Goal: Task Accomplishment & Management: Use online tool/utility

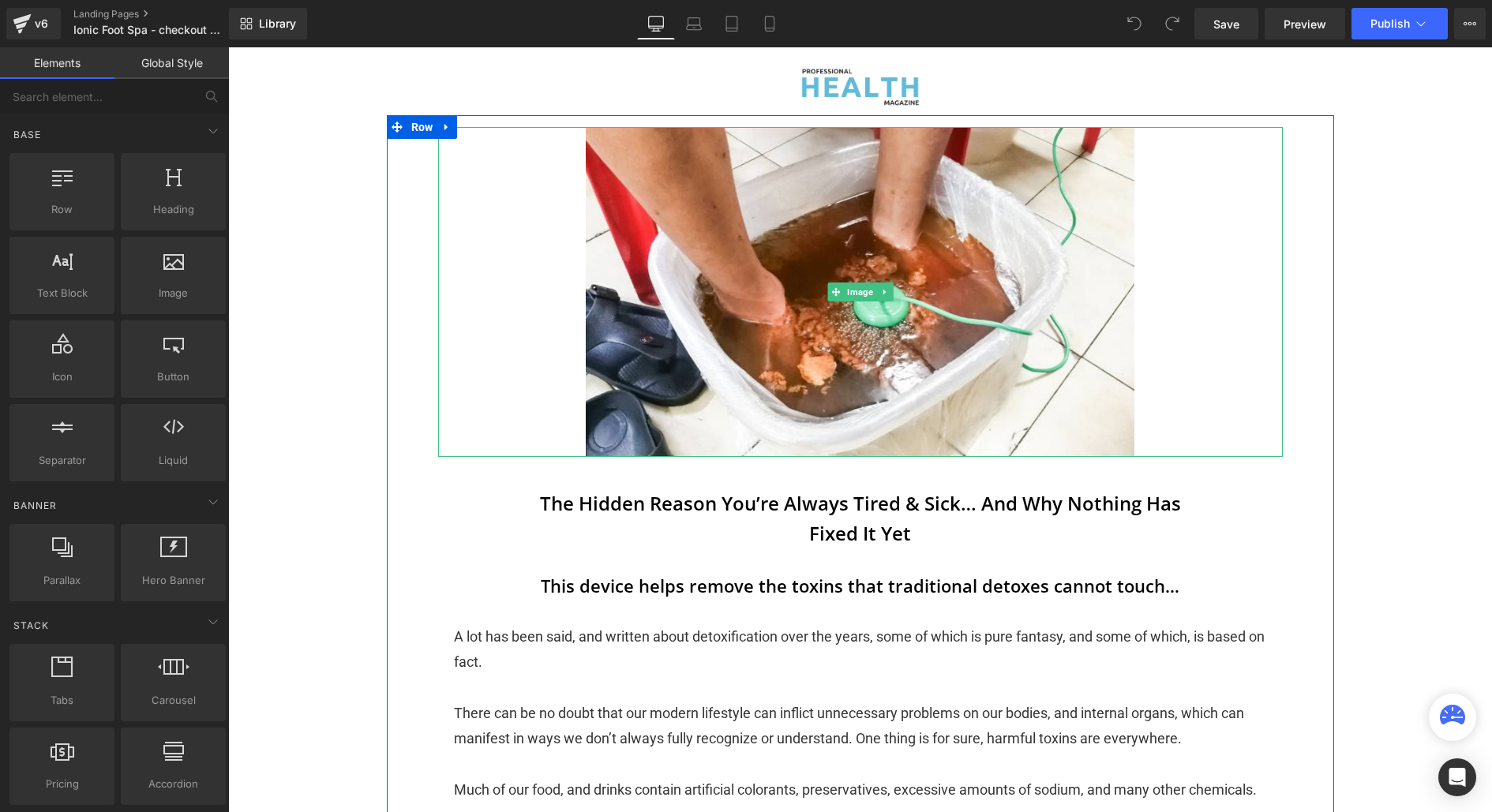
click at [741, 291] on link at bounding box center [860, 291] width 844 height 329
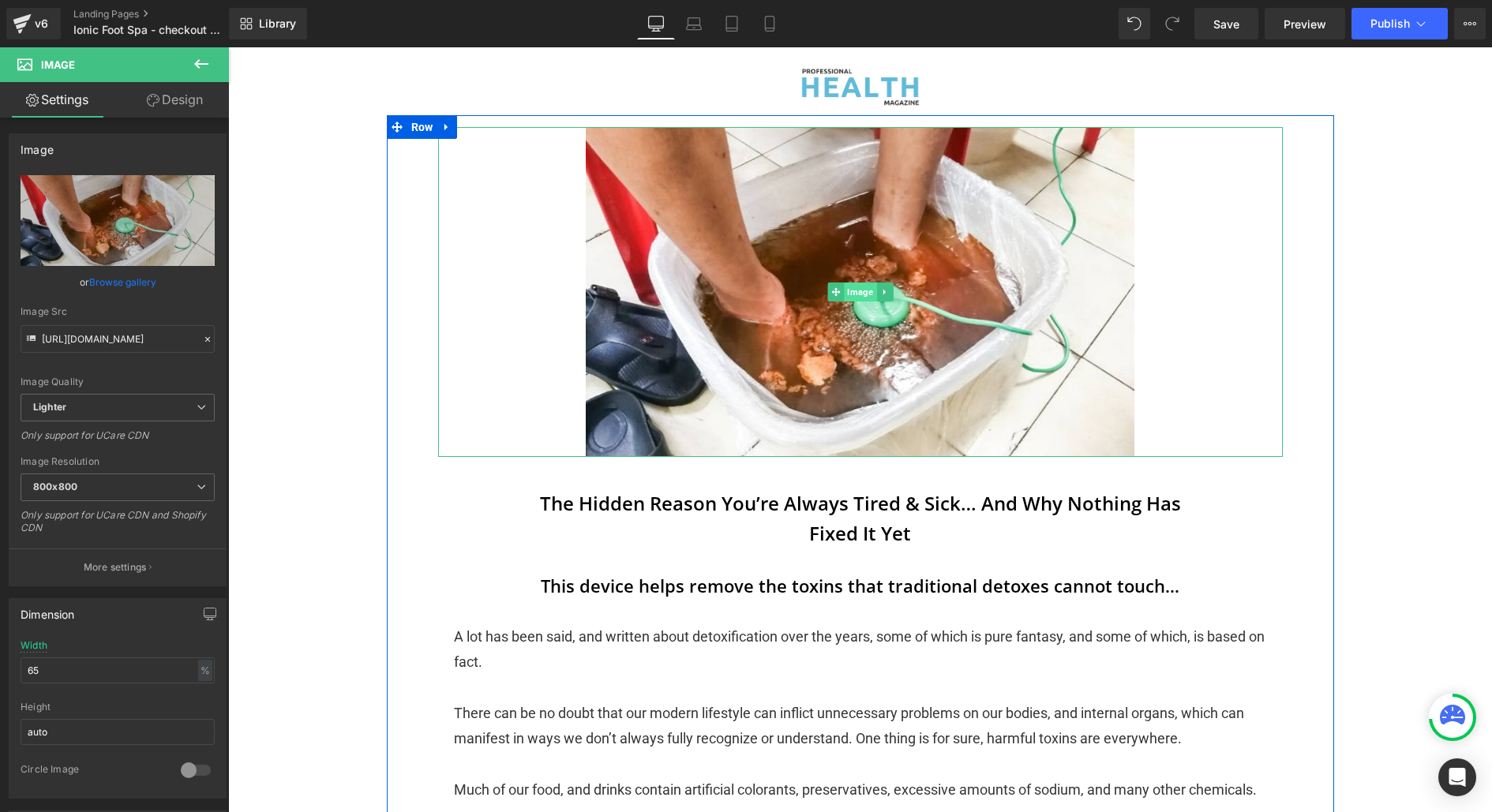
click at [847, 293] on span "Image" at bounding box center [860, 292] width 32 height 19
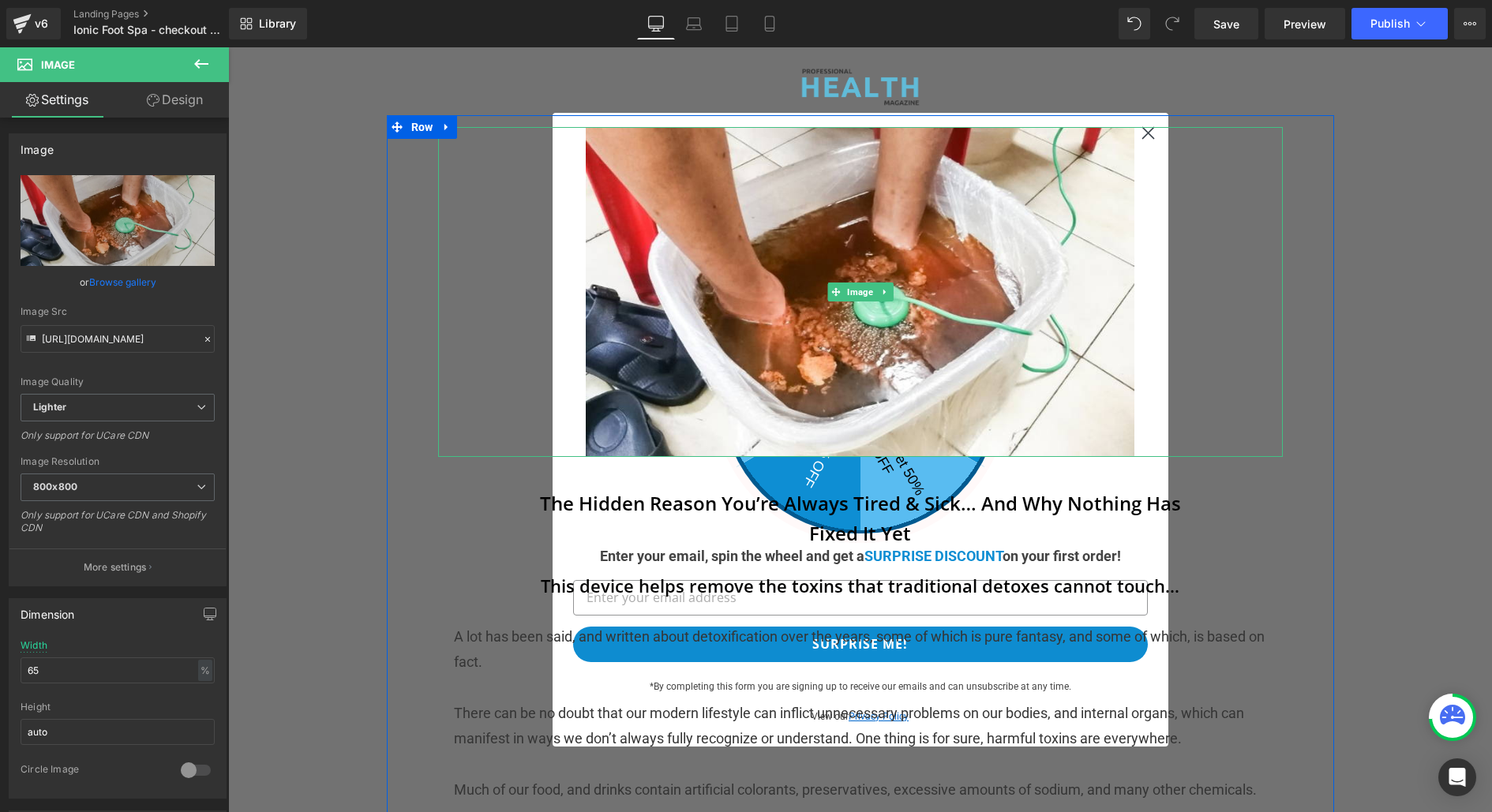
click at [501, 371] on link at bounding box center [860, 291] width 844 height 329
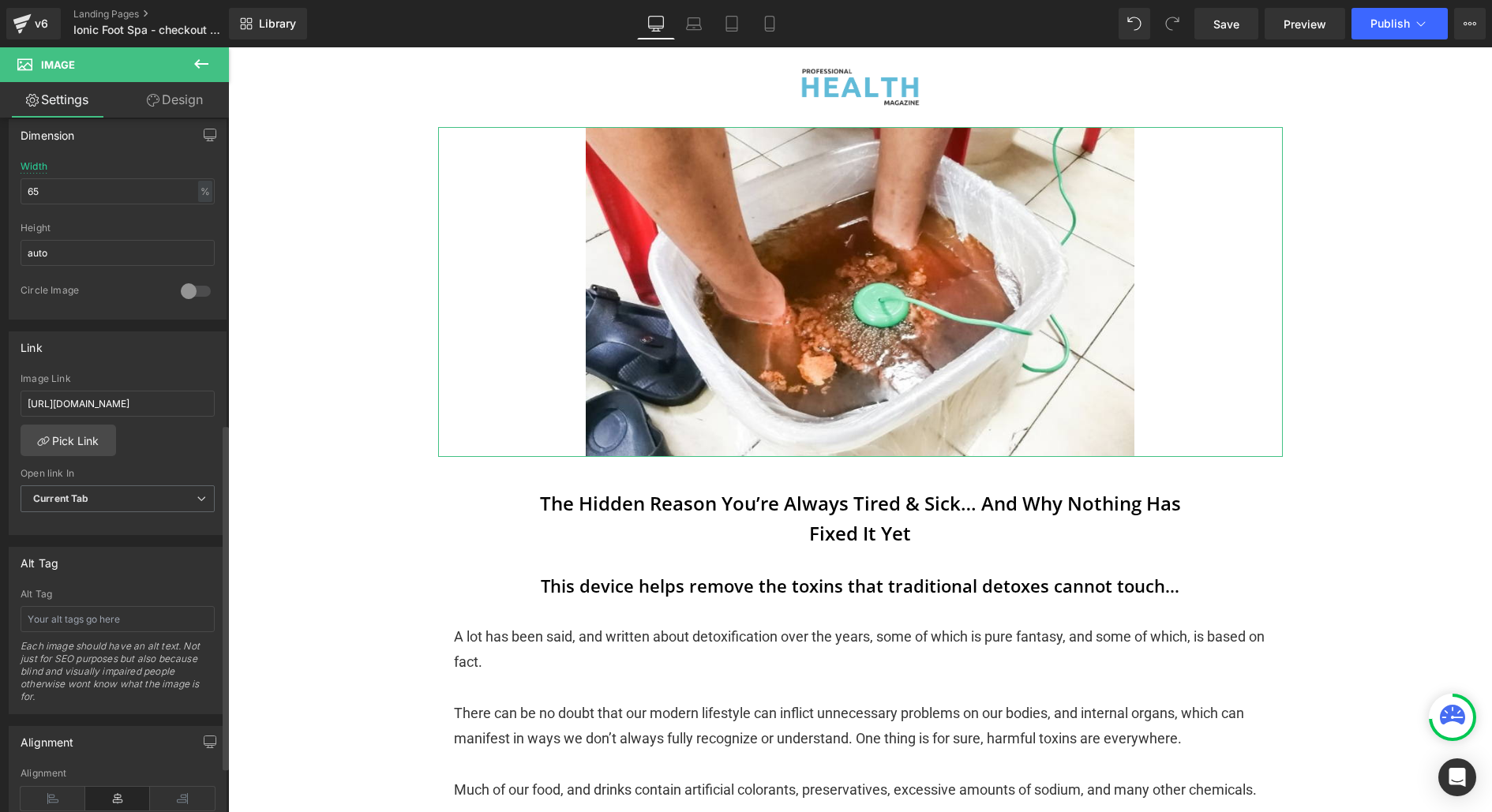
scroll to position [466, 0]
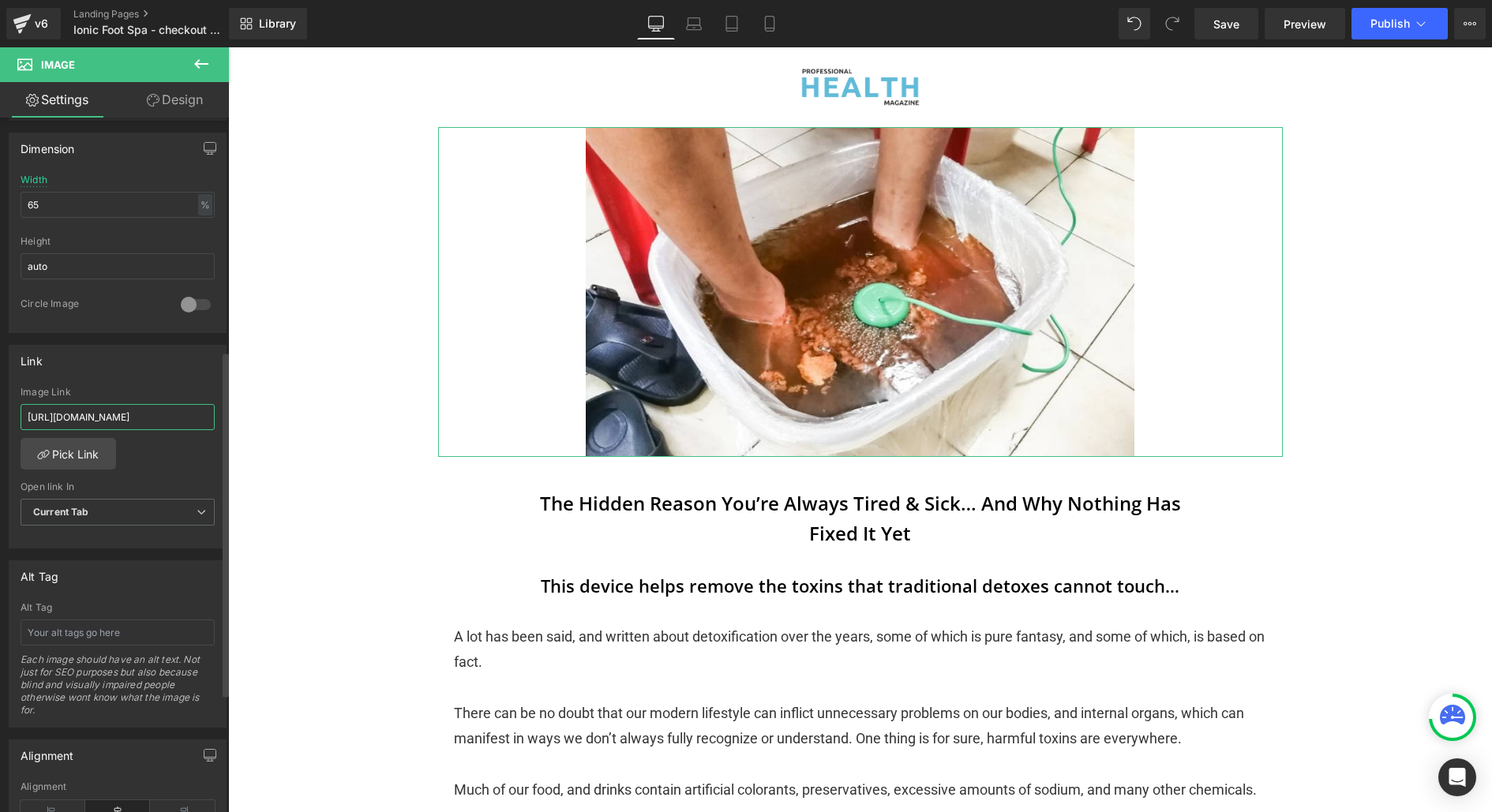
click at [130, 414] on input "[URL][DOMAIN_NAME]" at bounding box center [118, 417] width 194 height 26
click at [111, 414] on input "[URL][DOMAIN_NAME]" at bounding box center [118, 417] width 194 height 26
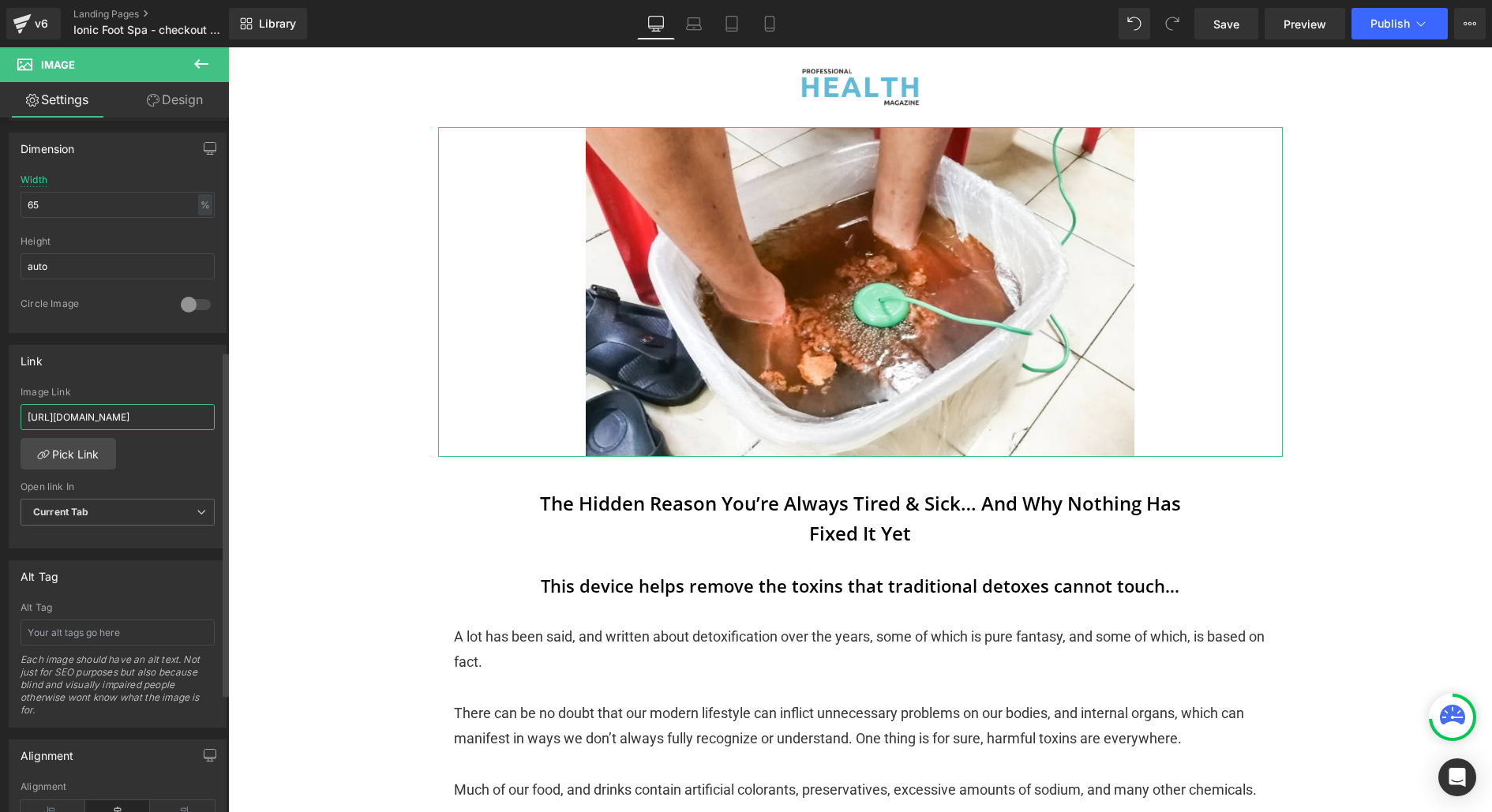
drag, startPoint x: 99, startPoint y: 414, endPoint x: 84, endPoint y: 406, distance: 17.0
click at [84, 406] on input "[URL][DOMAIN_NAME]" at bounding box center [118, 417] width 194 height 26
click at [84, 409] on input "[URL][DOMAIN_NAME]" at bounding box center [118, 417] width 194 height 26
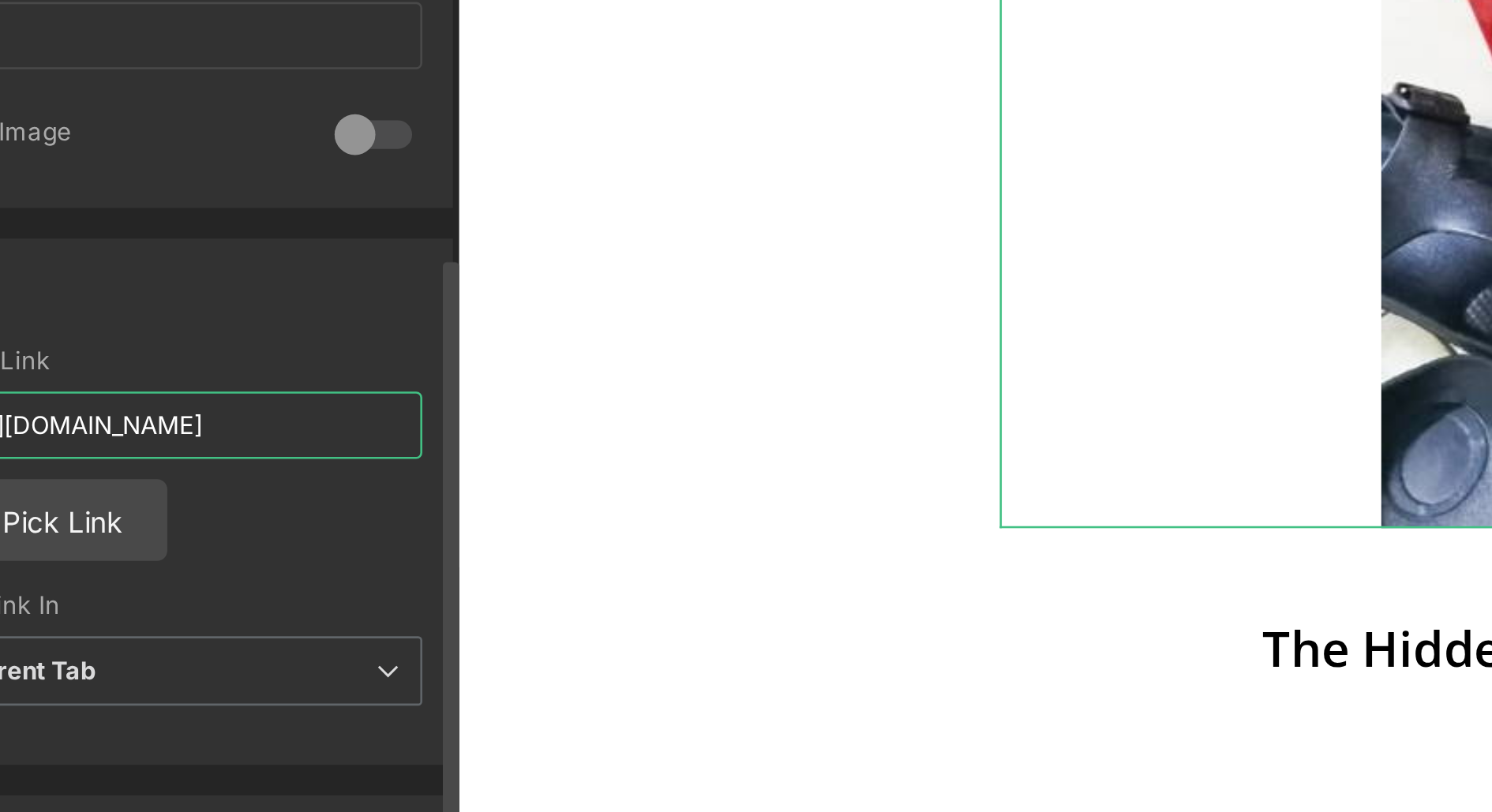
drag, startPoint x: 82, startPoint y: 415, endPoint x: 63, endPoint y: 415, distance: 19.0
click at [63, 415] on input "[URL][DOMAIN_NAME]" at bounding box center [118, 417] width 194 height 26
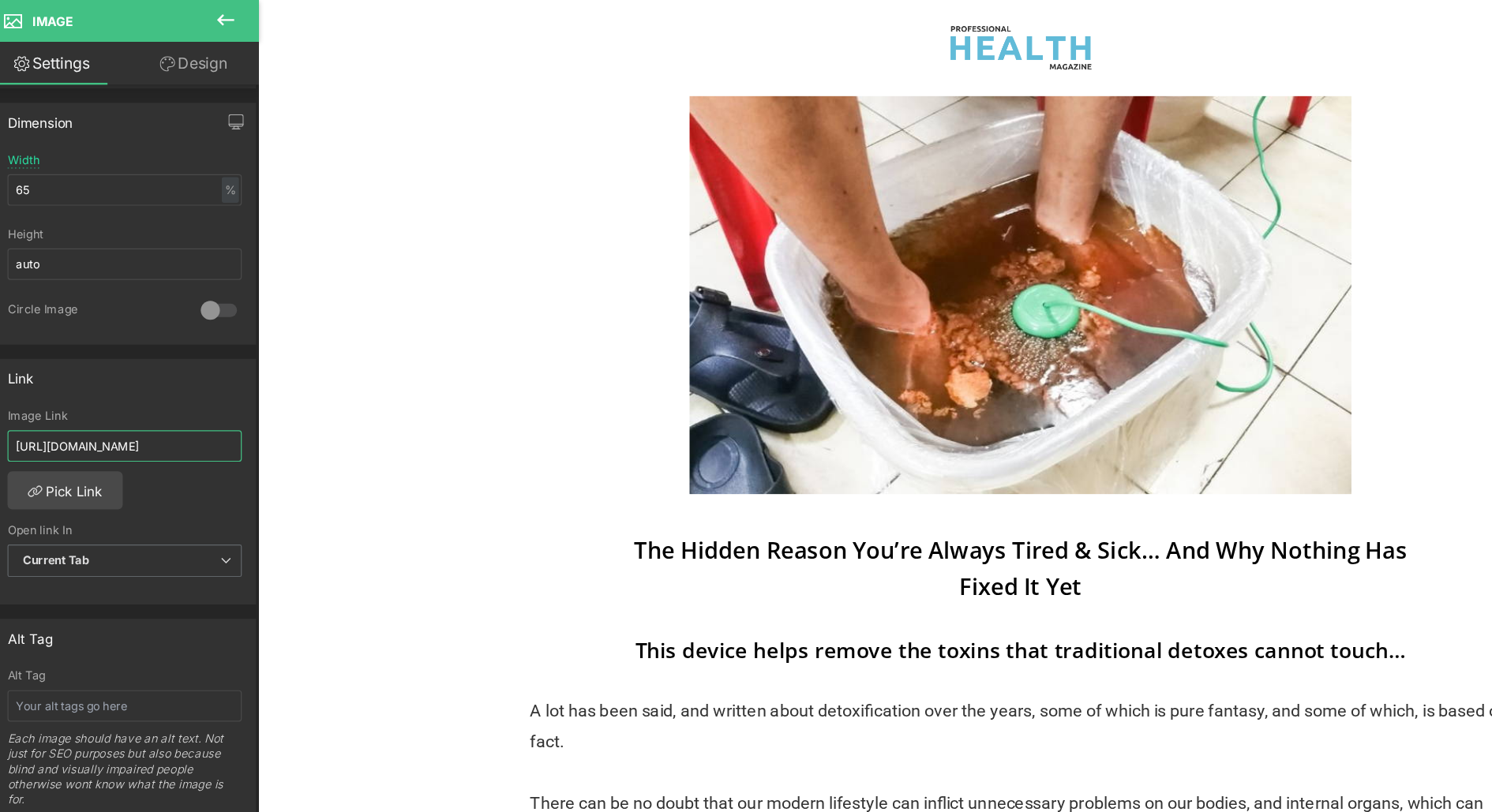
scroll to position [0, 0]
click at [82, 418] on input "[URL][DOMAIN_NAME]" at bounding box center [118, 417] width 194 height 26
drag, startPoint x: 73, startPoint y: 413, endPoint x: 216, endPoint y: 412, distance: 143.0
click at [216, 412] on div "https://www.healifeco.com/products/ftsfb?variant=46580168687871 Image Link http…" at bounding box center [118, 468] width 216 height 162
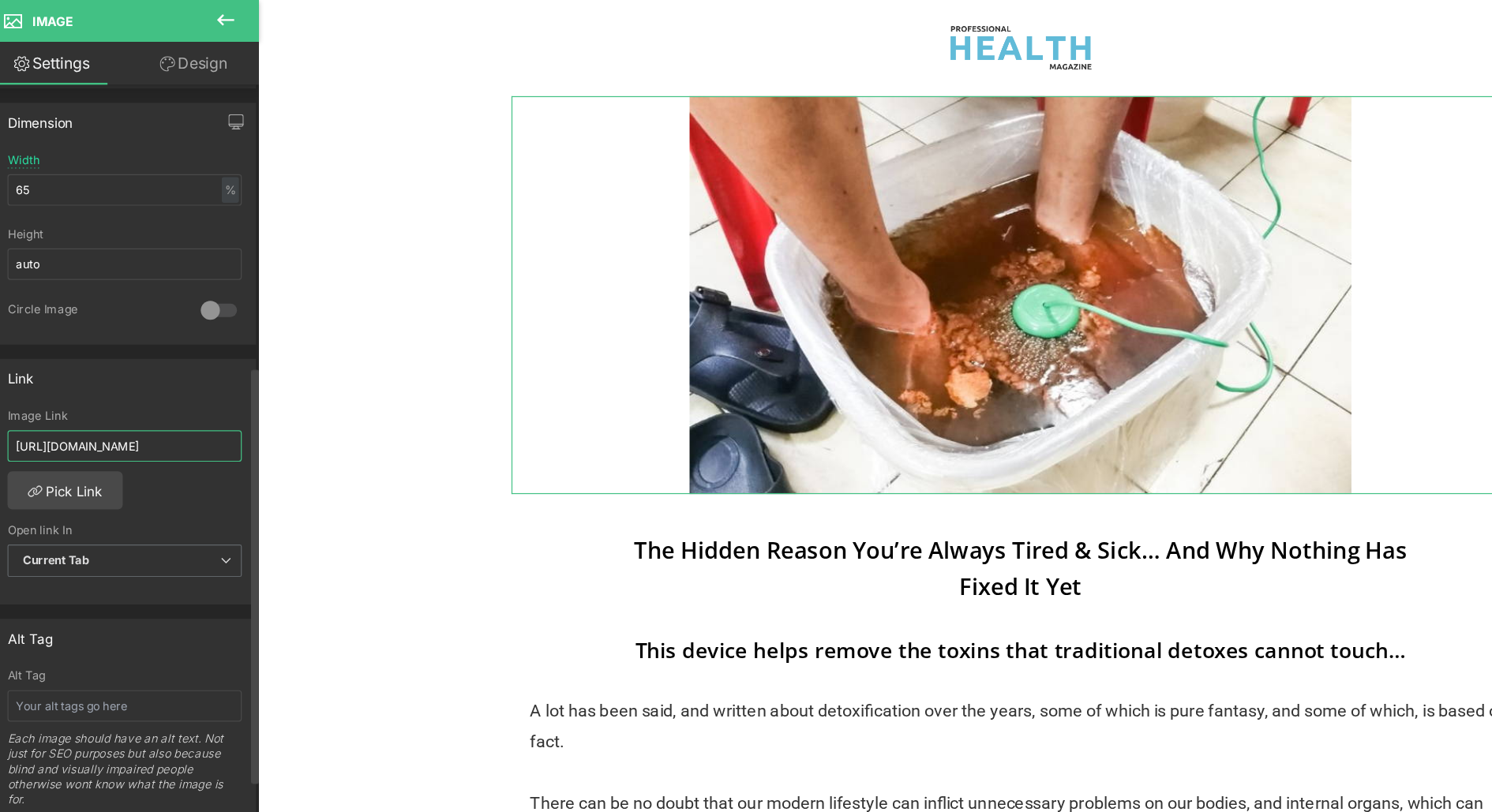
click at [117, 409] on input "[URL][DOMAIN_NAME]" at bounding box center [118, 417] width 194 height 26
click at [81, 404] on input "[URL][DOMAIN_NAME]" at bounding box center [118, 417] width 194 height 26
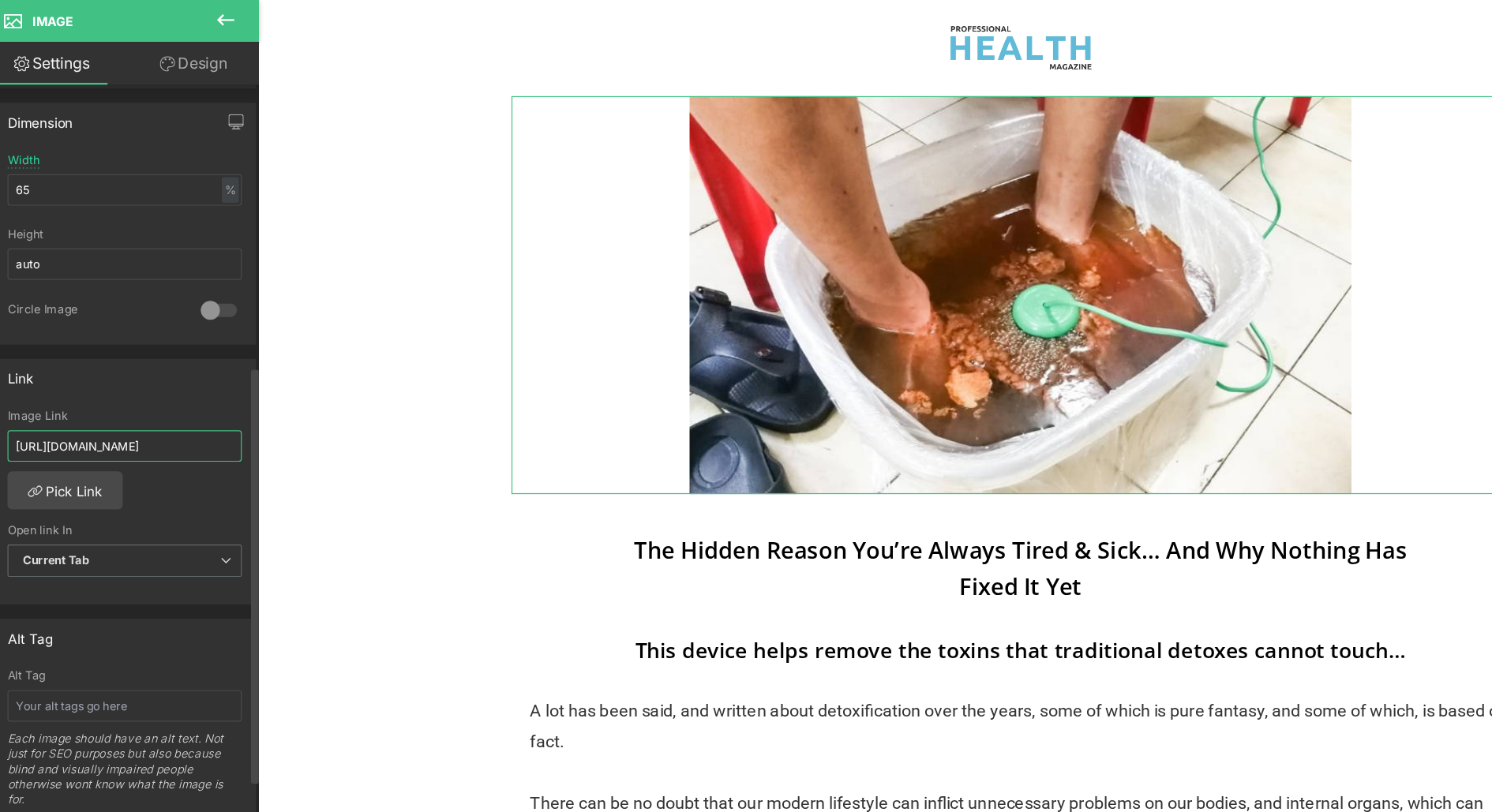
click at [143, 417] on input "[URL][DOMAIN_NAME]" at bounding box center [118, 417] width 194 height 26
drag, startPoint x: 134, startPoint y: 417, endPoint x: 190, endPoint y: 416, distance: 56.0
click at [190, 416] on input "[URL][DOMAIN_NAME]" at bounding box center [118, 417] width 194 height 26
drag, startPoint x: 189, startPoint y: 416, endPoint x: 210, endPoint y: 416, distance: 21.0
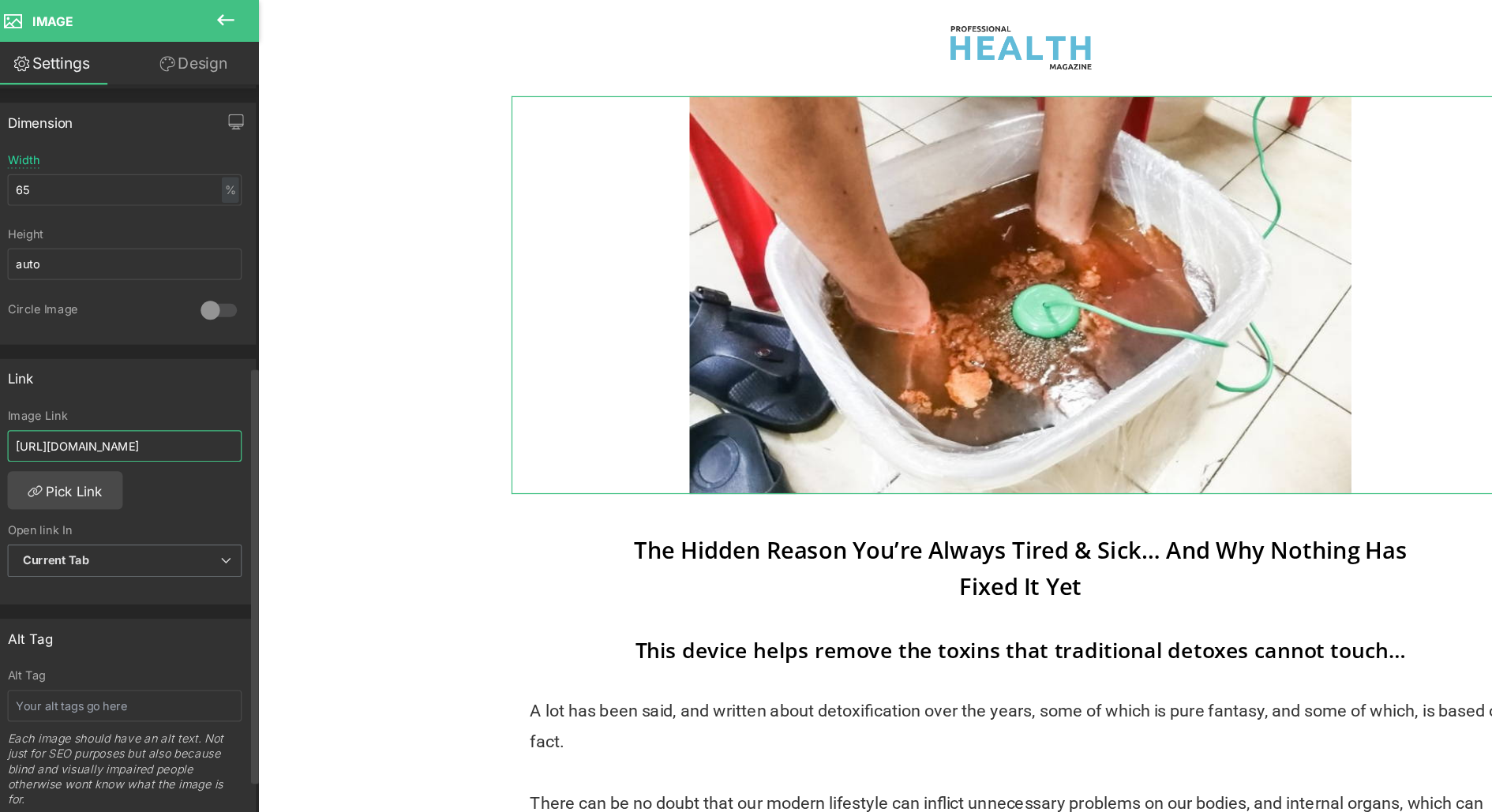
click at [212, 416] on div "https://www.healifeco.com/products/ftsfb?variant=46580168687871 Image Link http…" at bounding box center [118, 468] width 216 height 162
click at [158, 408] on input "[URL][DOMAIN_NAME]" at bounding box center [118, 417] width 194 height 26
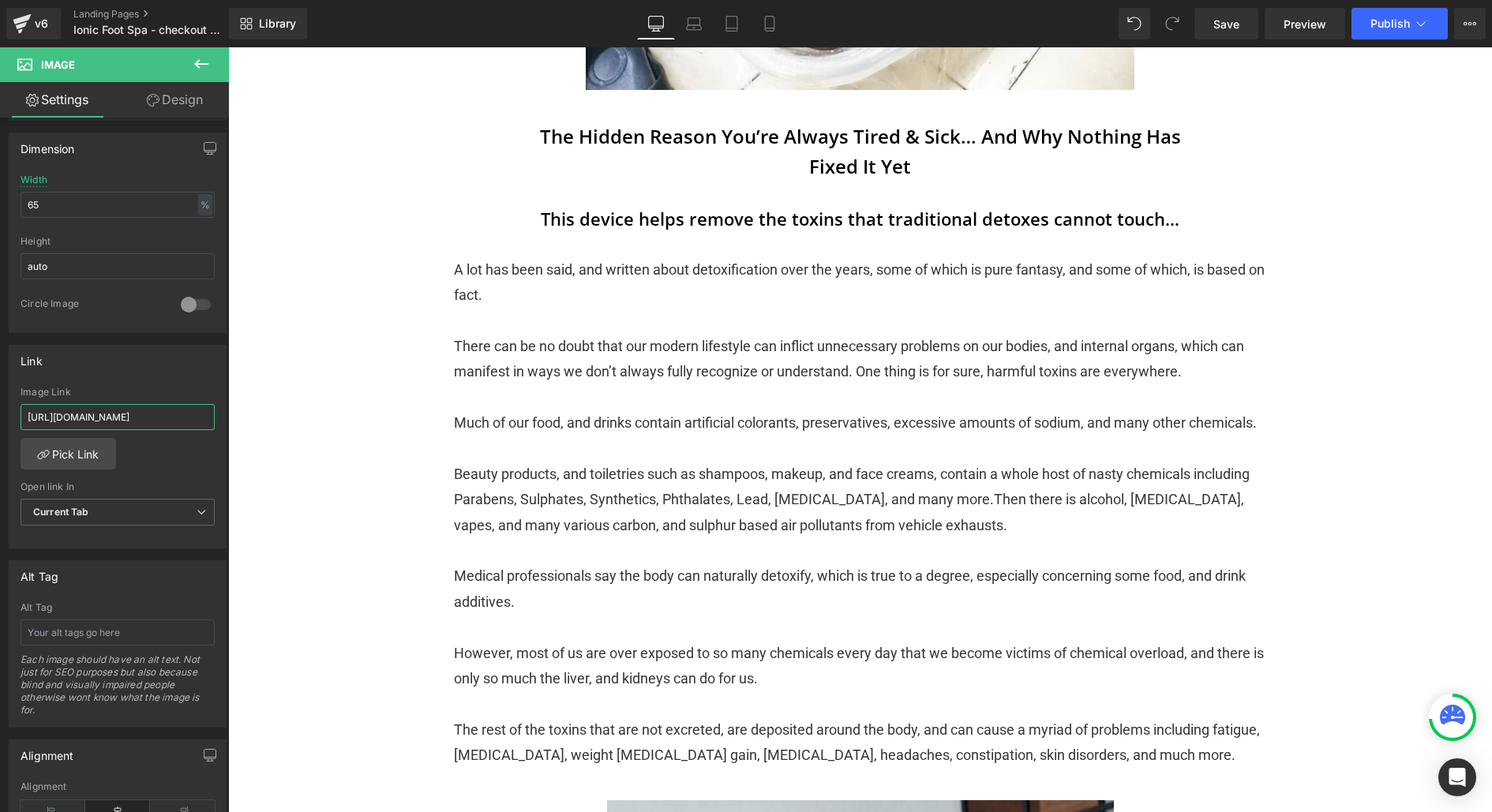
scroll to position [0, 0]
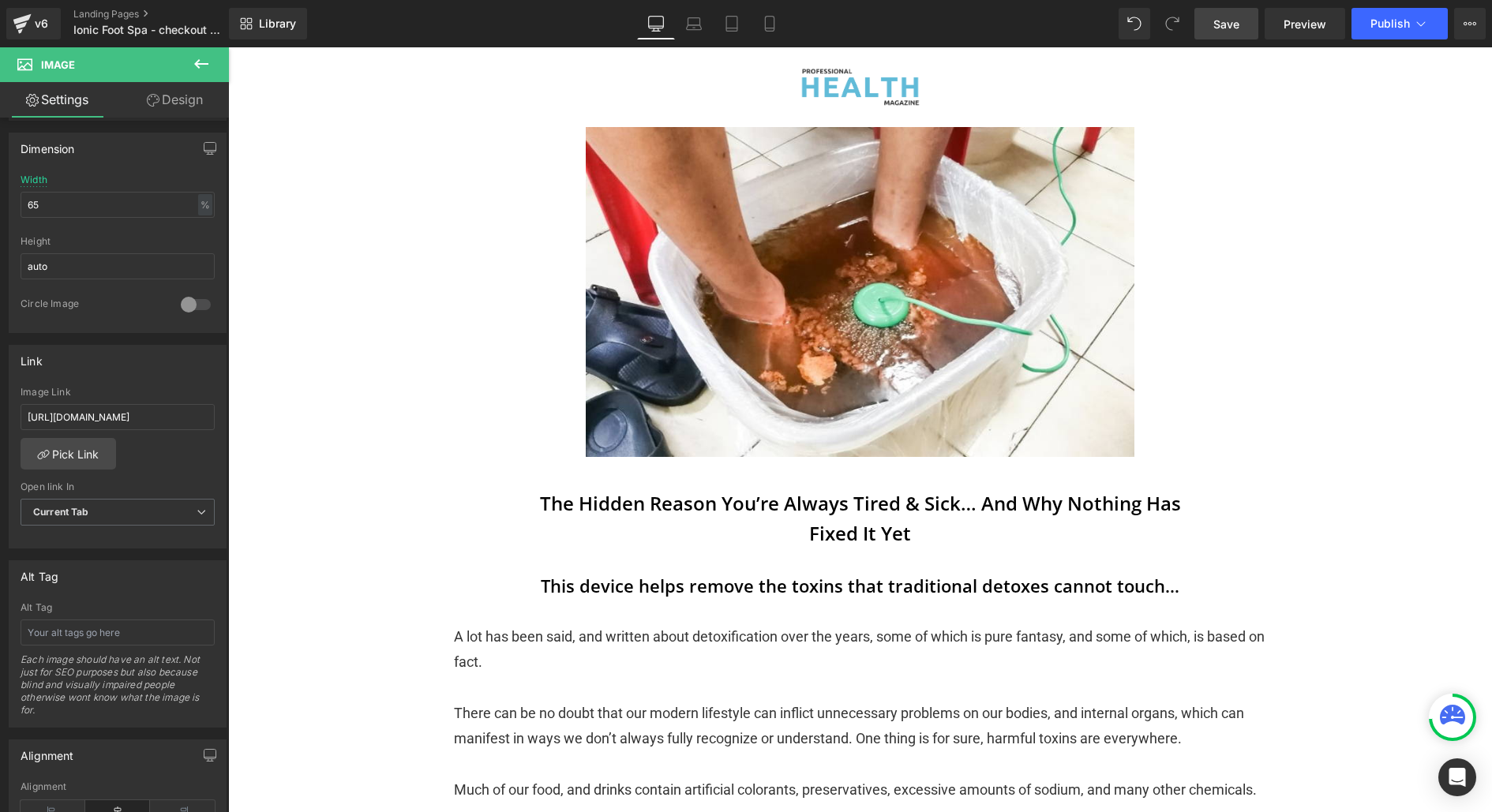
click at [1230, 24] on span "Save" at bounding box center [1226, 24] width 26 height 16
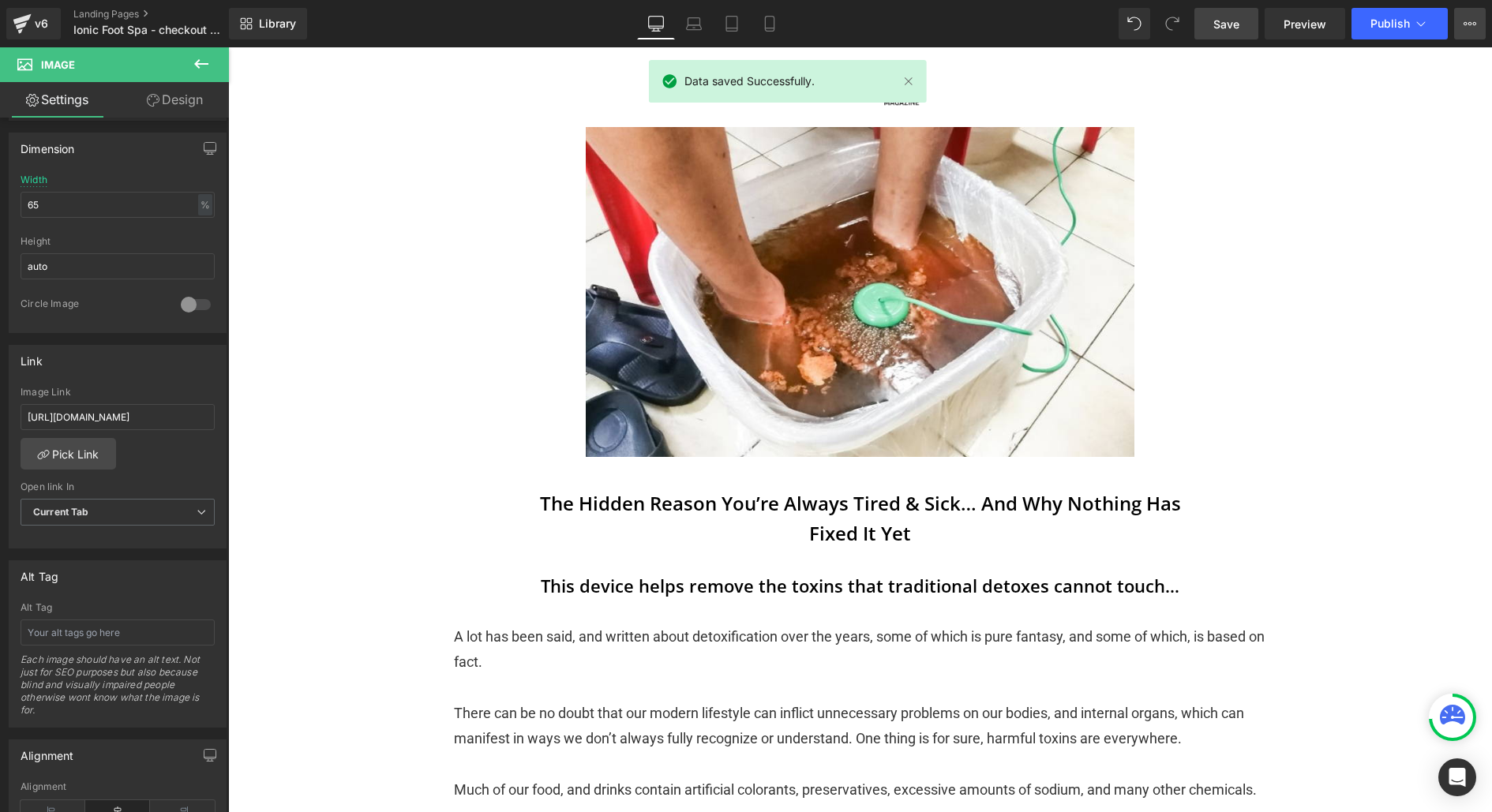
click at [1483, 25] on button "View Live Page View with current Template Save Template to Library Schedule Pub…" at bounding box center [1470, 23] width 32 height 32
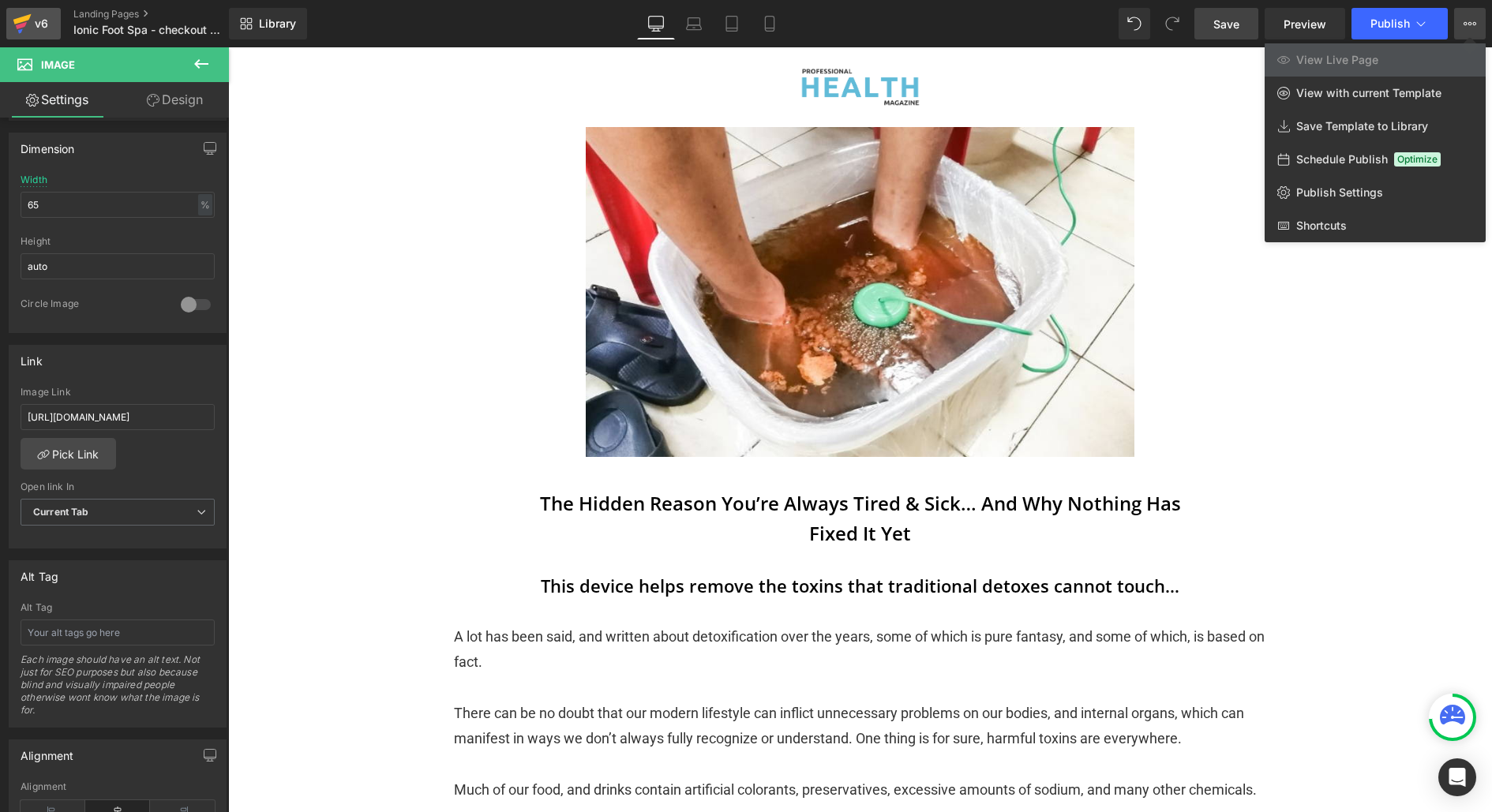
click at [27, 36] on icon at bounding box center [22, 24] width 19 height 39
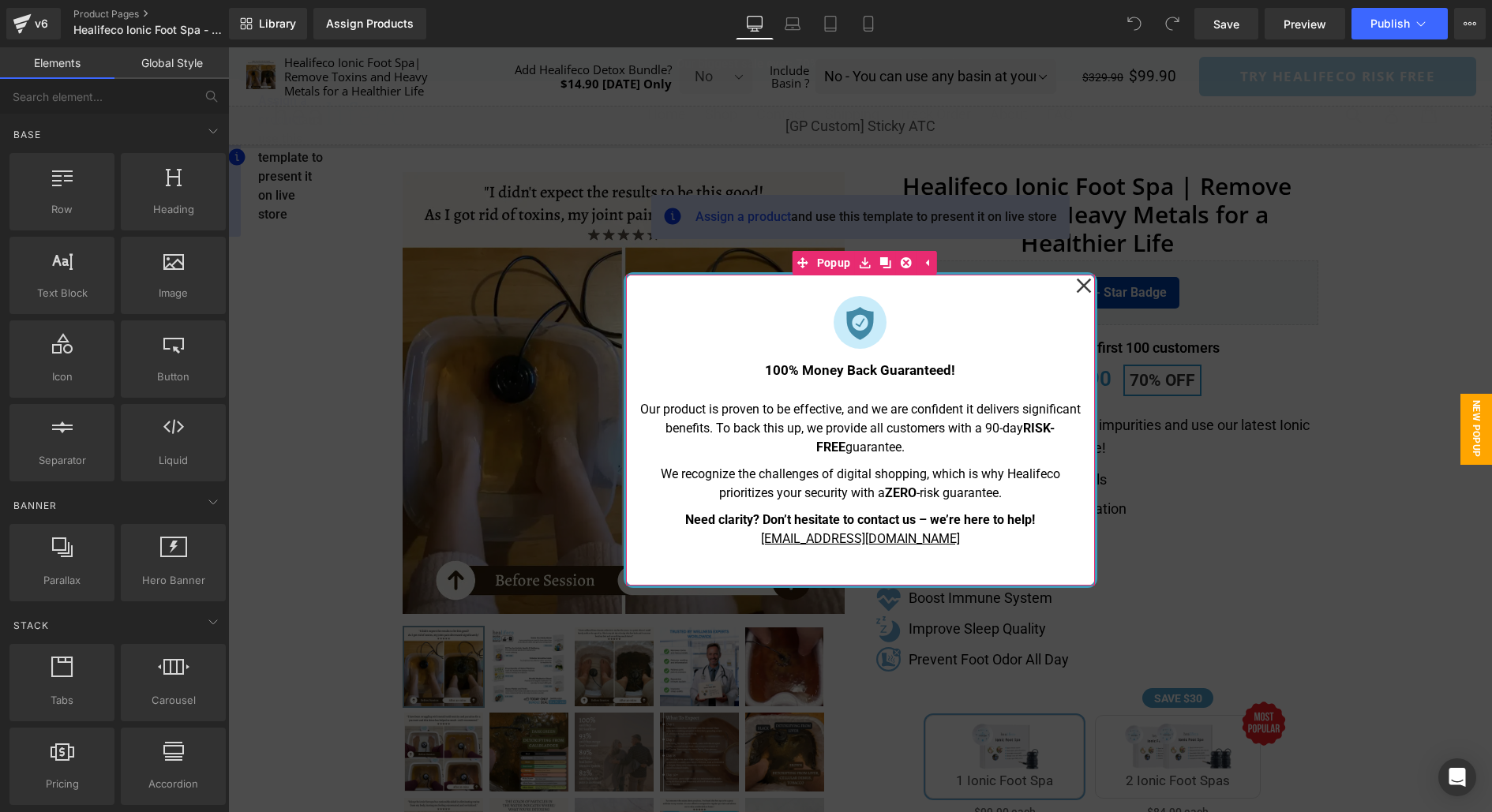
click at [1086, 285] on icon at bounding box center [1084, 285] width 15 height 15
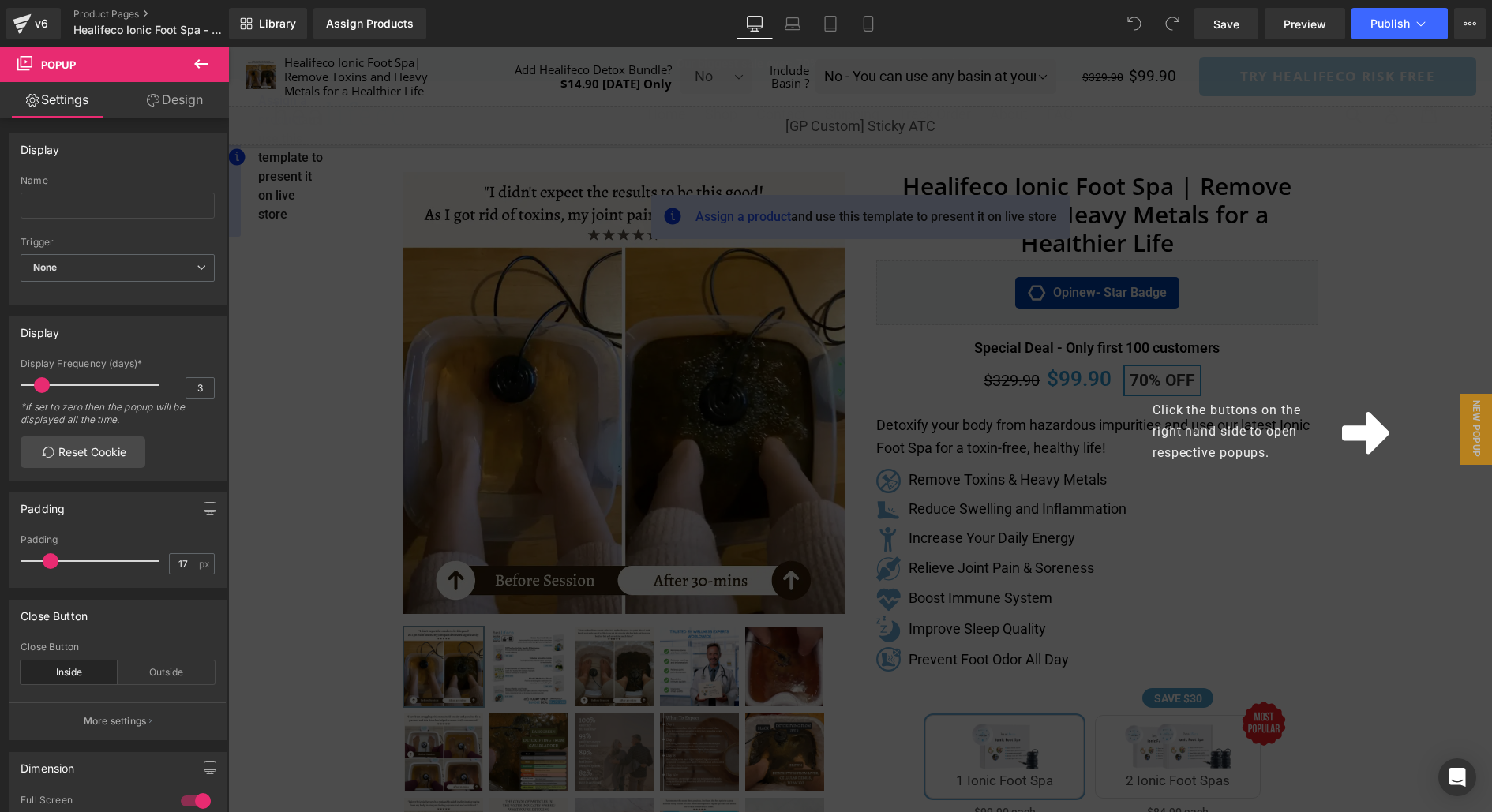
click at [1060, 521] on div "Click the buttons on the right hand side to open respective popups." at bounding box center [860, 430] width 1264 height 765
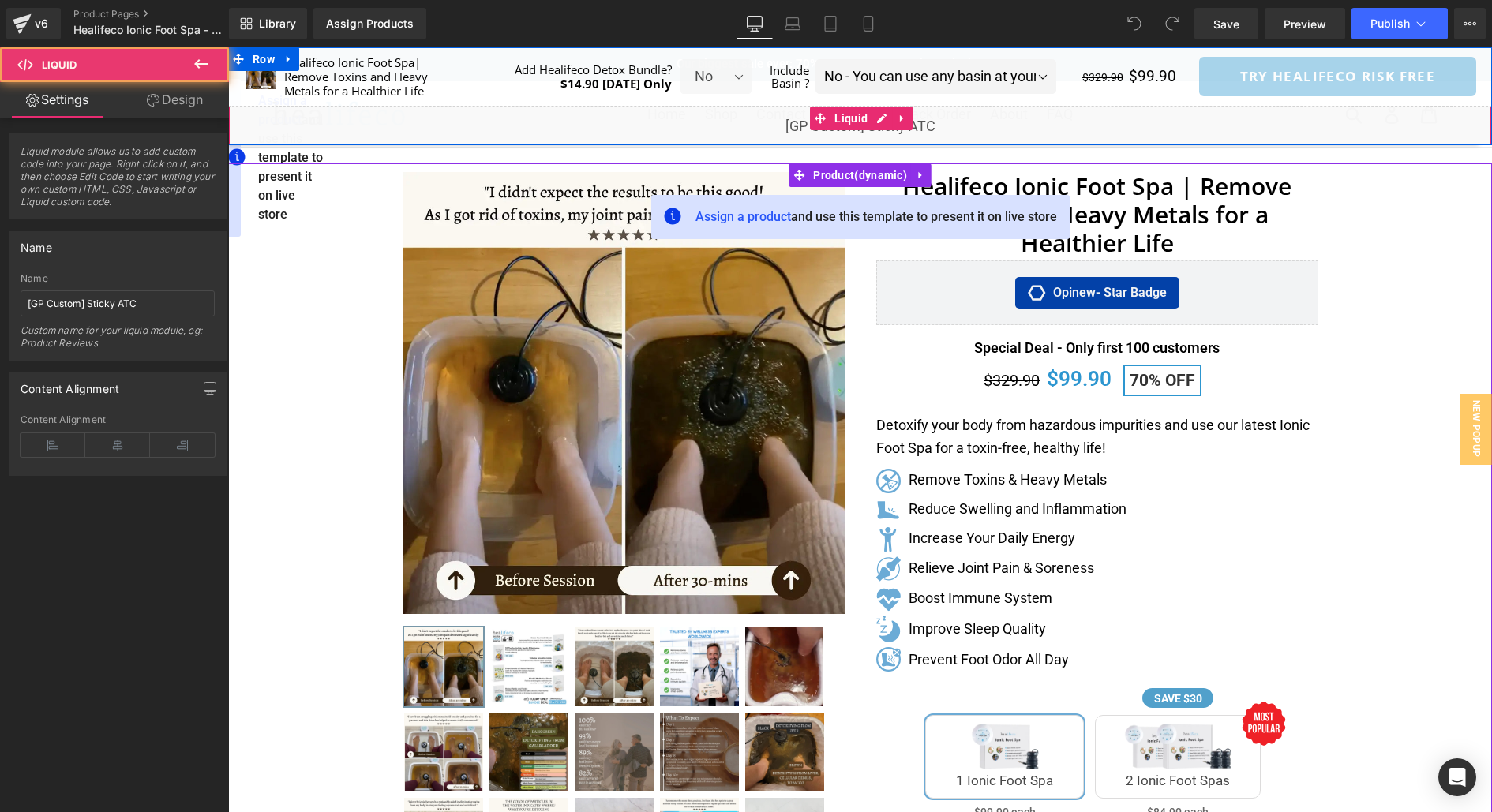
click at [1053, 118] on div "Liquid" at bounding box center [860, 125] width 1264 height 39
click at [854, 118] on span "Liquid" at bounding box center [851, 118] width 41 height 24
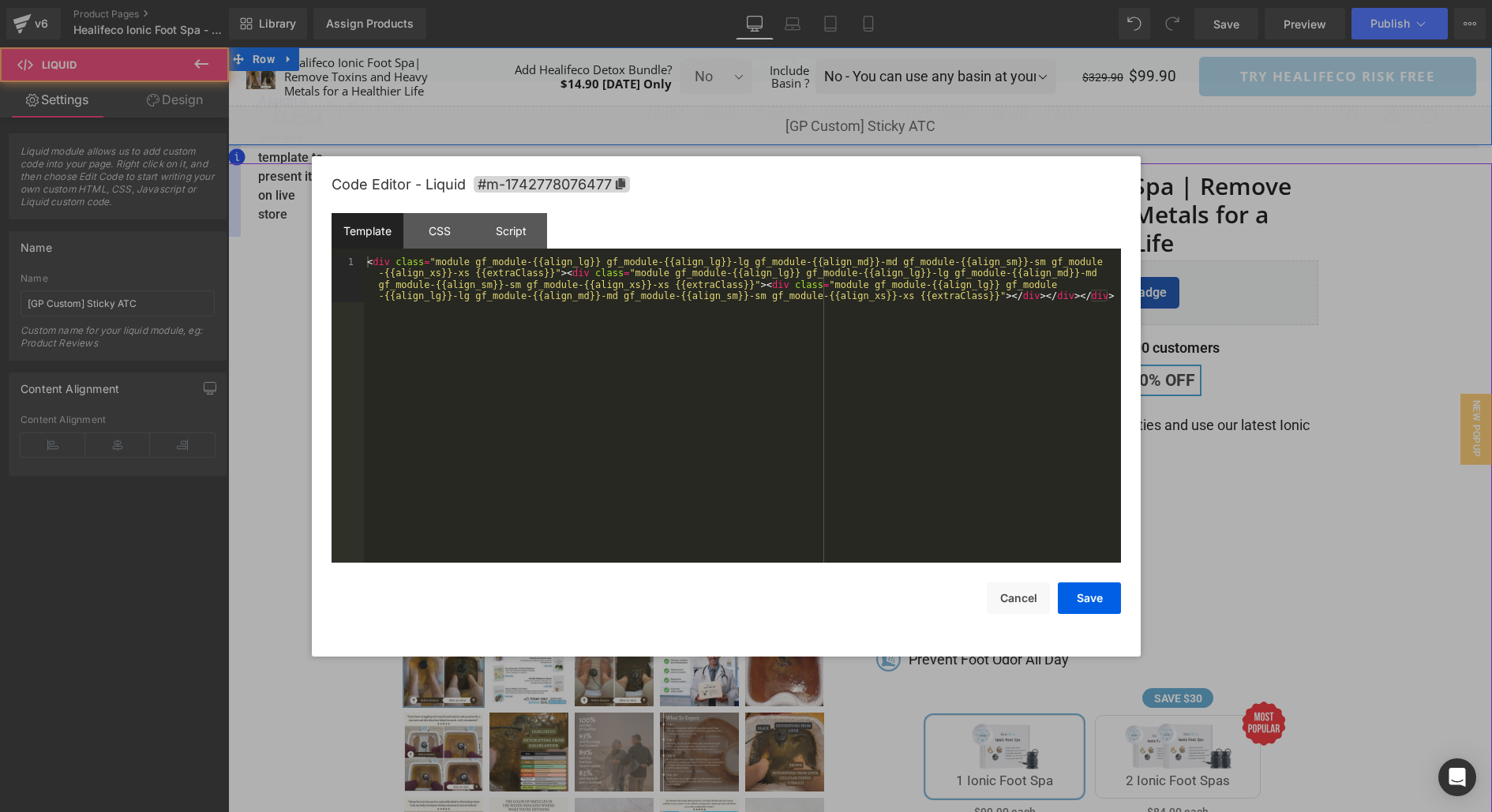
click at [882, 118] on icon at bounding box center [878, 118] width 9 height 9
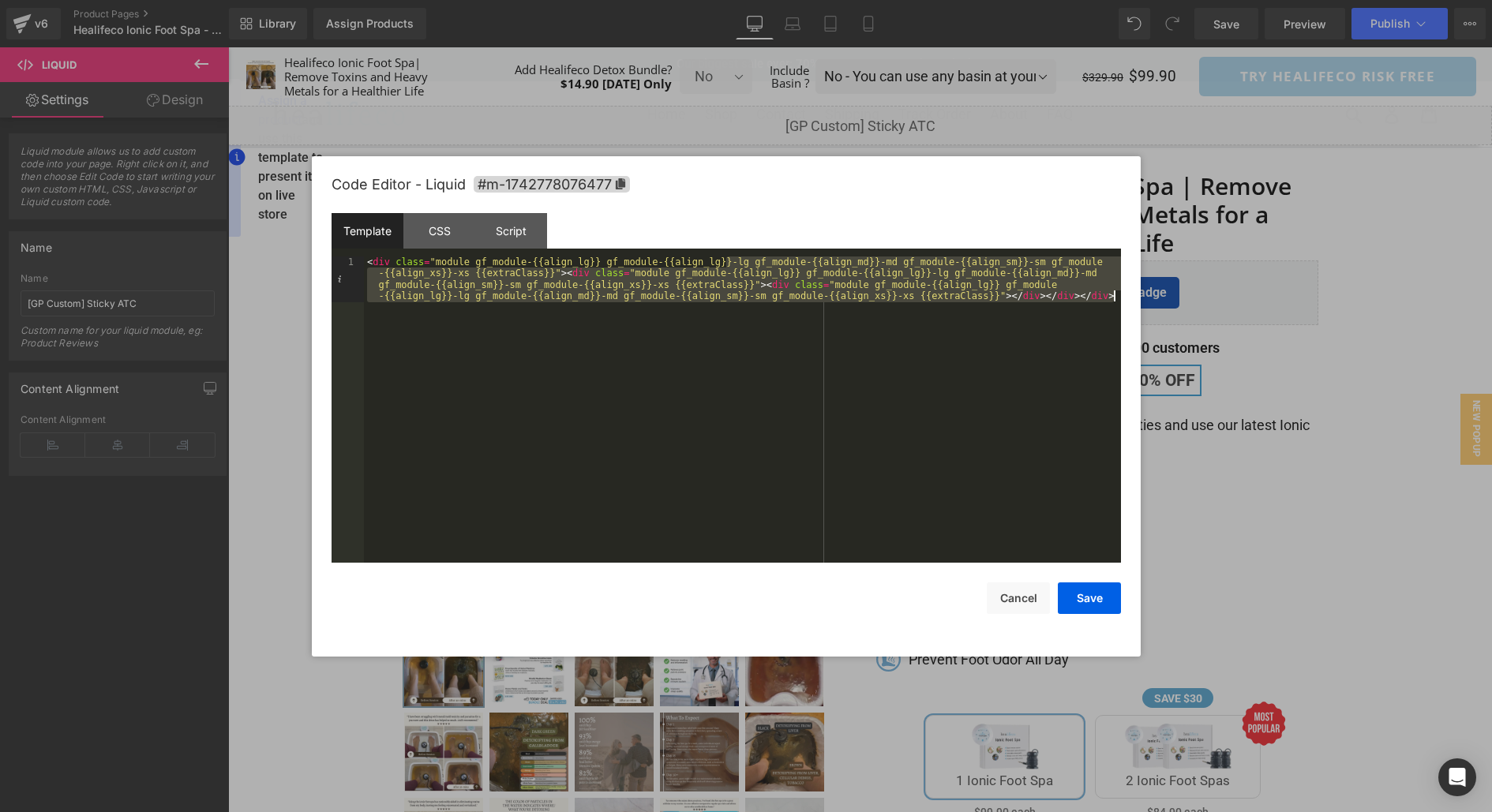
drag, startPoint x: 726, startPoint y: 260, endPoint x: 781, endPoint y: 331, distance: 89.8
click at [781, 331] on div "< div class = "module gf_module-{{align_lg}} gf_module-{{align_lg}}-lg gf_modul…" at bounding box center [742, 455] width 758 height 397
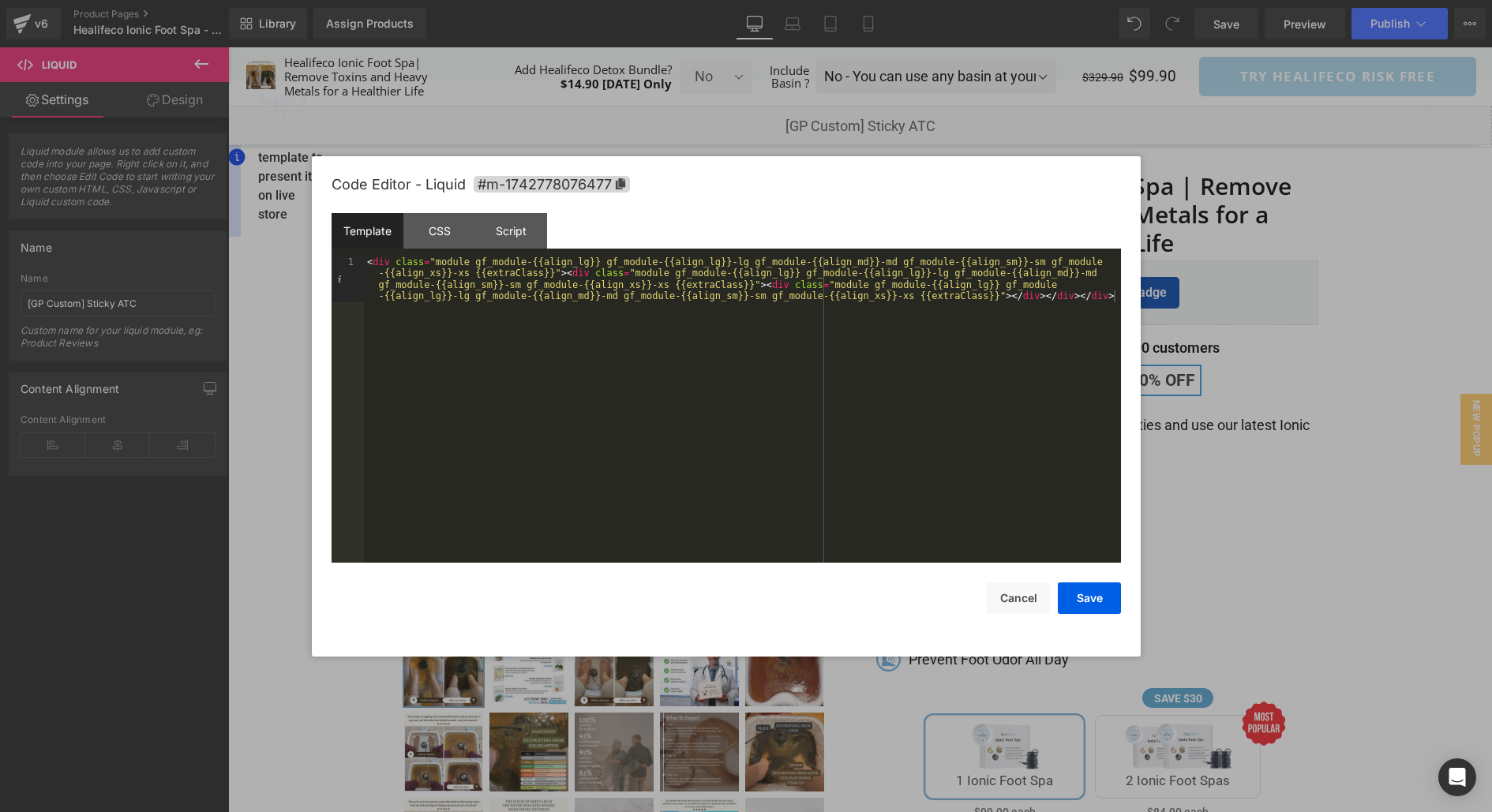
click at [1187, 231] on div at bounding box center [746, 406] width 1492 height 812
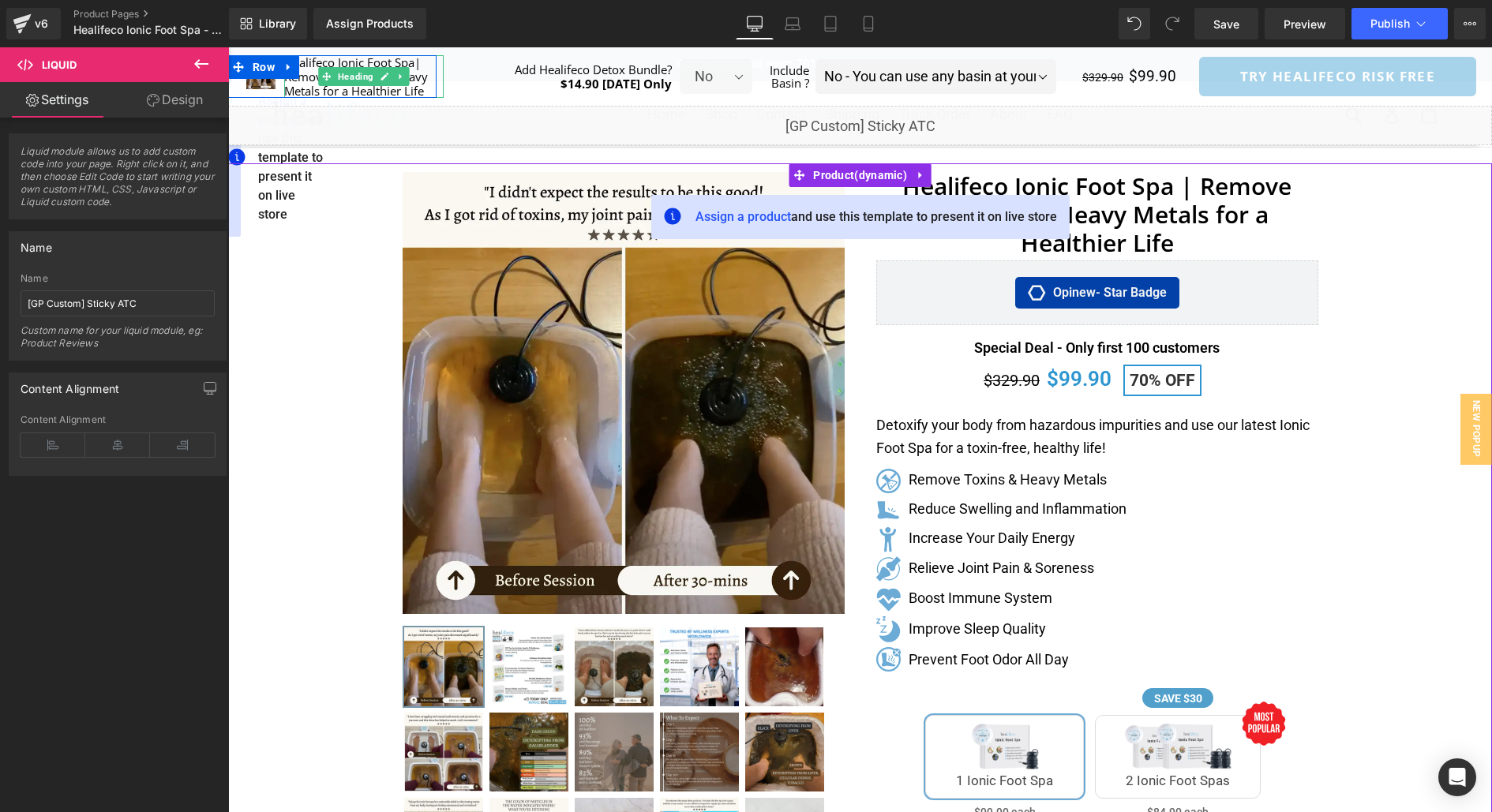
click at [362, 60] on h1 "Healifeco Ionic Foot Spa| Remove Toxins and Heavy Metals for a Healthier Life" at bounding box center [365, 77] width 160 height 43
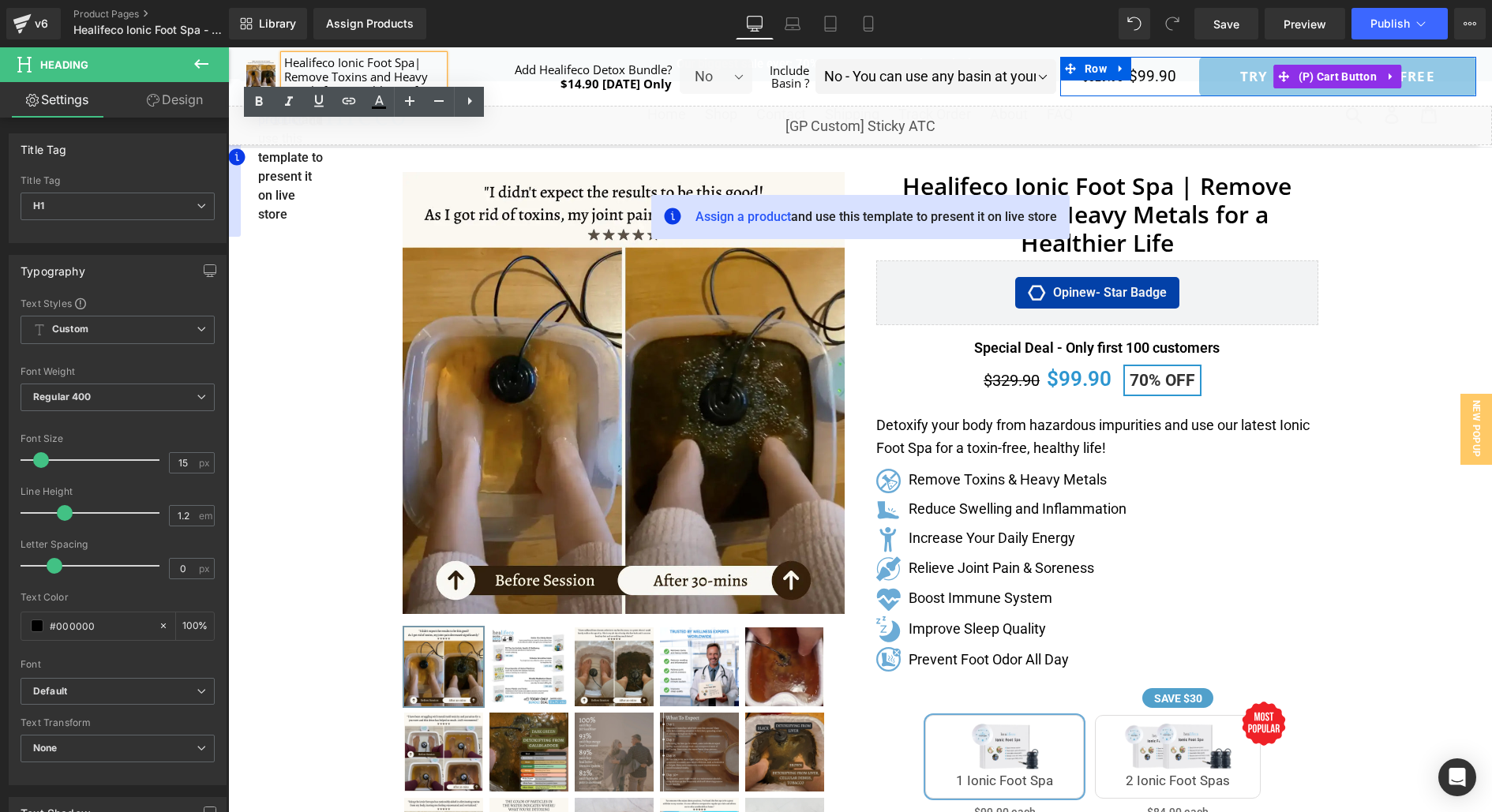
click at [1292, 74] on span at bounding box center [1284, 77] width 20 height 24
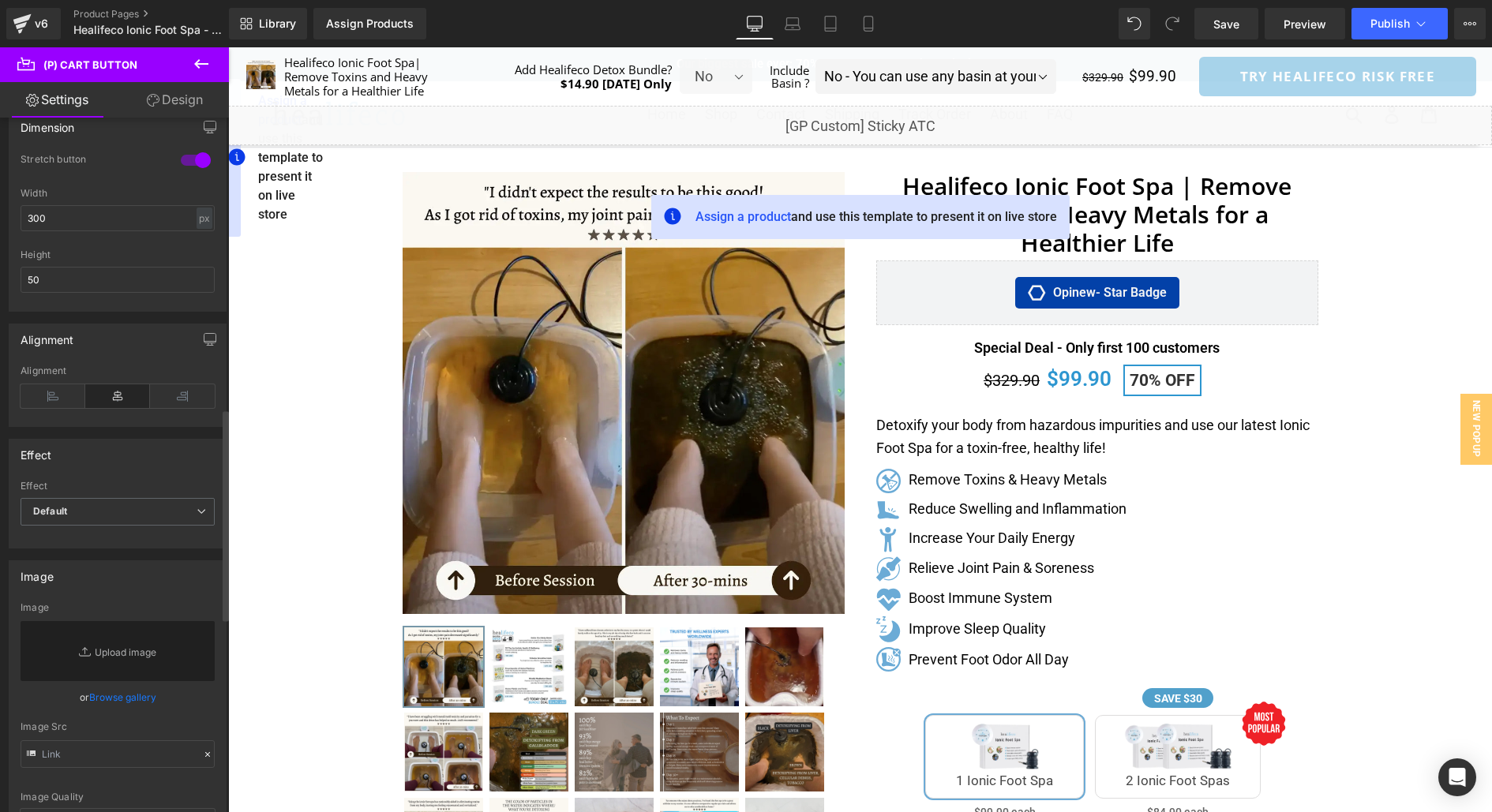
scroll to position [1315, 0]
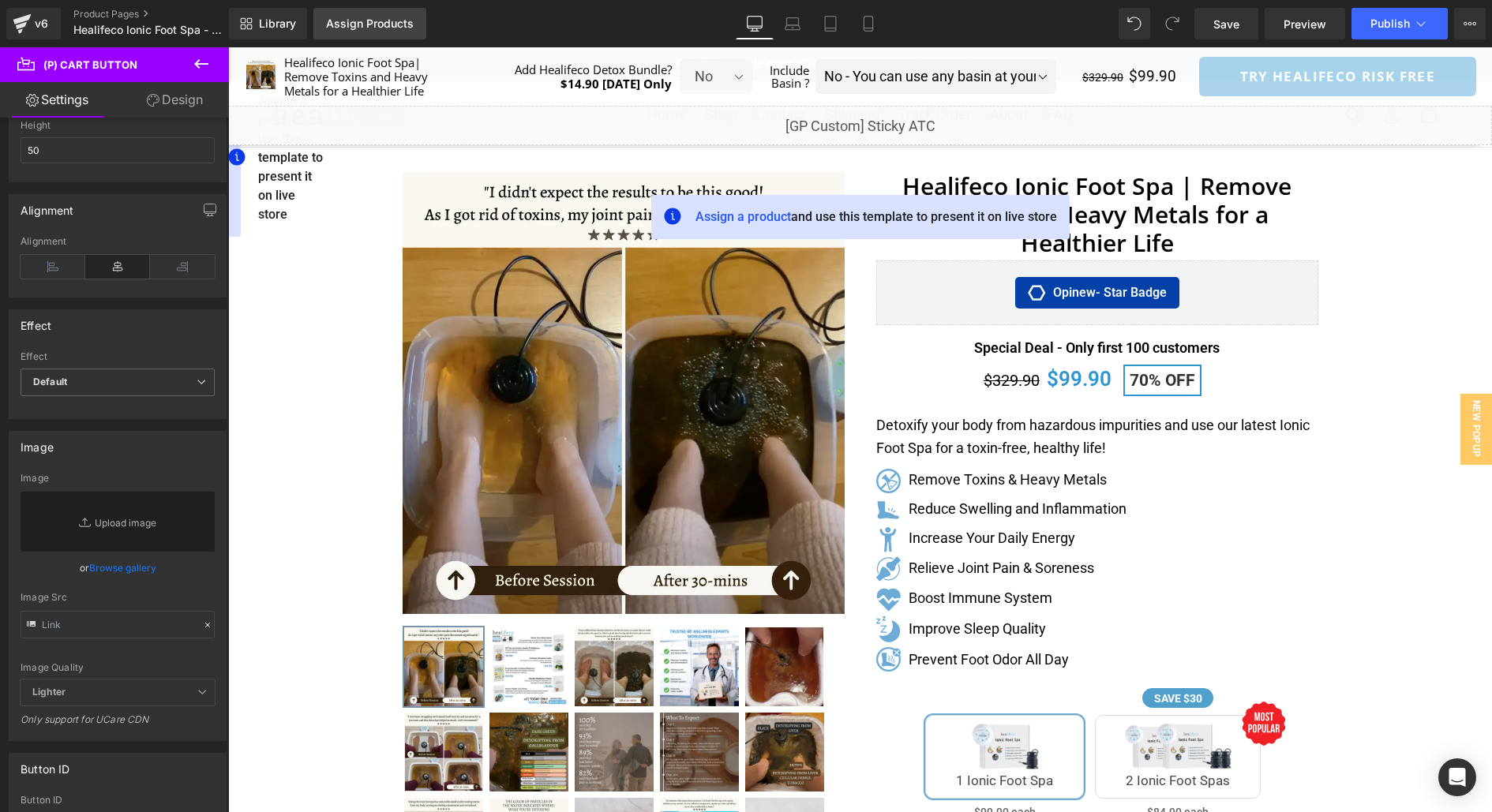
click at [366, 13] on link "Assign Products" at bounding box center [370, 23] width 112 height 32
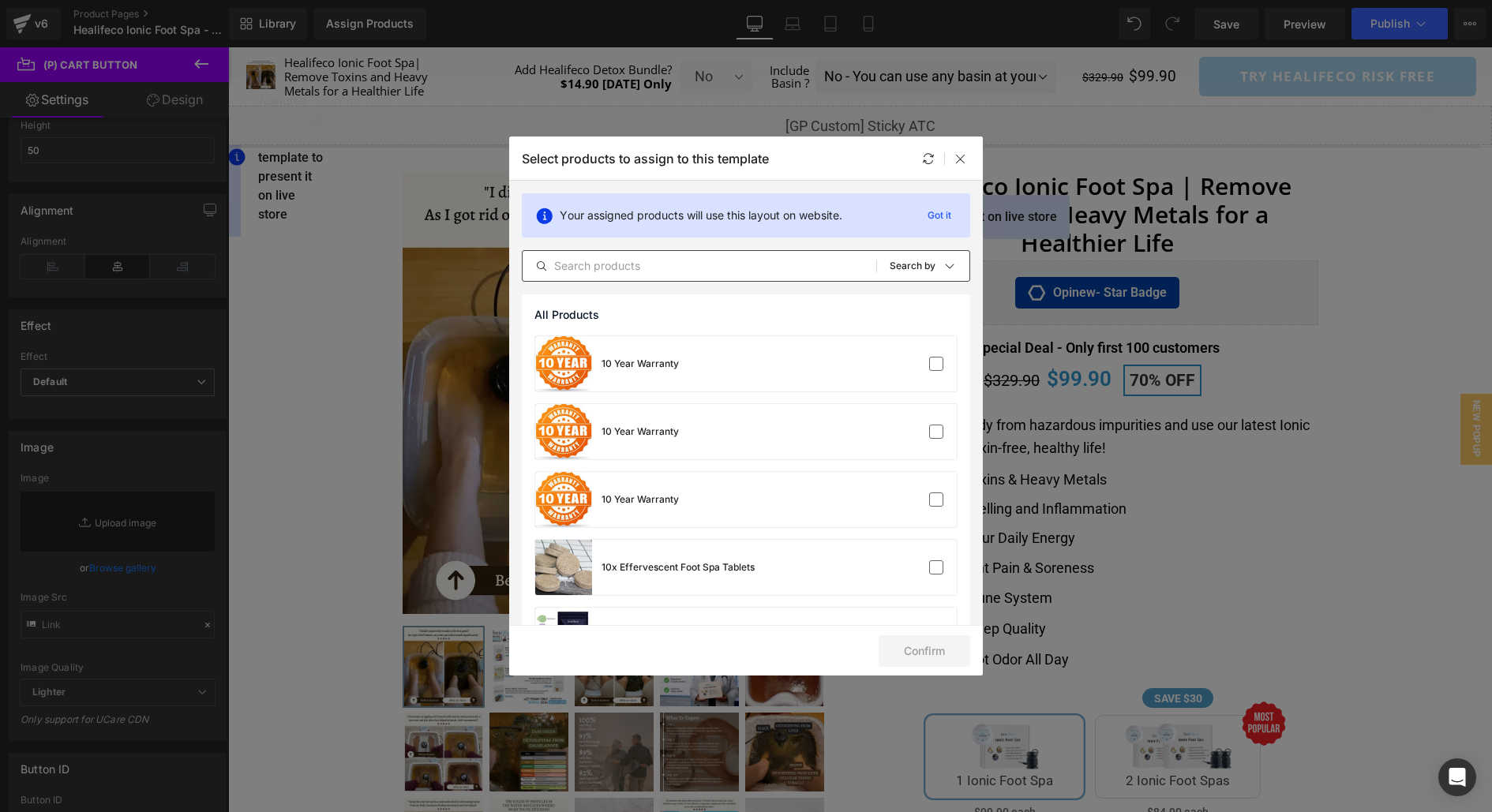
click at [815, 265] on input "text" at bounding box center [699, 266] width 354 height 19
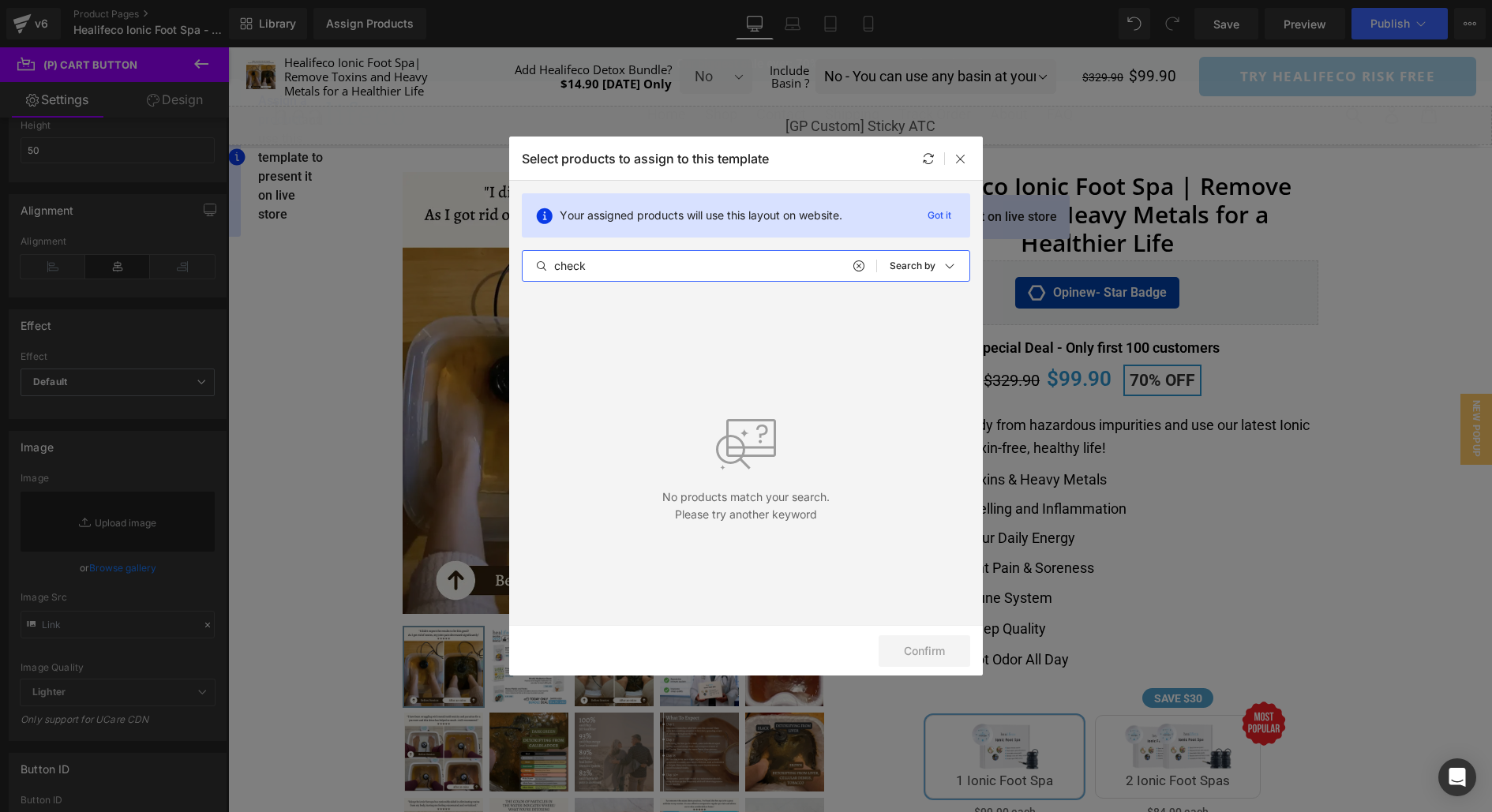
click at [639, 268] on input "check" at bounding box center [699, 266] width 354 height 19
click at [739, 272] on input "fscc" at bounding box center [699, 266] width 354 height 19
type input "checkout"
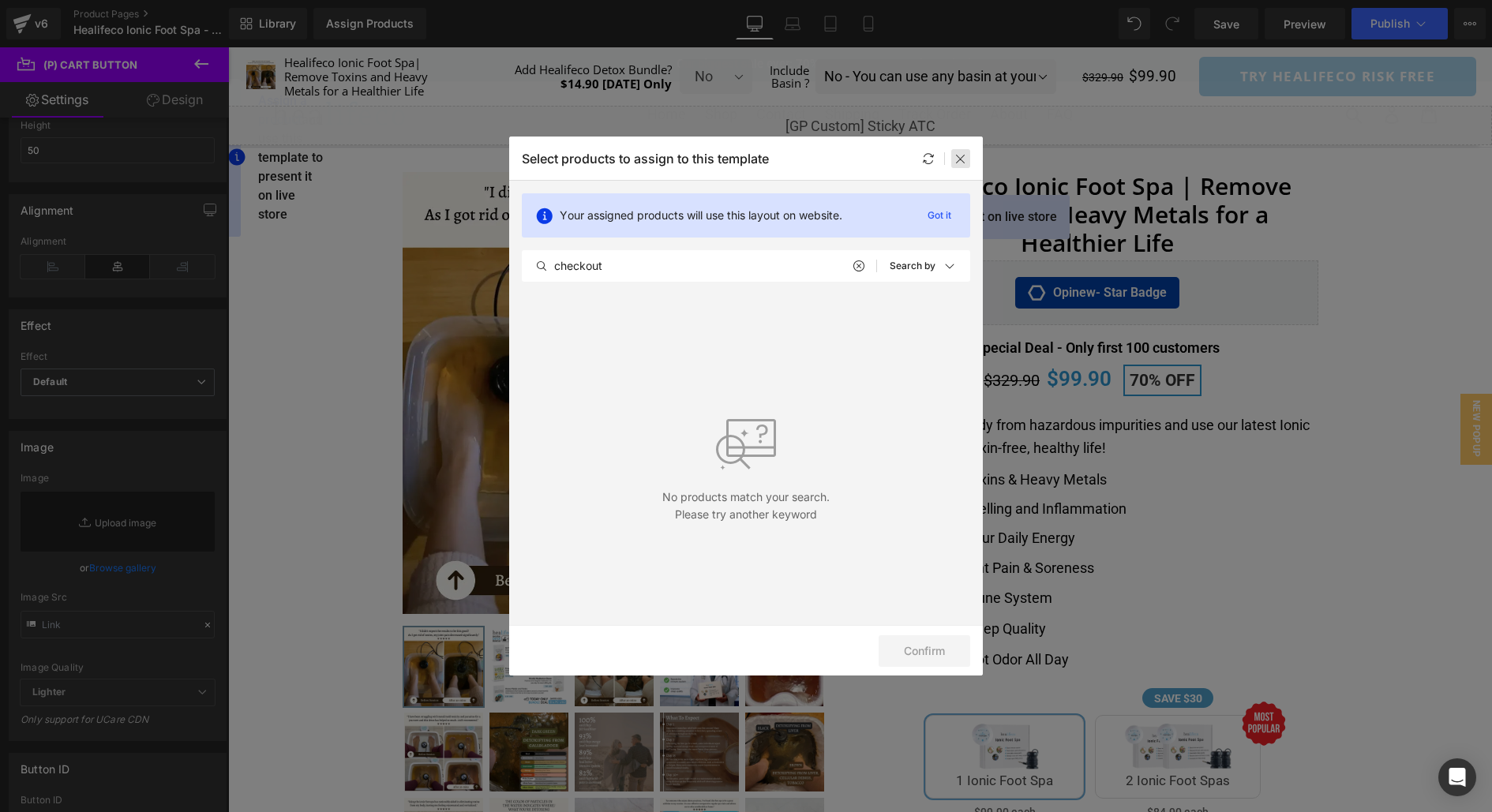
click at [955, 154] on icon at bounding box center [960, 158] width 13 height 13
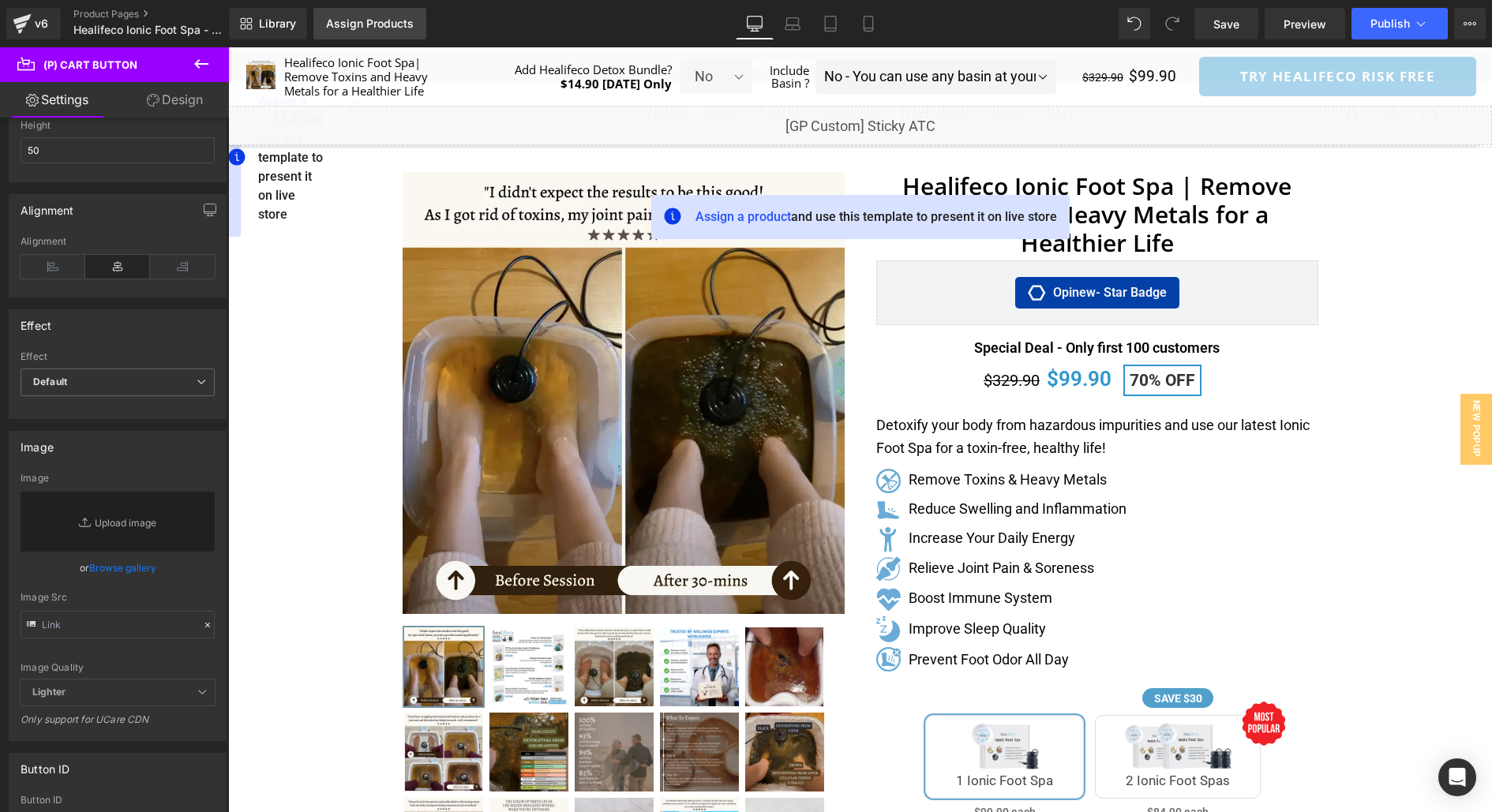
click at [398, 28] on div "Assign Products" at bounding box center [370, 23] width 88 height 13
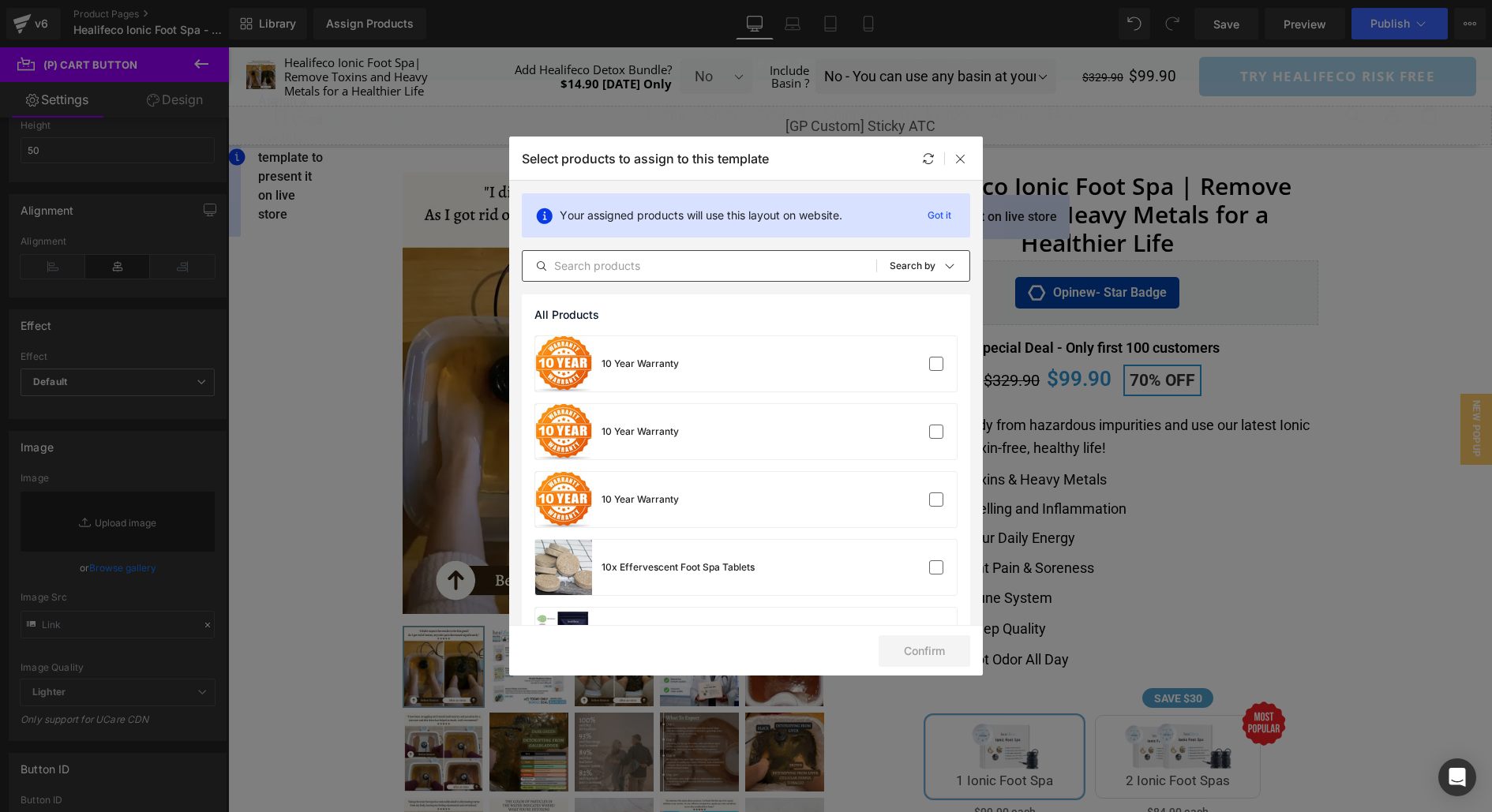
click at [672, 271] on input "text" at bounding box center [699, 266] width 354 height 19
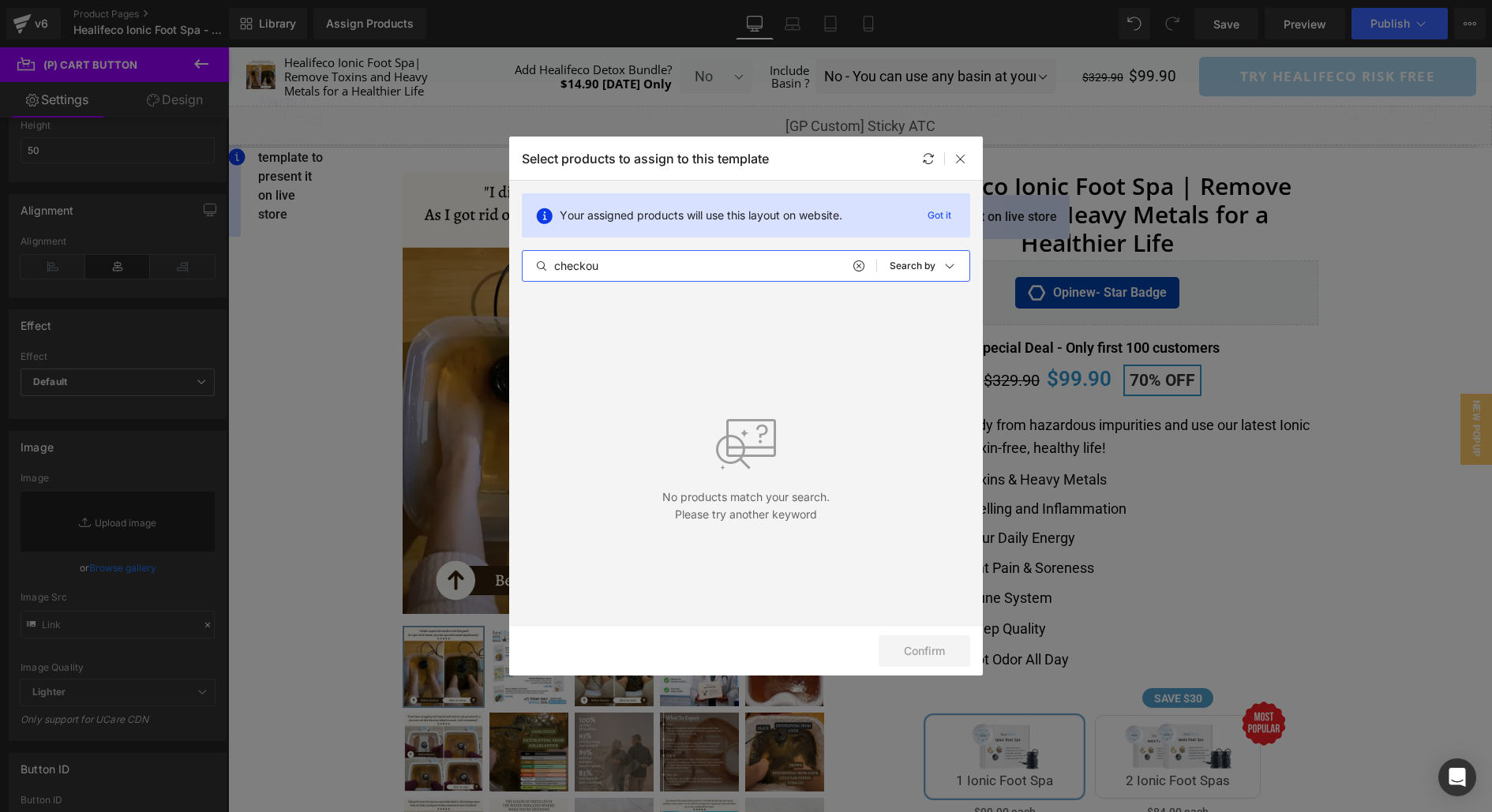
click at [820, 261] on input "checkou" at bounding box center [699, 266] width 354 height 19
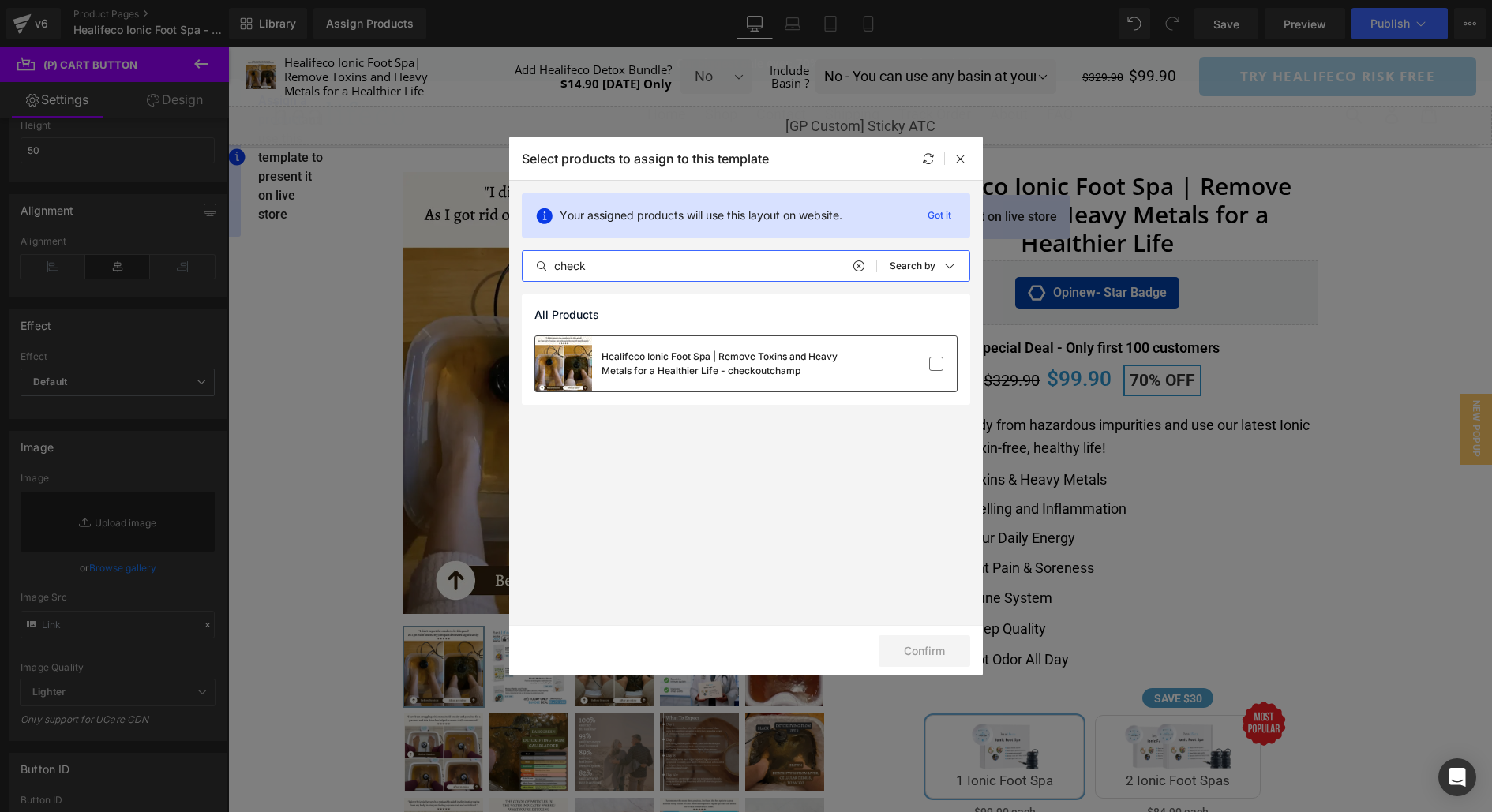
type input "check"
click at [935, 350] on div "Healifeco Ionic Foot Spa | Remove Toxins and Heavy Metals for a Healthier Life …" at bounding box center [746, 364] width 422 height 55
click at [928, 660] on button "Confirm" at bounding box center [924, 651] width 91 height 32
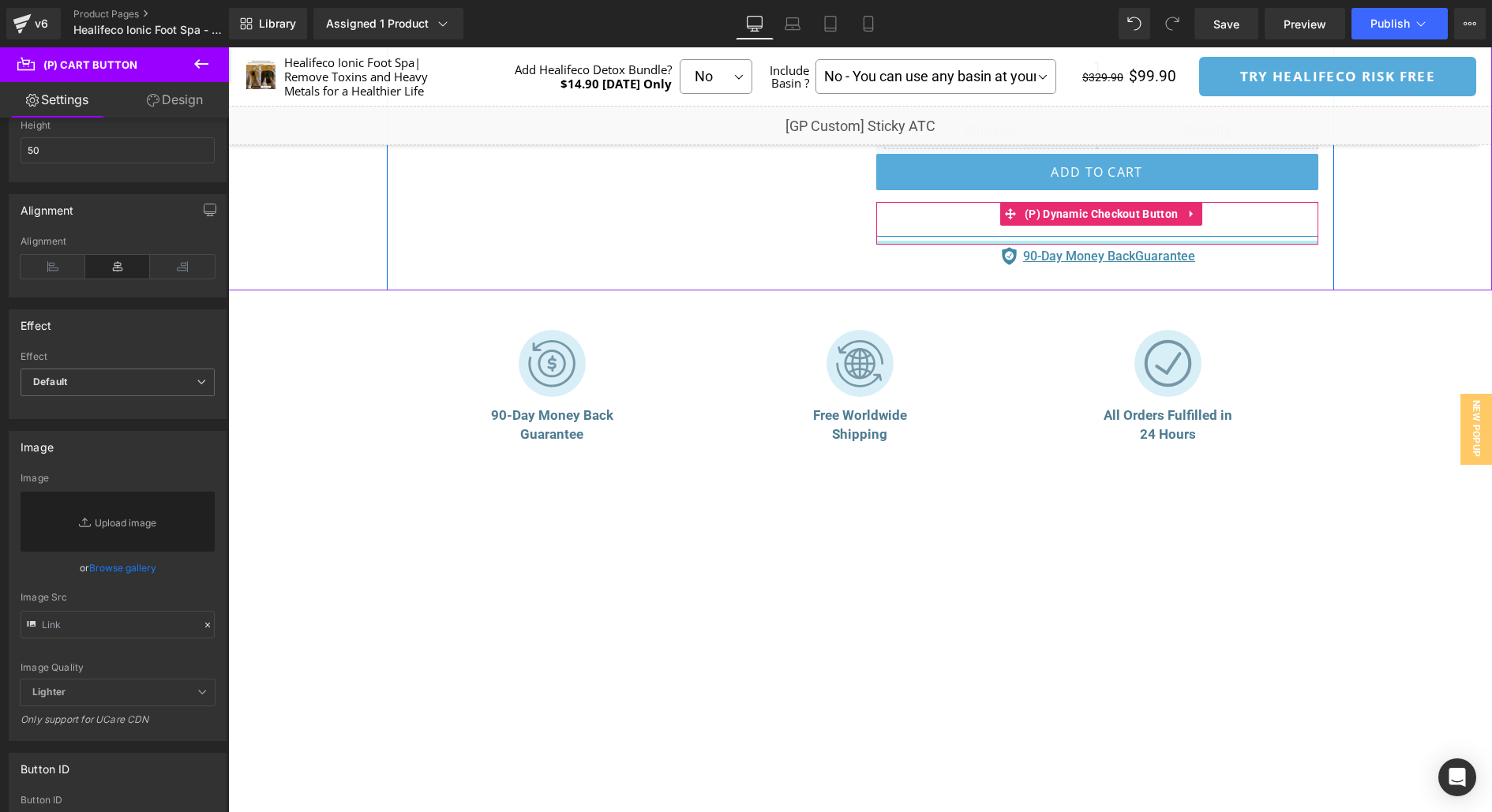
scroll to position [1043, 0]
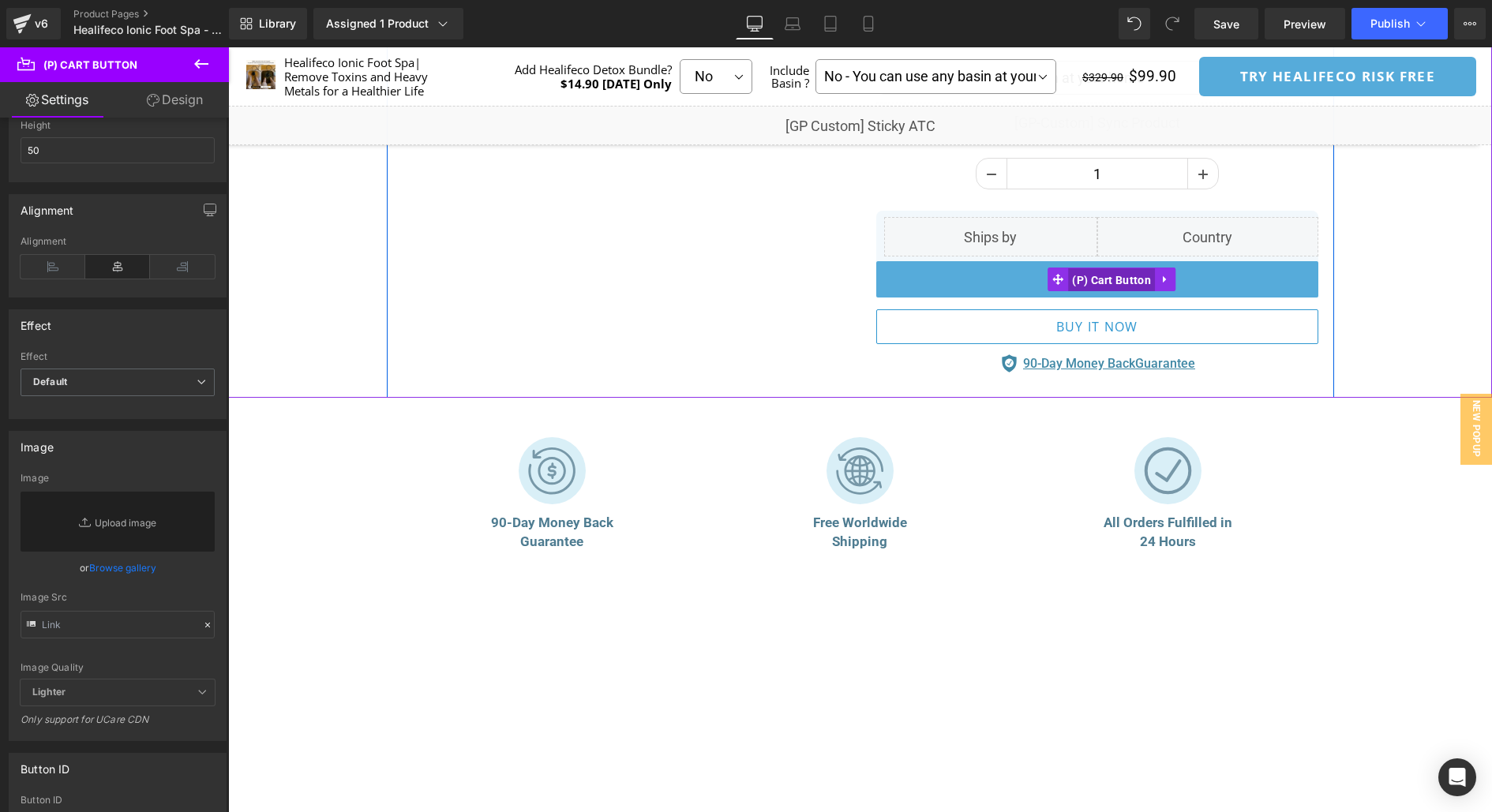
click at [1092, 277] on span "(P) Cart Button" at bounding box center [1112, 280] width 87 height 24
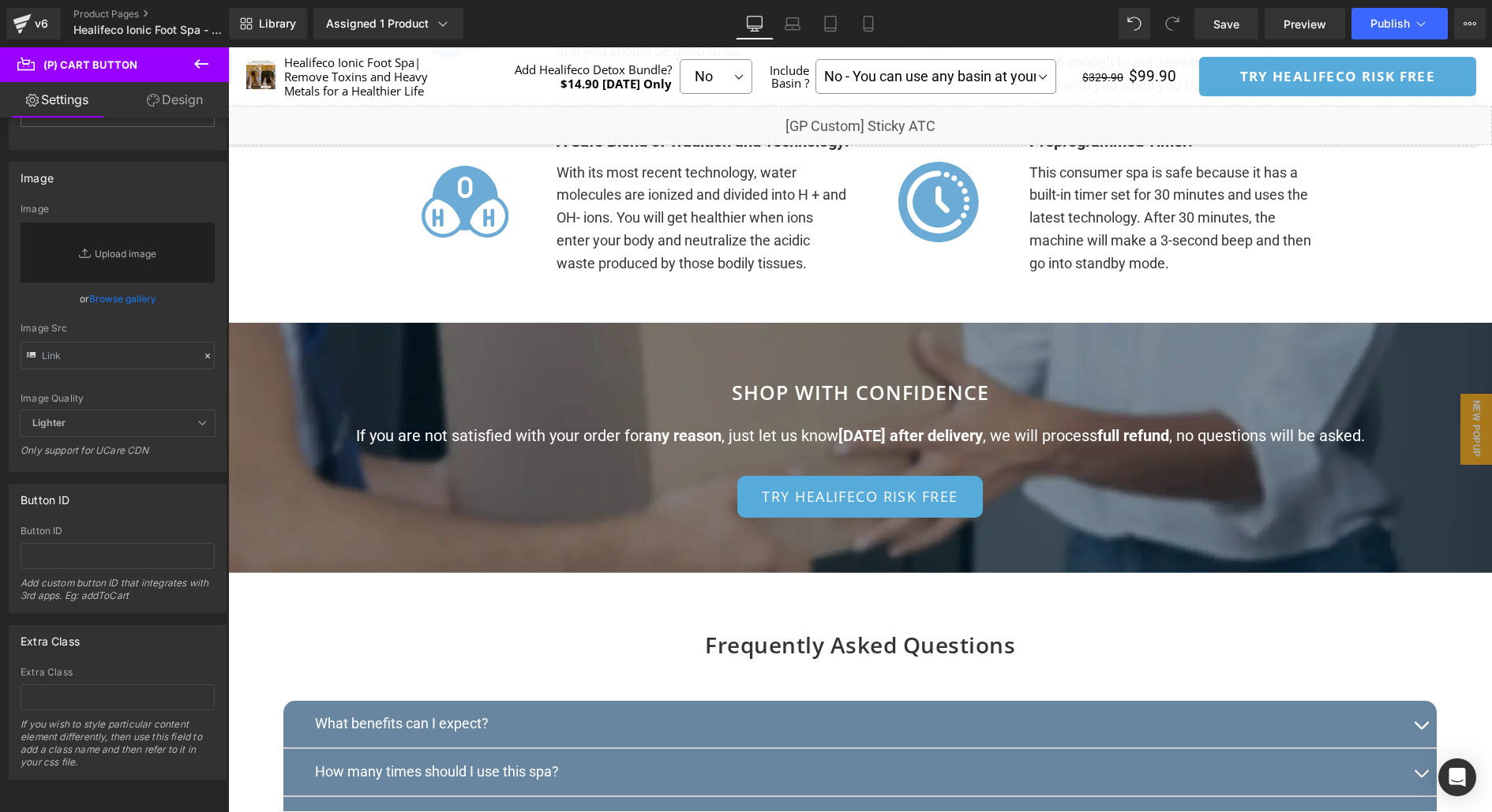
scroll to position [7848, 0]
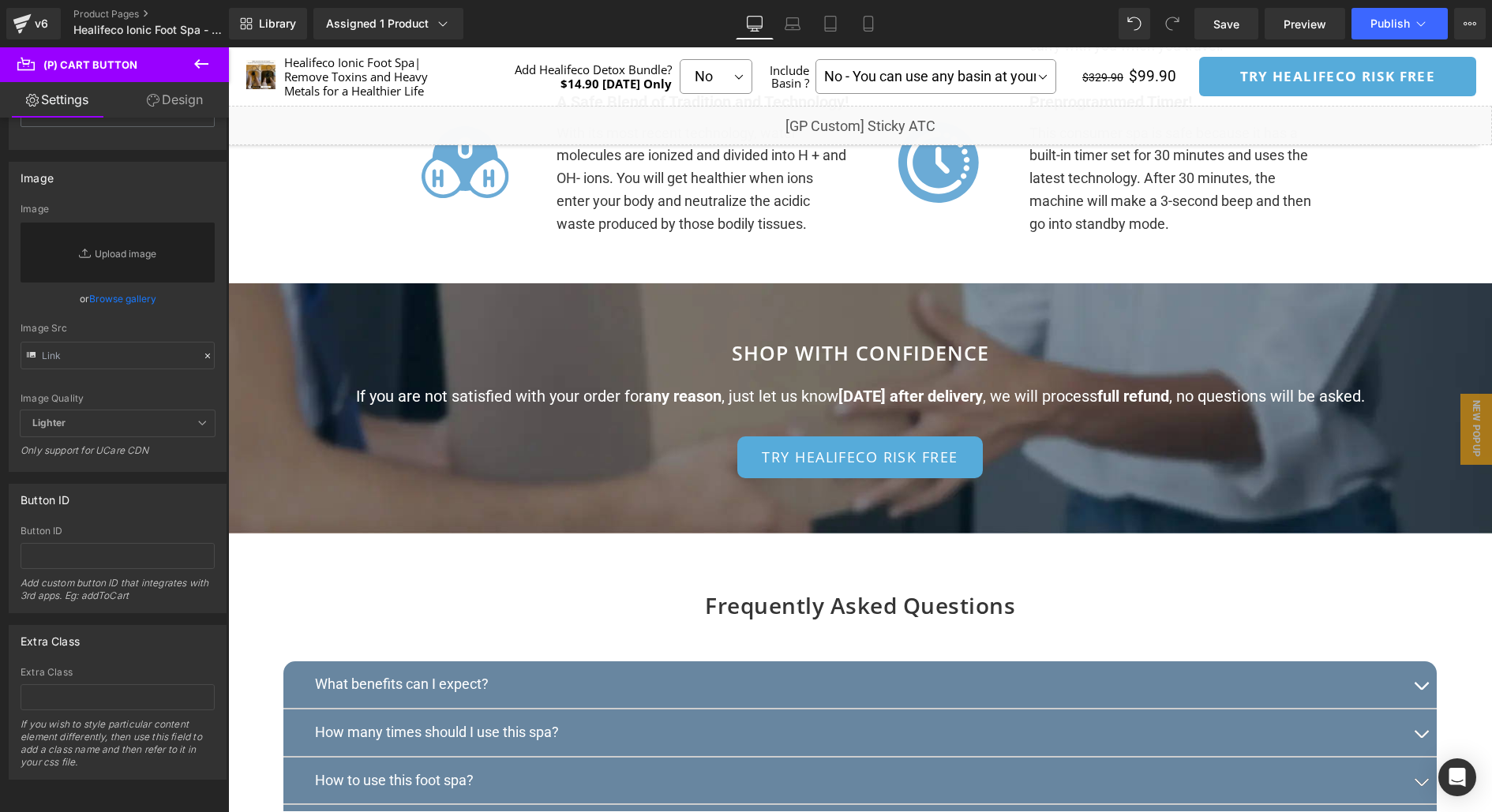
click at [438, 478] on div "try healifeco rısk free" at bounding box center [860, 457] width 1264 height 42
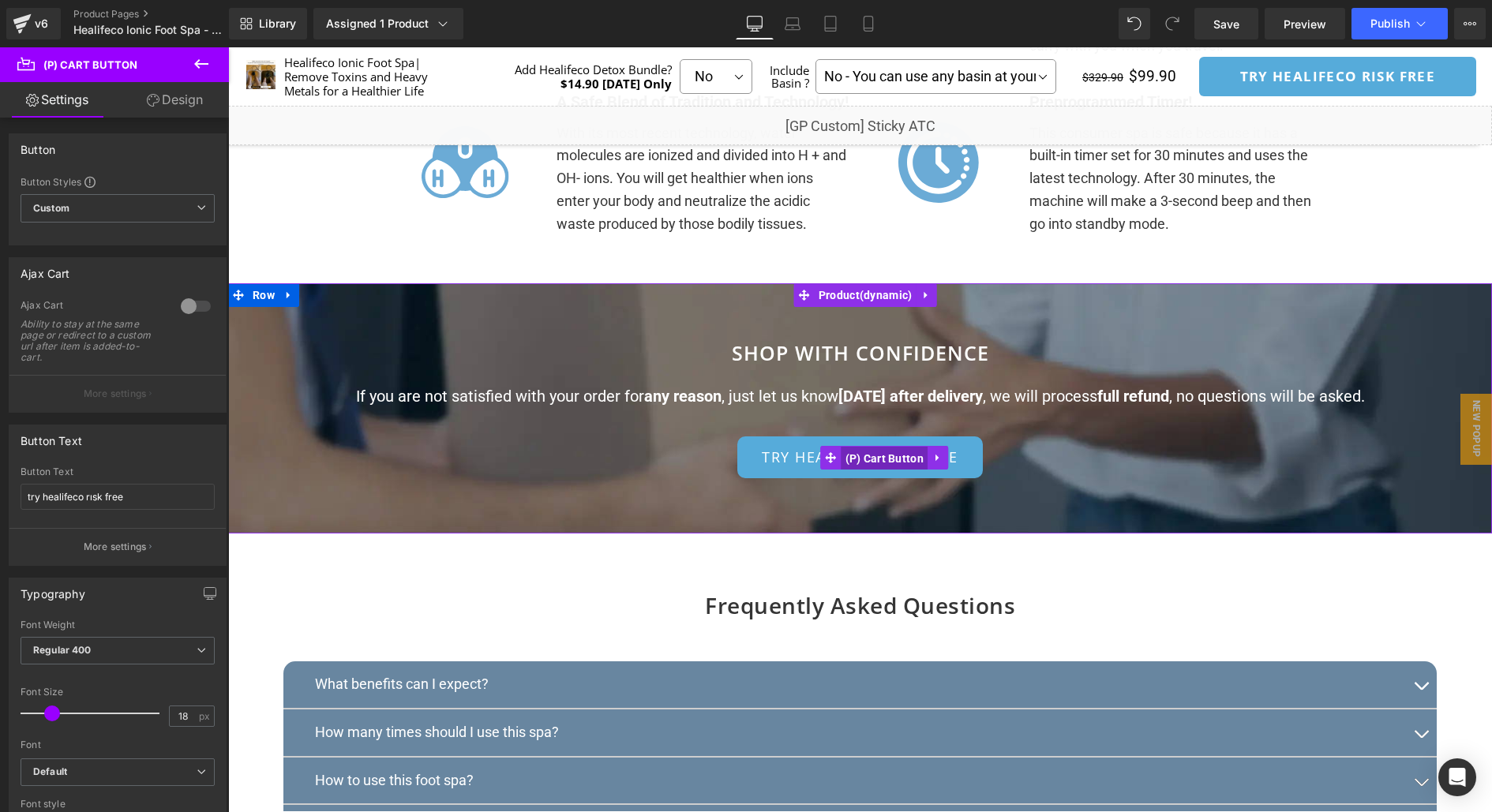
click at [867, 470] on span "(P) Cart Button" at bounding box center [885, 458] width 87 height 24
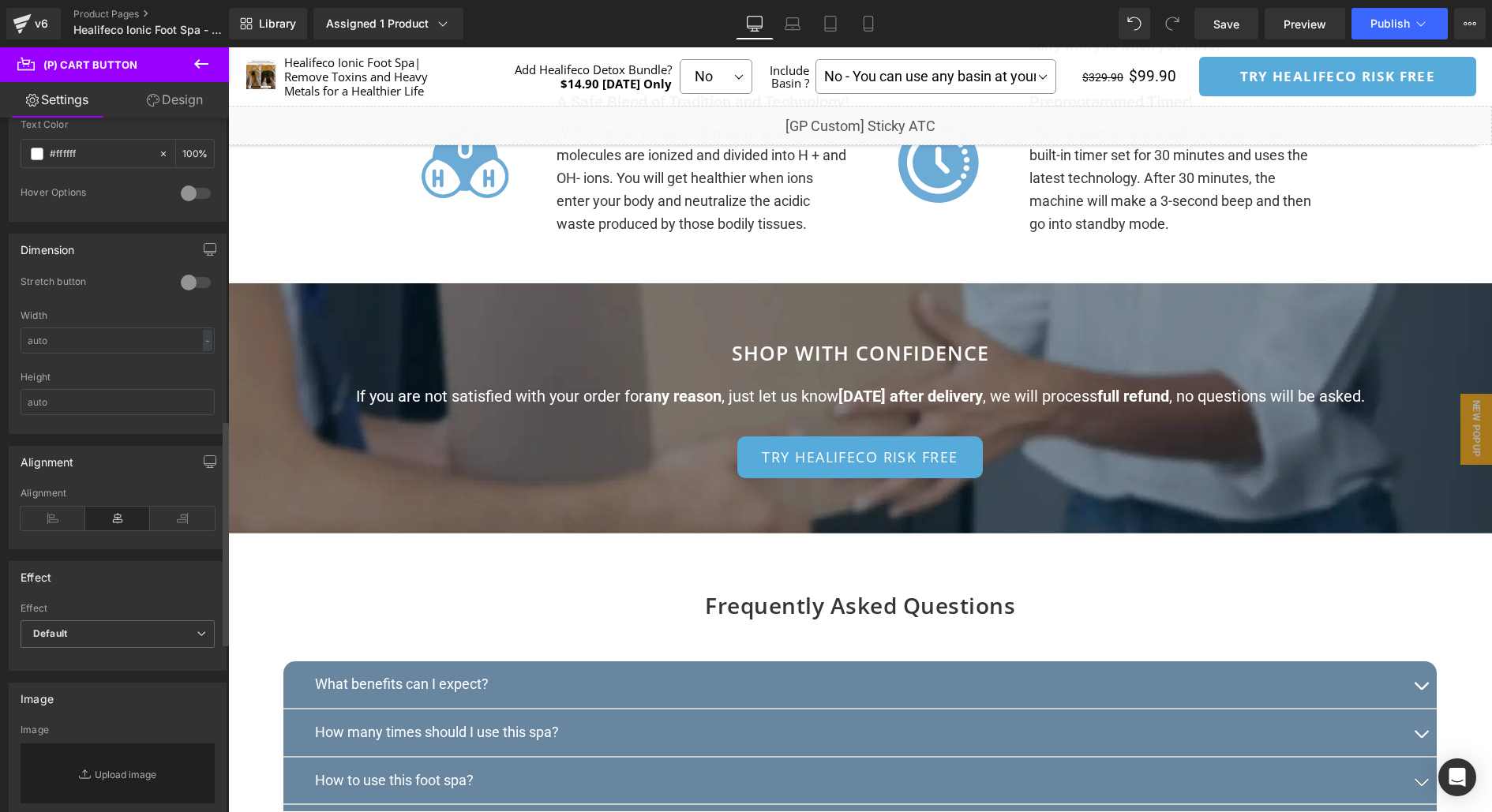
scroll to position [400, 0]
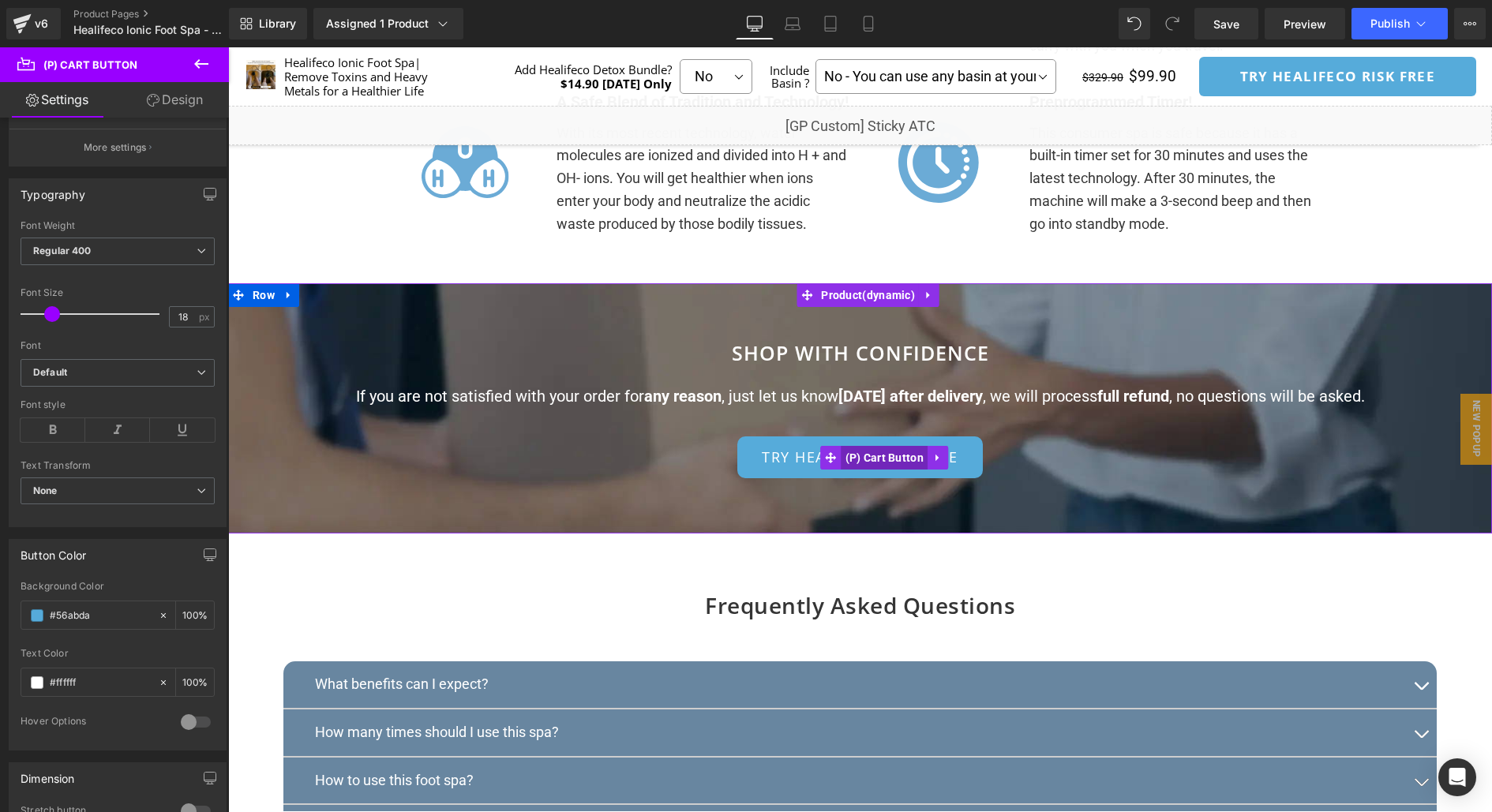
click at [886, 469] on span "(P) Cart Button" at bounding box center [885, 458] width 87 height 24
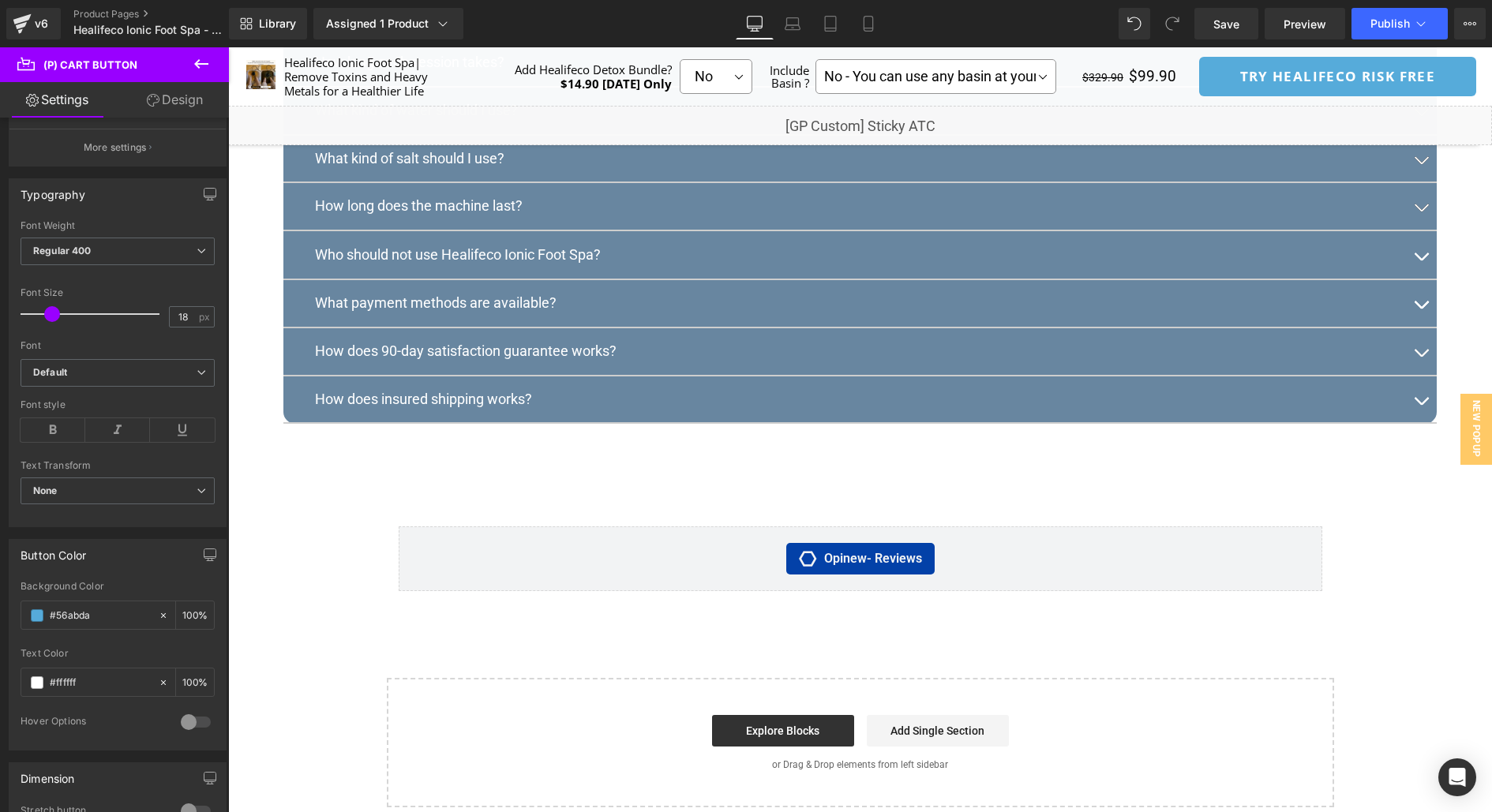
scroll to position [8771, 0]
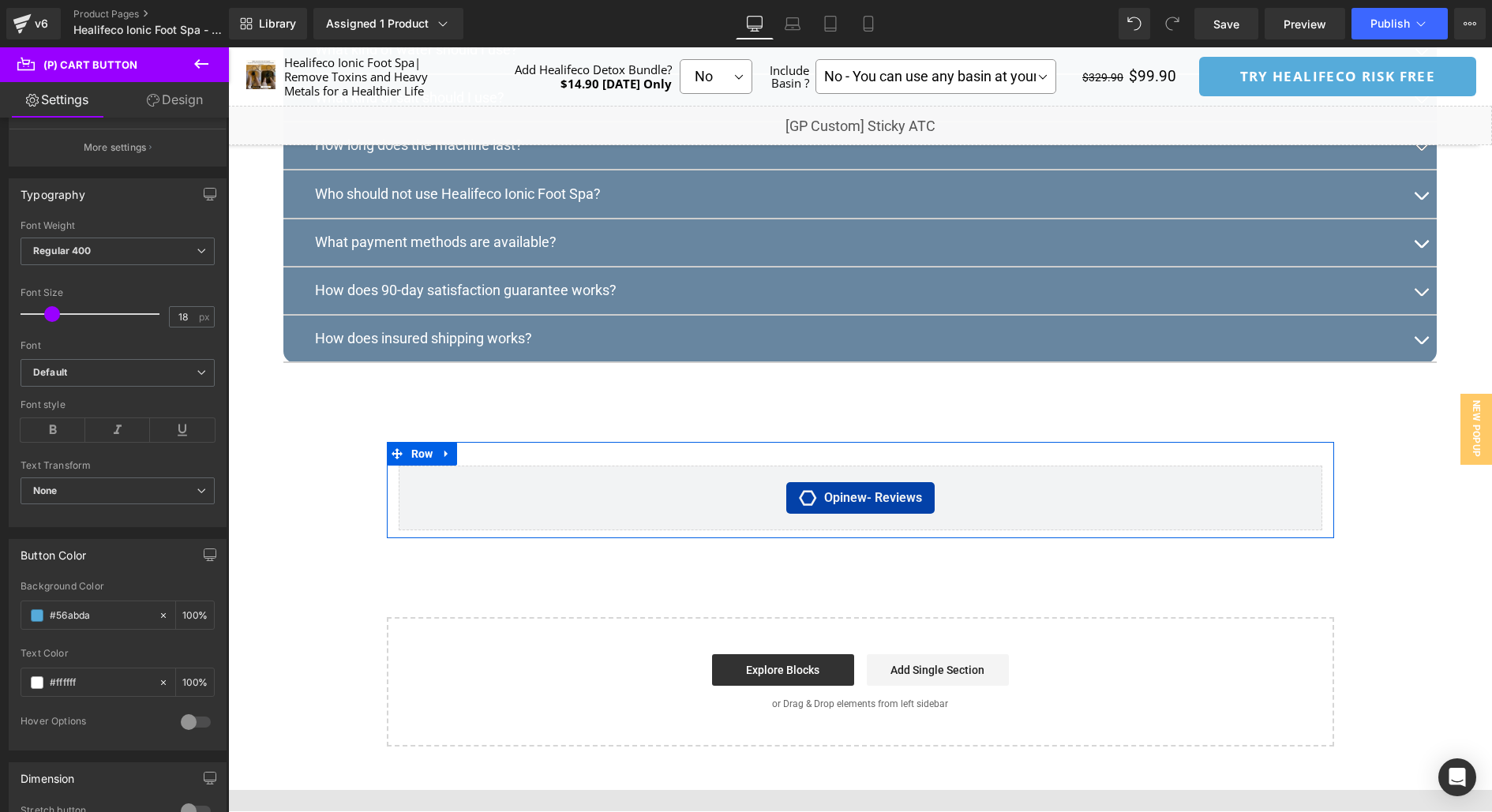
click at [775, 446] on div at bounding box center [861, 444] width 948 height 4
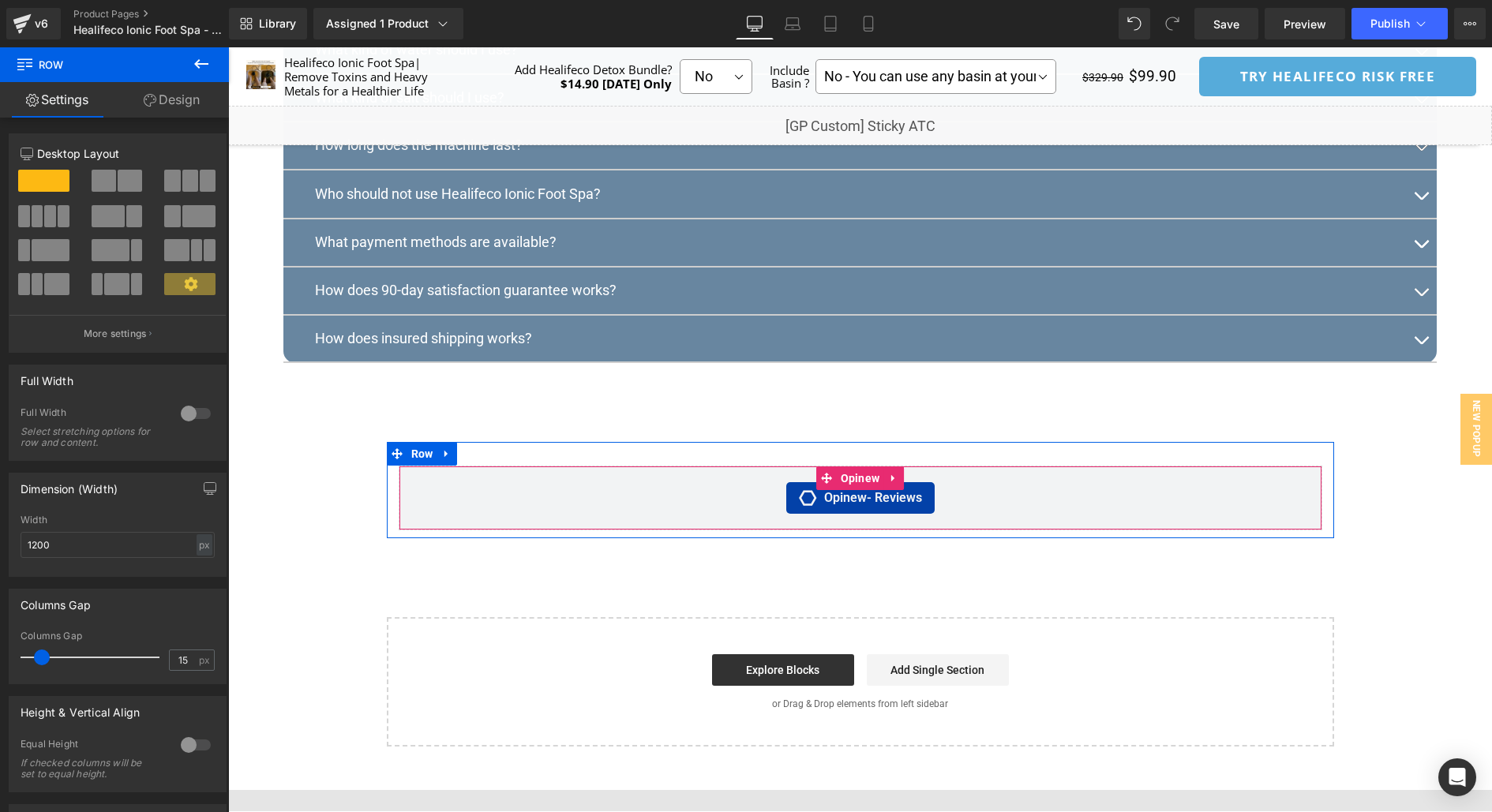
click at [725, 509] on div "Opinew - Reviews" at bounding box center [860, 498] width 890 height 32
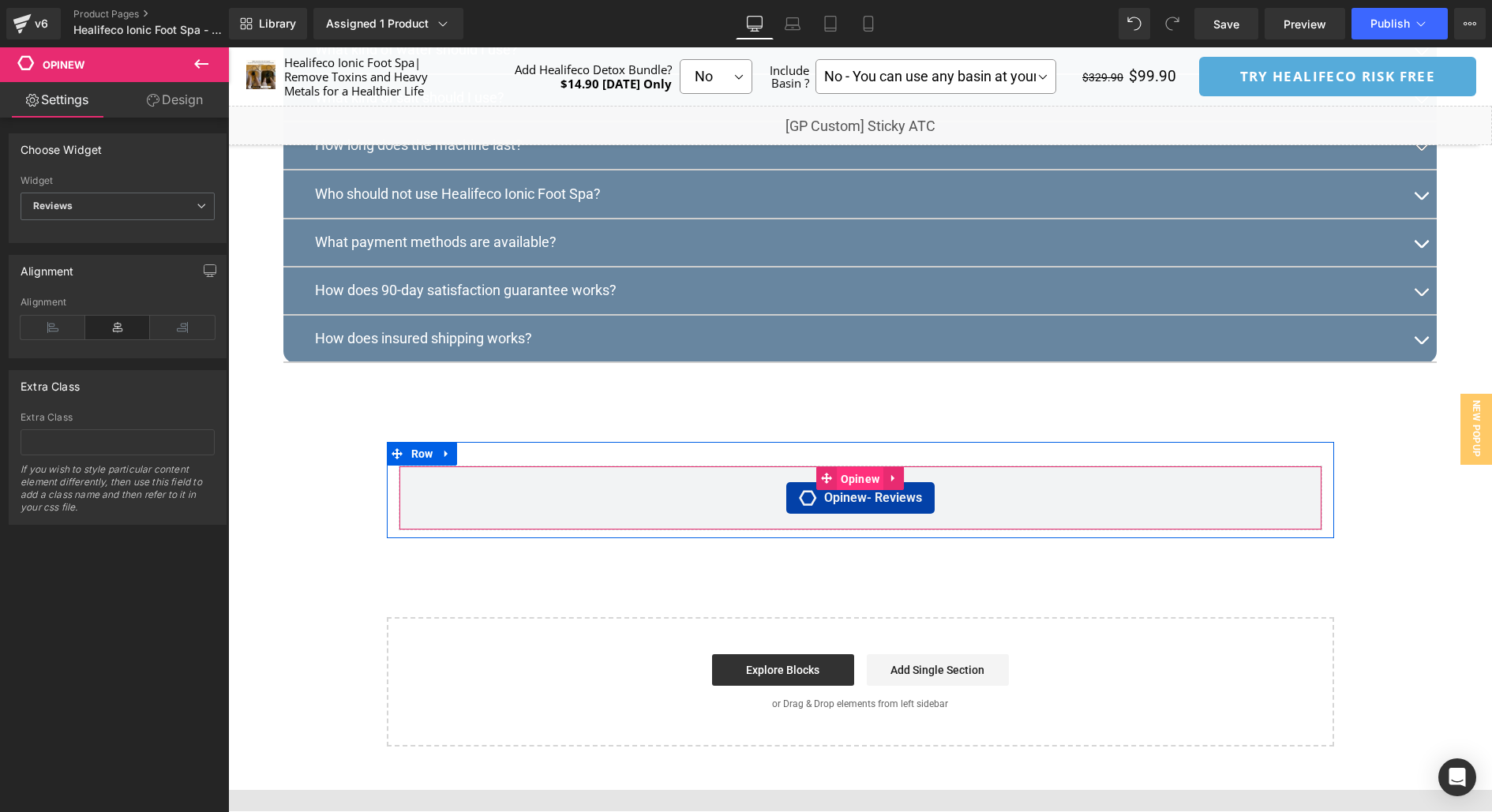
click at [857, 491] on span "Opinew" at bounding box center [861, 479] width 48 height 24
click at [726, 507] on div "Opinew - Reviews" at bounding box center [860, 498] width 890 height 32
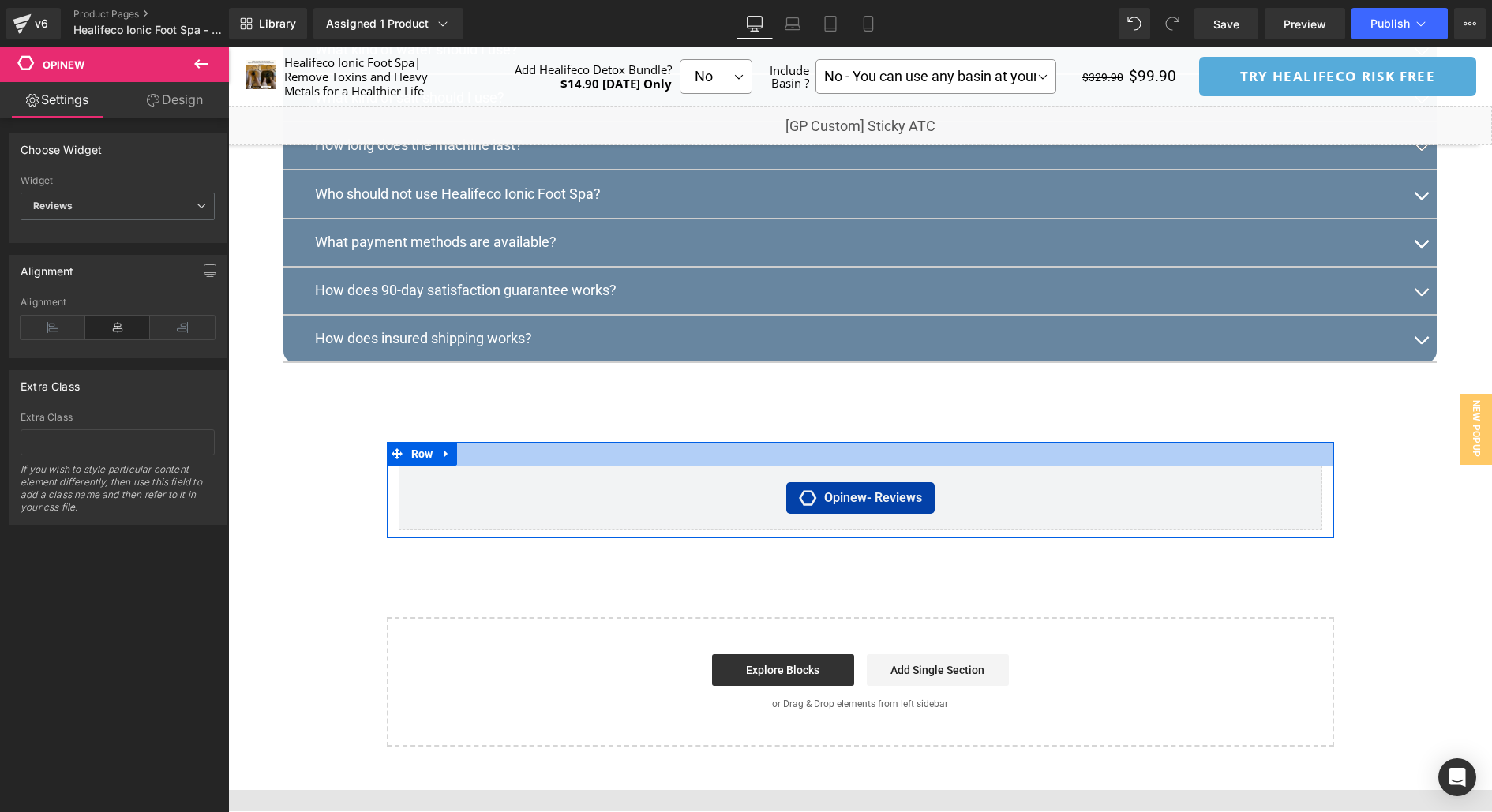
click at [460, 466] on div at bounding box center [861, 454] width 948 height 24
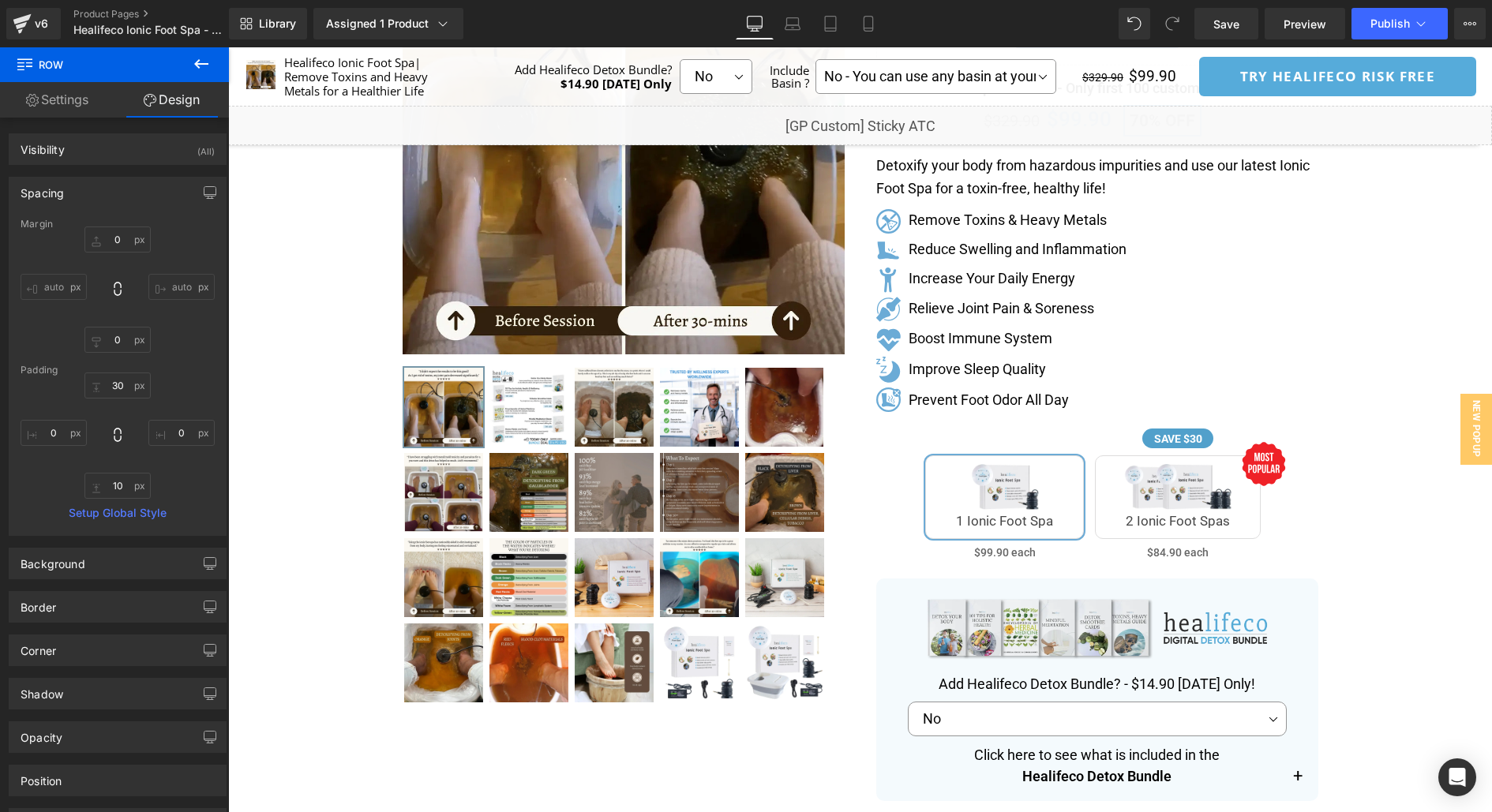
scroll to position [0, 0]
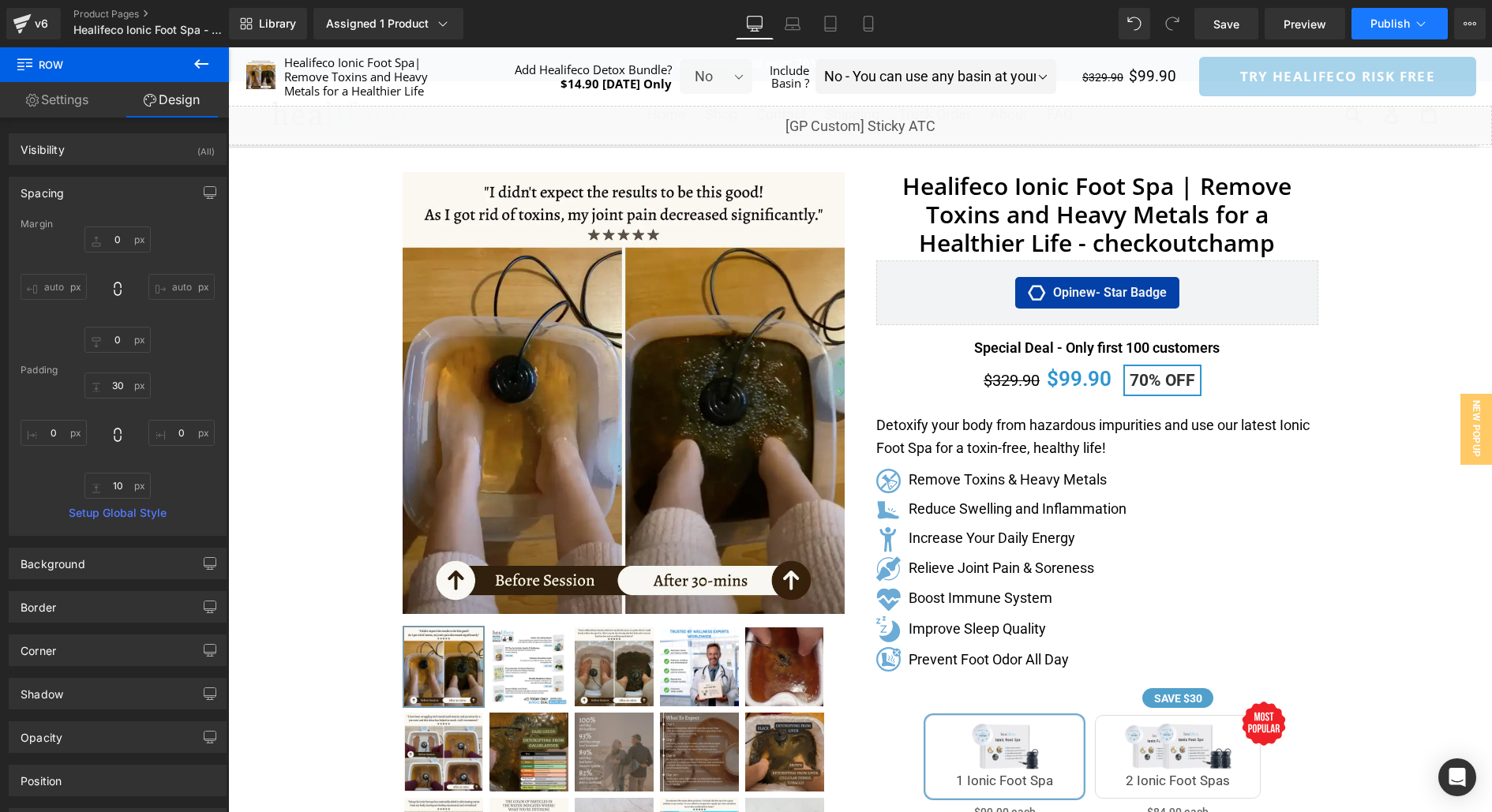
click at [1409, 10] on button "Publish" at bounding box center [1399, 23] width 96 height 32
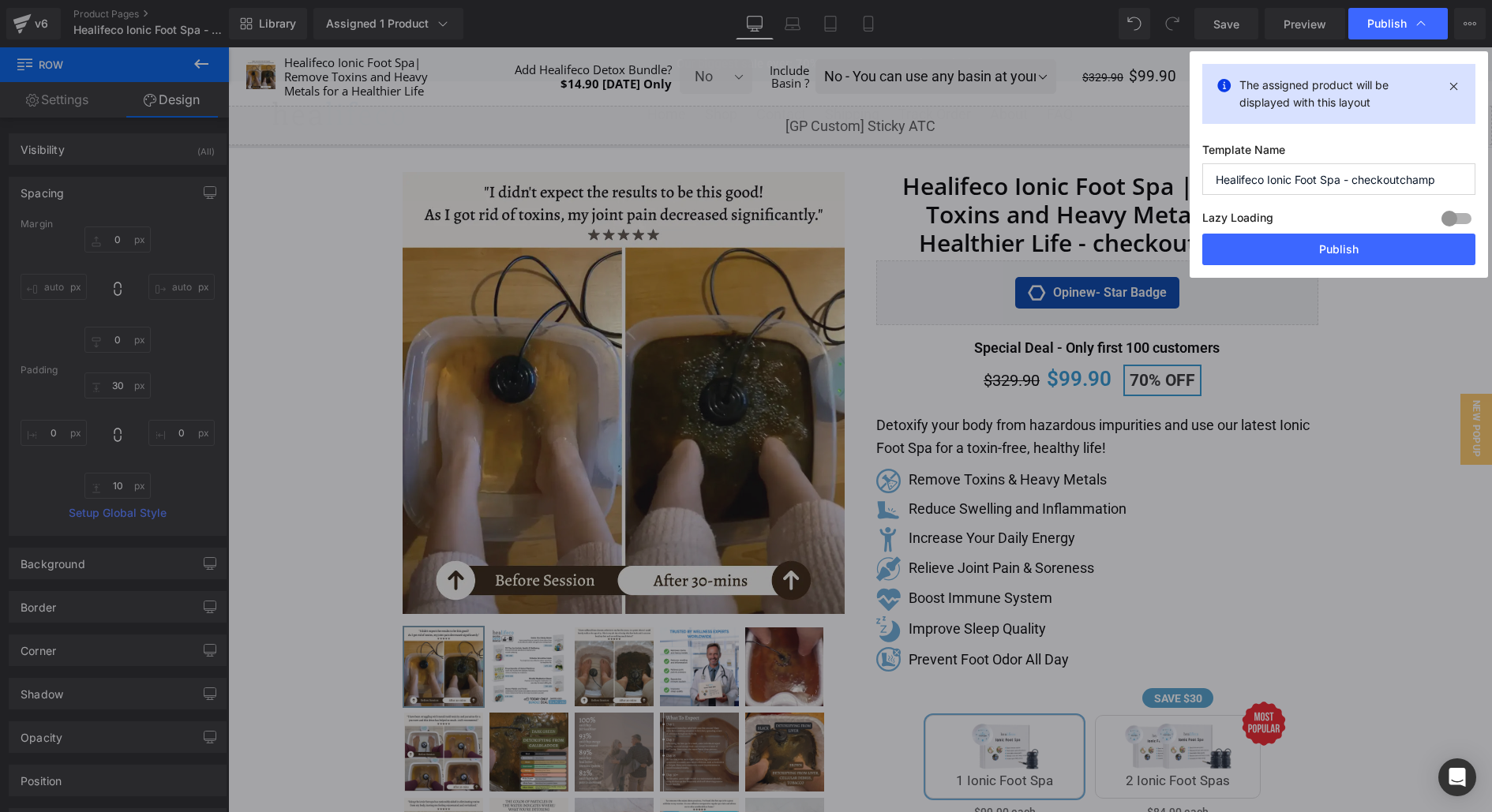
drag, startPoint x: 1348, startPoint y: 179, endPoint x: 1491, endPoint y: 179, distance: 143.0
click at [1491, 179] on div "Publish The assigned product will be displayed with this layout Template Name H…" at bounding box center [746, 406] width 1492 height 812
type input "Healifeco Ionic Foot Spa - checkoutchamp"
click at [1398, 188] on input "Healifeco Ionic Foot Spa - checkoutchamp" at bounding box center [1339, 179] width 274 height 32
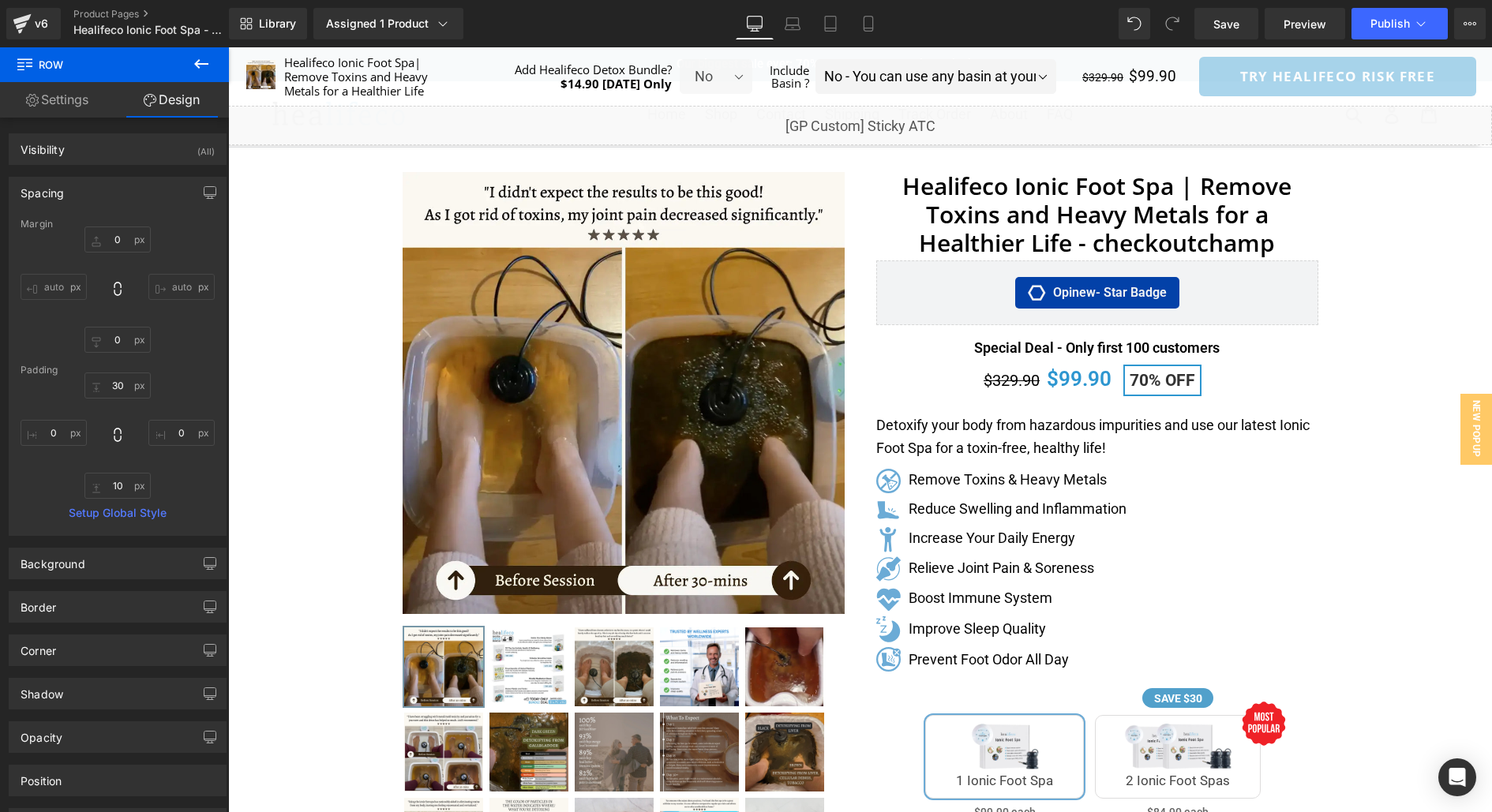
click at [1316, 30] on span "Preview" at bounding box center [1305, 24] width 43 height 16
click at [1462, 25] on button "View Live Page View with current Template Save Template to Library Schedule Pub…" at bounding box center [1470, 23] width 32 height 32
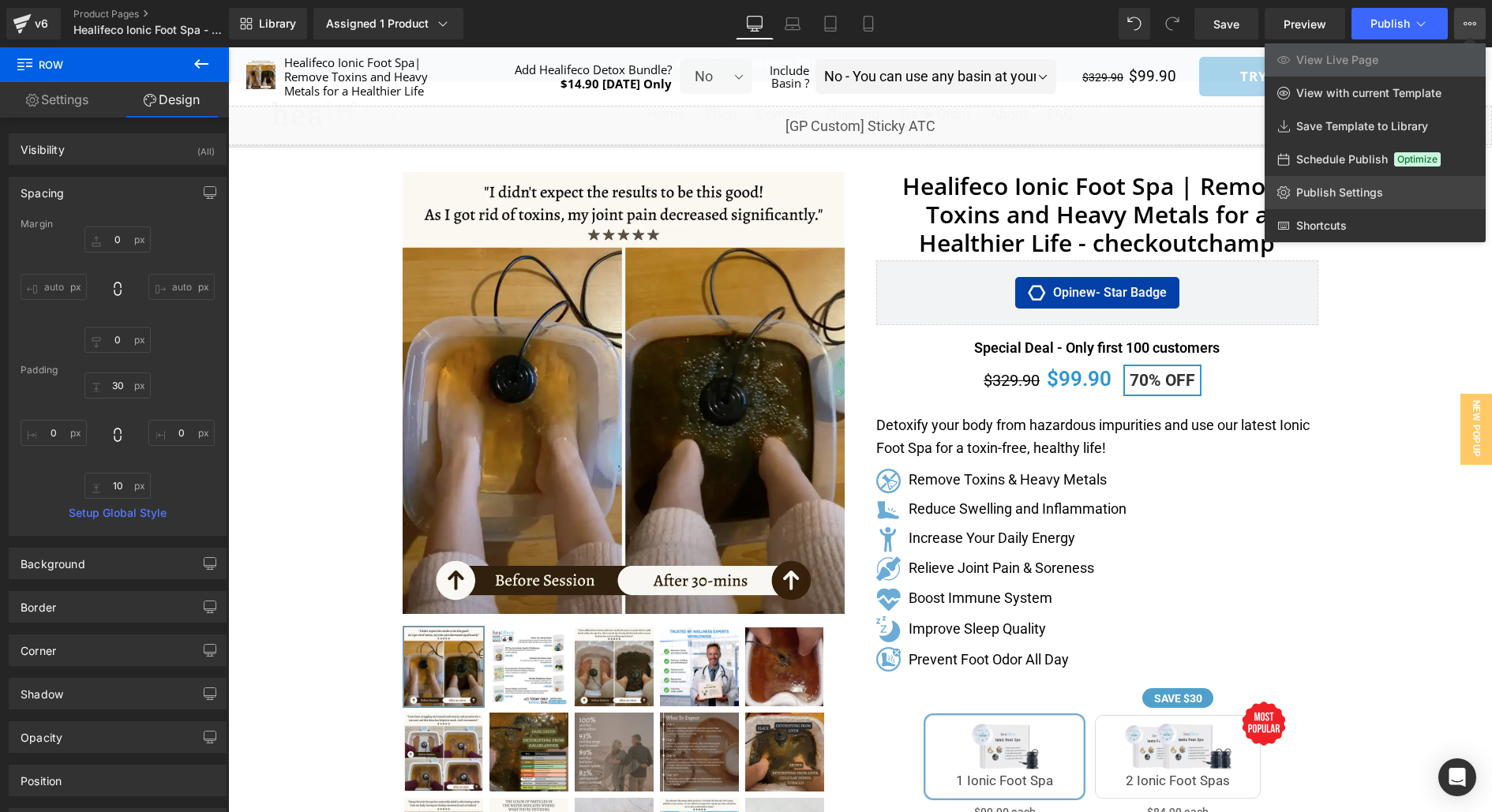
click at [1363, 183] on link "Publish Settings" at bounding box center [1374, 193] width 221 height 33
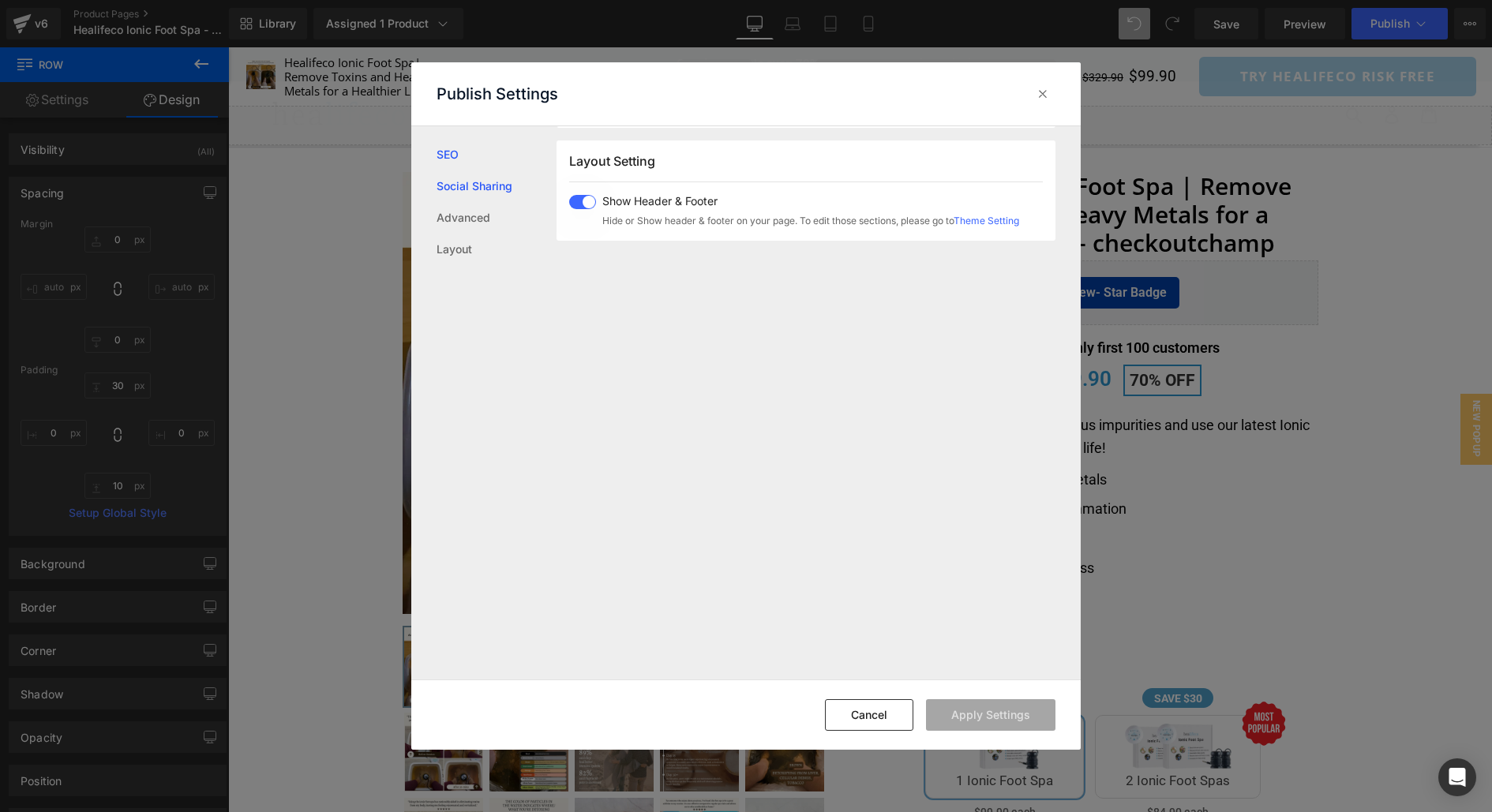
click at [496, 193] on link "Social Sharing" at bounding box center [496, 186] width 120 height 32
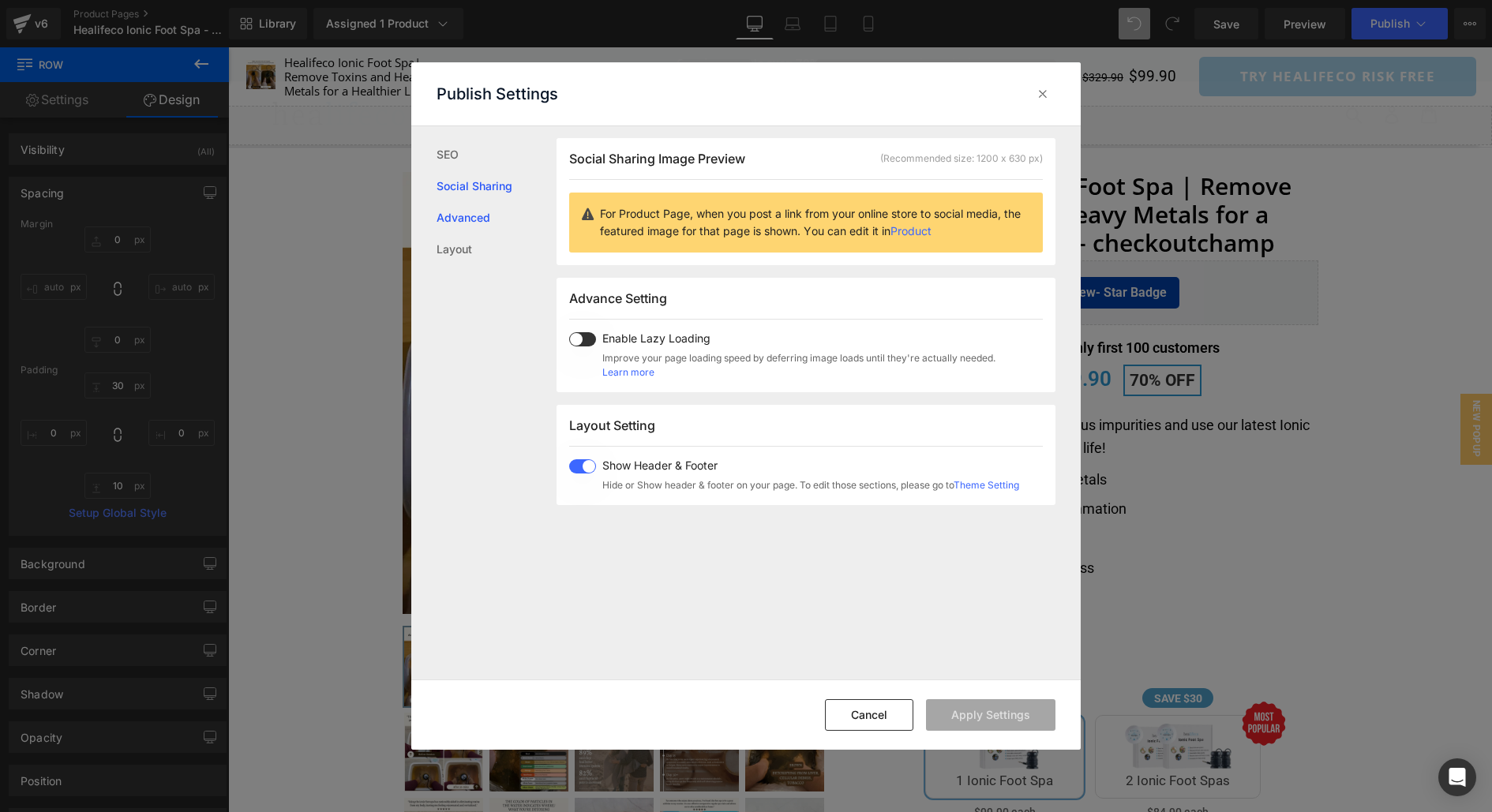
click at [475, 227] on link "Advanced" at bounding box center [496, 217] width 120 height 32
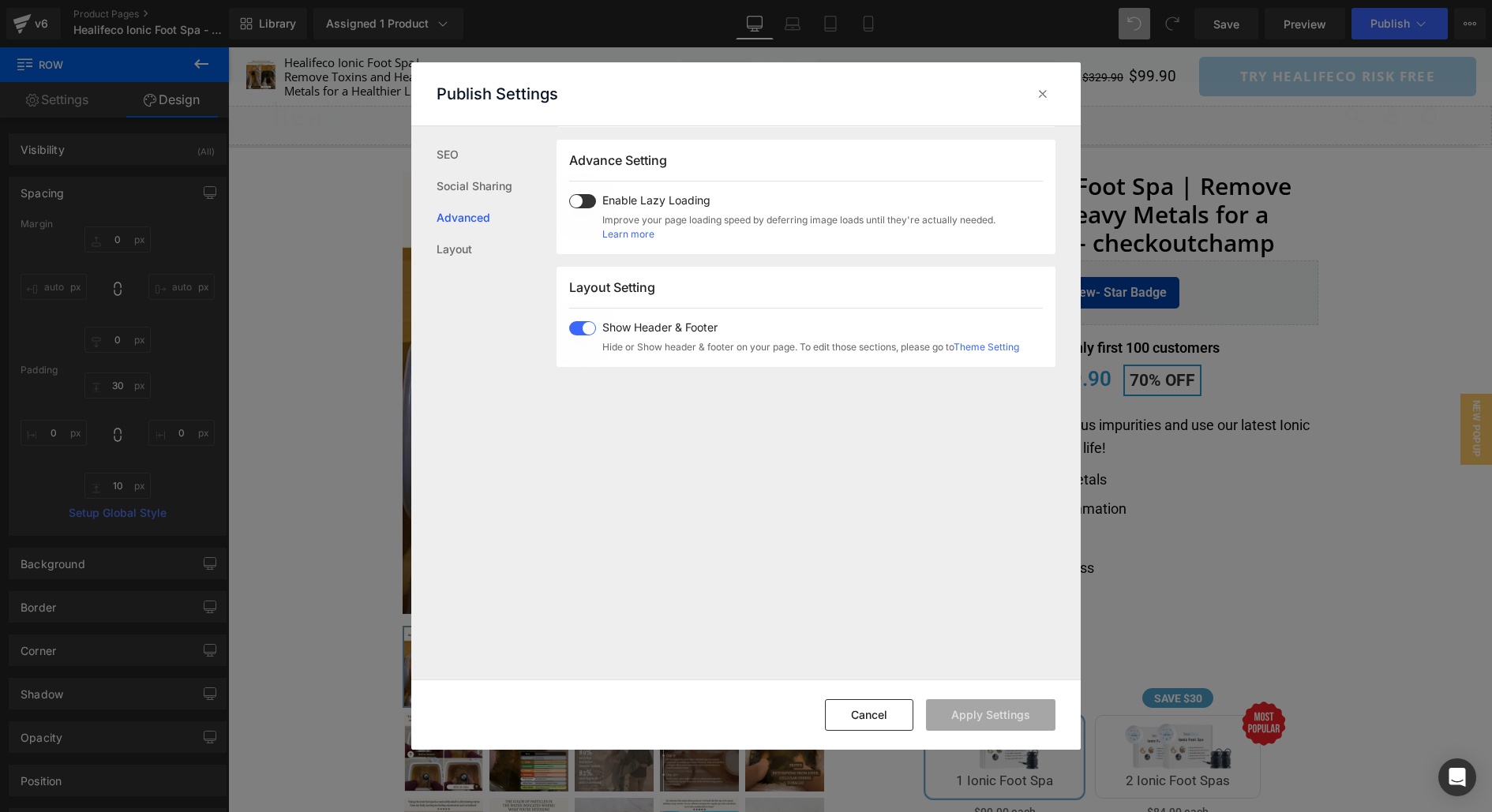
click at [457, 272] on div "SEO Social Sharing Advanced Layout" at bounding box center [484, 402] width 145 height 553
click at [457, 248] on link "Layout" at bounding box center [496, 249] width 120 height 32
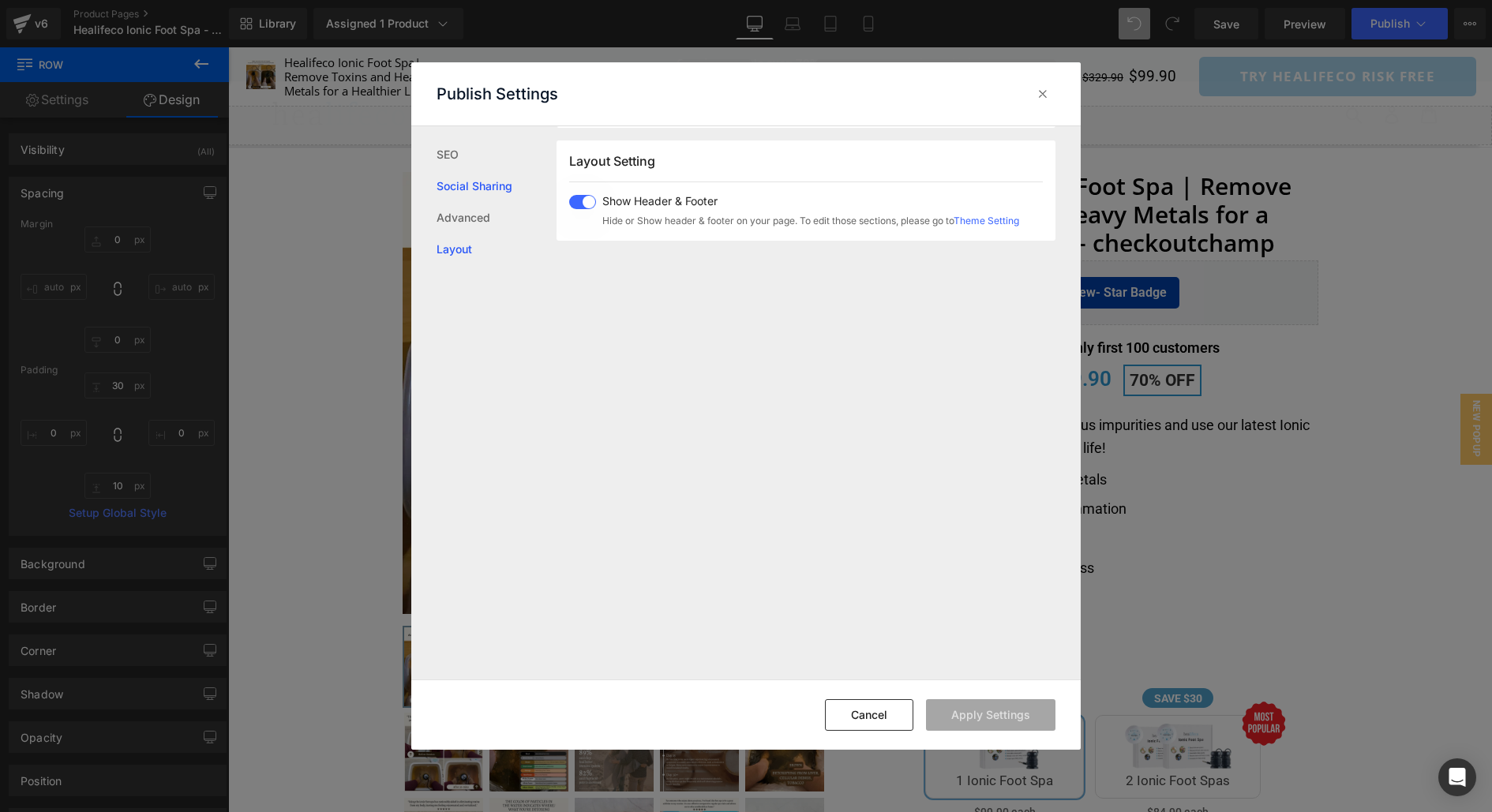
click at [480, 170] on link "Social Sharing" at bounding box center [496, 186] width 120 height 32
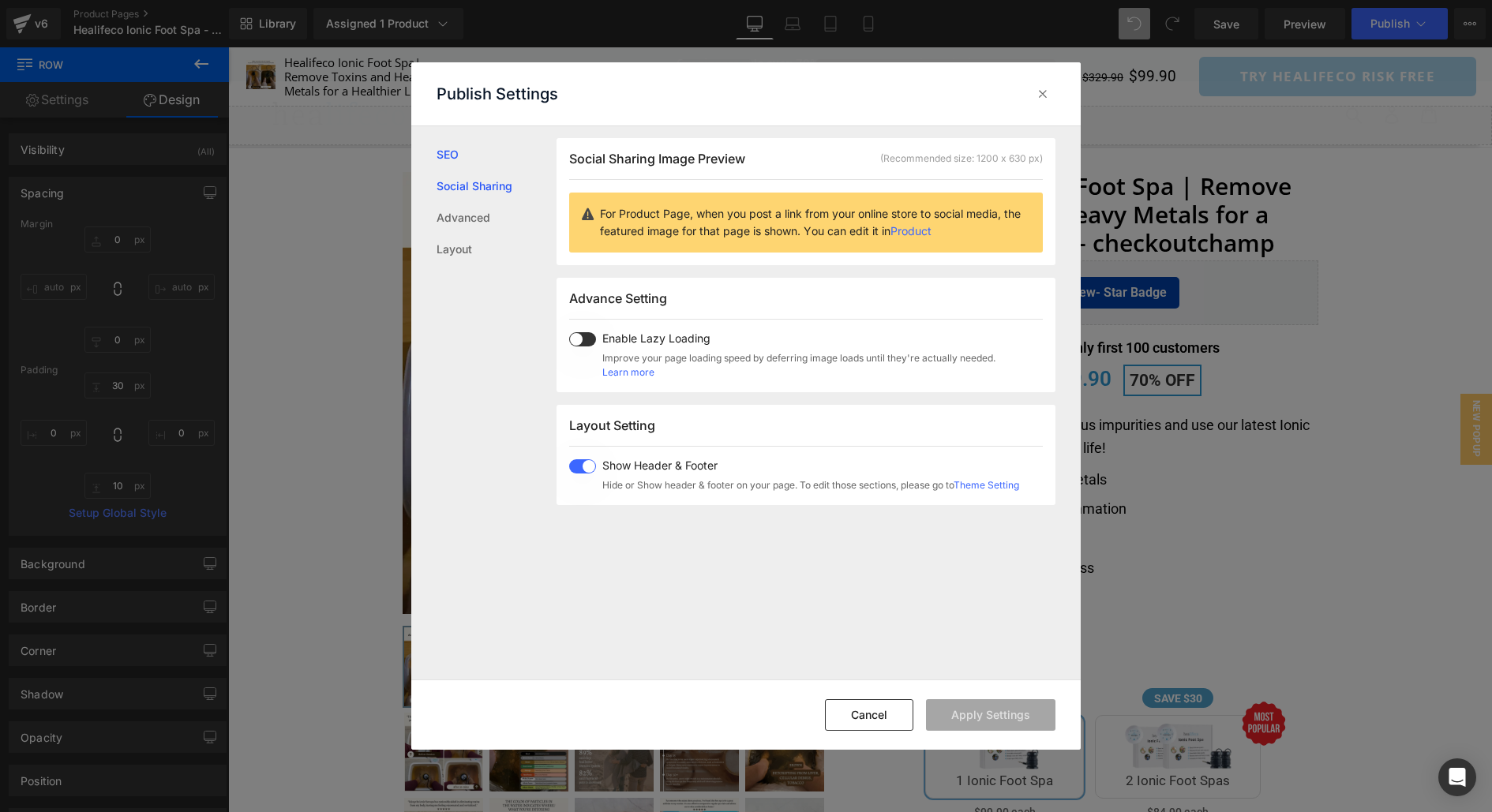
click at [471, 153] on link "SEO" at bounding box center [496, 154] width 120 height 32
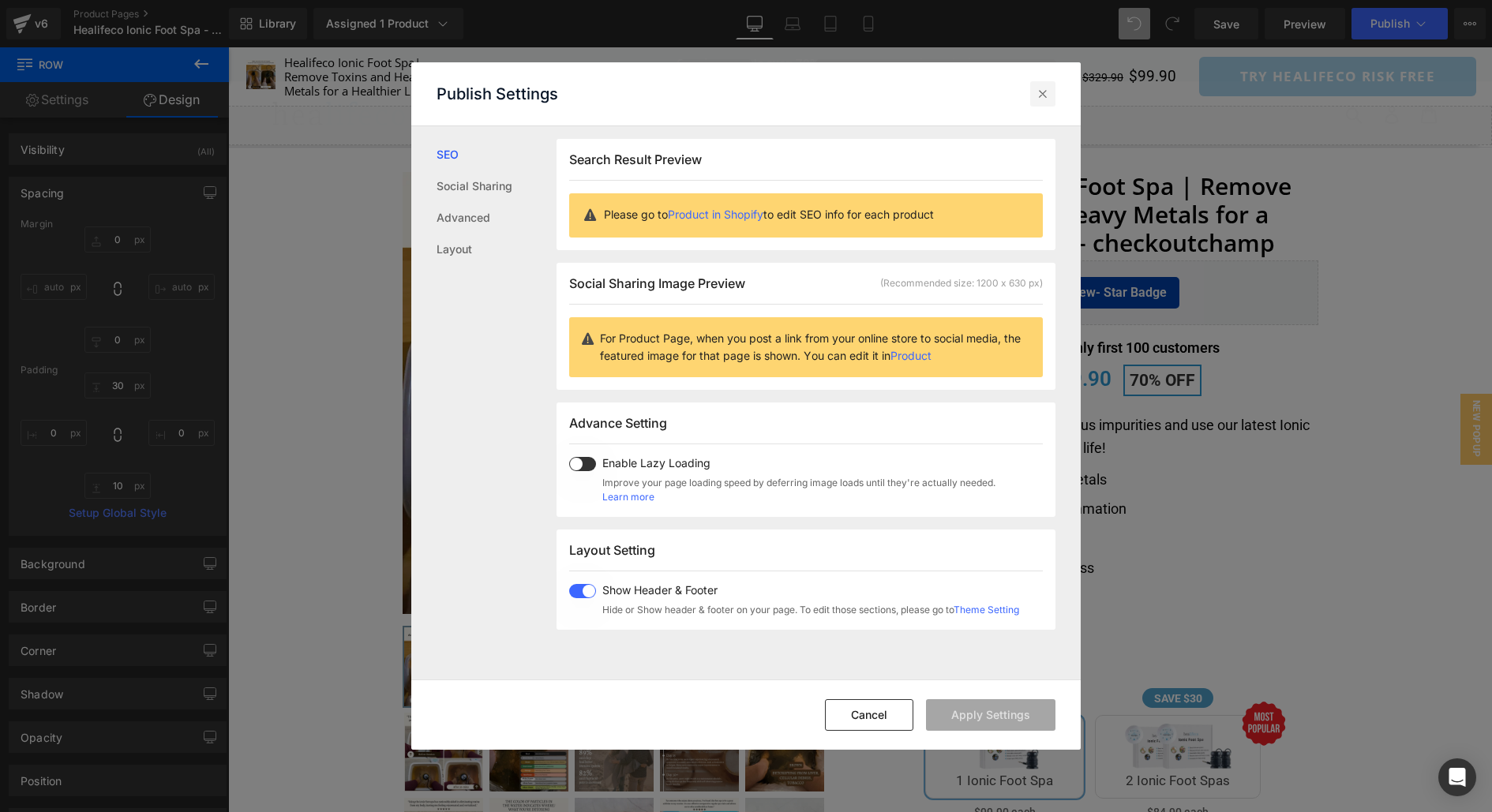
drag, startPoint x: 1041, startPoint y: 100, endPoint x: 813, endPoint y: 52, distance: 233.0
click at [1041, 100] on icon at bounding box center [1043, 94] width 16 height 16
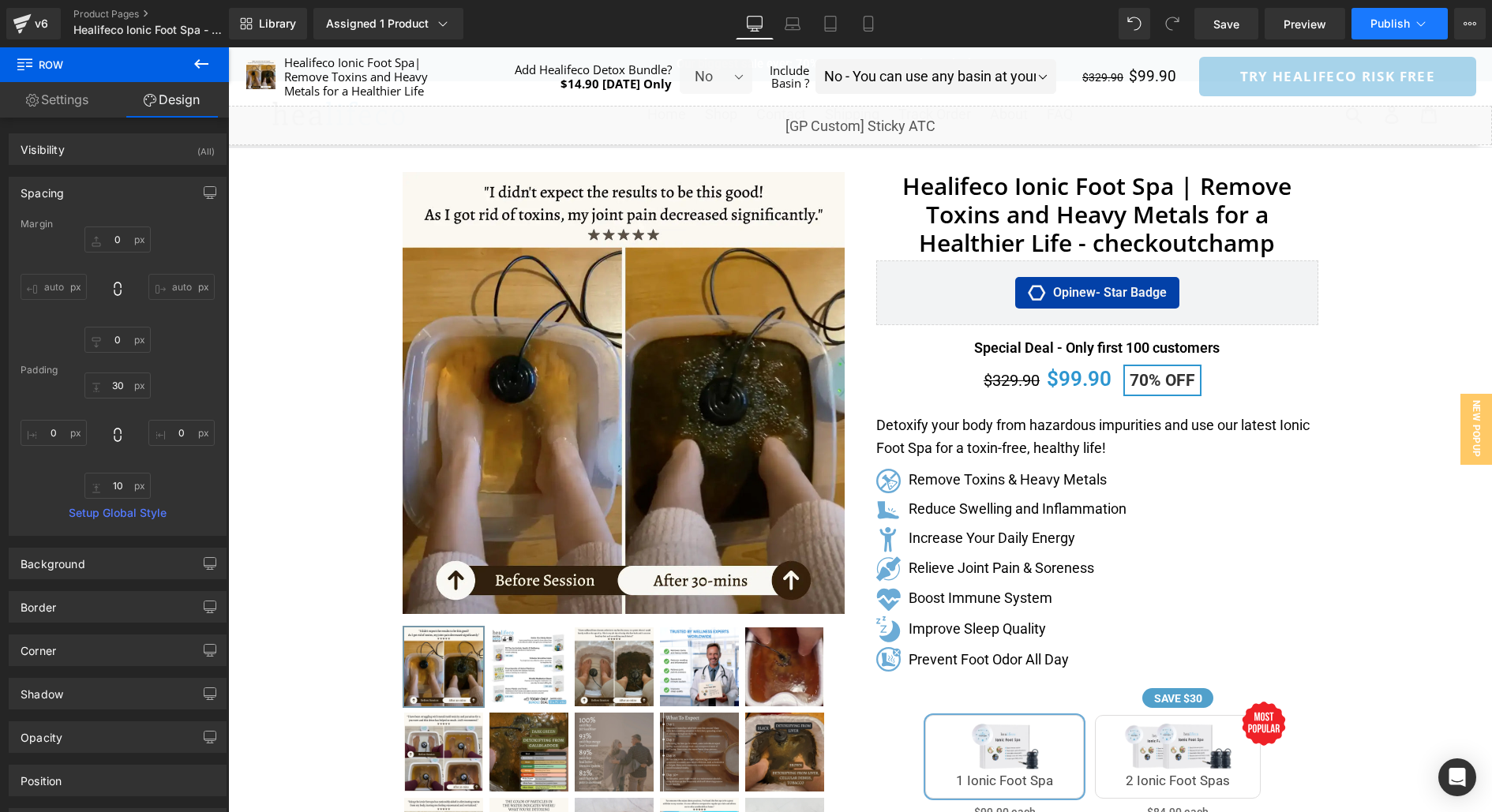
click at [1389, 15] on button "Publish" at bounding box center [1399, 23] width 96 height 32
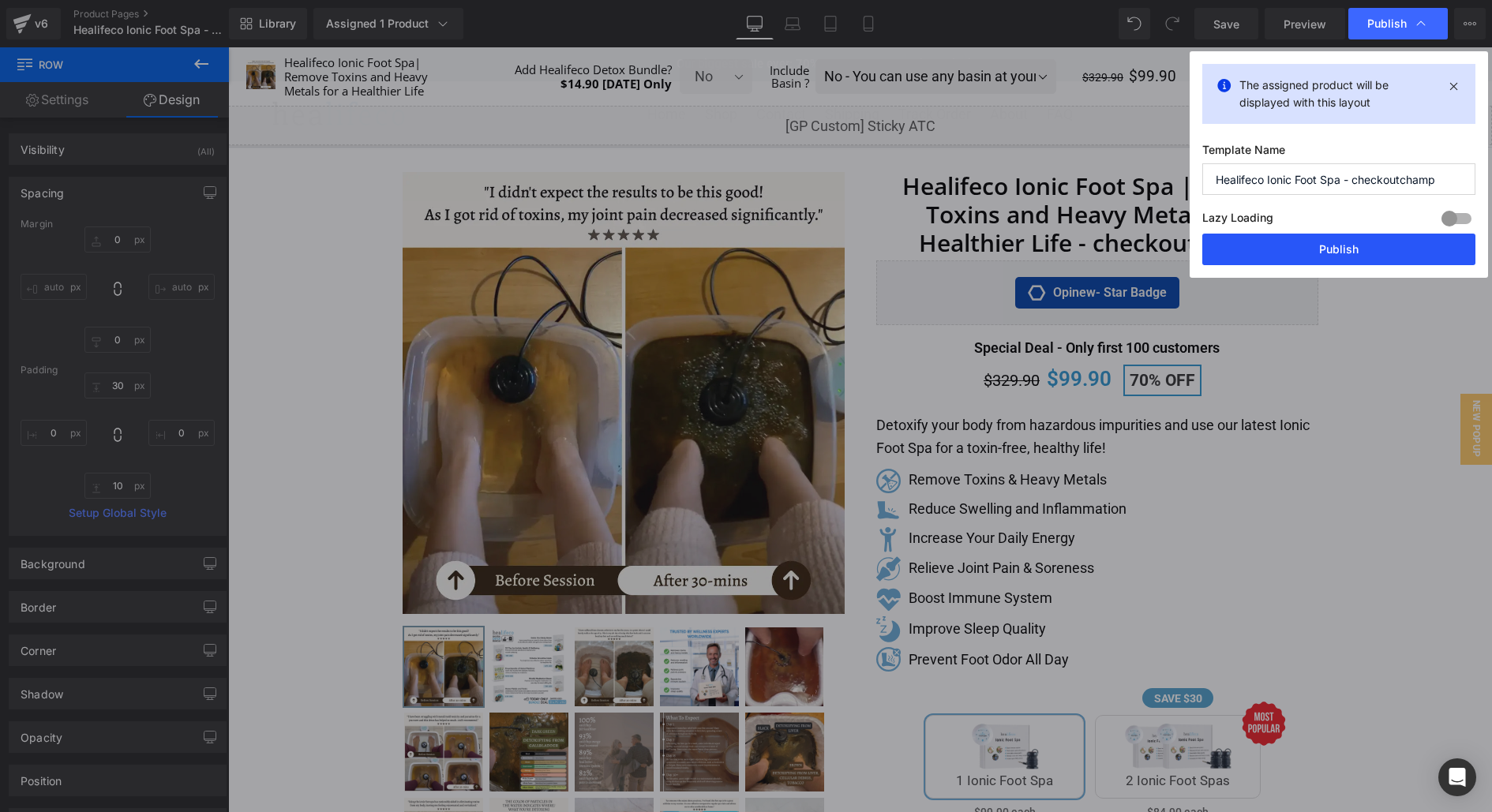
click at [1311, 242] on button "Publish" at bounding box center [1339, 249] width 274 height 32
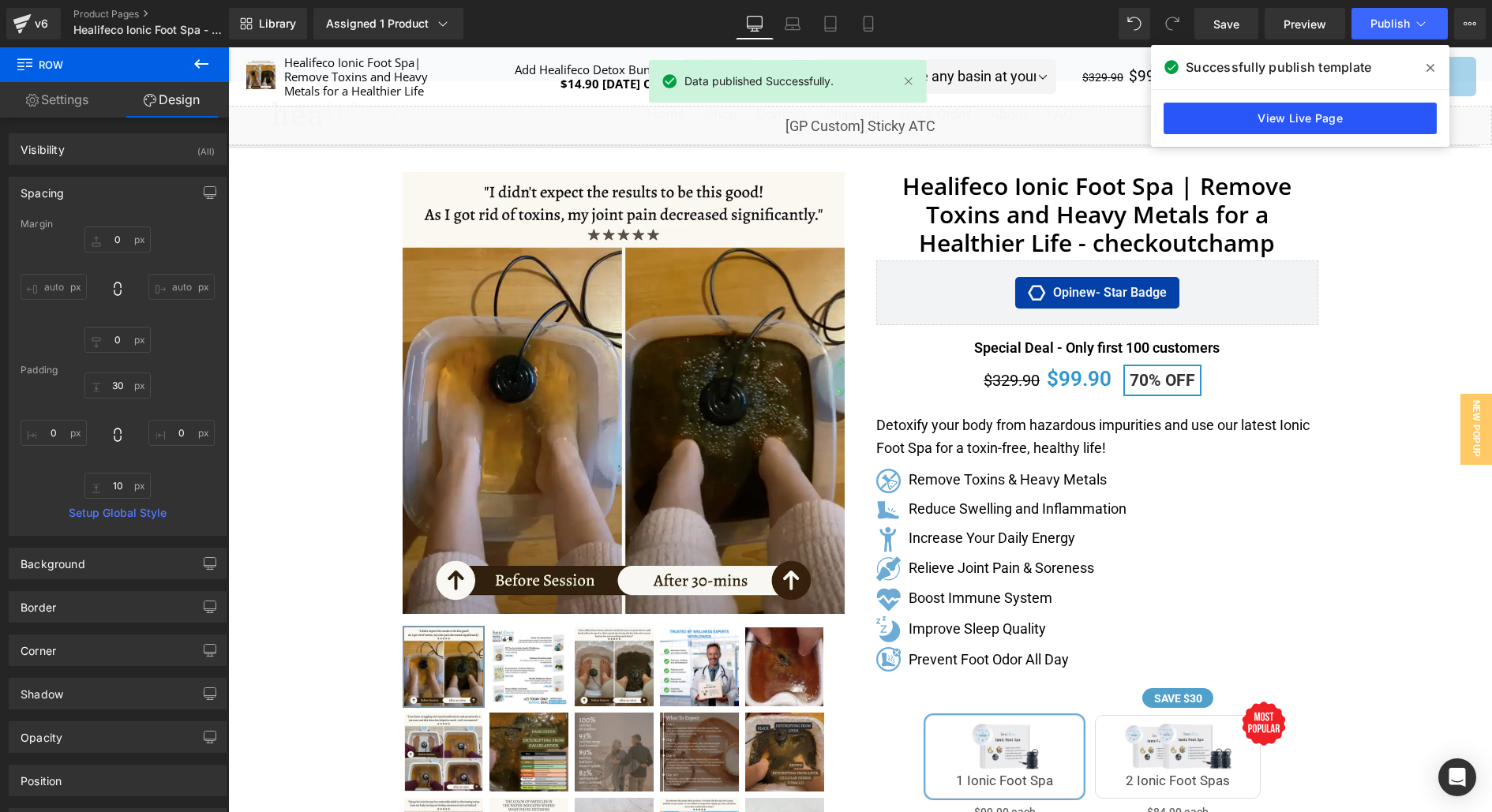
click at [1323, 115] on link "View Live Page" at bounding box center [1300, 118] width 274 height 32
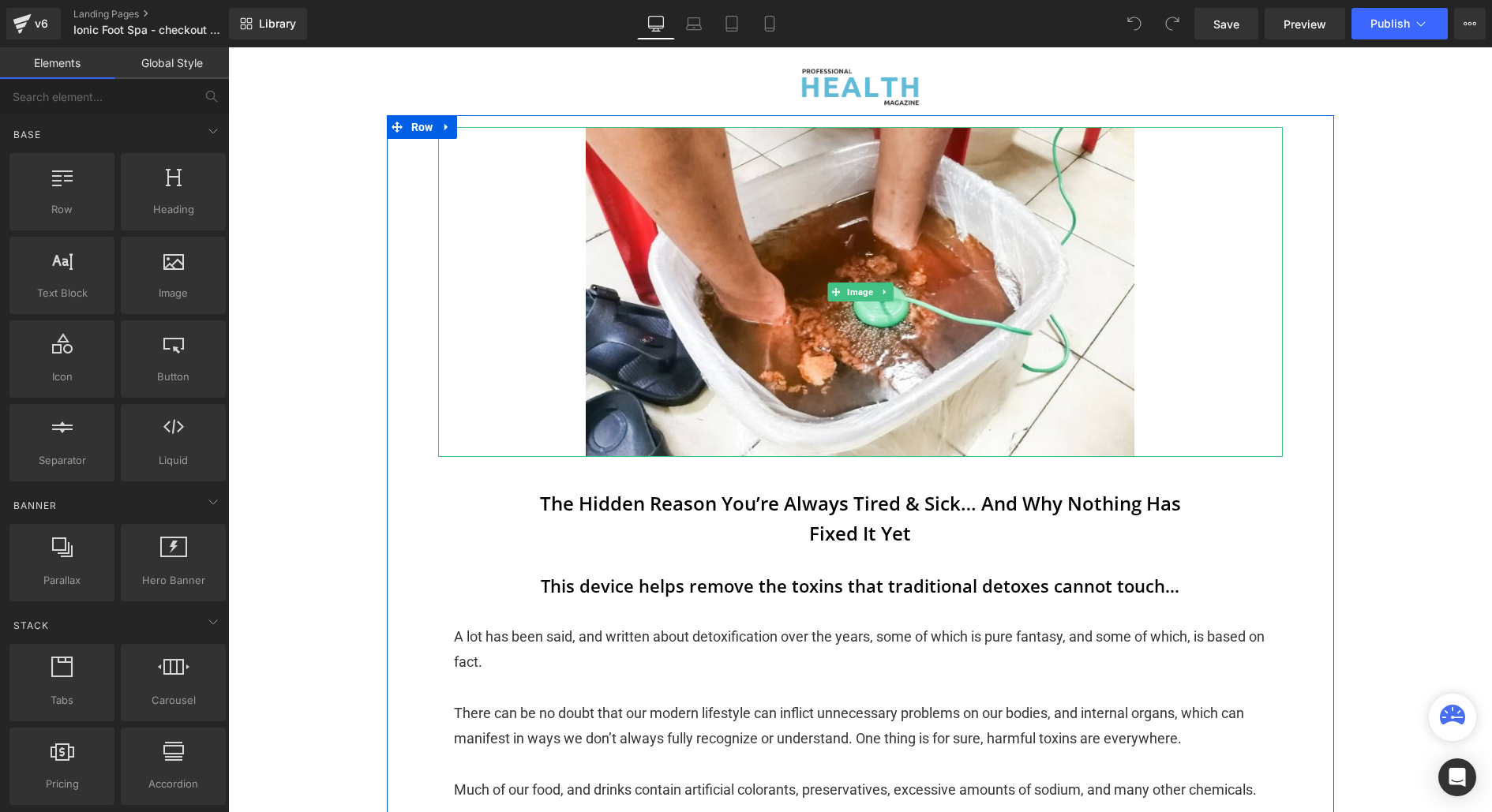
click at [688, 371] on link at bounding box center [860, 291] width 844 height 329
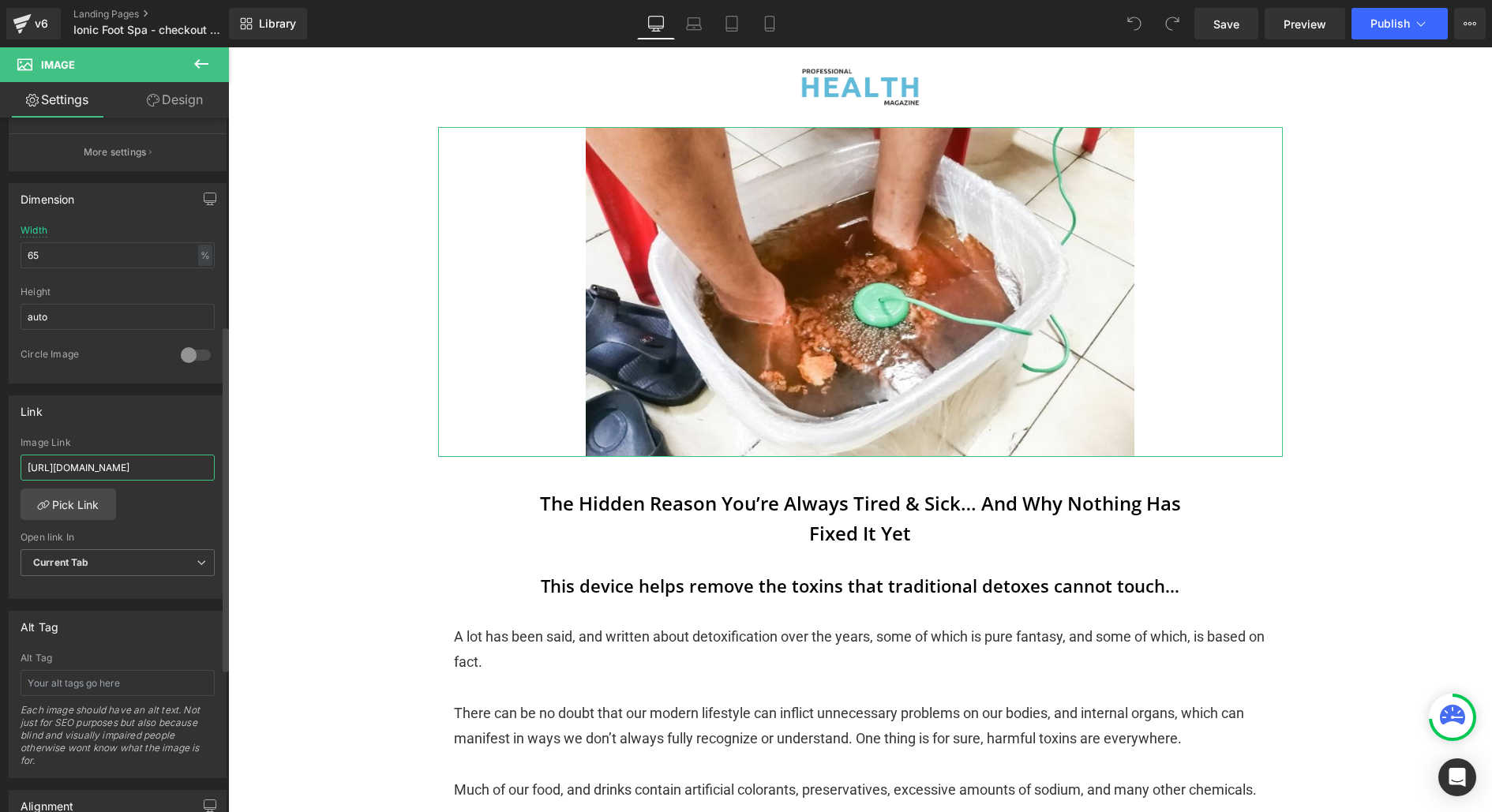
scroll to position [0, 131]
drag, startPoint x: 122, startPoint y: 459, endPoint x: 215, endPoint y: 462, distance: 93.0
click at [215, 462] on div "[URL][DOMAIN_NAME] Image Link [URL][DOMAIN_NAME] Pick Link Current Tab New Tab …" at bounding box center [118, 518] width 216 height 162
click at [99, 475] on div "Image Link https://www.healifeco.com/products/ftsfb?variant=46580168687871" at bounding box center [118, 463] width 194 height 51
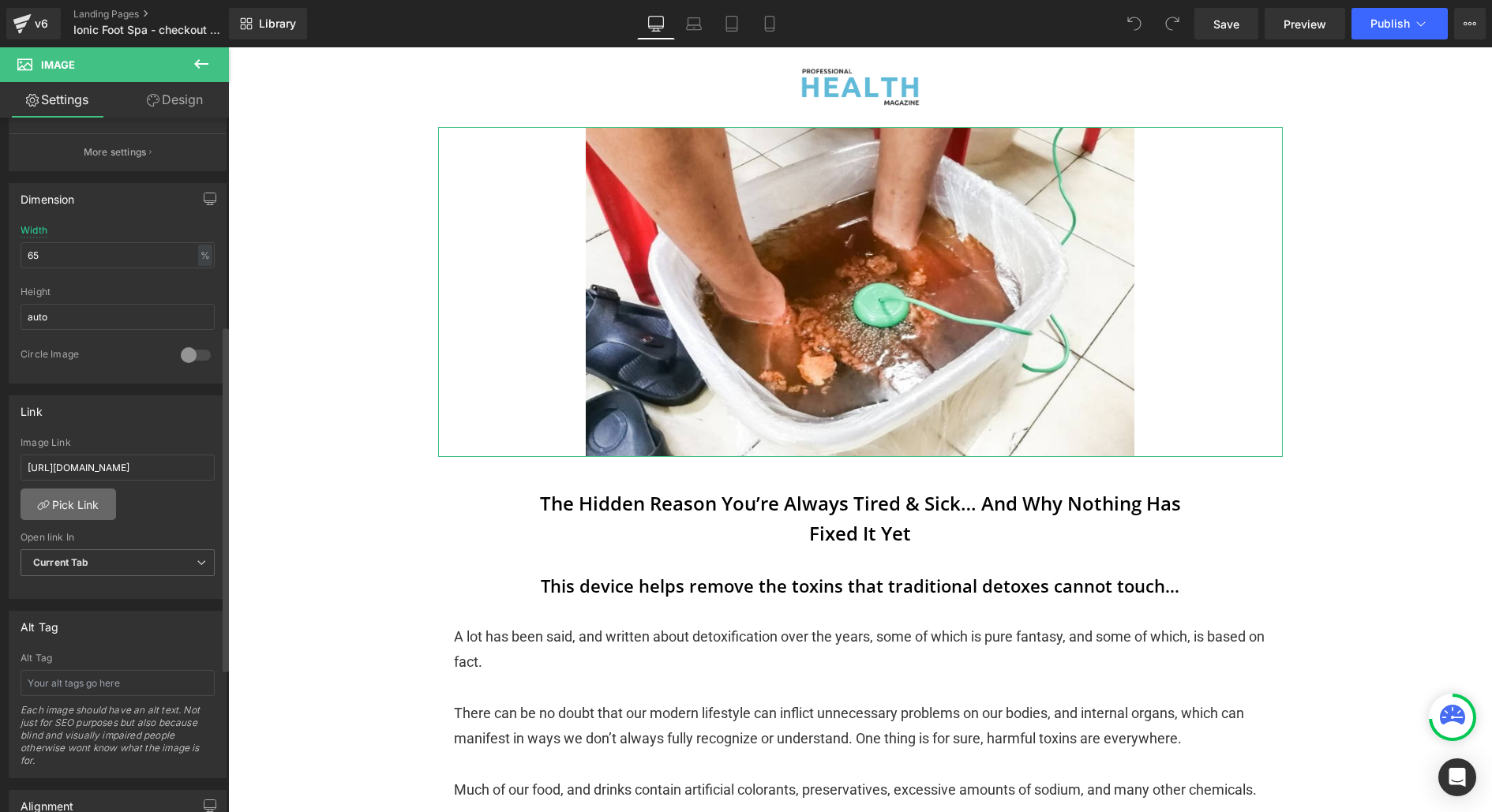
click at [86, 505] on link "Pick Link" at bounding box center [68, 504] width 95 height 32
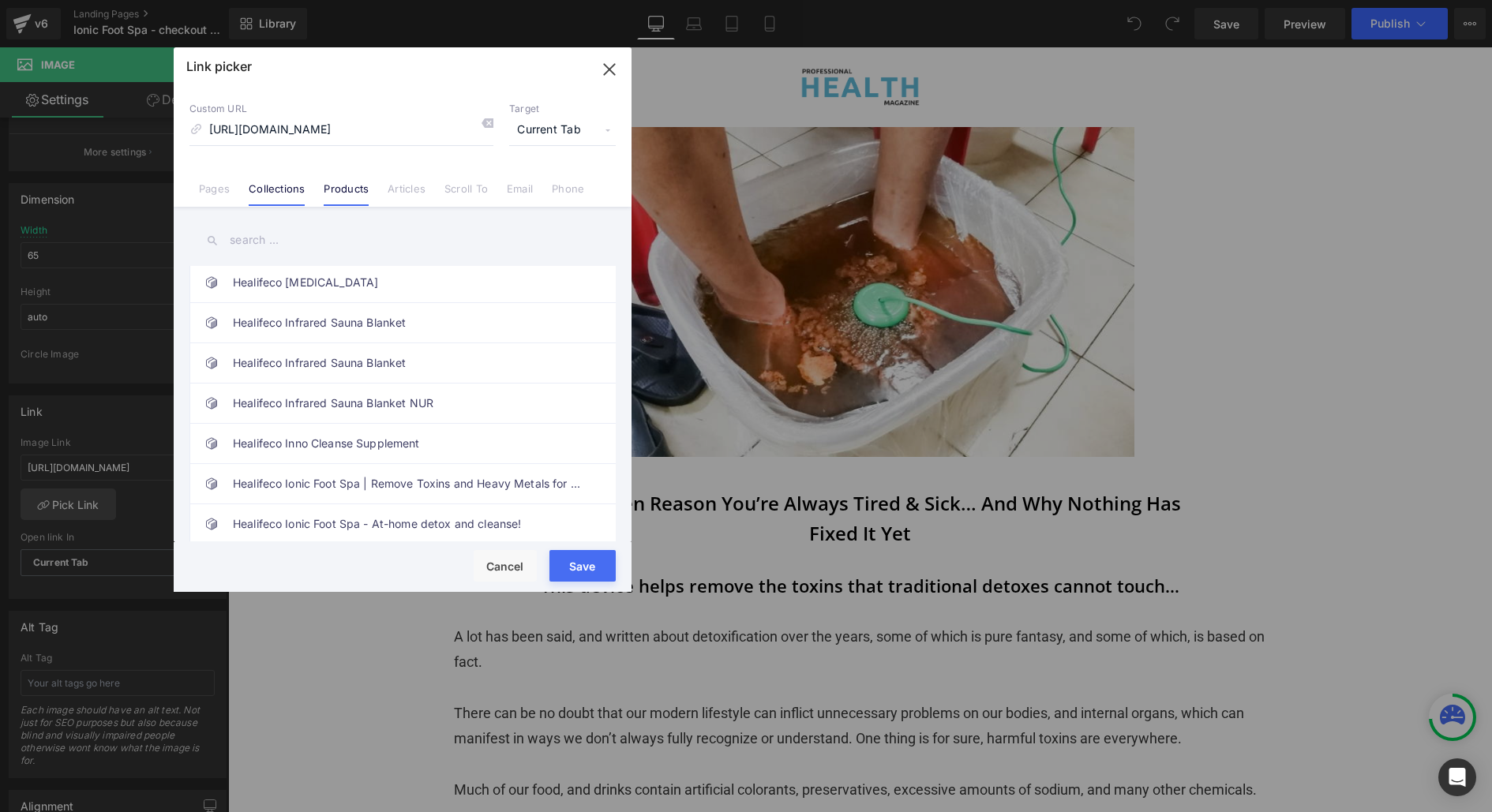
click at [291, 178] on li "Collections" at bounding box center [277, 182] width 75 height 27
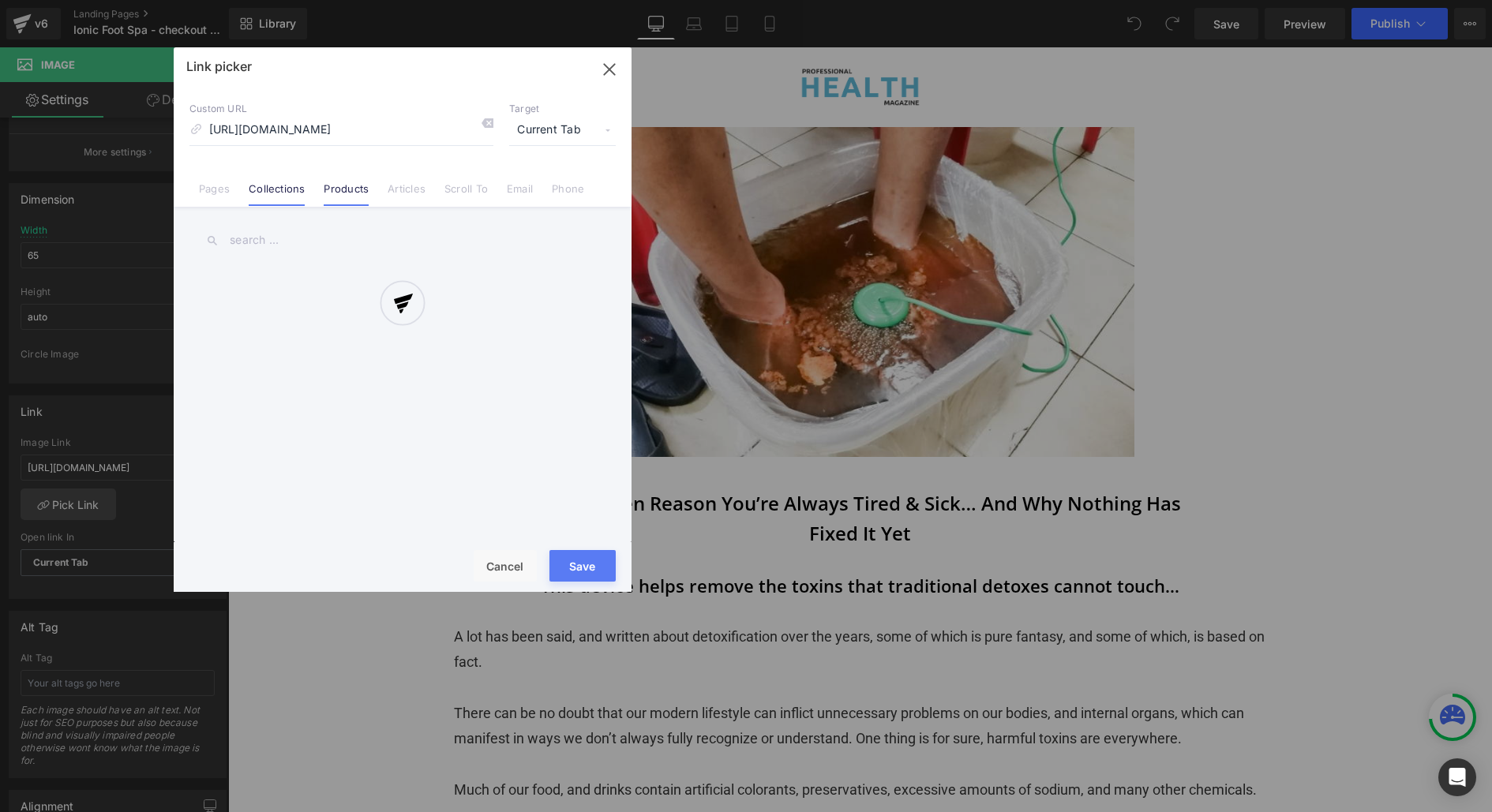
click at [351, 187] on link "Products" at bounding box center [346, 194] width 45 height 24
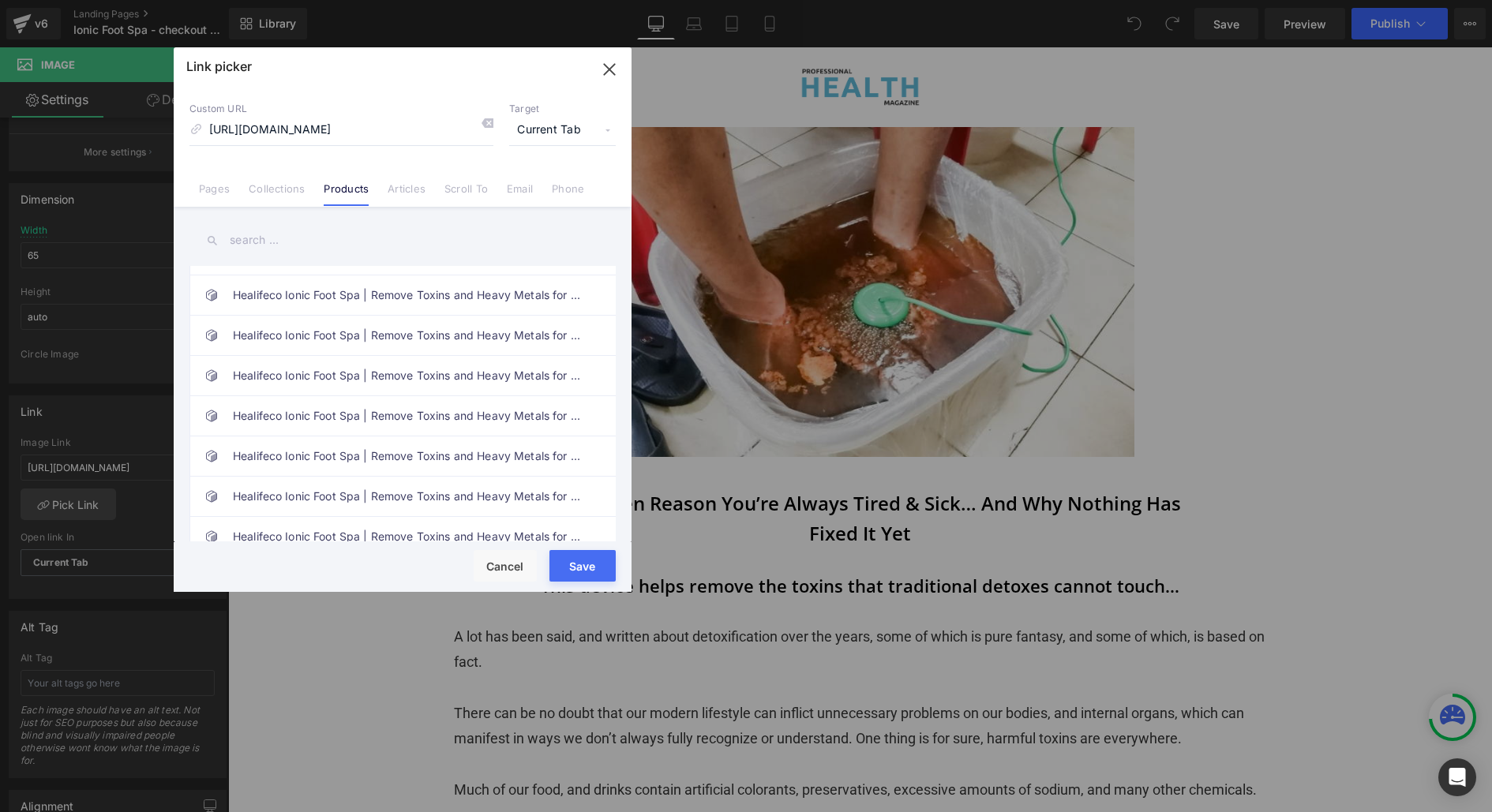
scroll to position [2390, 0]
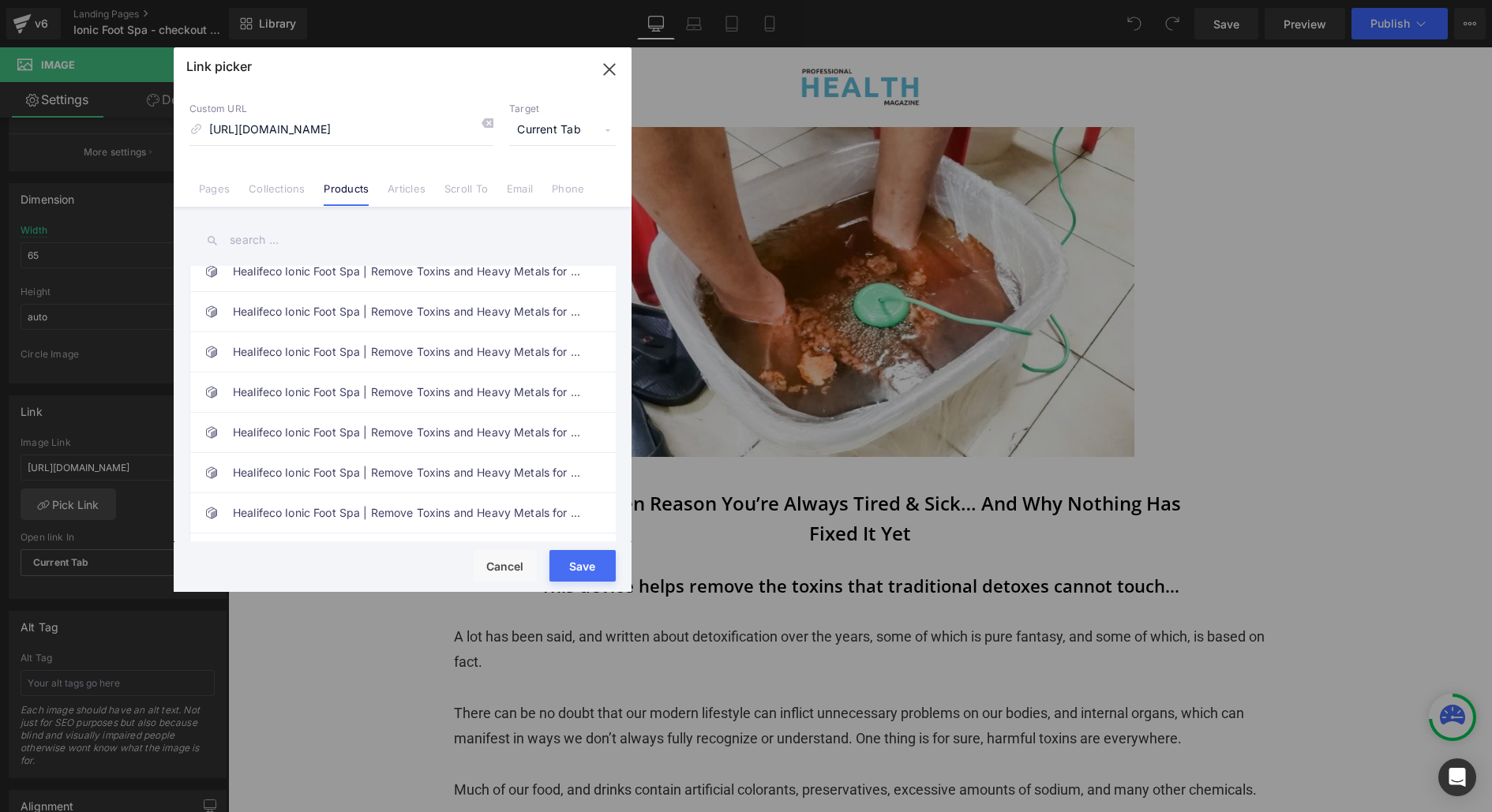
click at [608, 84] on button "button" at bounding box center [609, 70] width 44 height 44
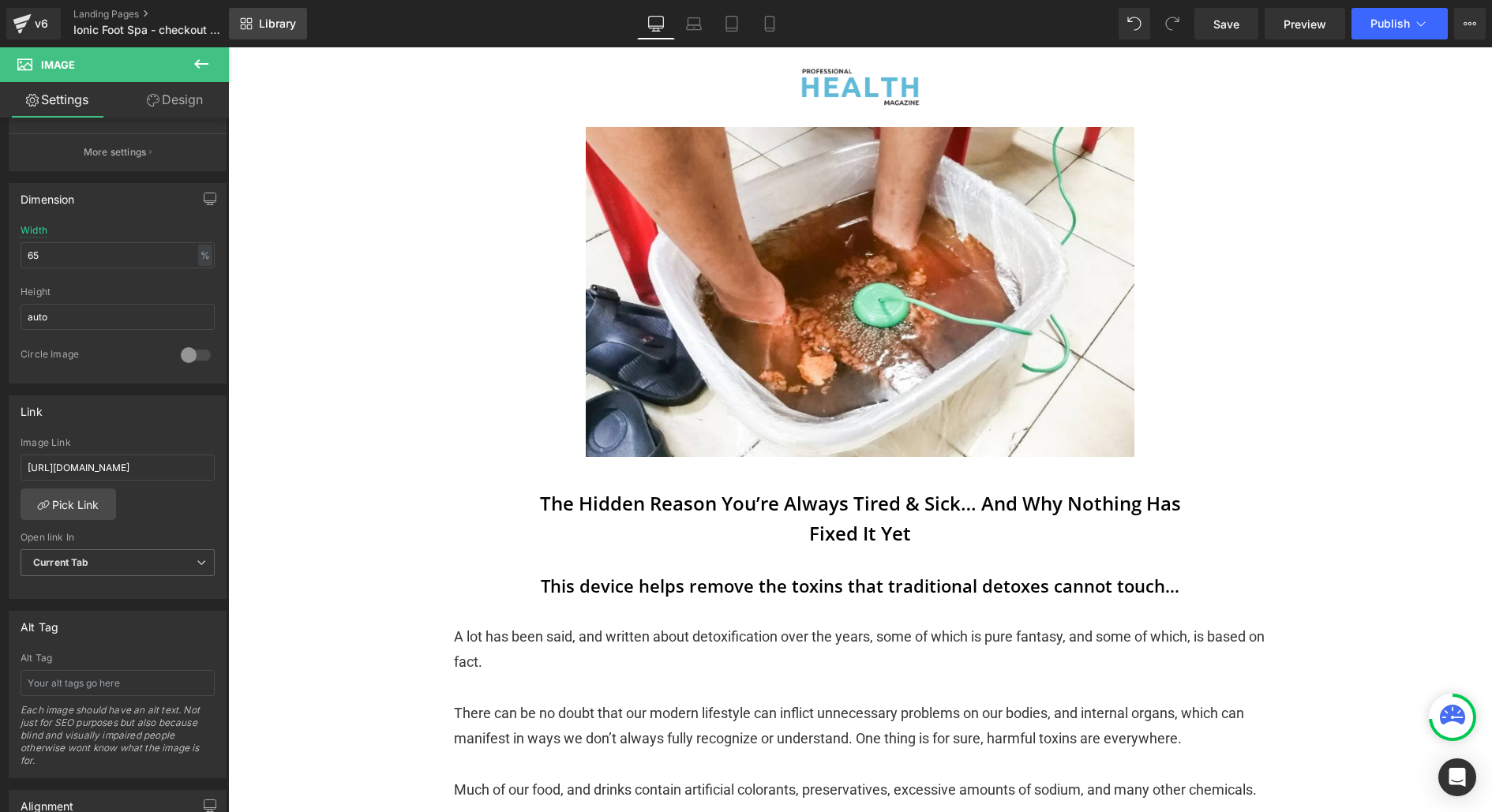
click at [281, 37] on link "Library" at bounding box center [268, 23] width 78 height 32
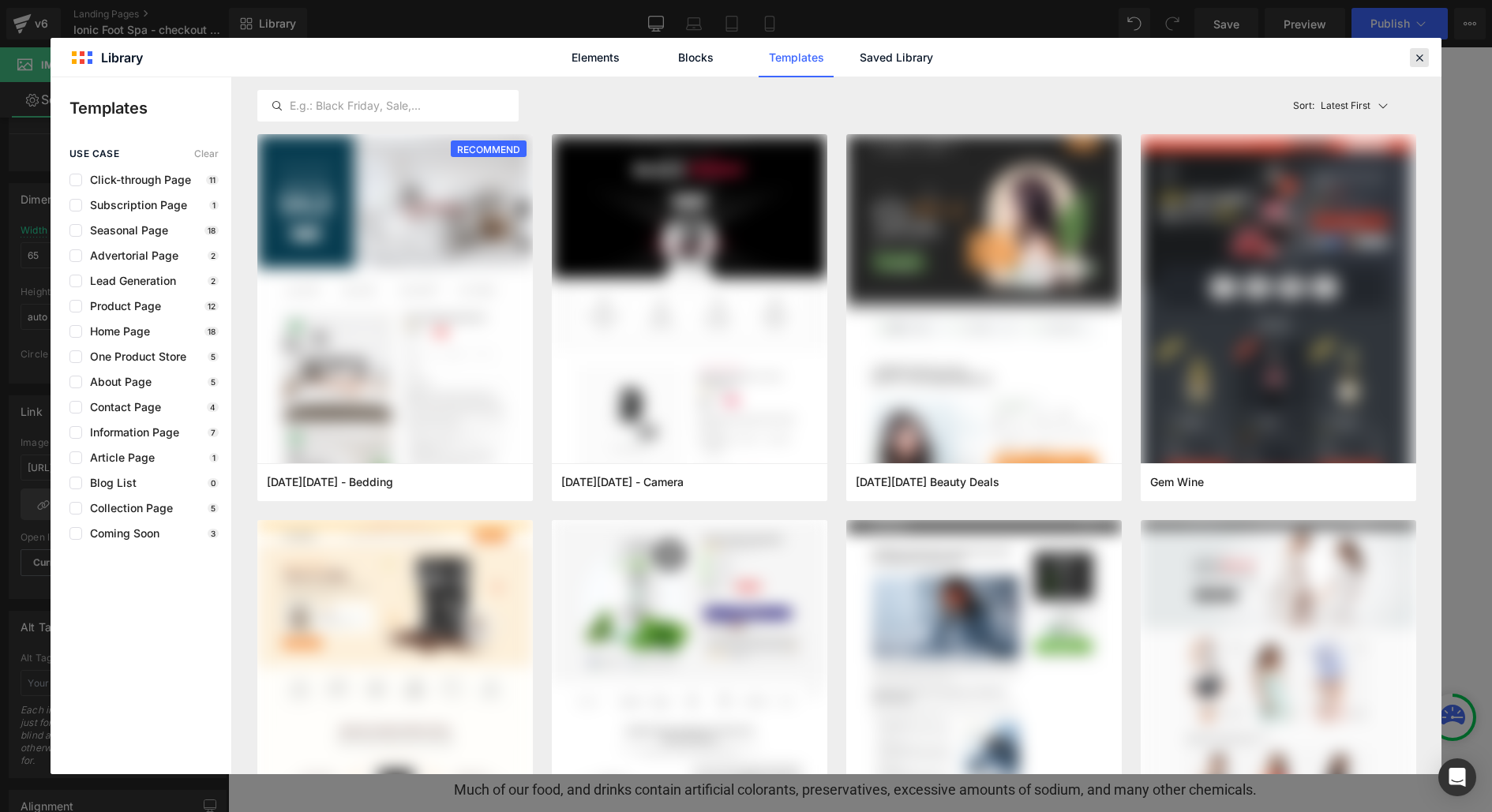
click at [1418, 55] on icon at bounding box center [1420, 57] width 14 height 14
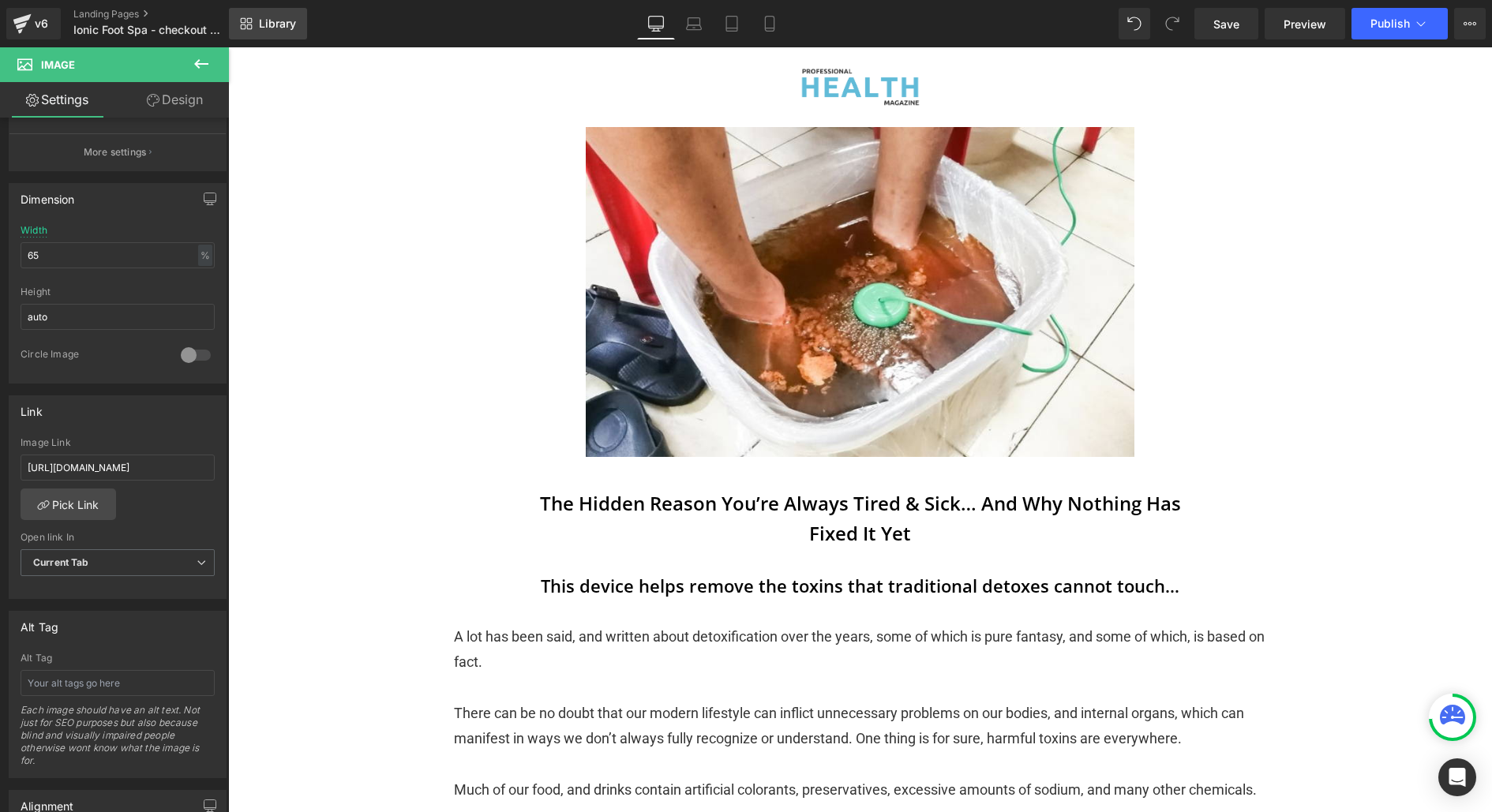
click at [277, 22] on span "Library" at bounding box center [278, 23] width 37 height 14
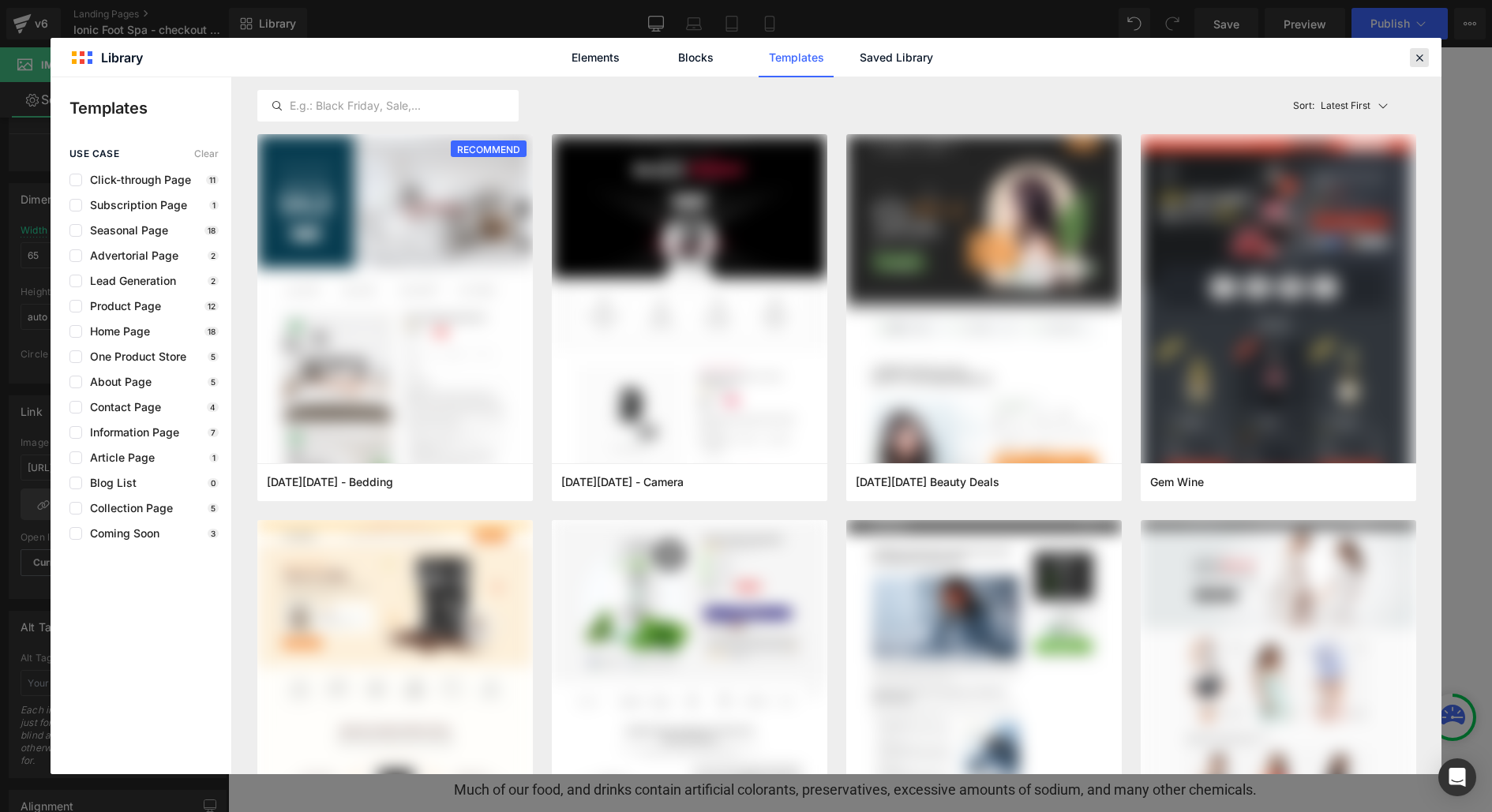
click at [1415, 50] on icon at bounding box center [1420, 57] width 14 height 14
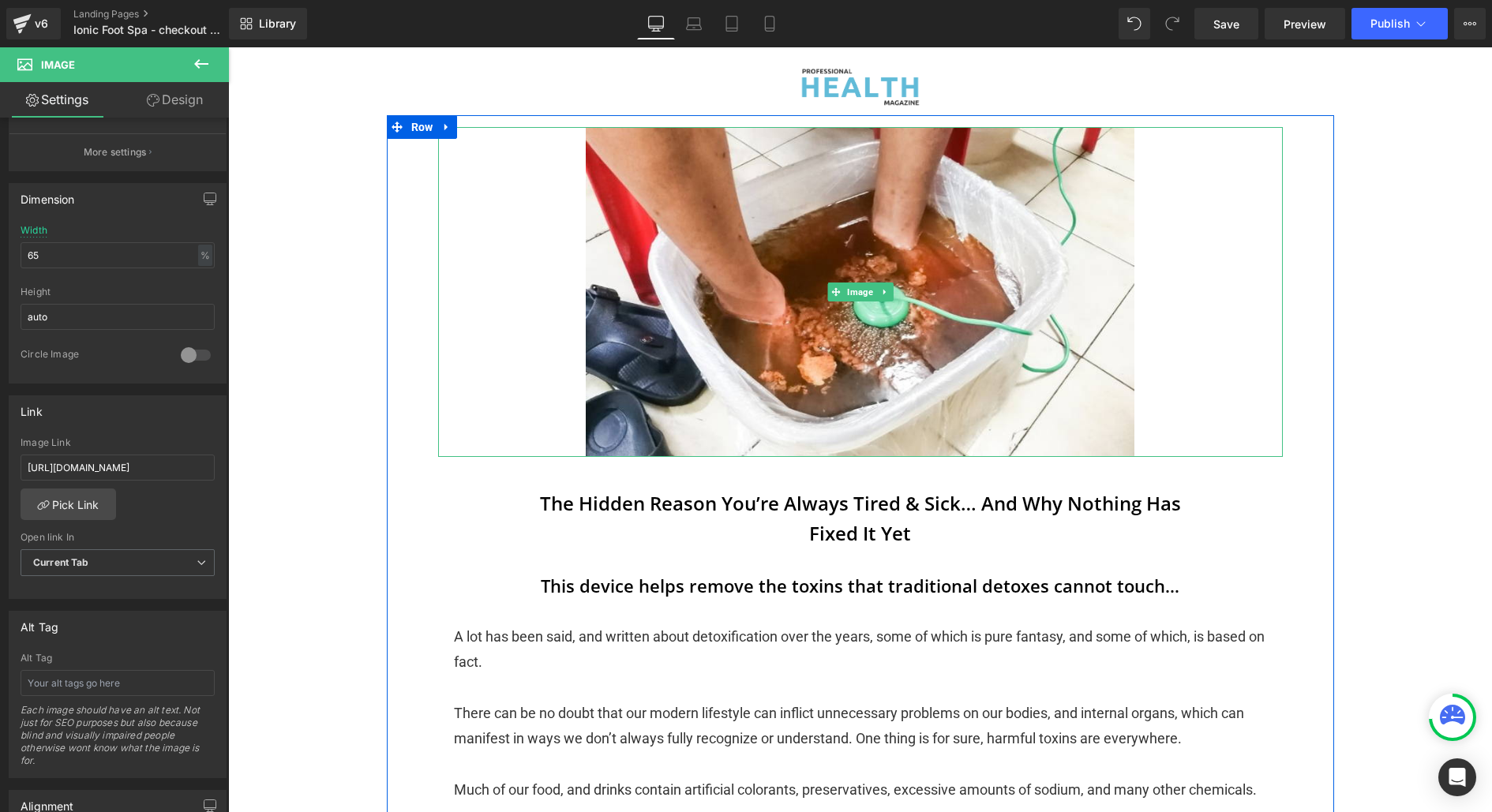
click at [721, 333] on link at bounding box center [860, 291] width 844 height 329
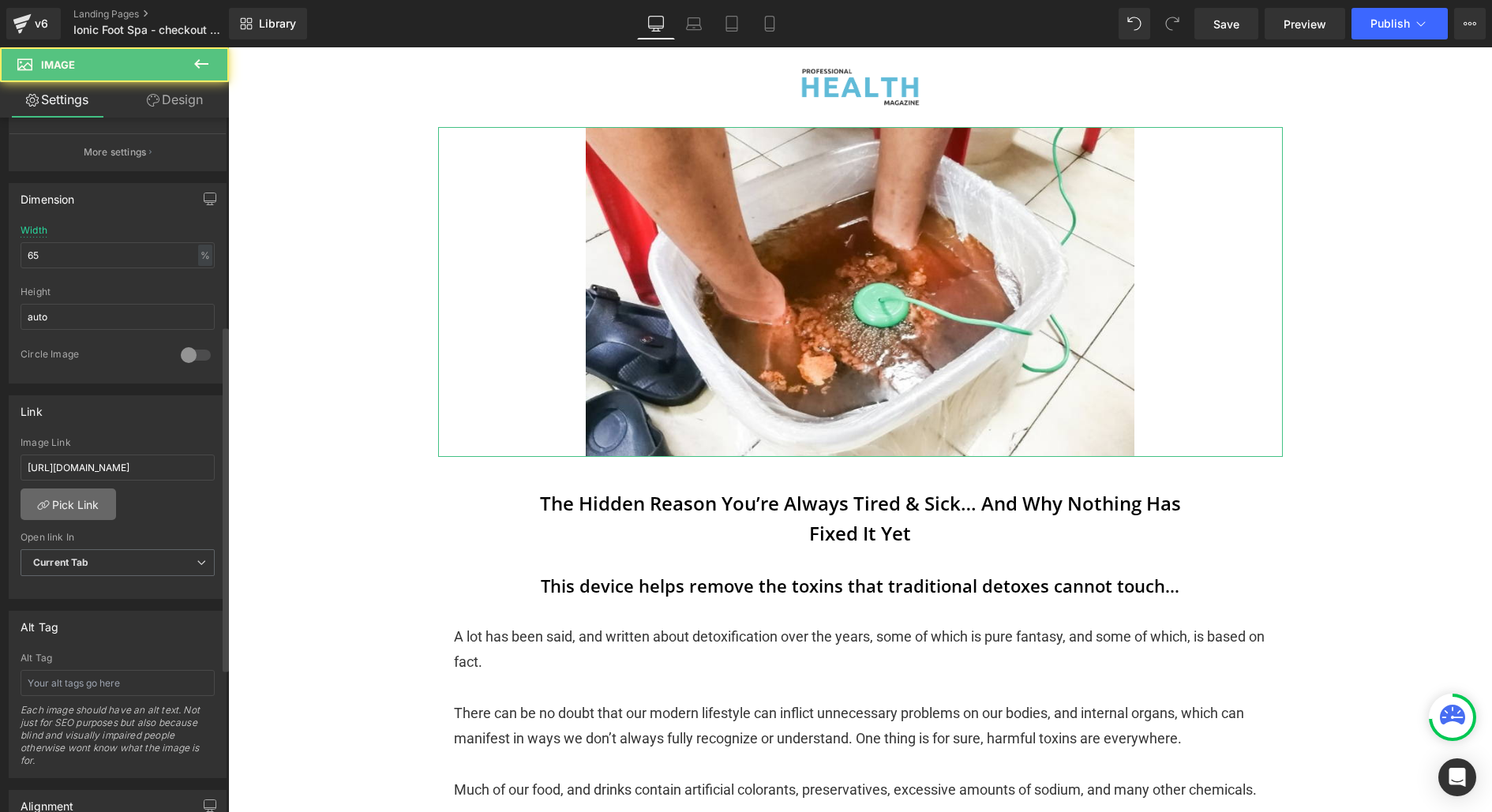
click at [77, 496] on link "Pick Link" at bounding box center [68, 504] width 95 height 32
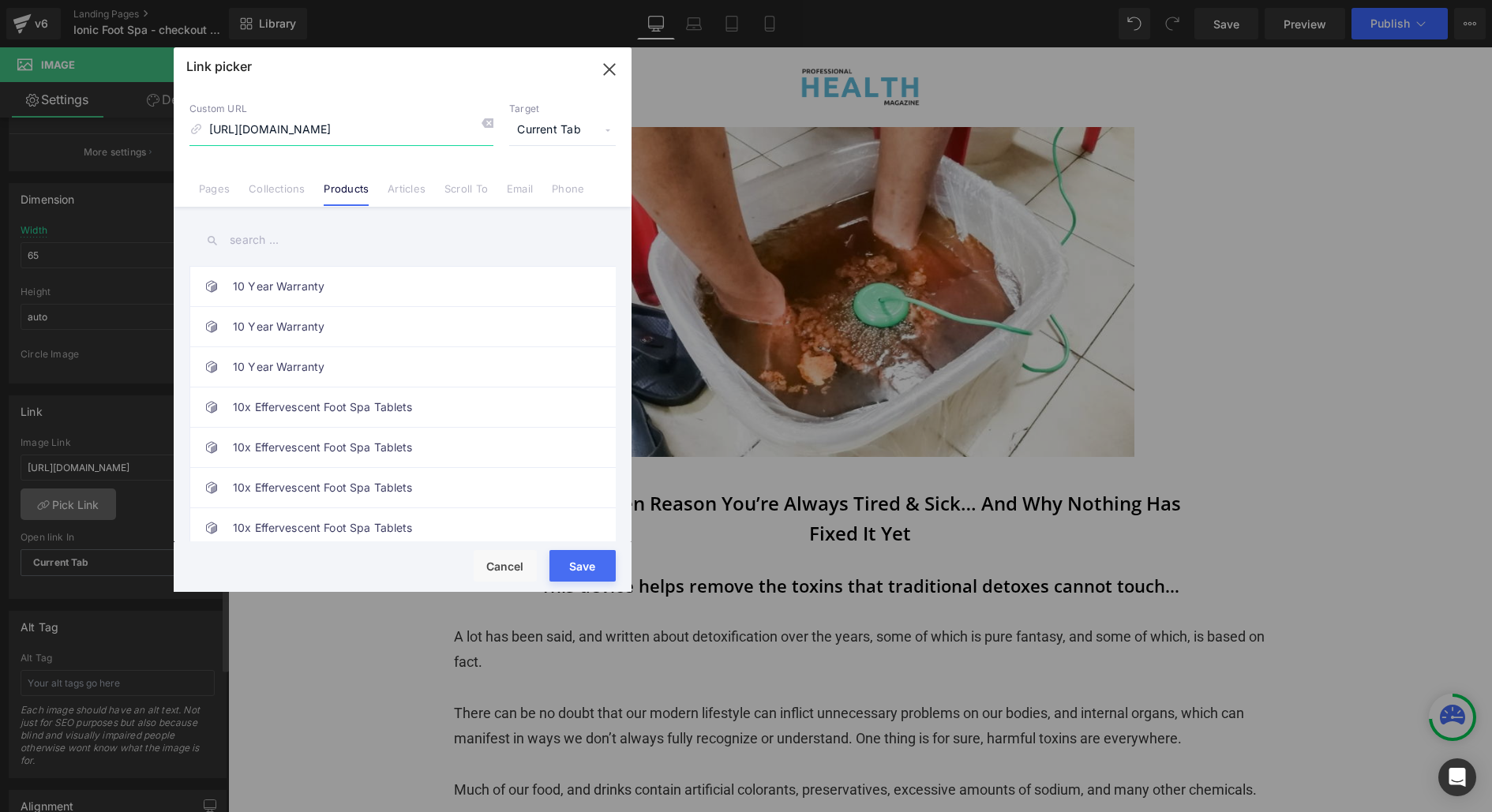
scroll to position [0, 82]
click at [408, 195] on link "Articles" at bounding box center [406, 194] width 37 height 24
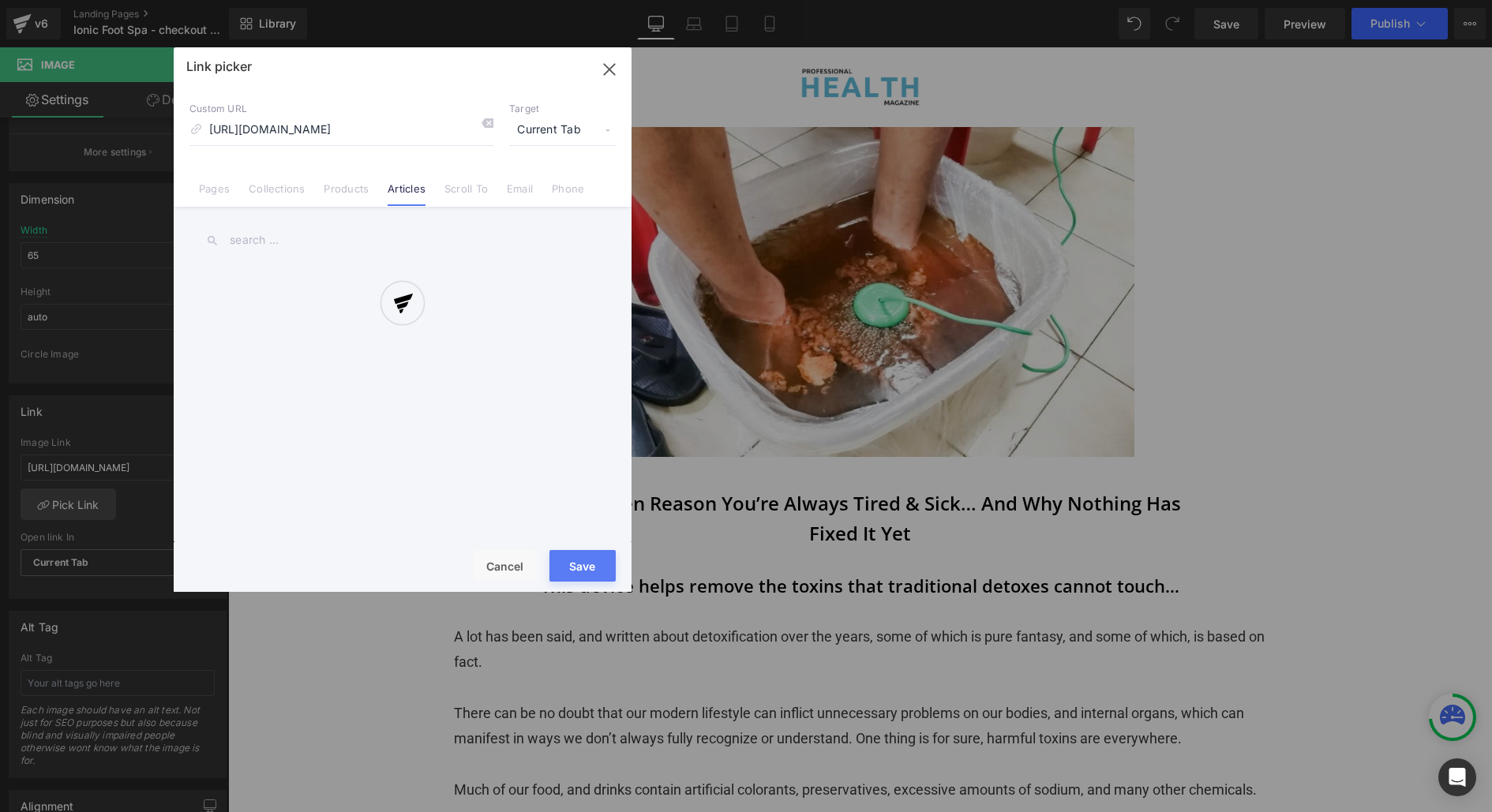
click at [333, 191] on div at bounding box center [402, 320] width 458 height 544
click at [347, 195] on link "Products" at bounding box center [346, 194] width 45 height 24
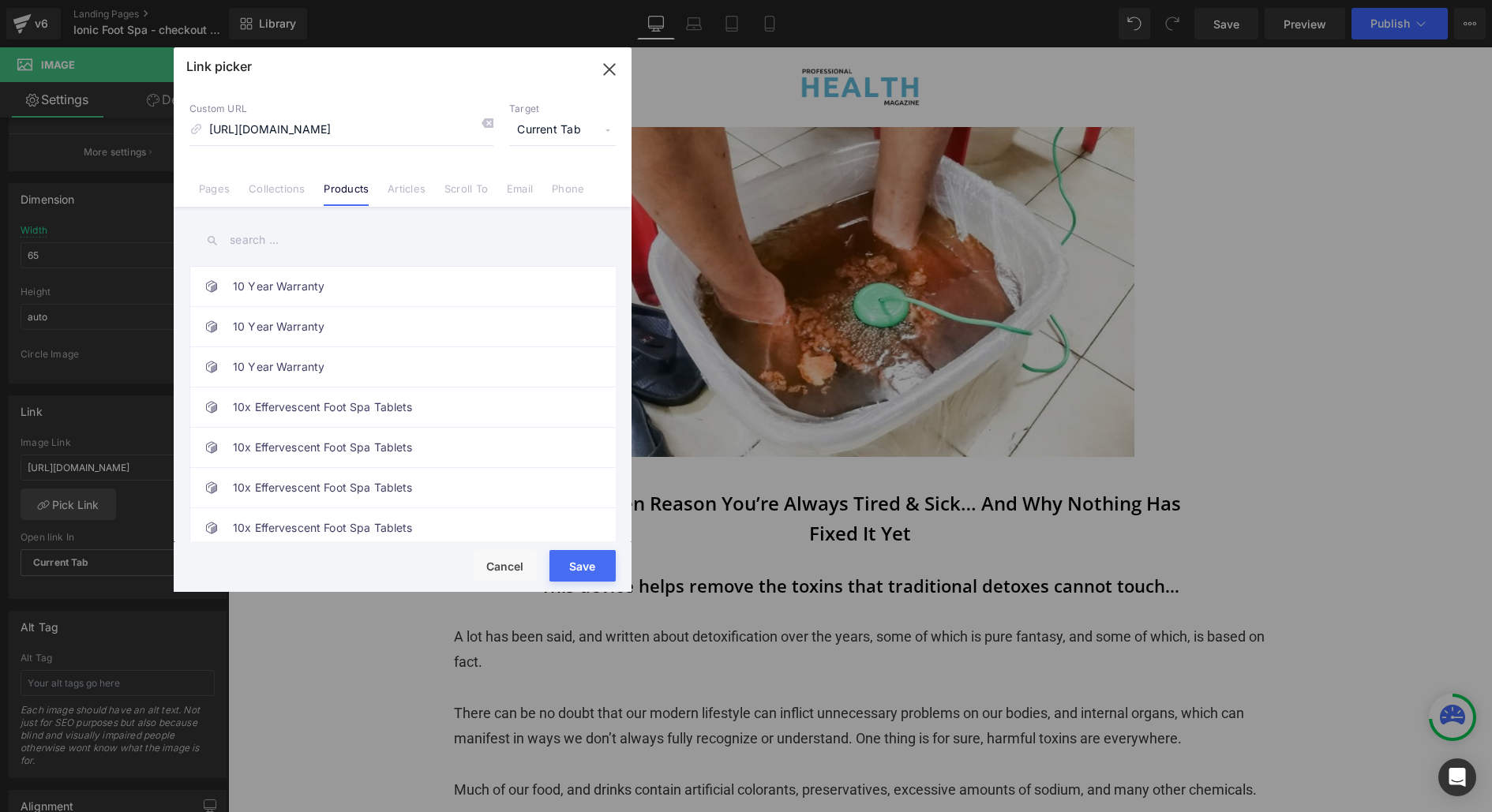
click at [619, 61] on icon "button" at bounding box center [609, 70] width 26 height 26
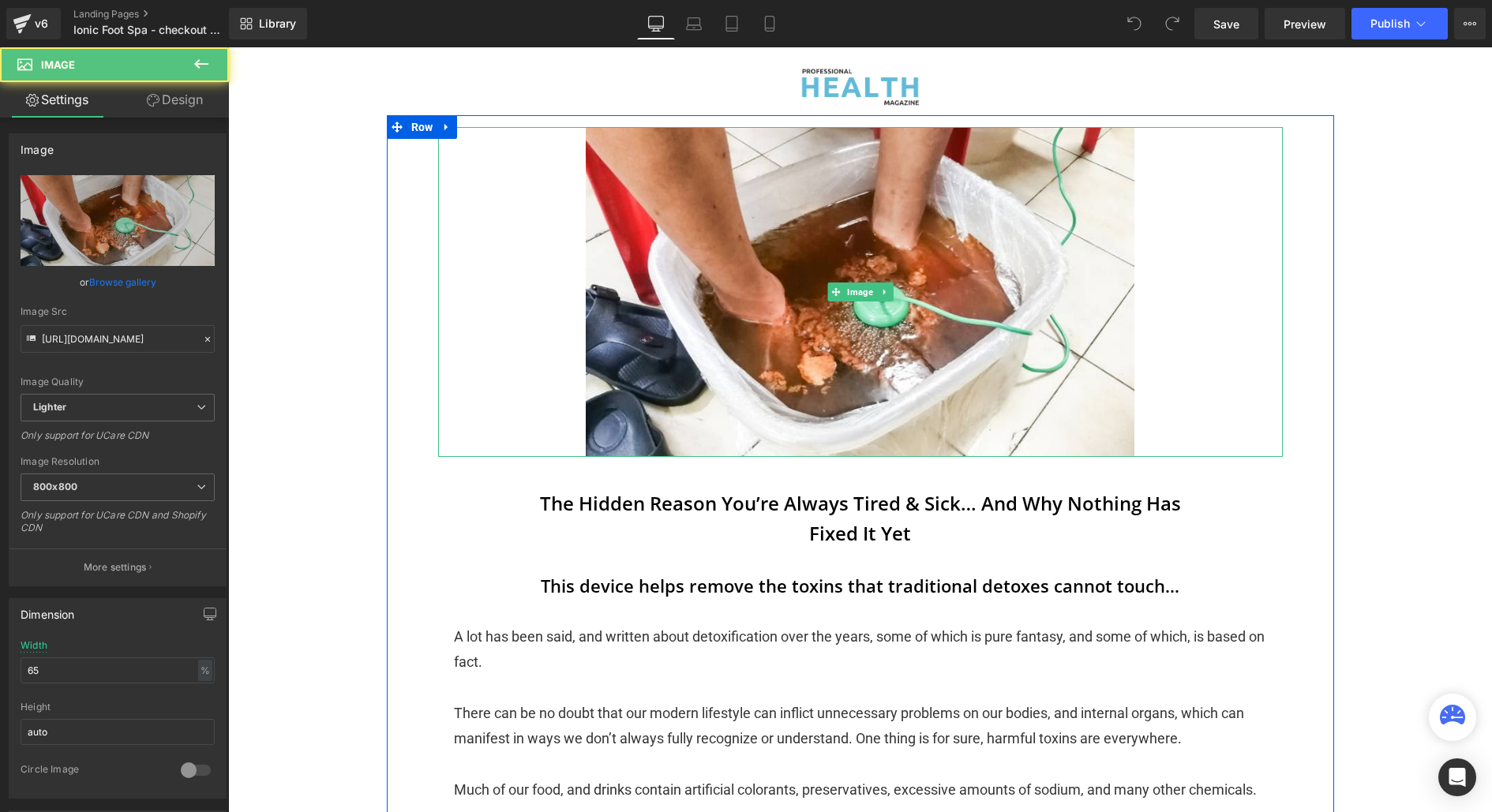
click at [725, 218] on link at bounding box center [860, 291] width 844 height 329
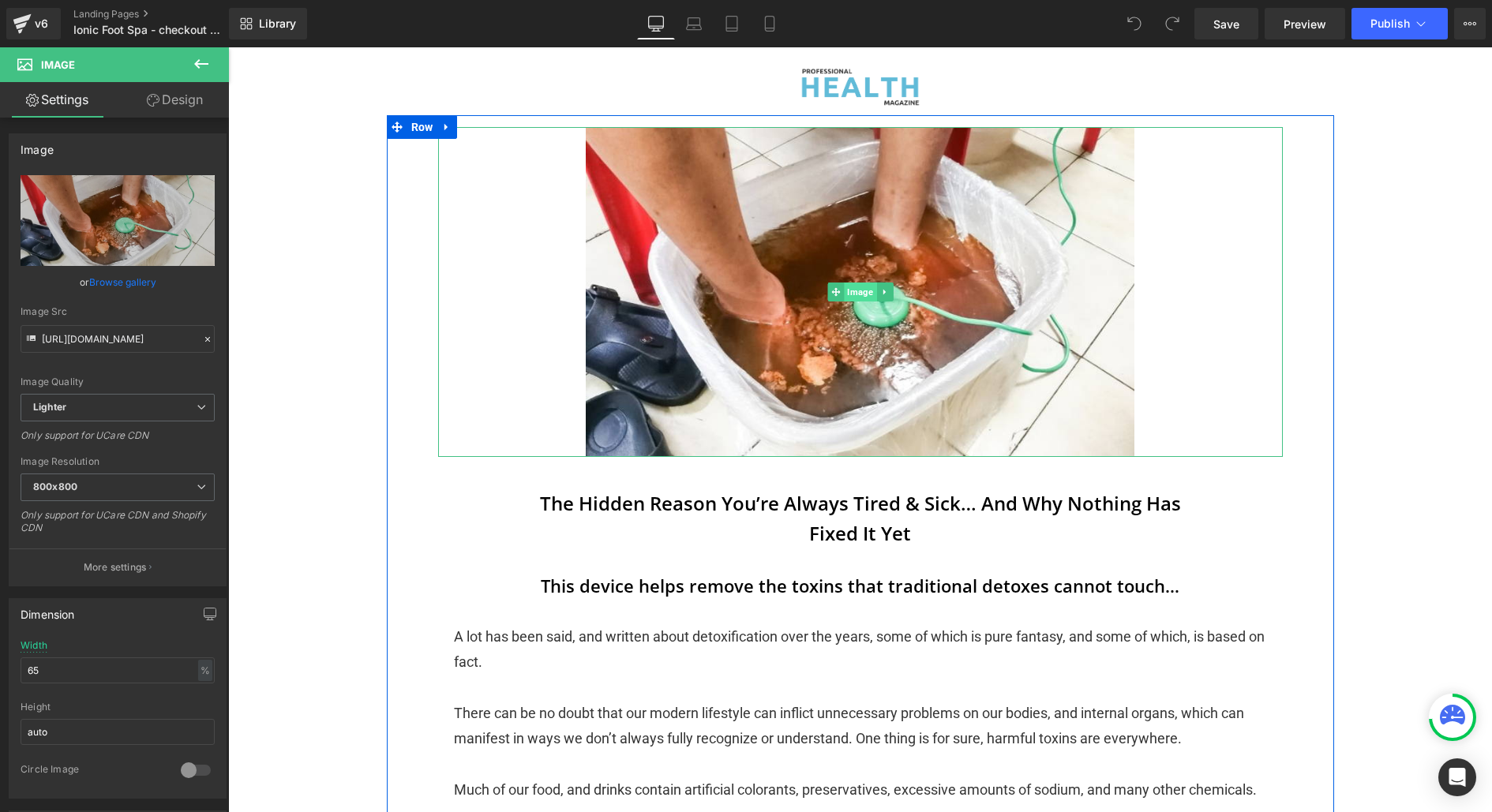
click at [853, 294] on span "Image" at bounding box center [860, 292] width 32 height 19
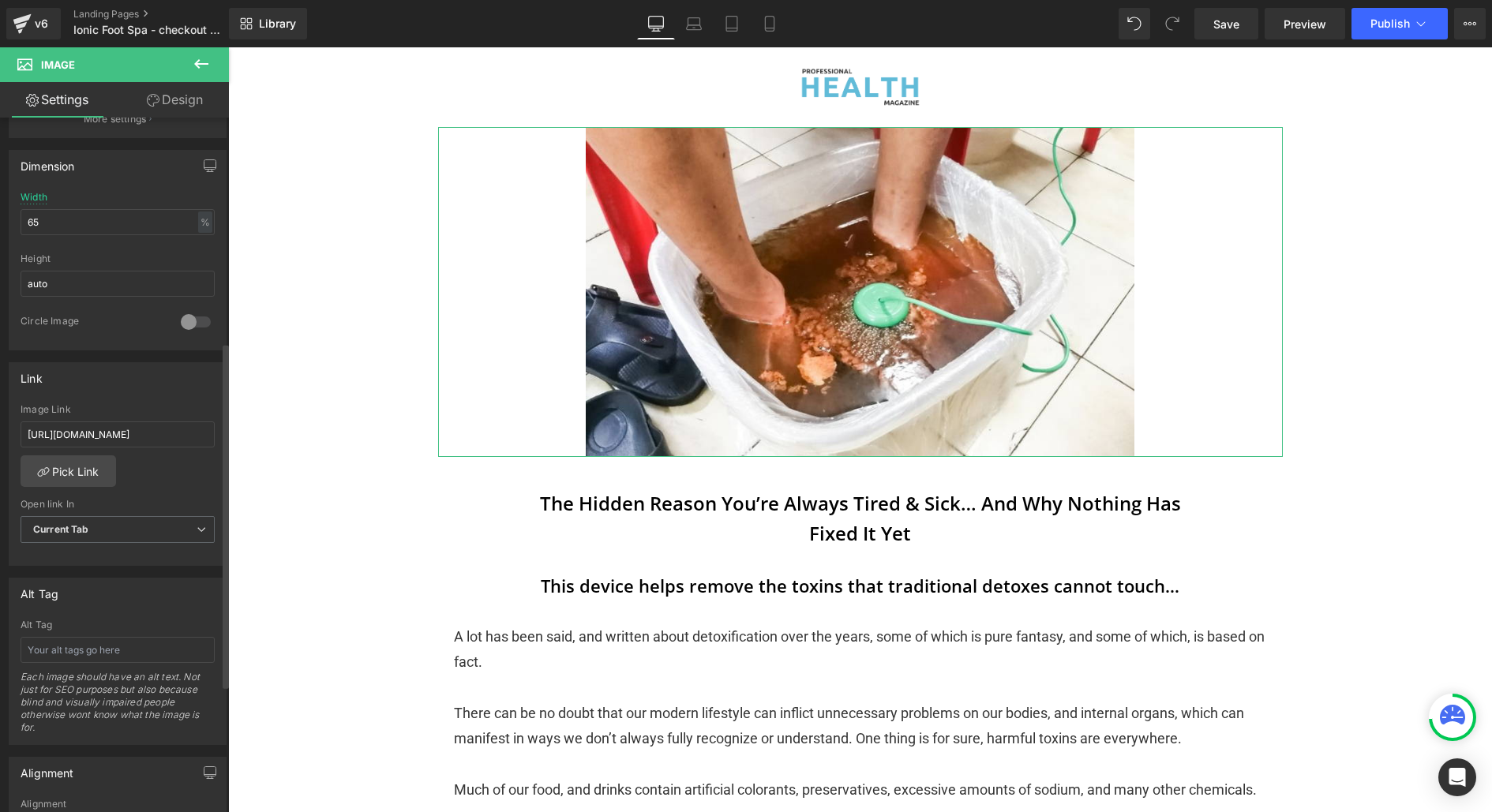
scroll to position [446, 0]
click at [84, 457] on link "Pick Link" at bounding box center [68, 472] width 95 height 32
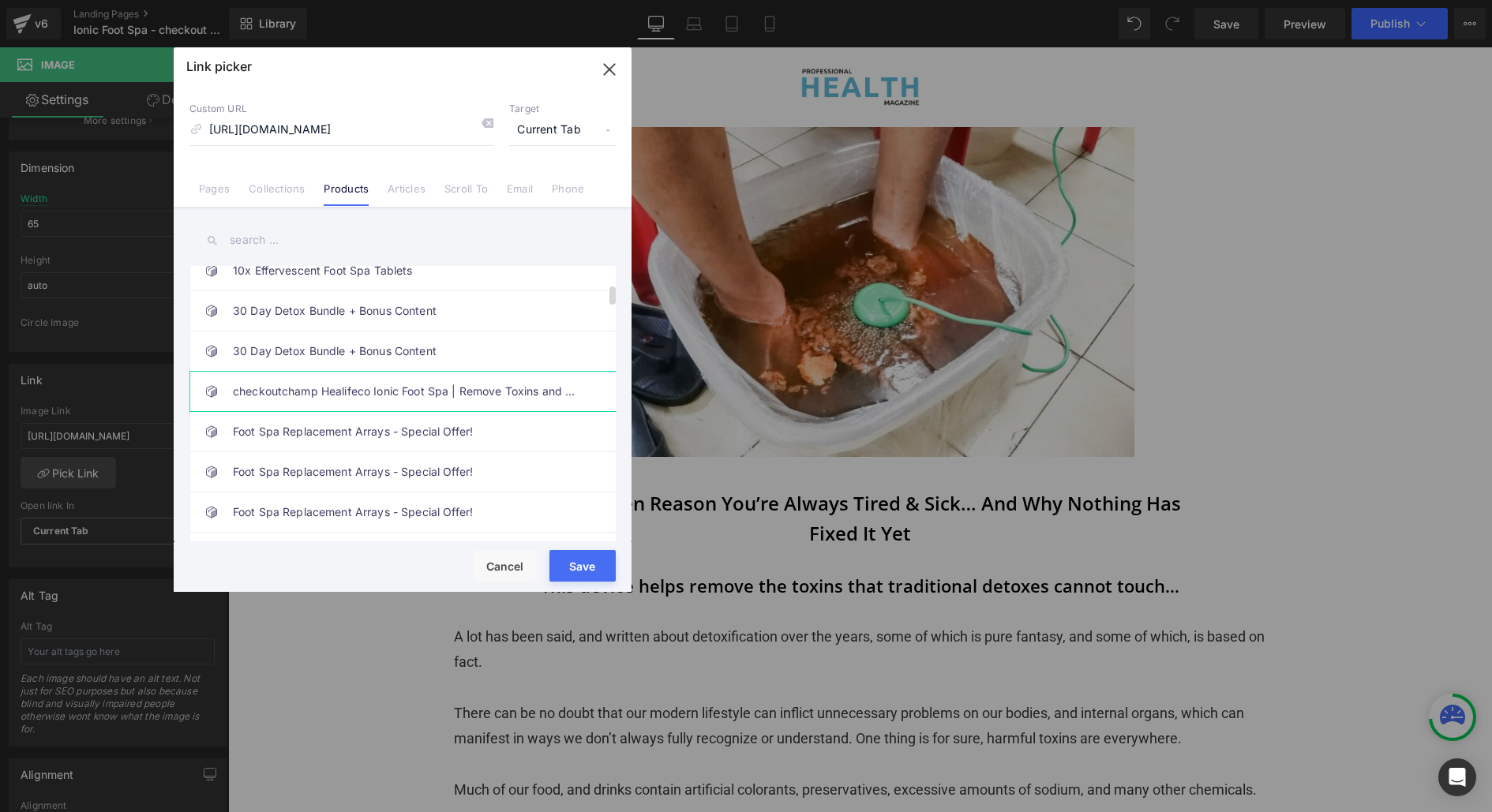
scroll to position [0, 0]
click at [377, 374] on link "checkoutchamp Healifeco Ionic Foot Spa | Remove Toxins and Heavy Metals for a H…" at bounding box center [406, 391] width 348 height 39
type input "/products/fscc"
click at [609, 575] on button "Save" at bounding box center [583, 566] width 66 height 32
type input "/products/fscc"
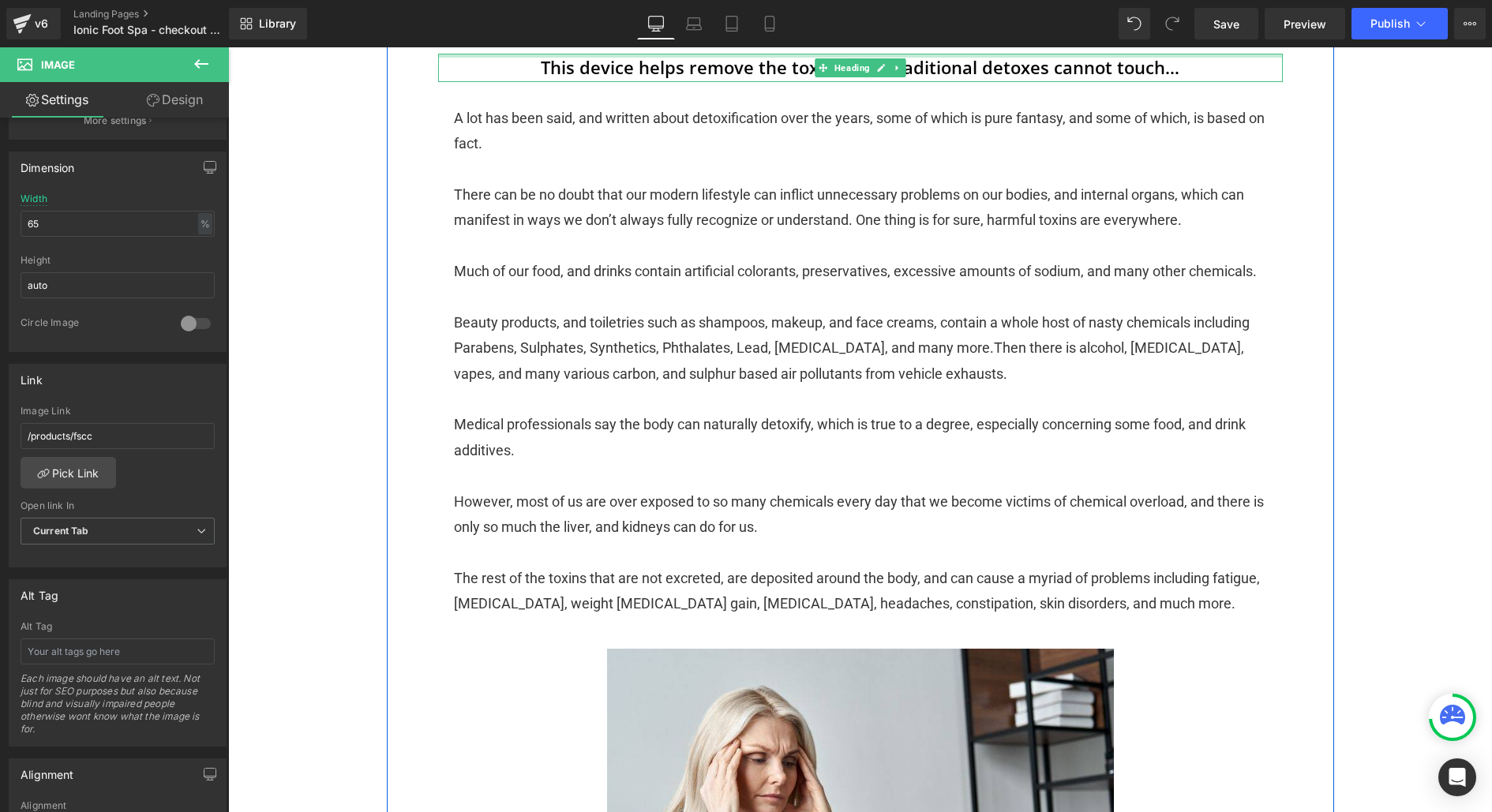
scroll to position [682, 0]
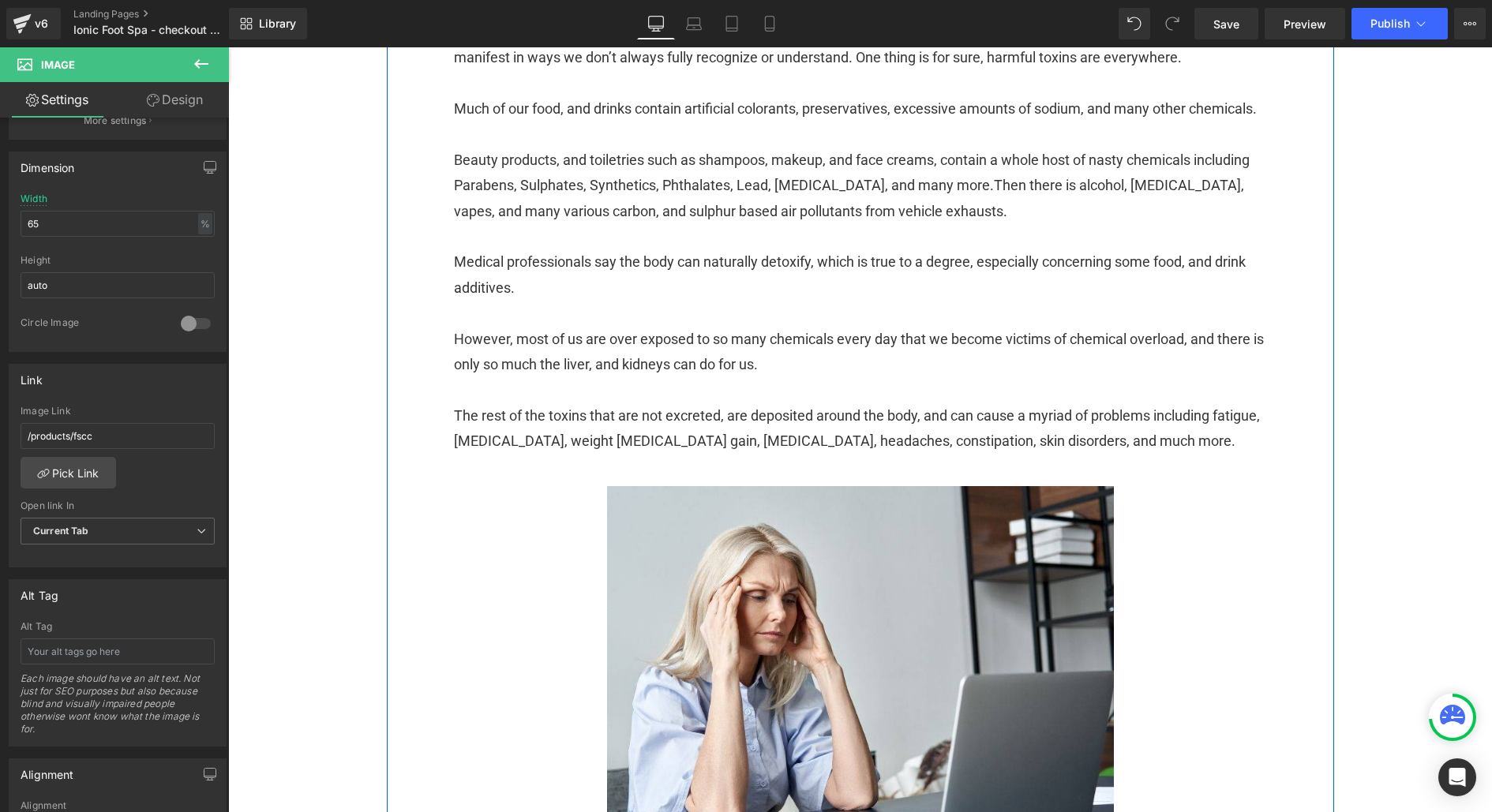
click at [850, 654] on link at bounding box center [860, 677] width 844 height 381
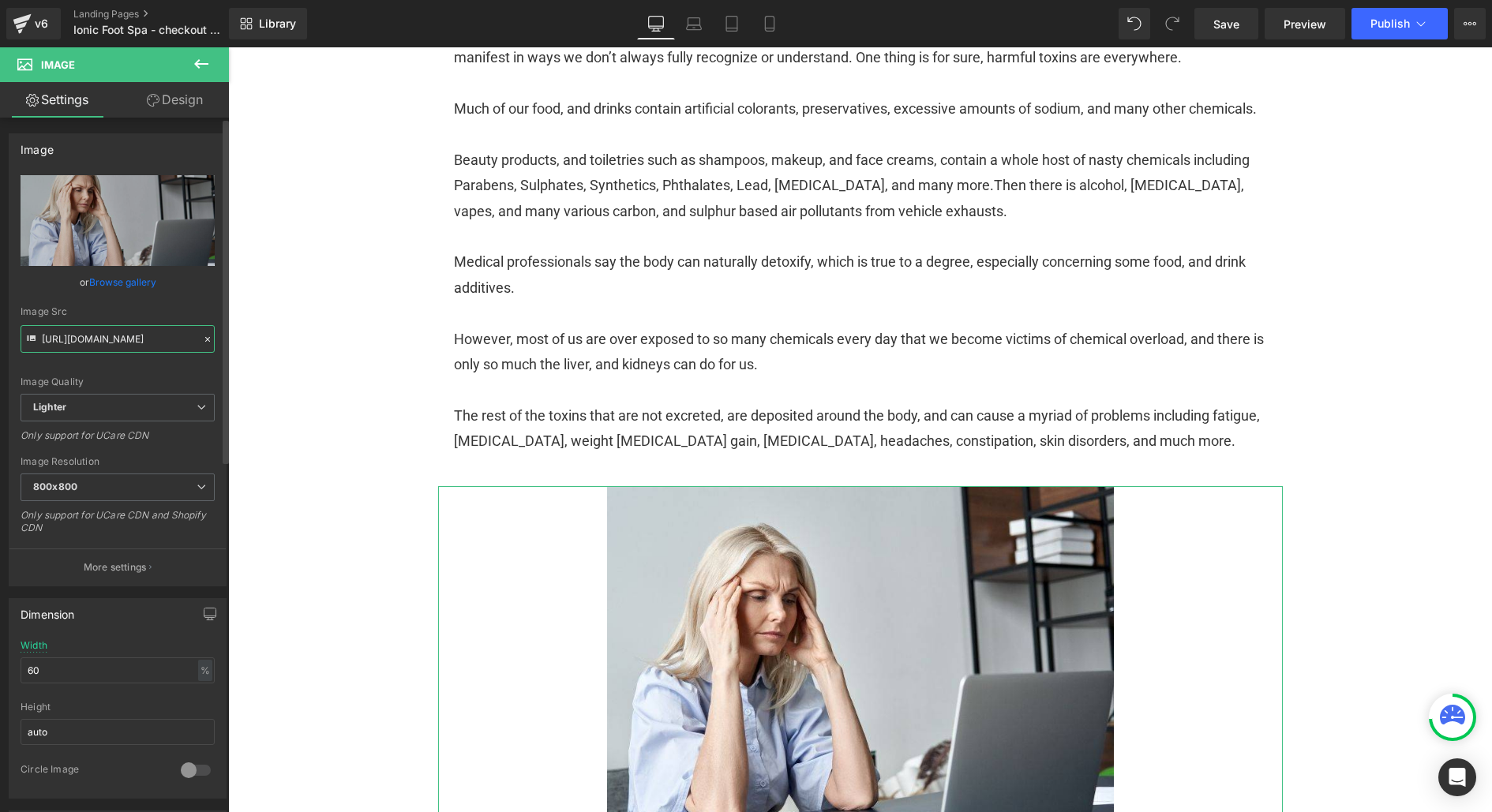
click at [132, 347] on input "https://ucarecdn.com/909af3a4-86b9-4a86-88ad-544a2e86830d/-/format/auto/-/previ…" at bounding box center [118, 339] width 194 height 27
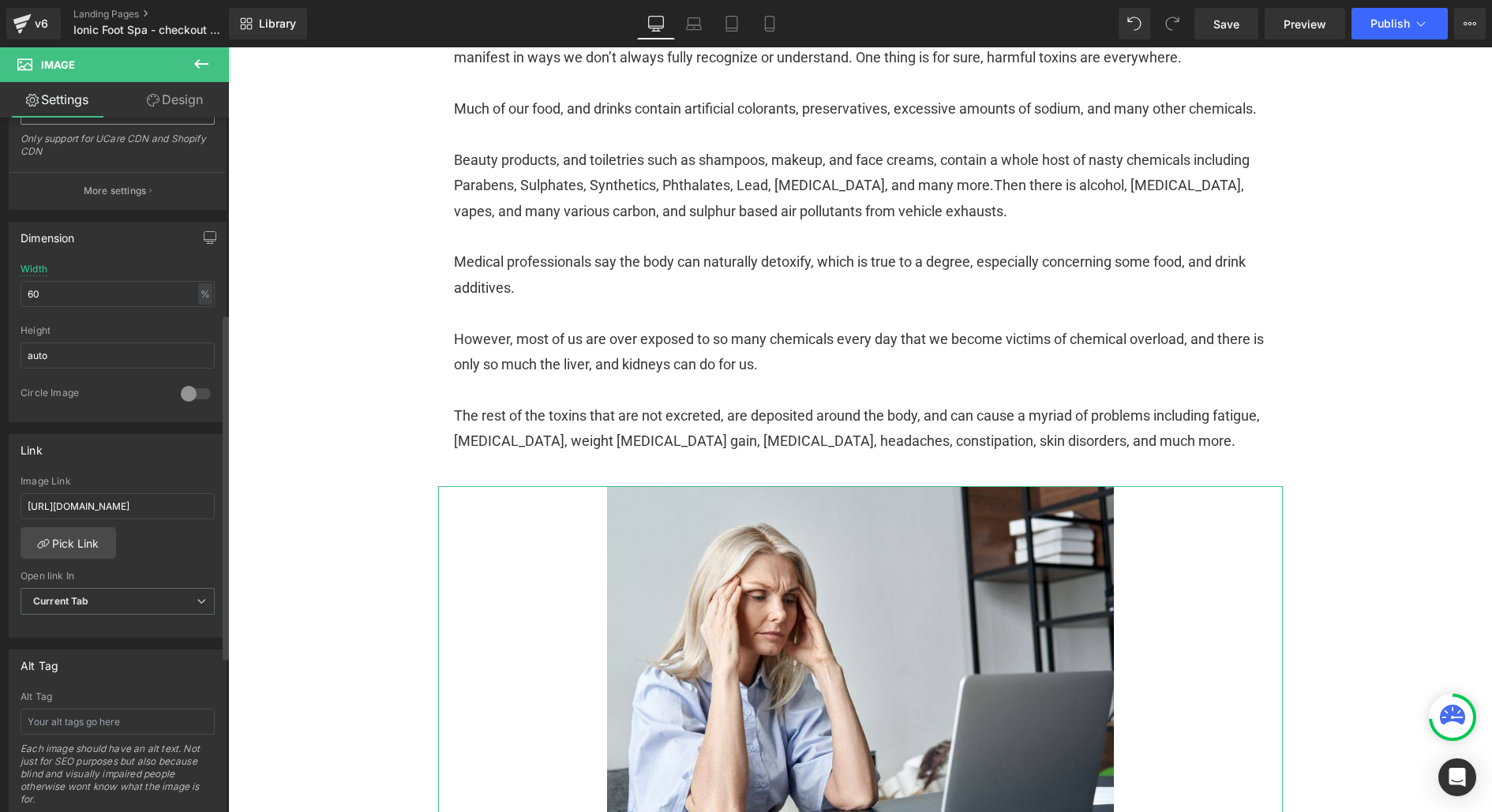
scroll to position [392, 0]
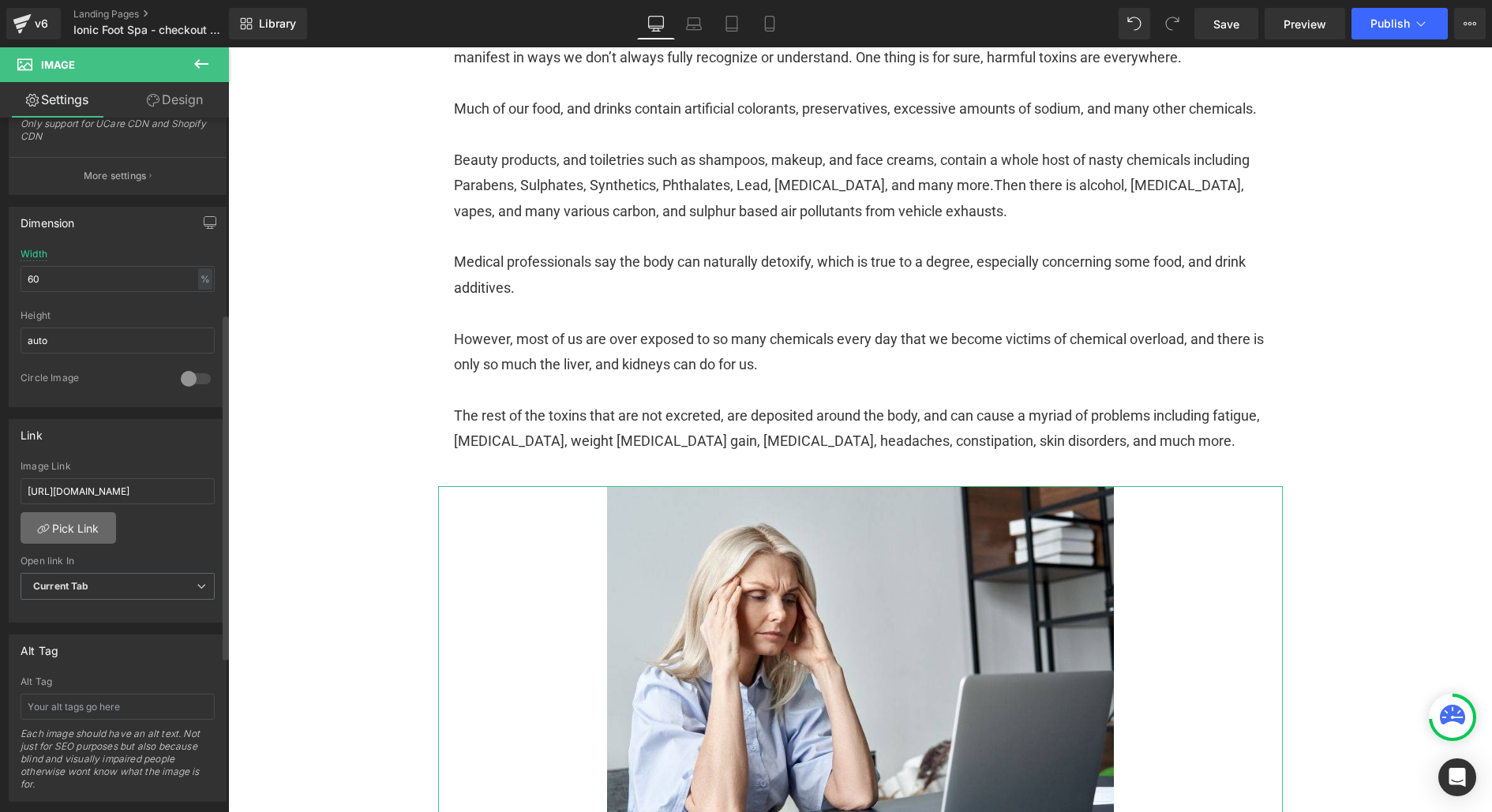
click at [84, 521] on link "Pick Link" at bounding box center [68, 527] width 95 height 32
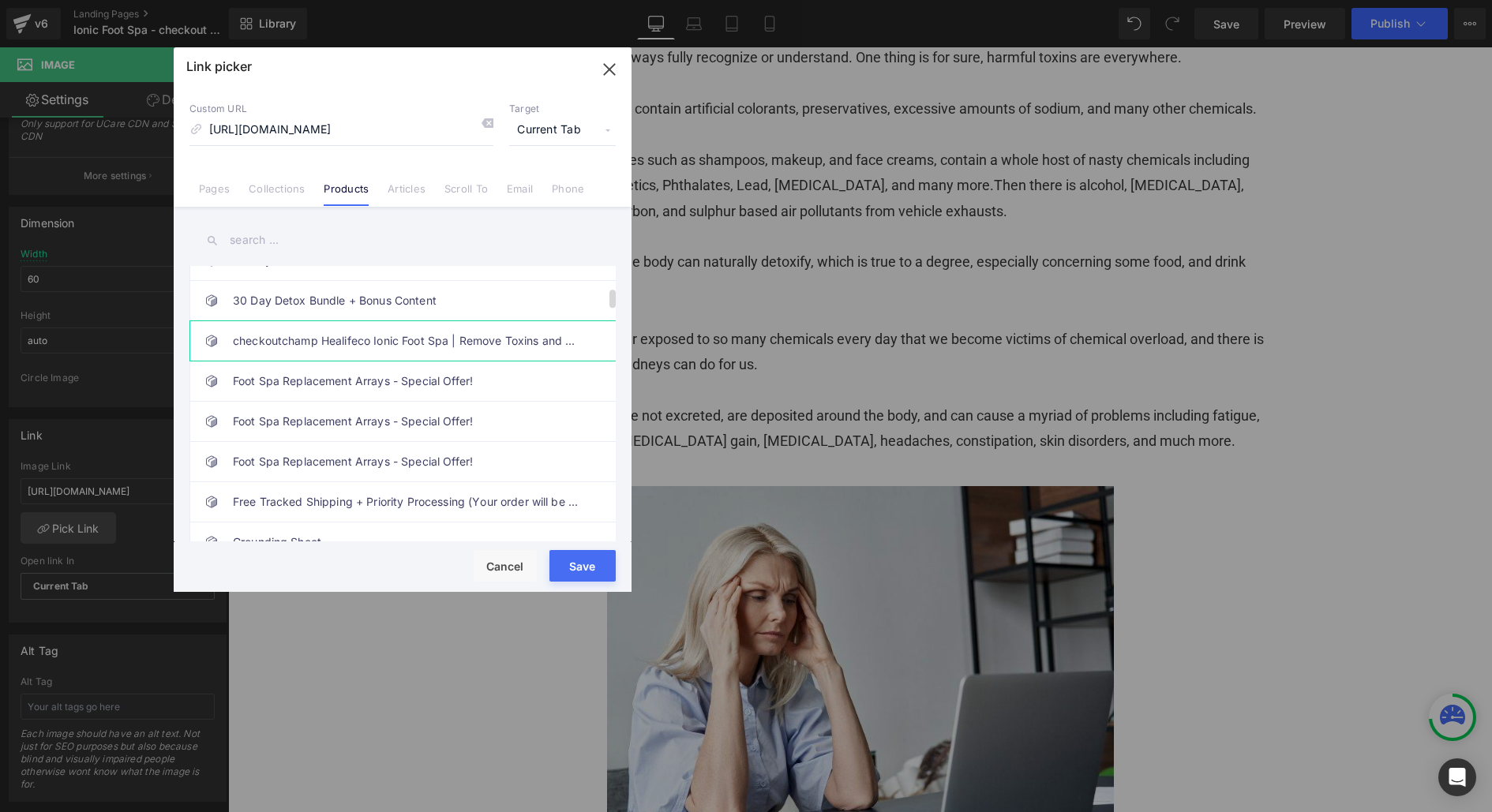
scroll to position [0, 0]
click at [350, 341] on link "checkoutchamp Healifeco Ionic Foot Spa | Remove Toxins and Heavy Metals for a H…" at bounding box center [406, 341] width 348 height 39
type input "/products/fscc"
click at [587, 562] on button "Save" at bounding box center [583, 566] width 66 height 32
type input "/products/fscc"
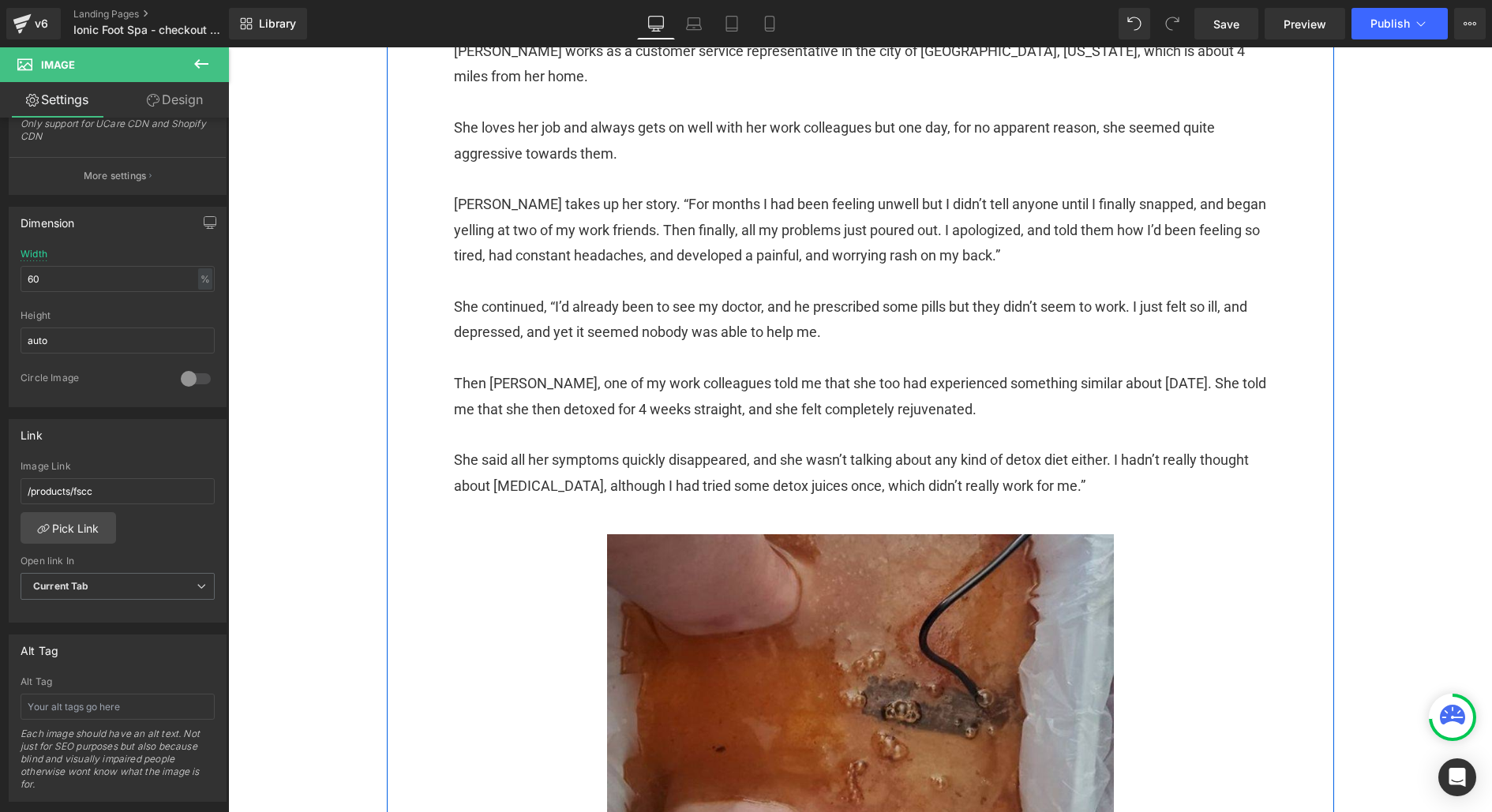
click at [746, 646] on link at bounding box center [860, 724] width 844 height 381
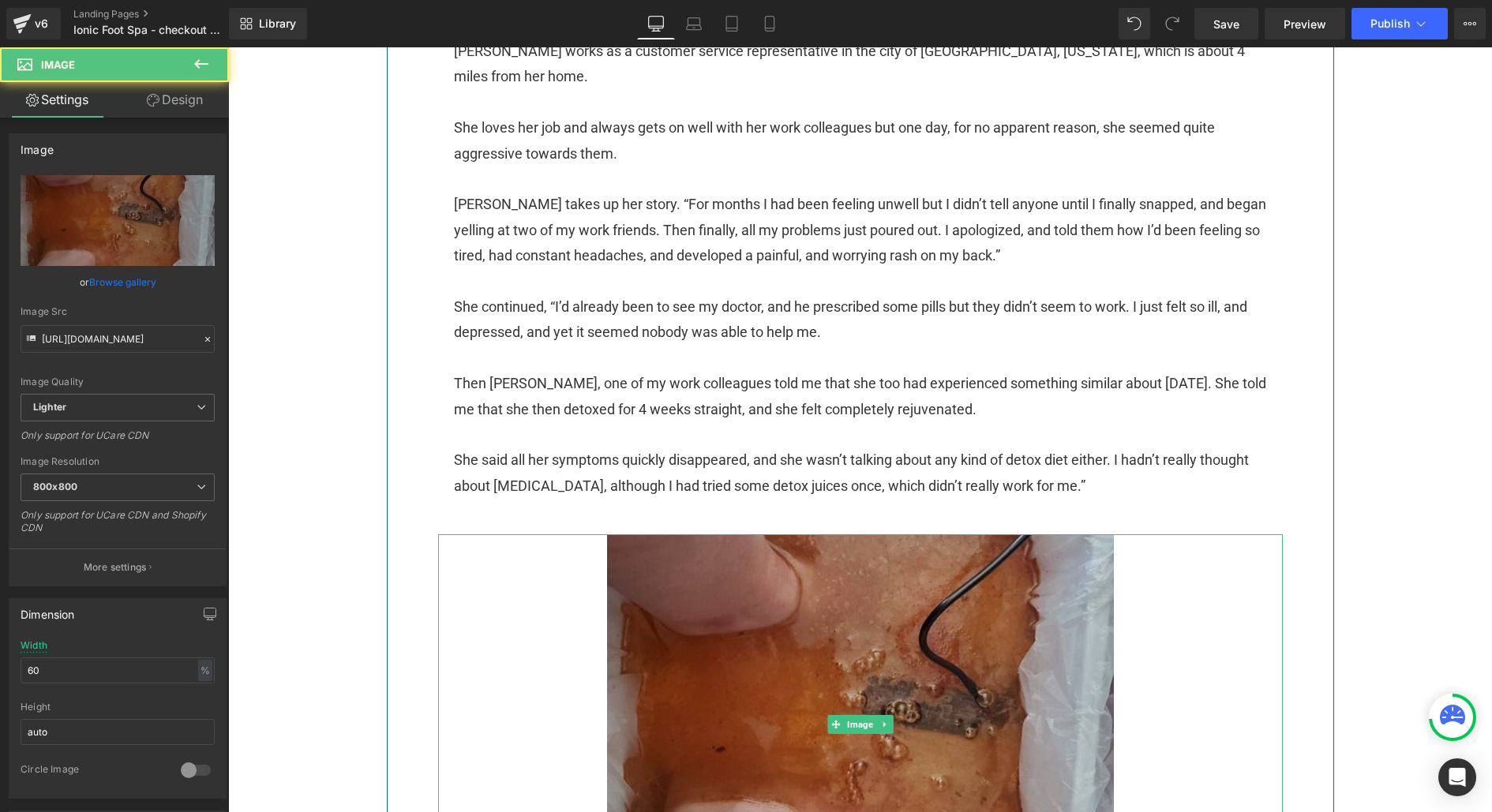
scroll to position [1574, 0]
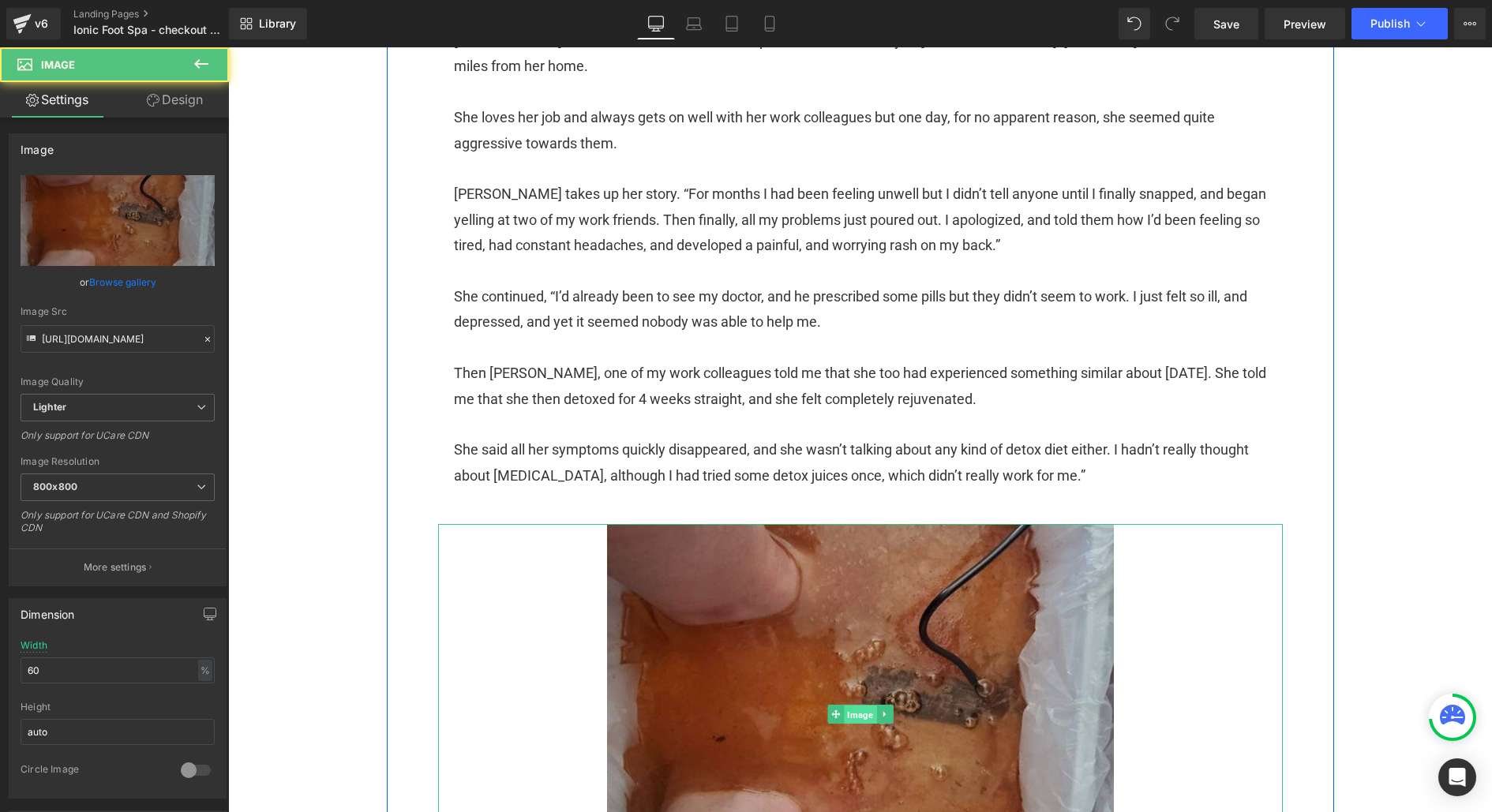
click at [861, 705] on span "Image" at bounding box center [860, 715] width 32 height 19
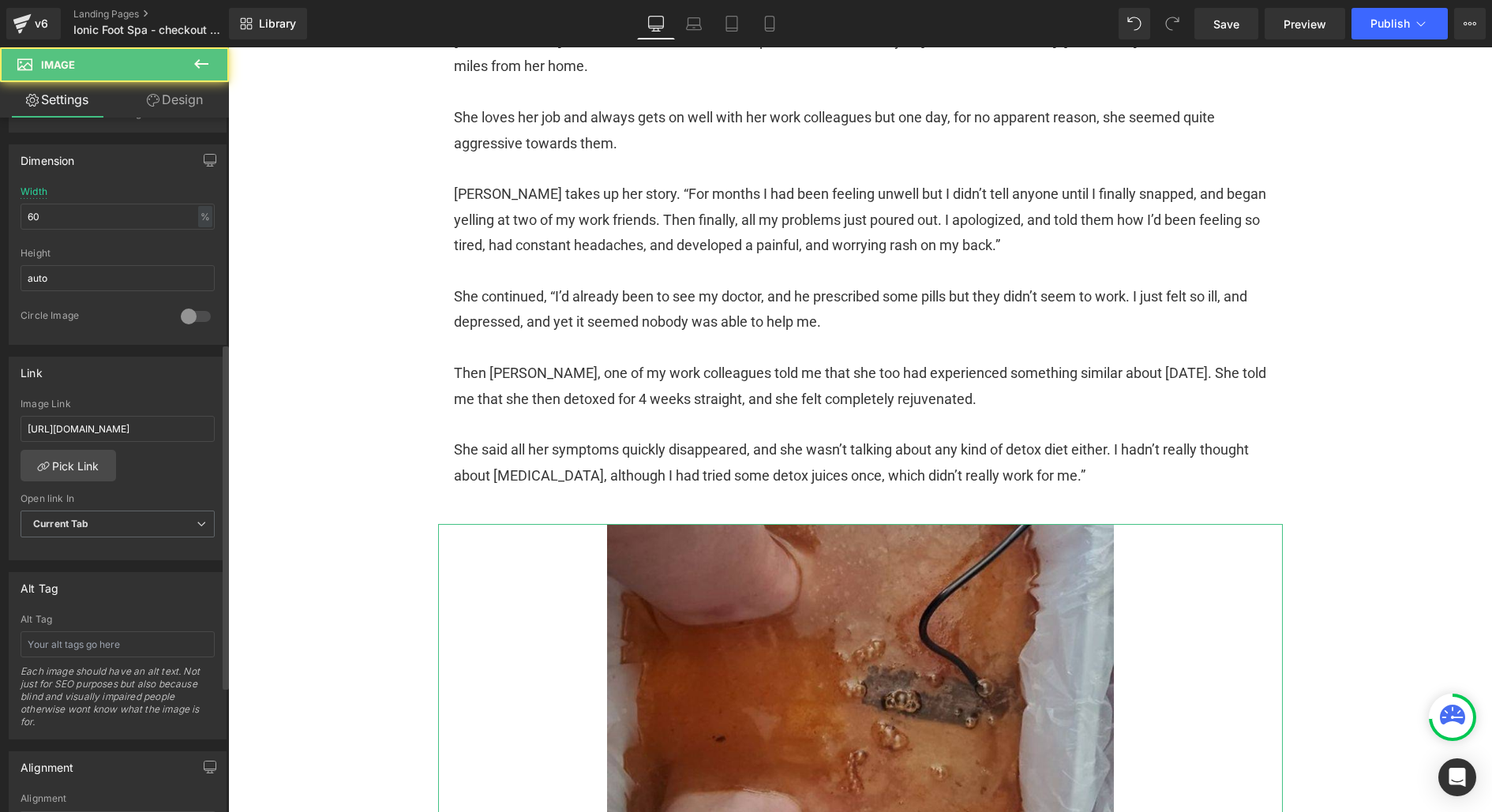
scroll to position [460, 0]
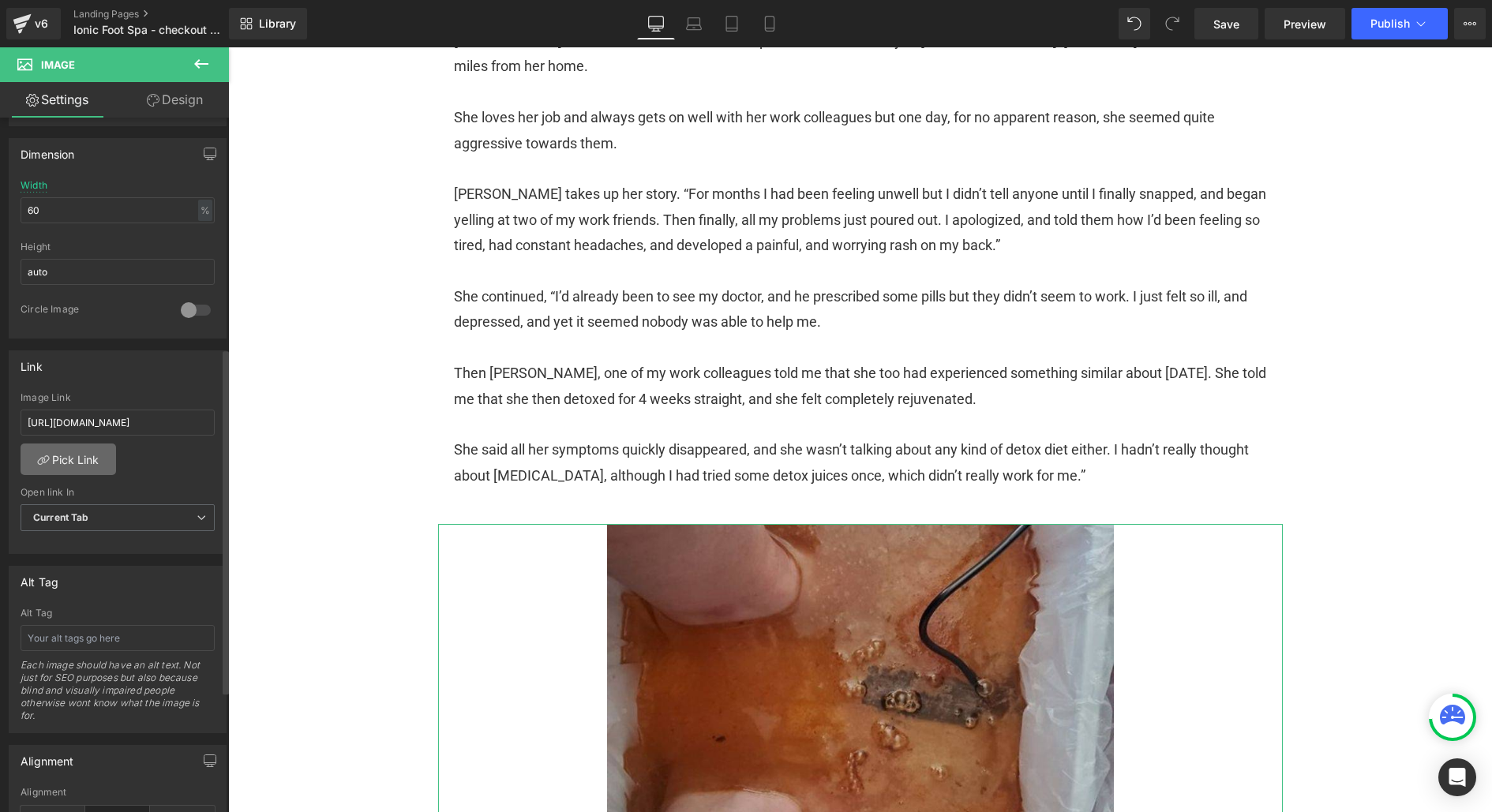
click at [67, 452] on link "Pick Link" at bounding box center [68, 459] width 95 height 32
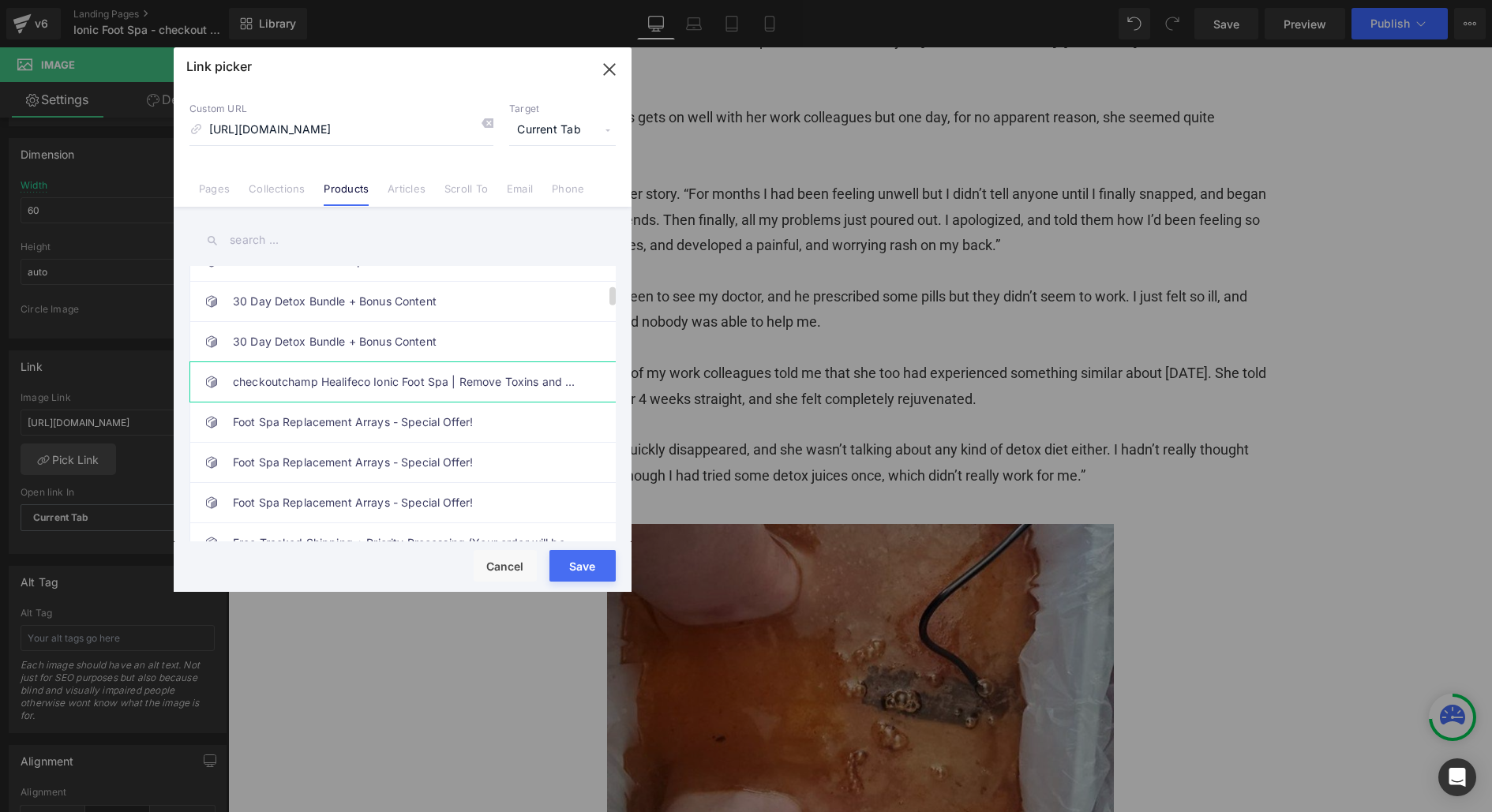
scroll to position [0, 0]
click at [398, 376] on link "checkoutchamp Healifeco Ionic Foot Spa | Remove Toxins and Heavy Metals for a H…" at bounding box center [406, 382] width 348 height 39
type input "/products/fscc"
click at [596, 563] on button "Save" at bounding box center [583, 566] width 66 height 32
type input "/products/fscc"
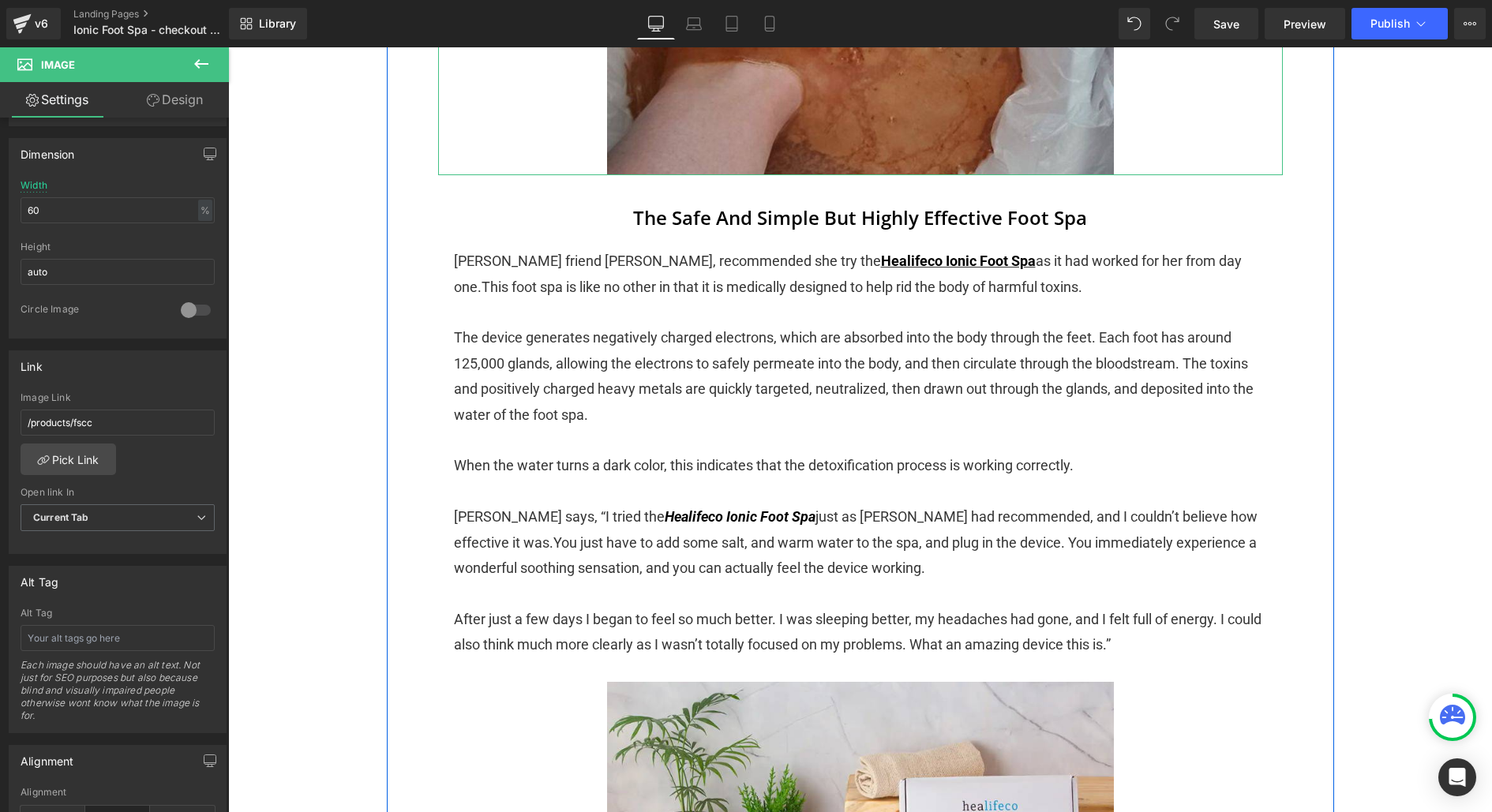
scroll to position [2579, 0]
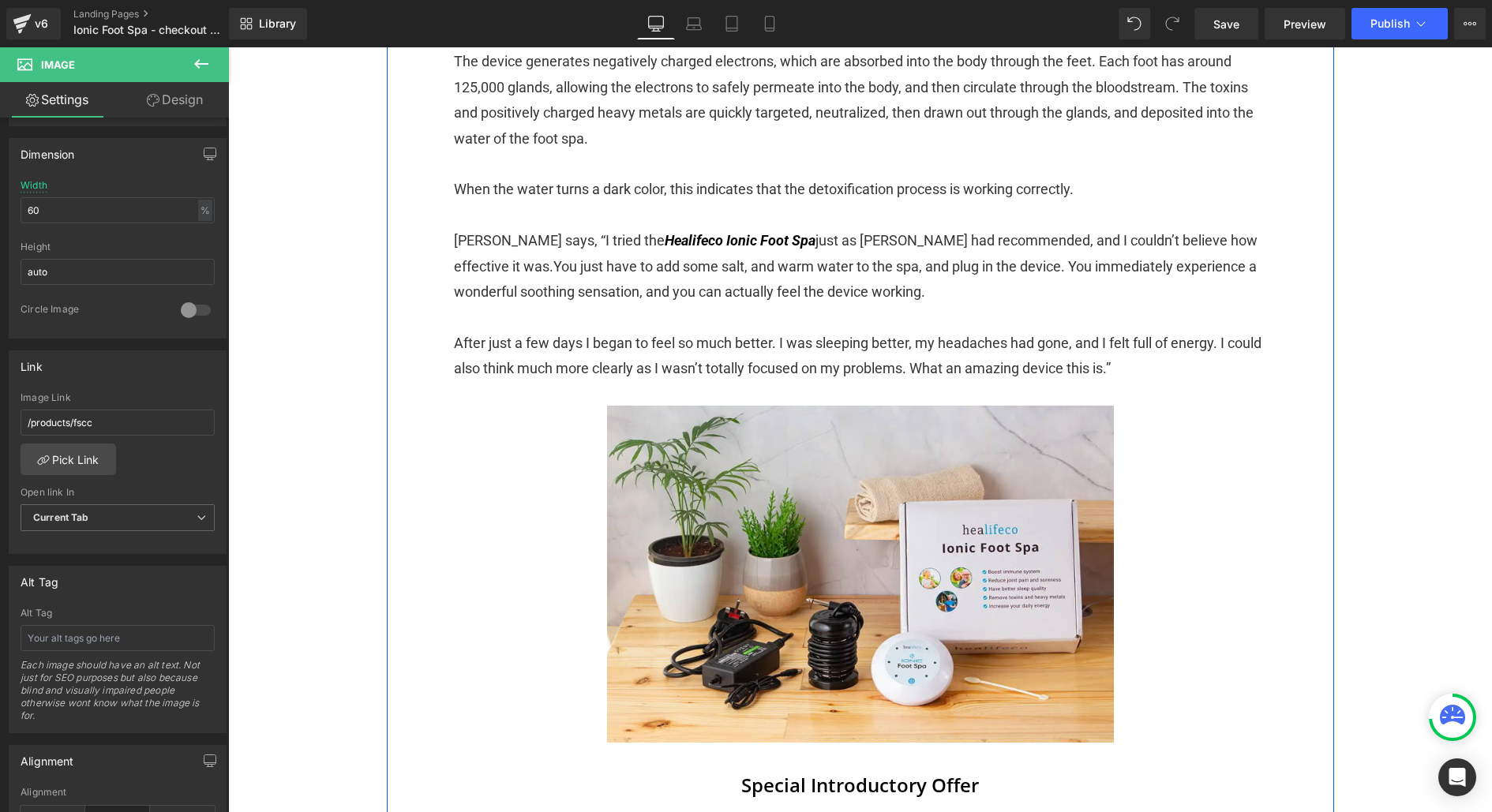
click at [829, 570] on div "Image" at bounding box center [860, 574] width 844 height 338
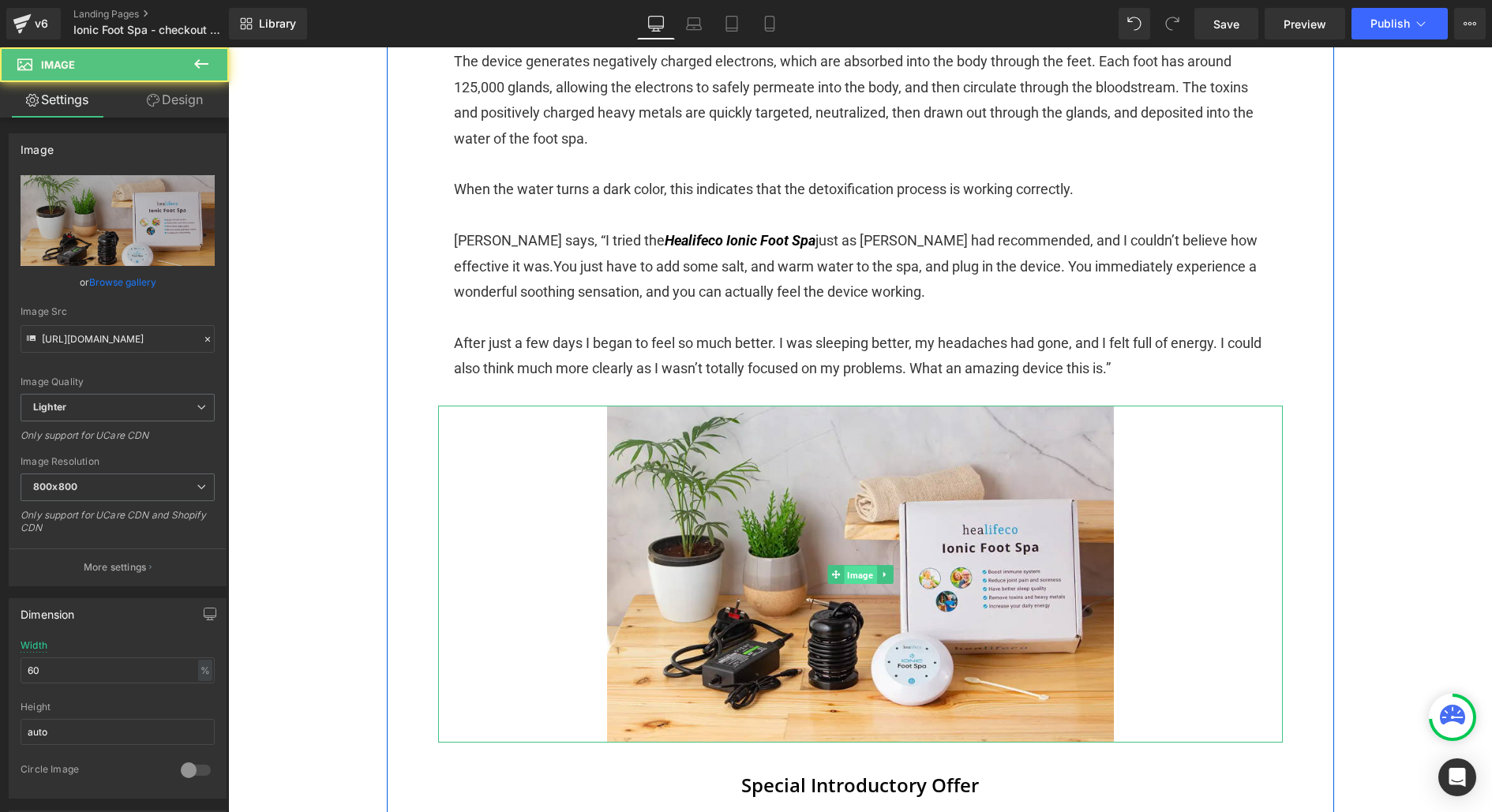
click at [861, 575] on span "Image" at bounding box center [860, 574] width 32 height 19
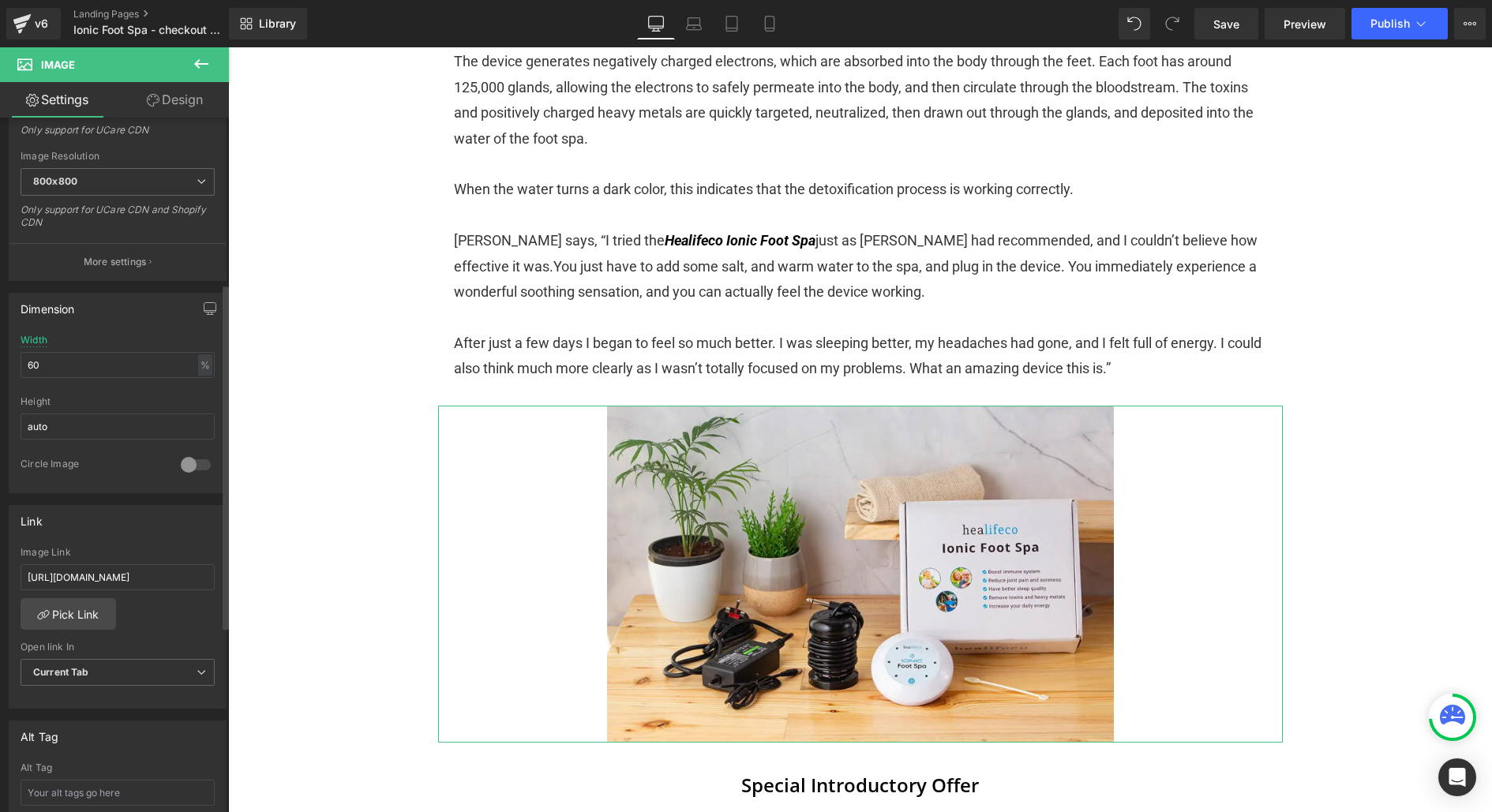
scroll to position [331, 0]
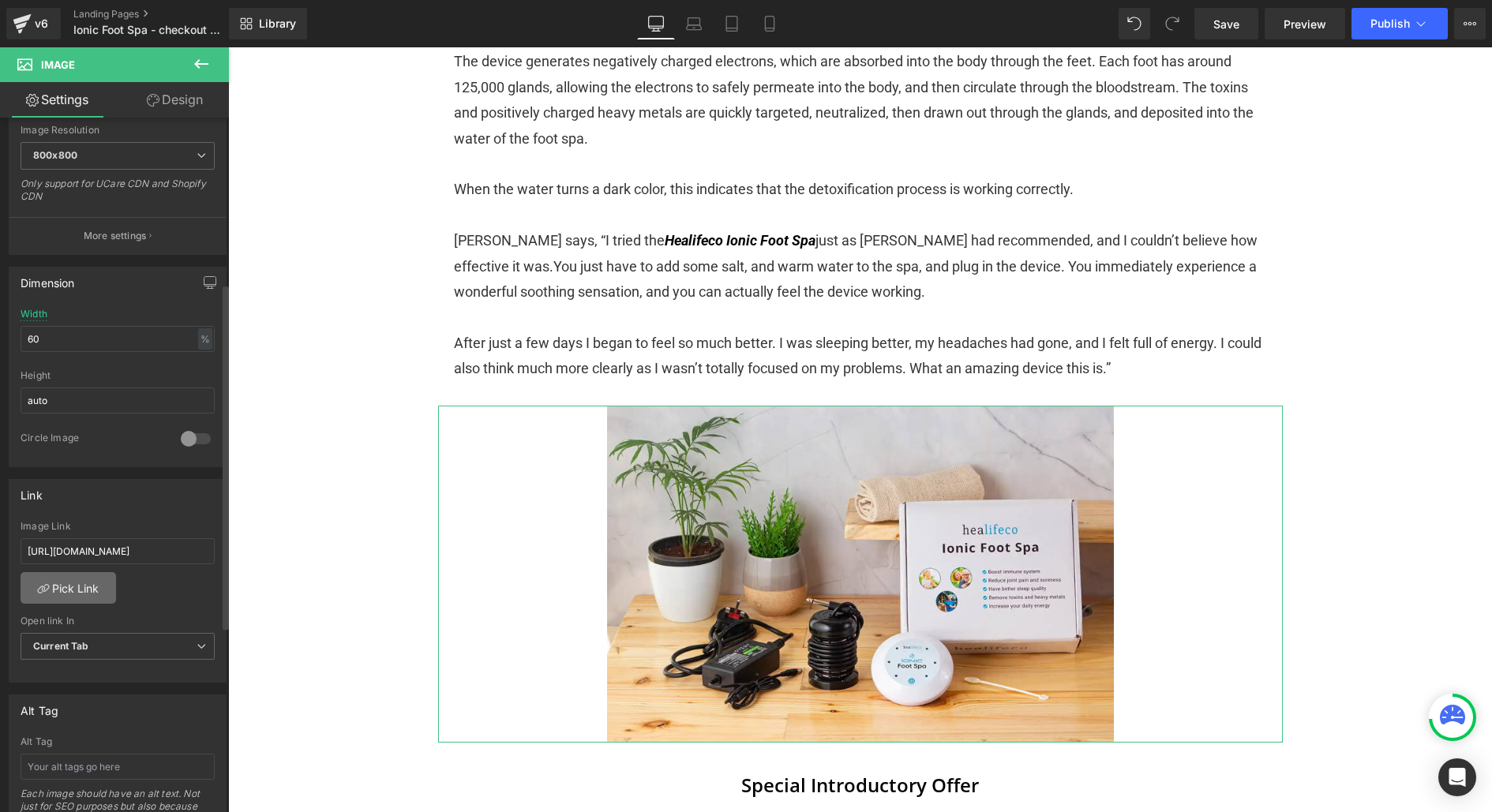
click at [77, 596] on link "Pick Link" at bounding box center [68, 588] width 95 height 32
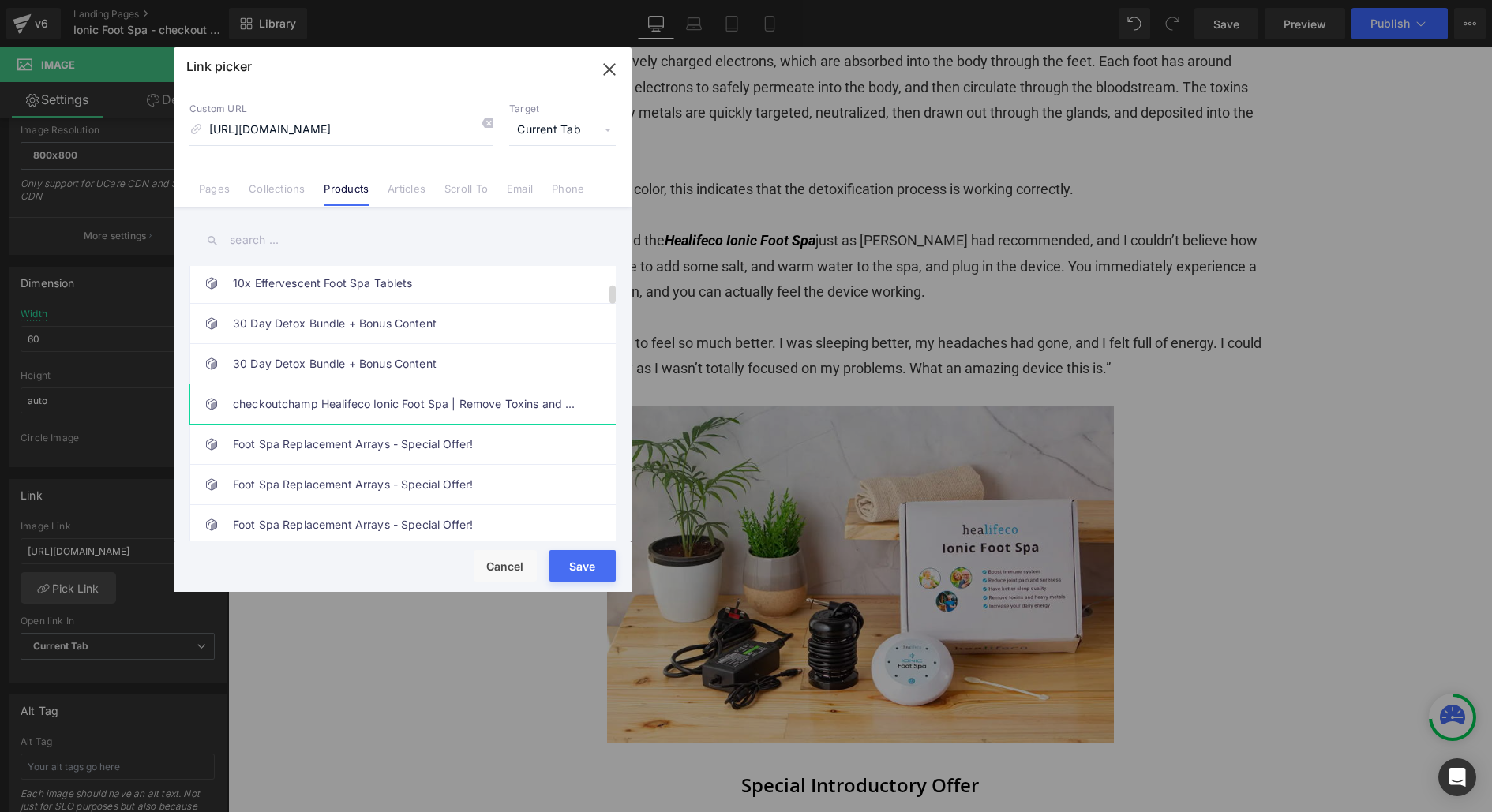
scroll to position [0, 0]
click at [369, 407] on link "checkoutchamp Healifeco Ionic Foot Spa | Remove Toxins and Heavy Metals for a H…" at bounding box center [406, 404] width 348 height 39
type input "/products/fscc"
click at [585, 561] on button "Save" at bounding box center [583, 566] width 66 height 32
type input "/products/fscc"
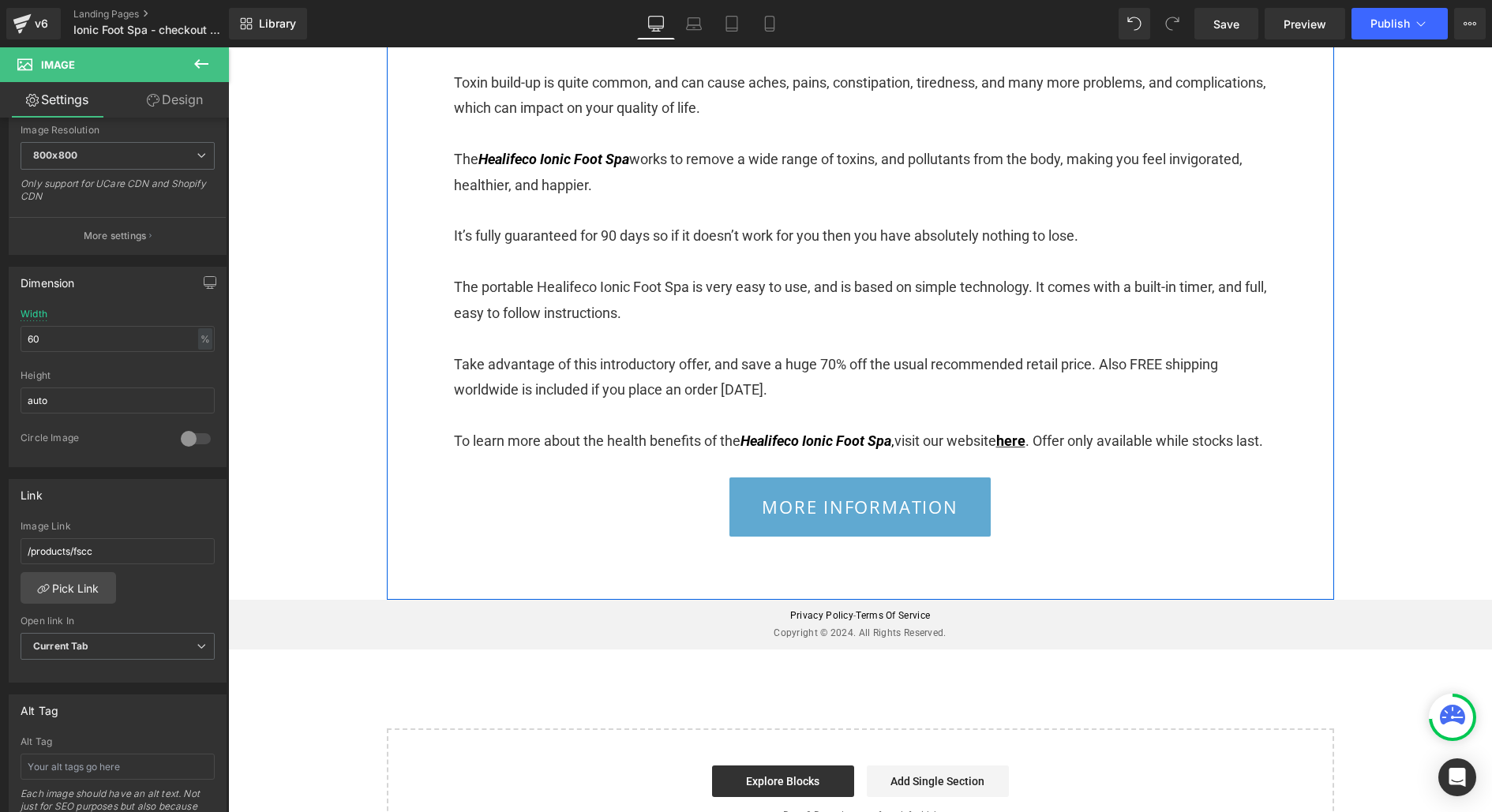
scroll to position [3448, 0]
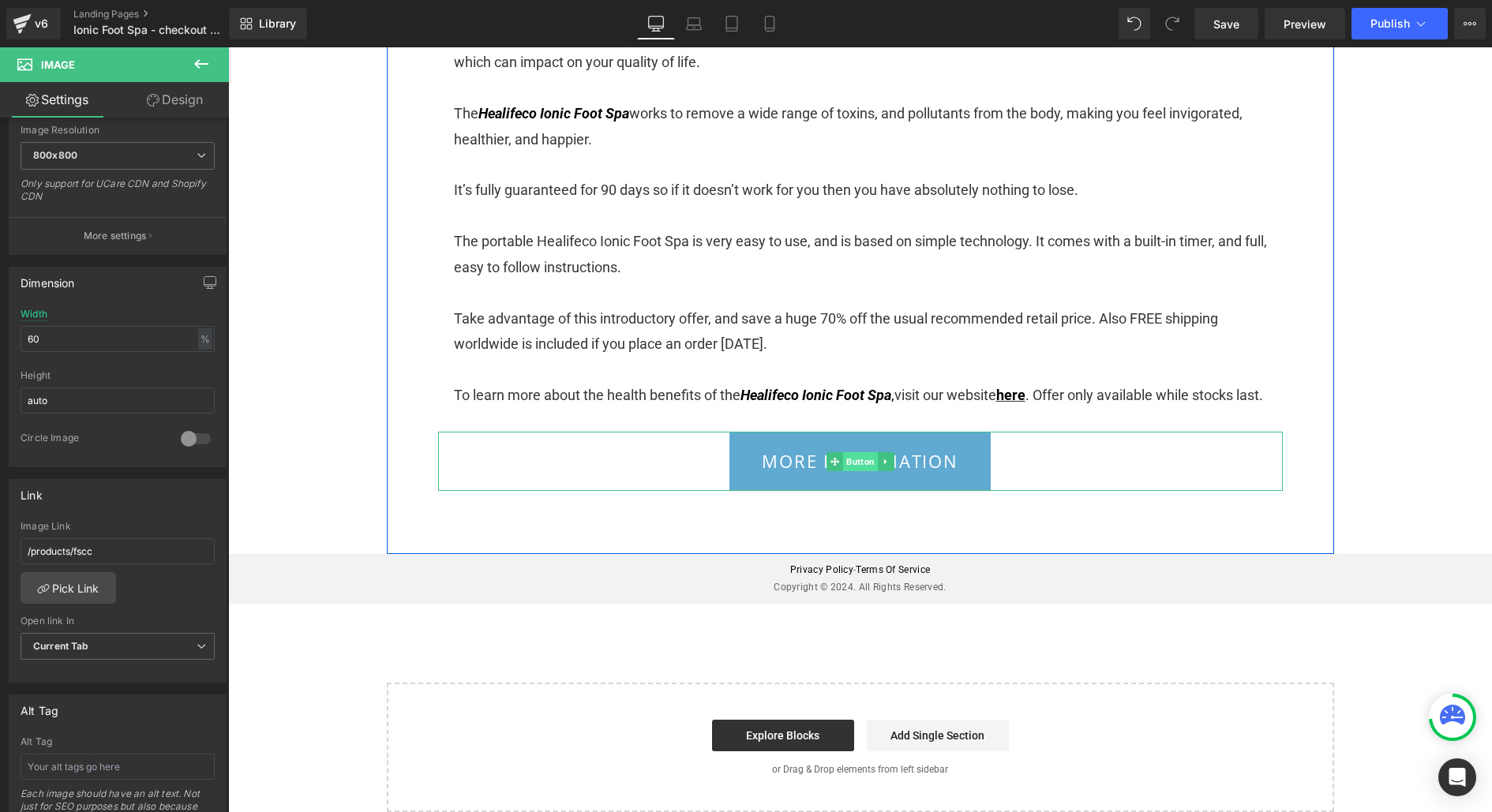
click at [857, 471] on span "Button" at bounding box center [861, 462] width 35 height 19
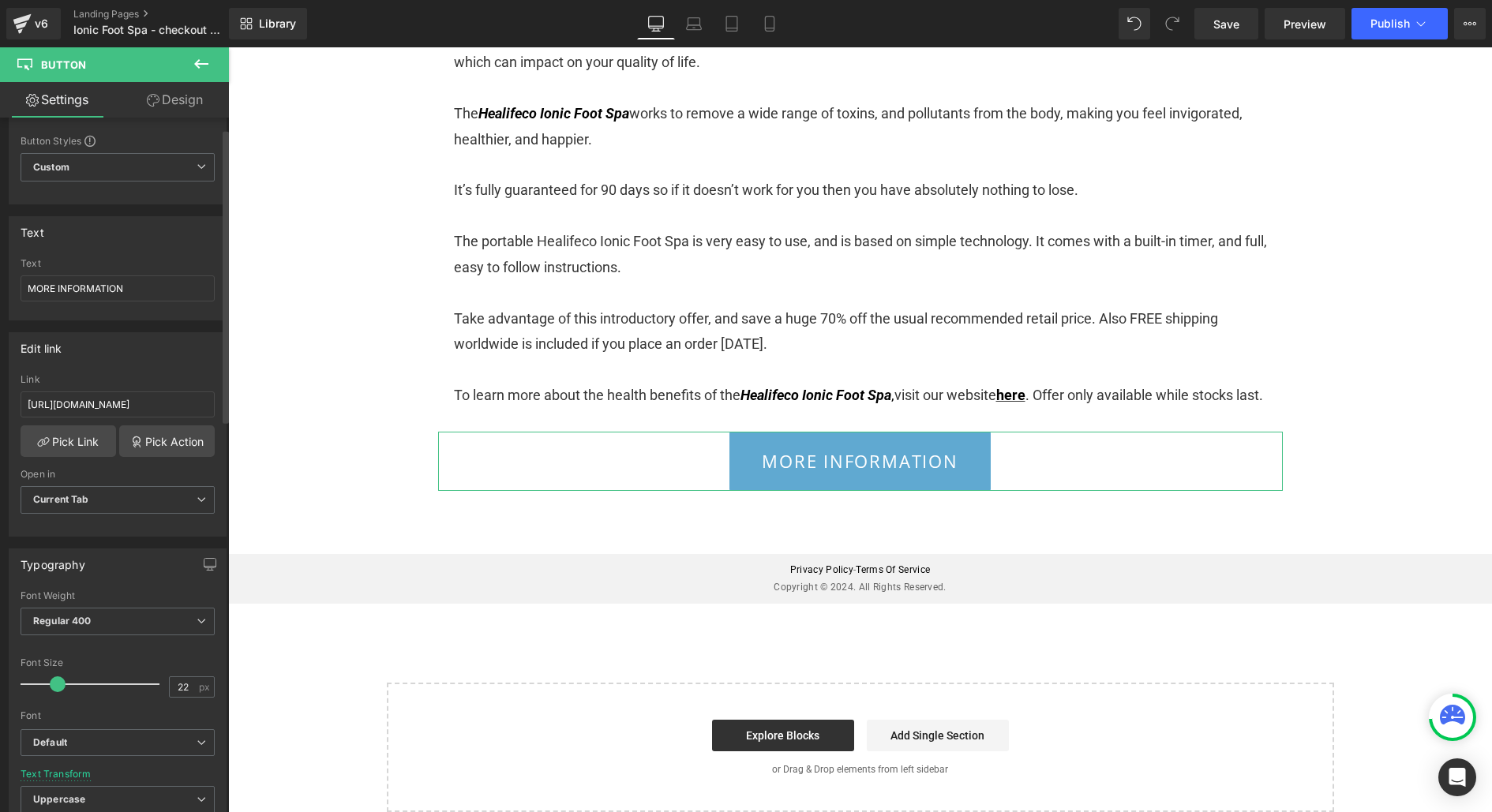
scroll to position [43, 0]
click at [147, 403] on input "[URL][DOMAIN_NAME]" at bounding box center [118, 402] width 194 height 26
click at [87, 432] on link "Pick Link" at bounding box center [68, 439] width 95 height 32
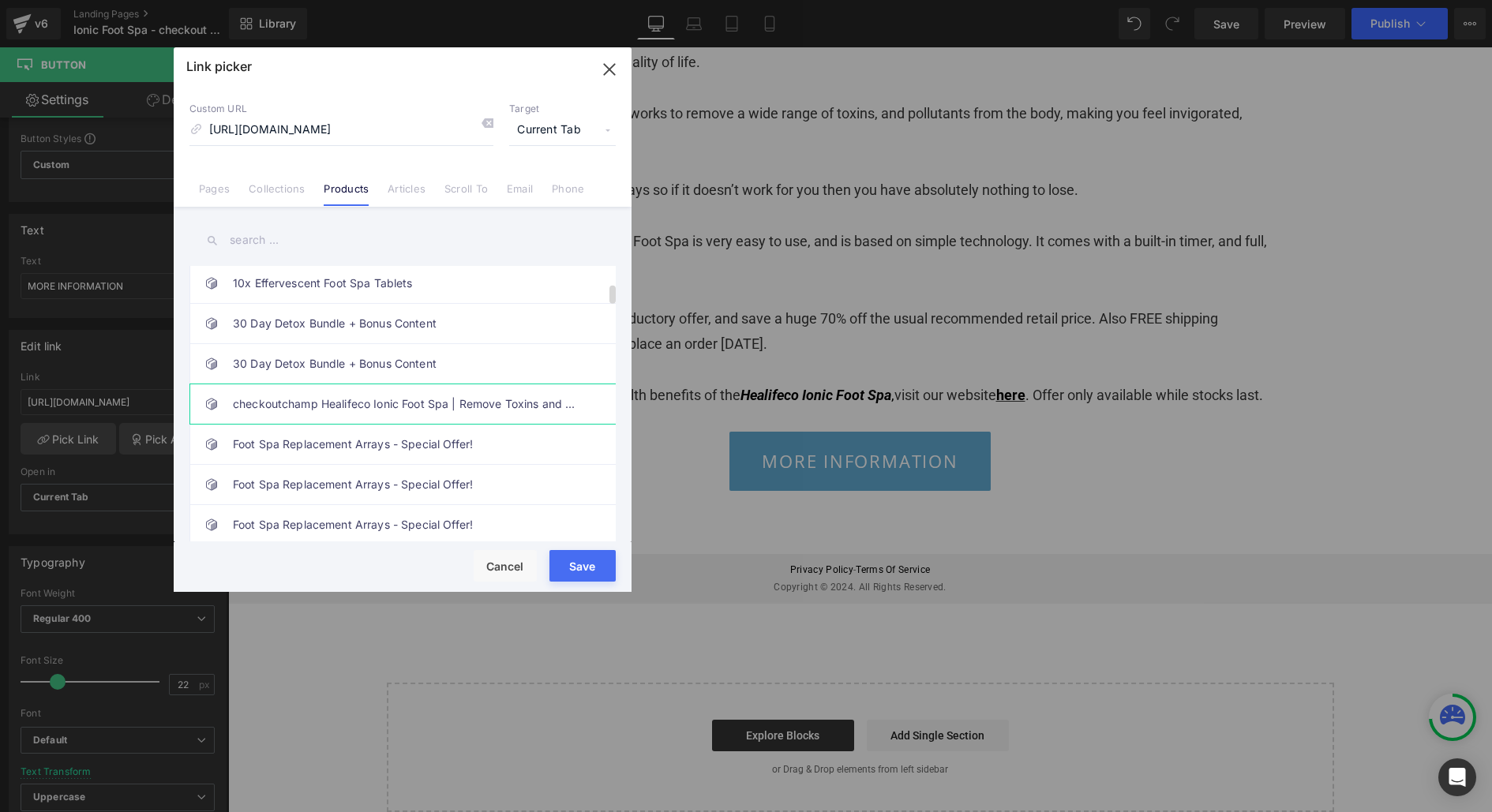
scroll to position [0, 0]
click at [384, 403] on link "checkoutchamp Healifeco Ionic Foot Spa | Remove Toxins and Heavy Metals for a H…" at bounding box center [406, 404] width 348 height 39
type input "/products/fscc"
click at [594, 557] on button "Save" at bounding box center [583, 566] width 66 height 32
type input "/products/fscc"
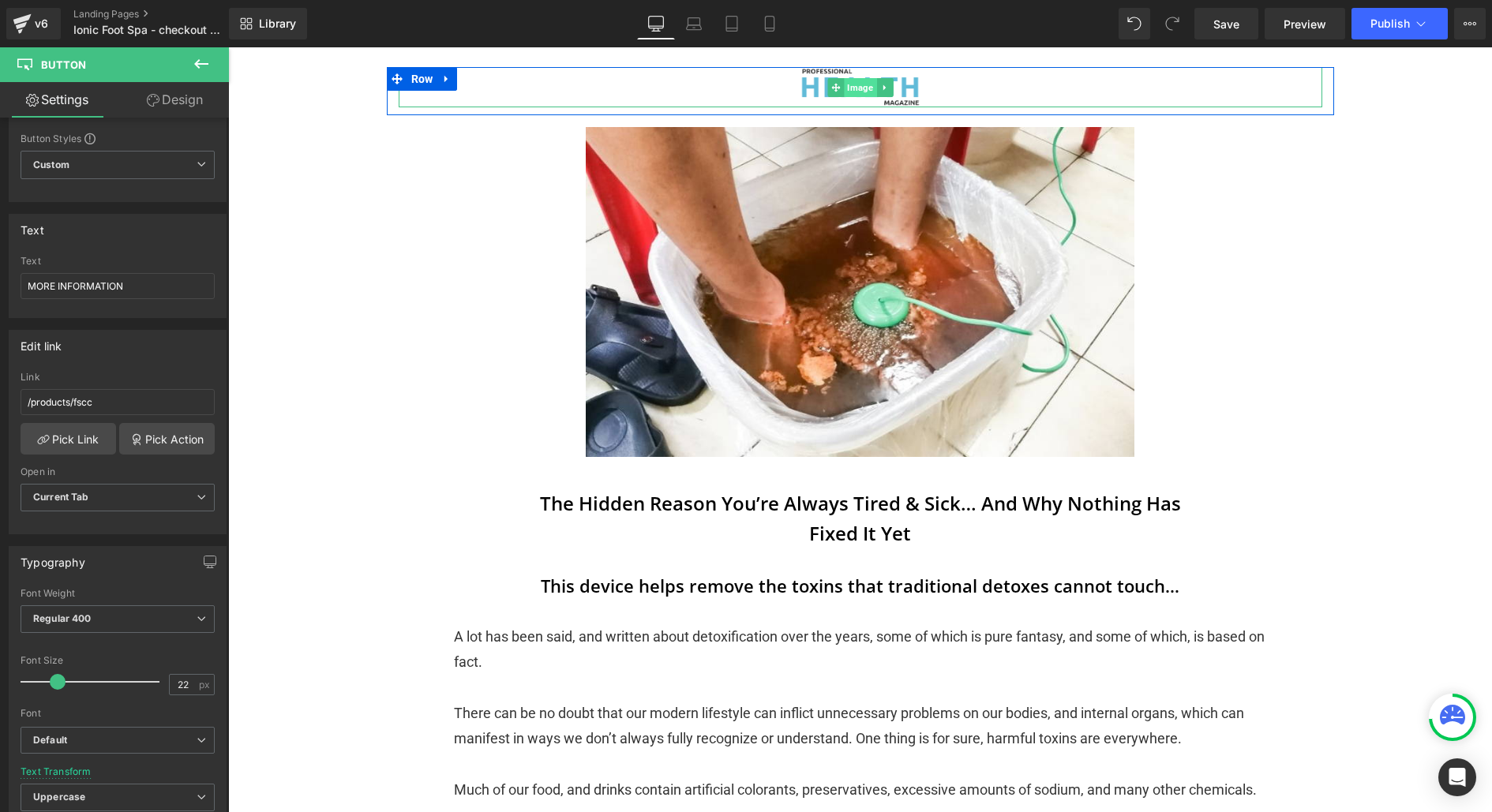
click at [844, 86] on span "Image" at bounding box center [860, 88] width 32 height 19
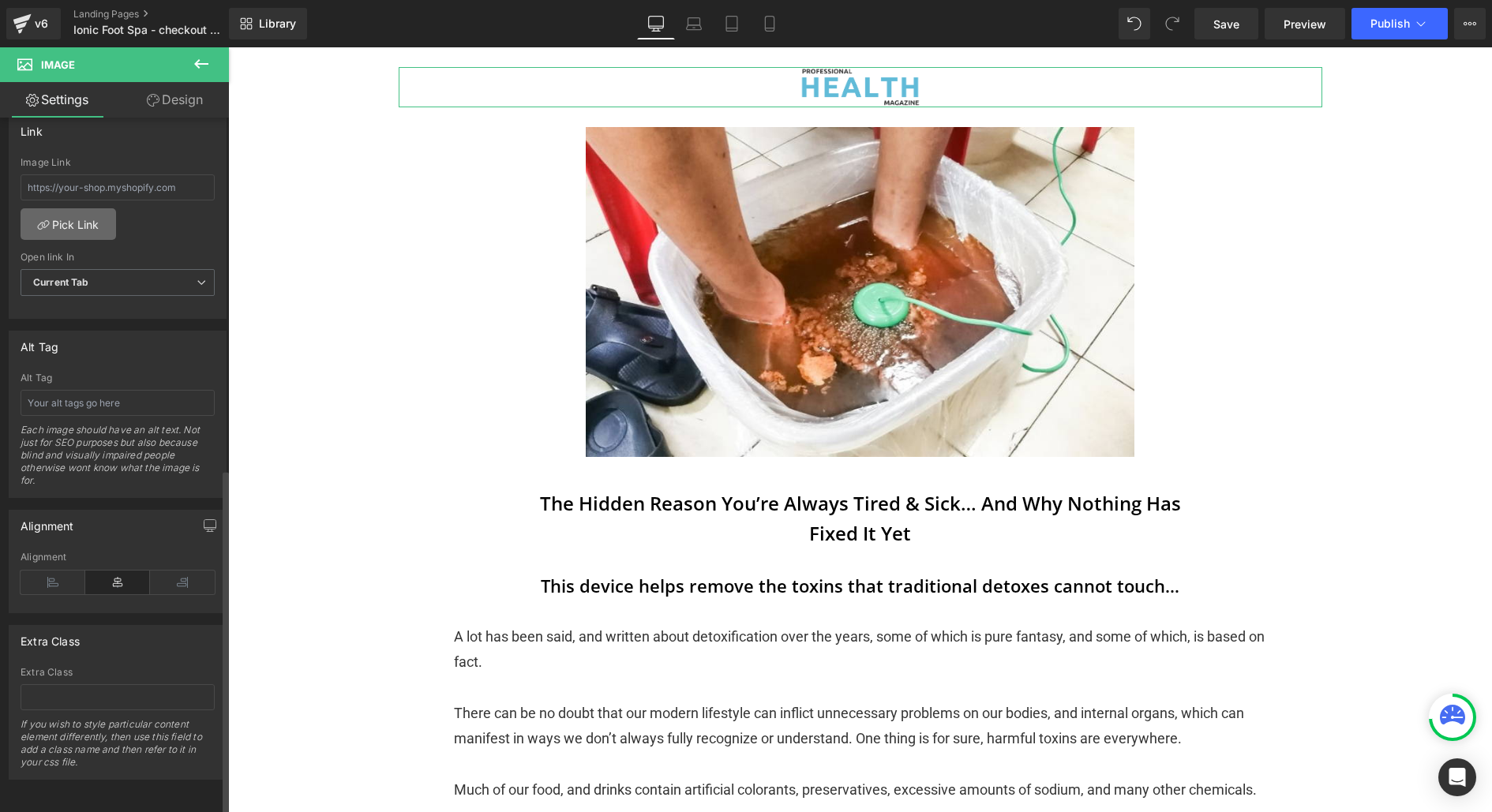
click at [50, 210] on link "Pick Link" at bounding box center [68, 224] width 95 height 32
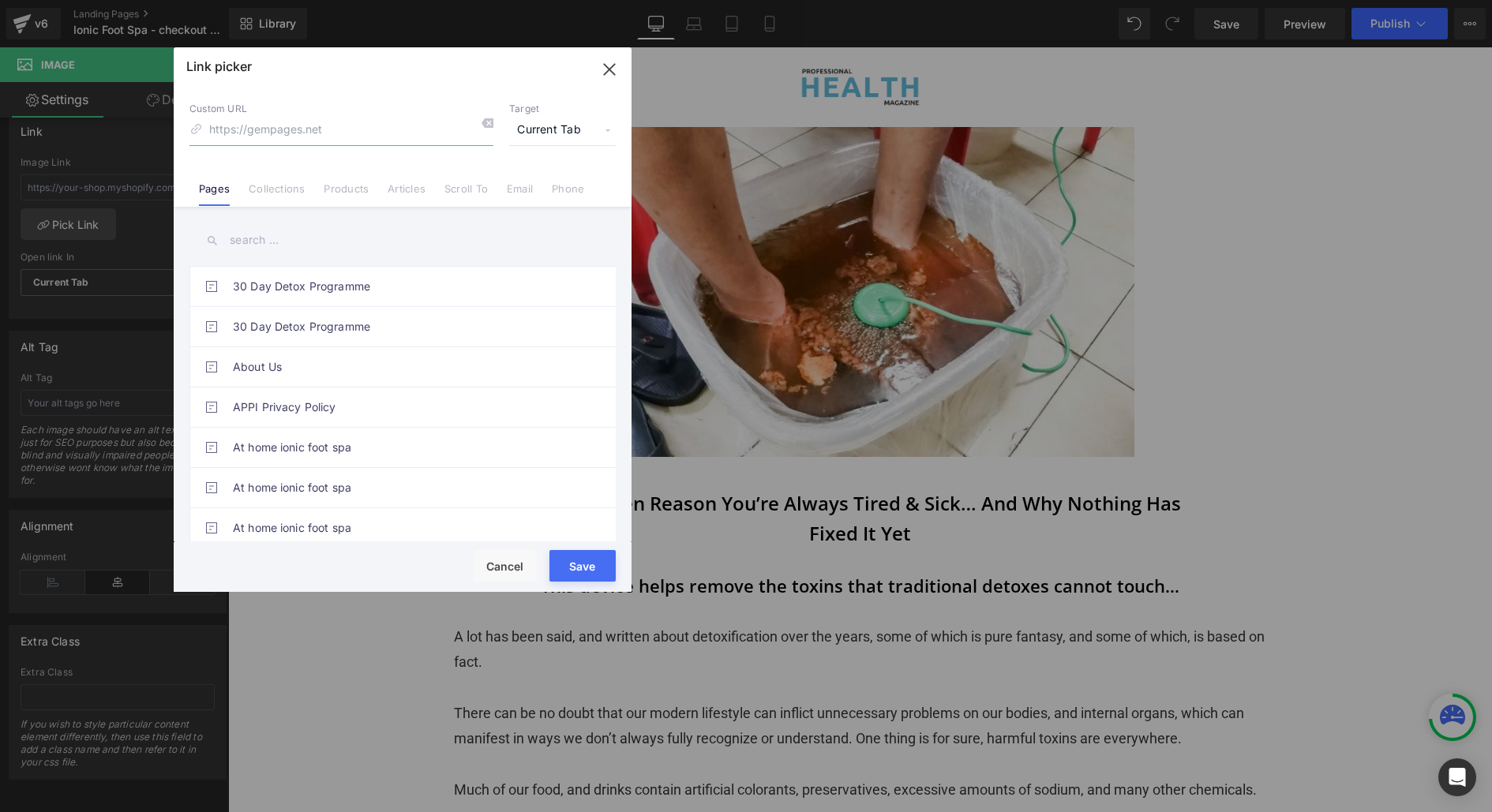
click at [605, 68] on icon "button" at bounding box center [609, 70] width 26 height 26
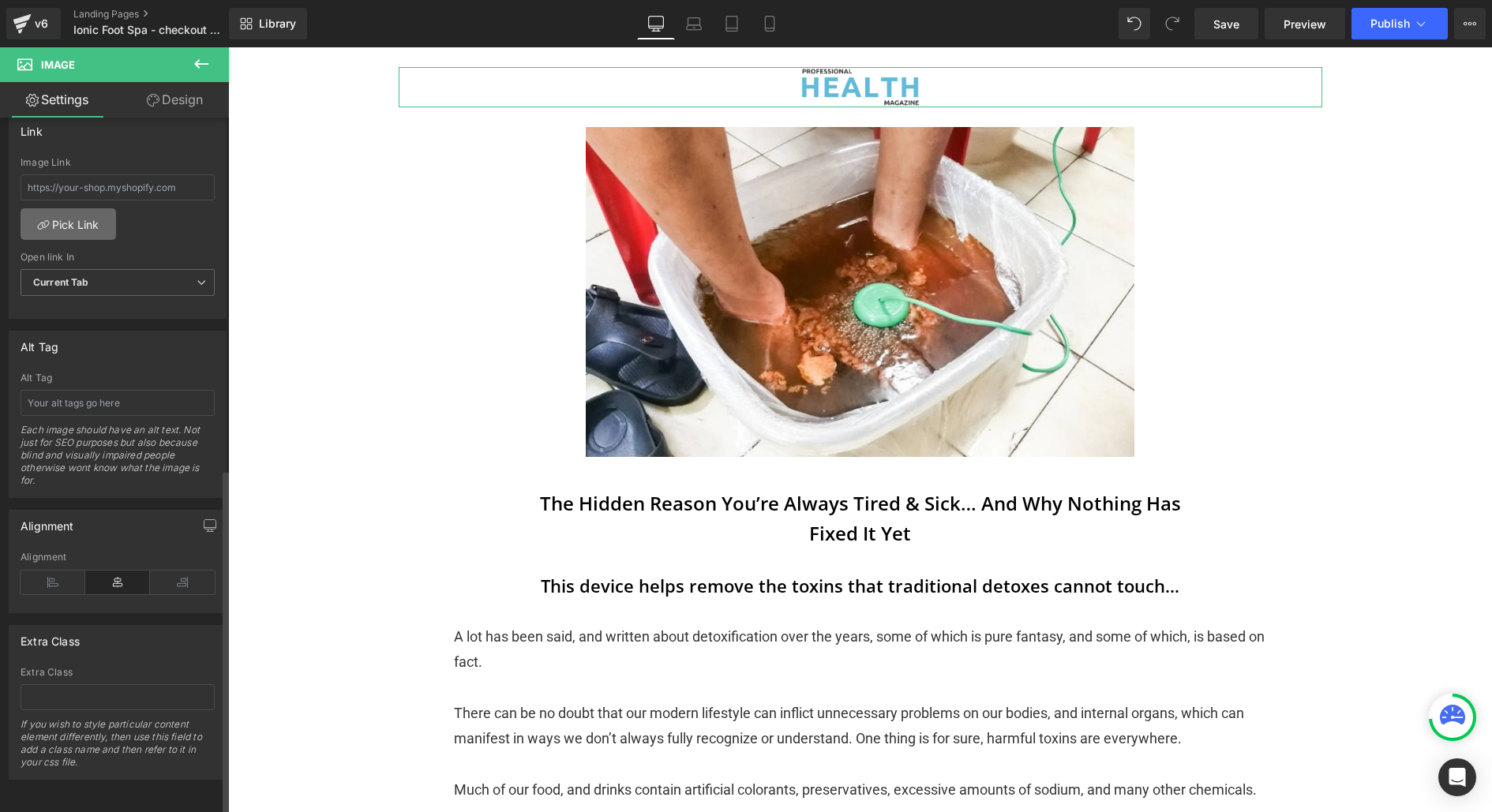
click at [101, 214] on link "Pick Link" at bounding box center [68, 224] width 95 height 32
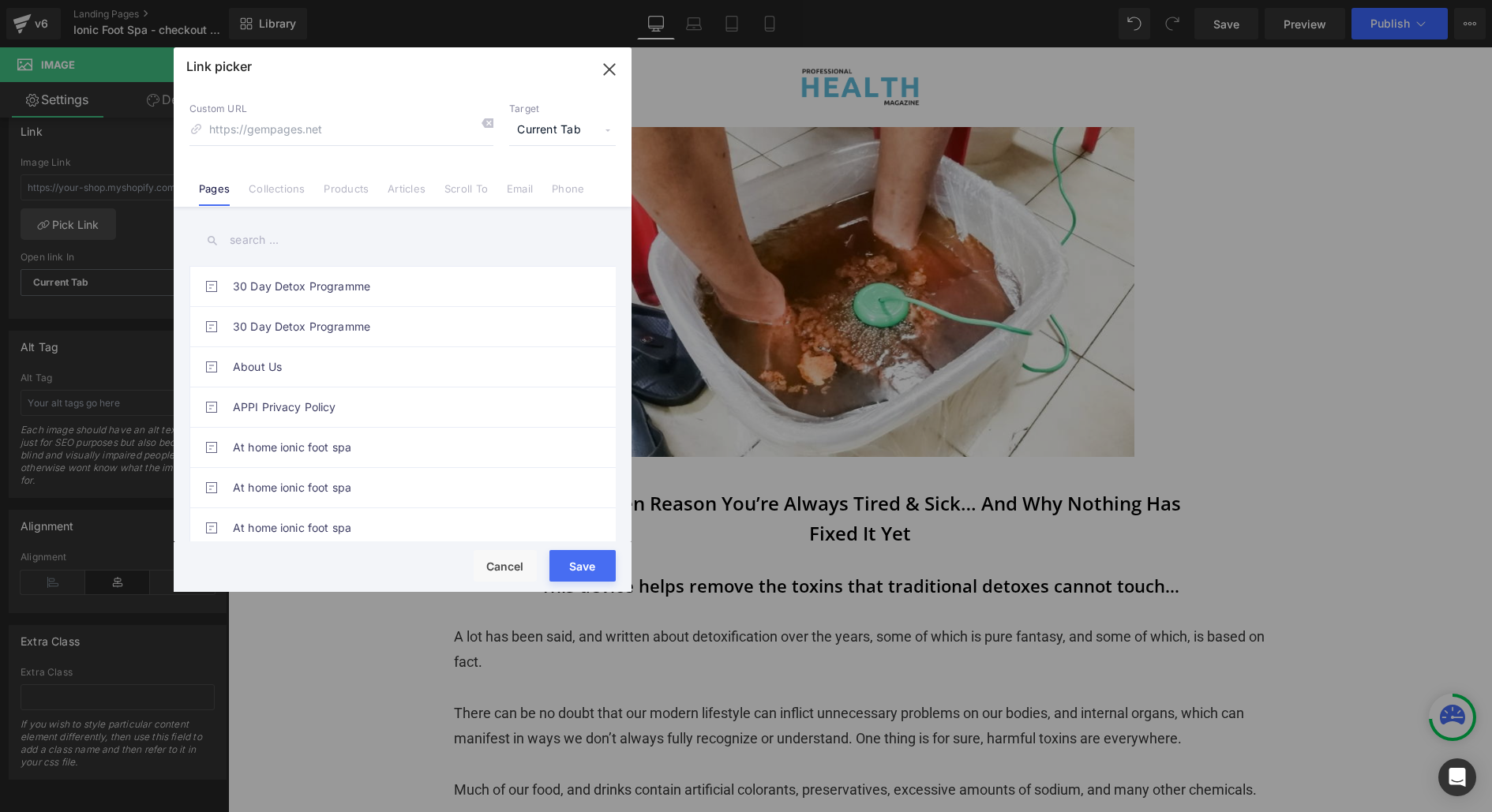
click at [598, 65] on icon "button" at bounding box center [609, 70] width 26 height 26
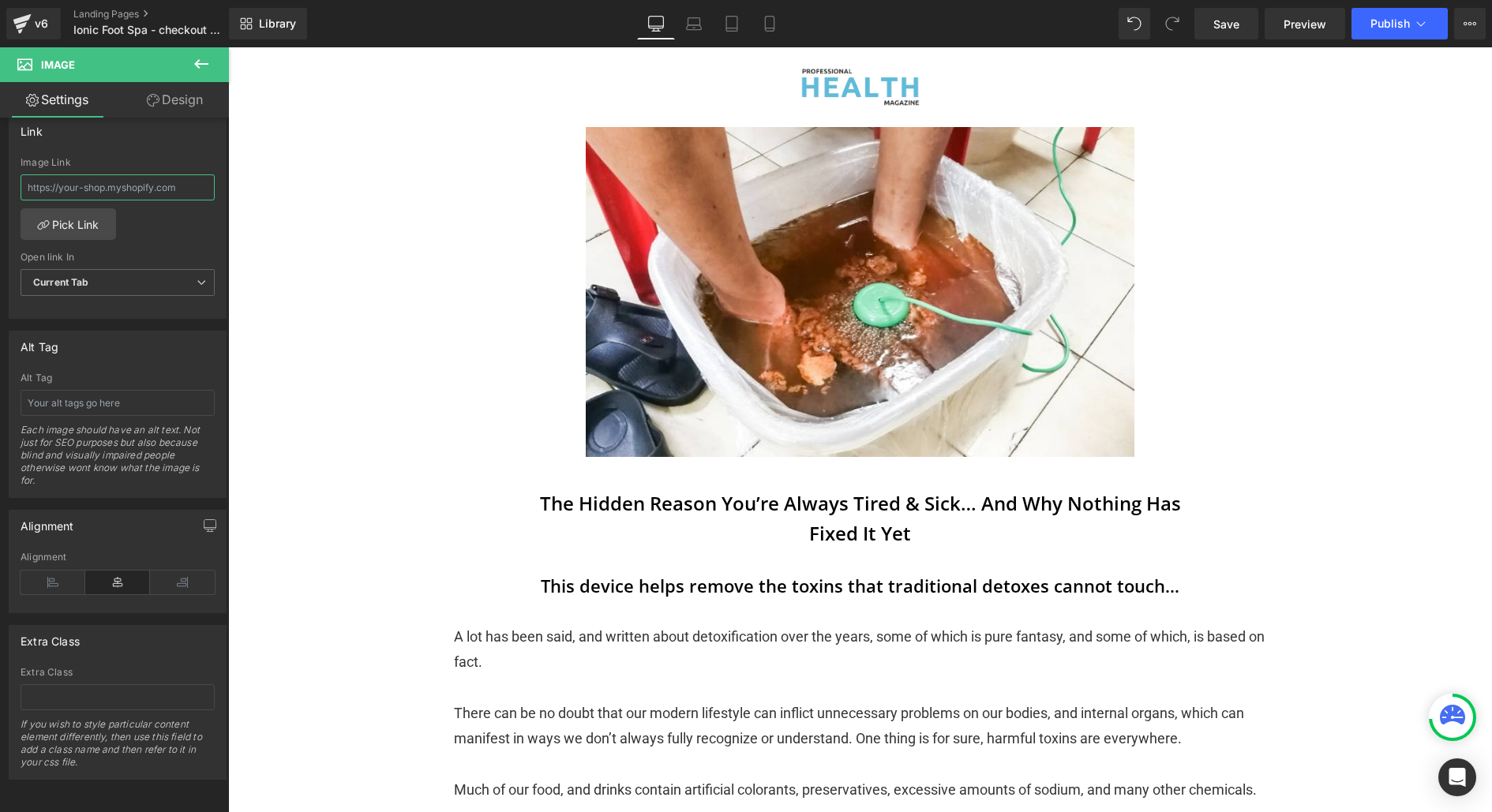
drag, startPoint x: 291, startPoint y: 221, endPoint x: 235, endPoint y: 175, distance: 72.5
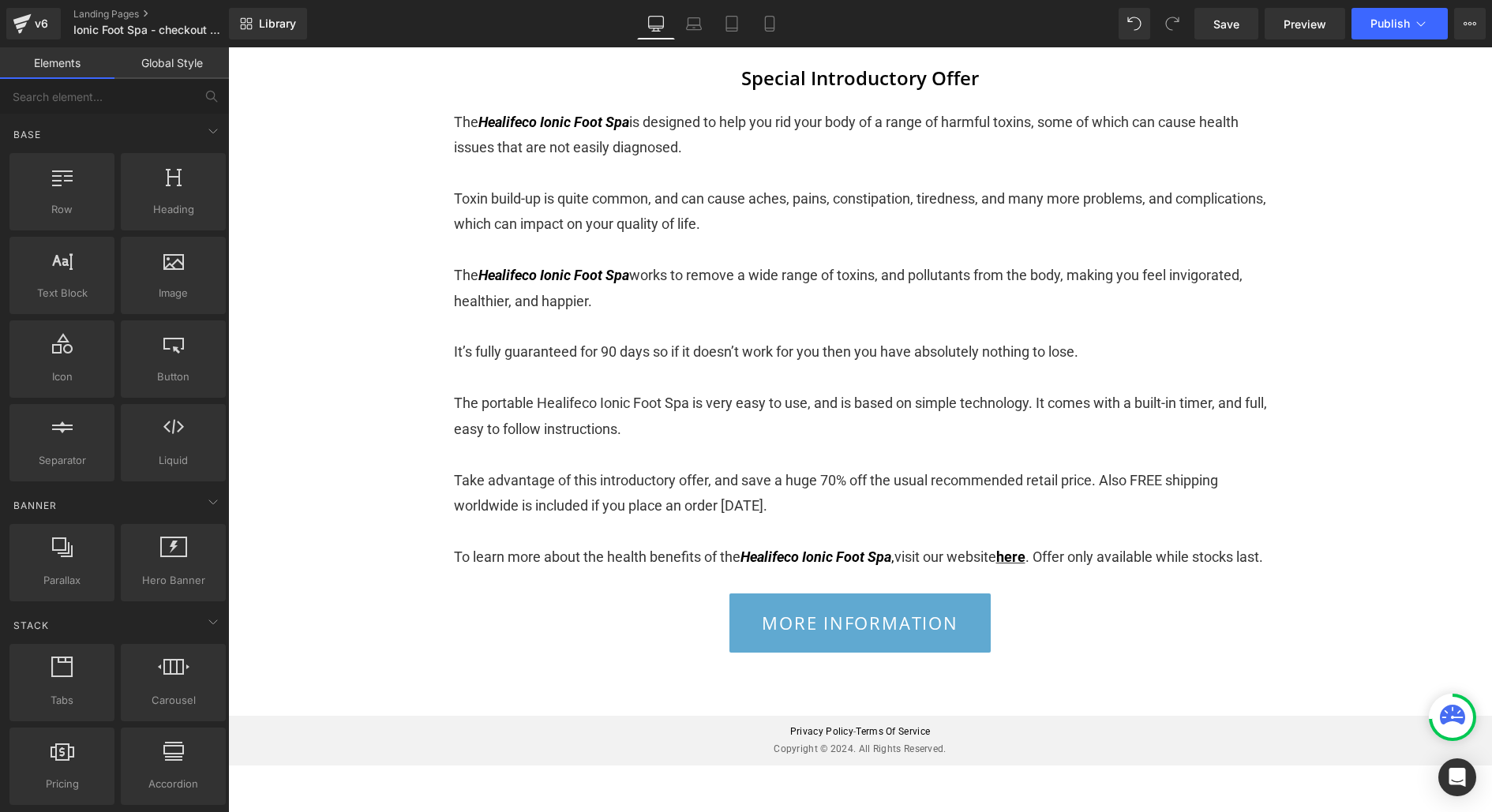
scroll to position [3497, 0]
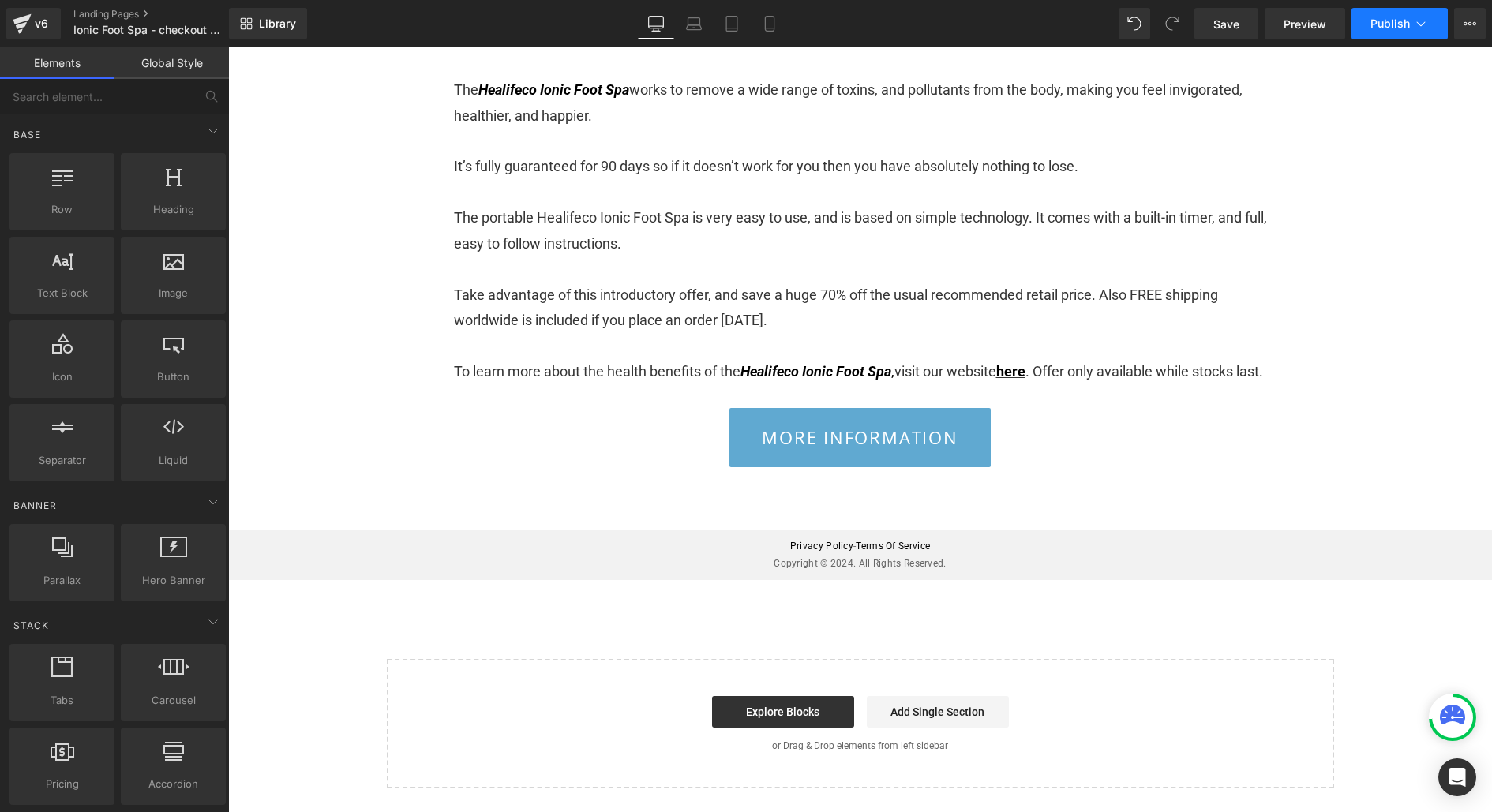
click at [1371, 27] on span "Publish" at bounding box center [1390, 23] width 39 height 13
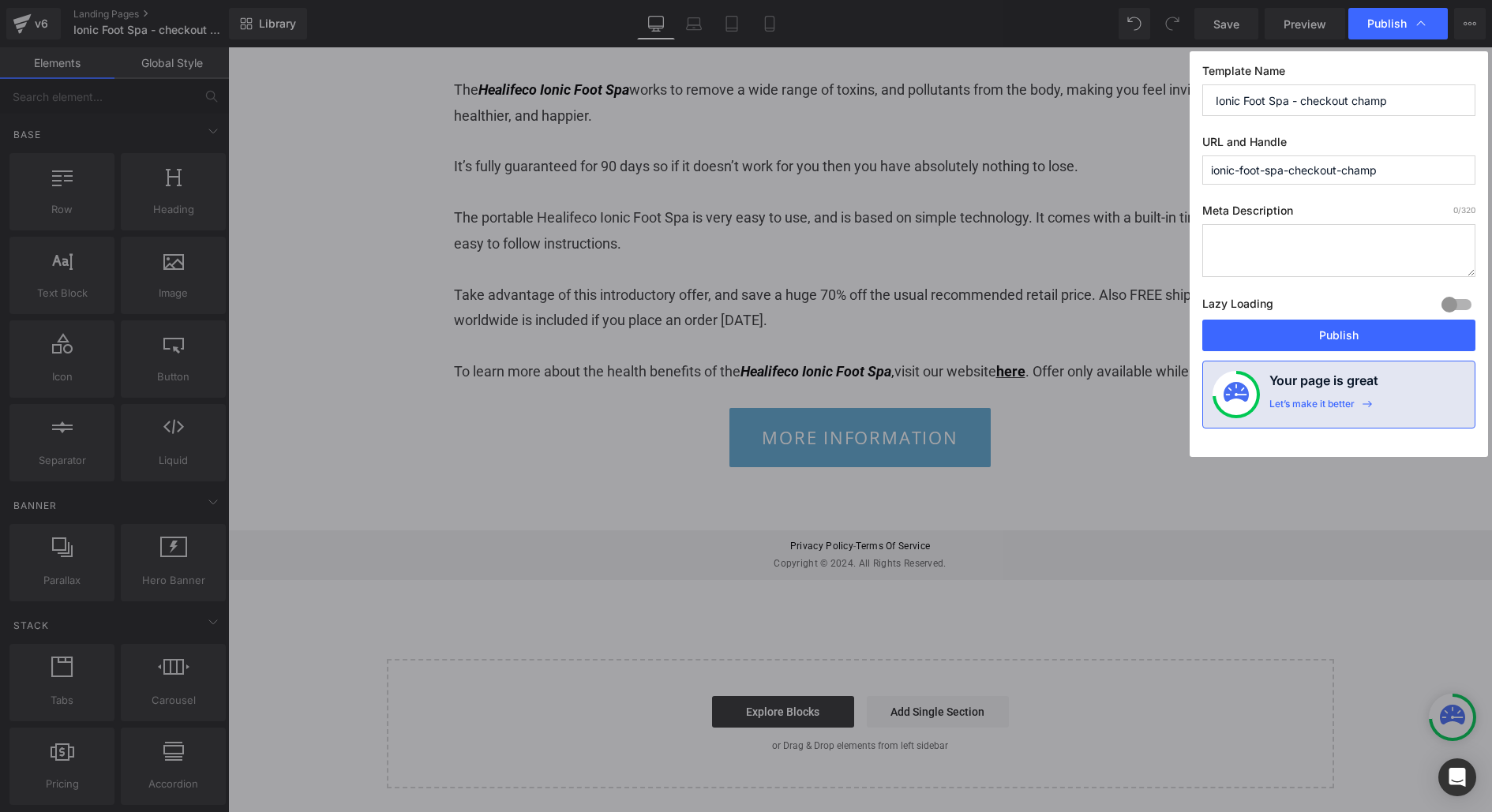
drag, startPoint x: 1391, startPoint y: 172, endPoint x: 1299, endPoint y: 170, distance: 92.0
click at [1299, 170] on input "ionic-foot-spa-checkout-champ" at bounding box center [1339, 170] width 274 height 29
type input "fscc"
click at [1391, 195] on div "Template Name Ionic Foot Spa - checkout champ URL and Handle fscc Meta Descript…" at bounding box center [1339, 254] width 298 height 406
click at [1309, 332] on button "Publish" at bounding box center [1339, 335] width 274 height 32
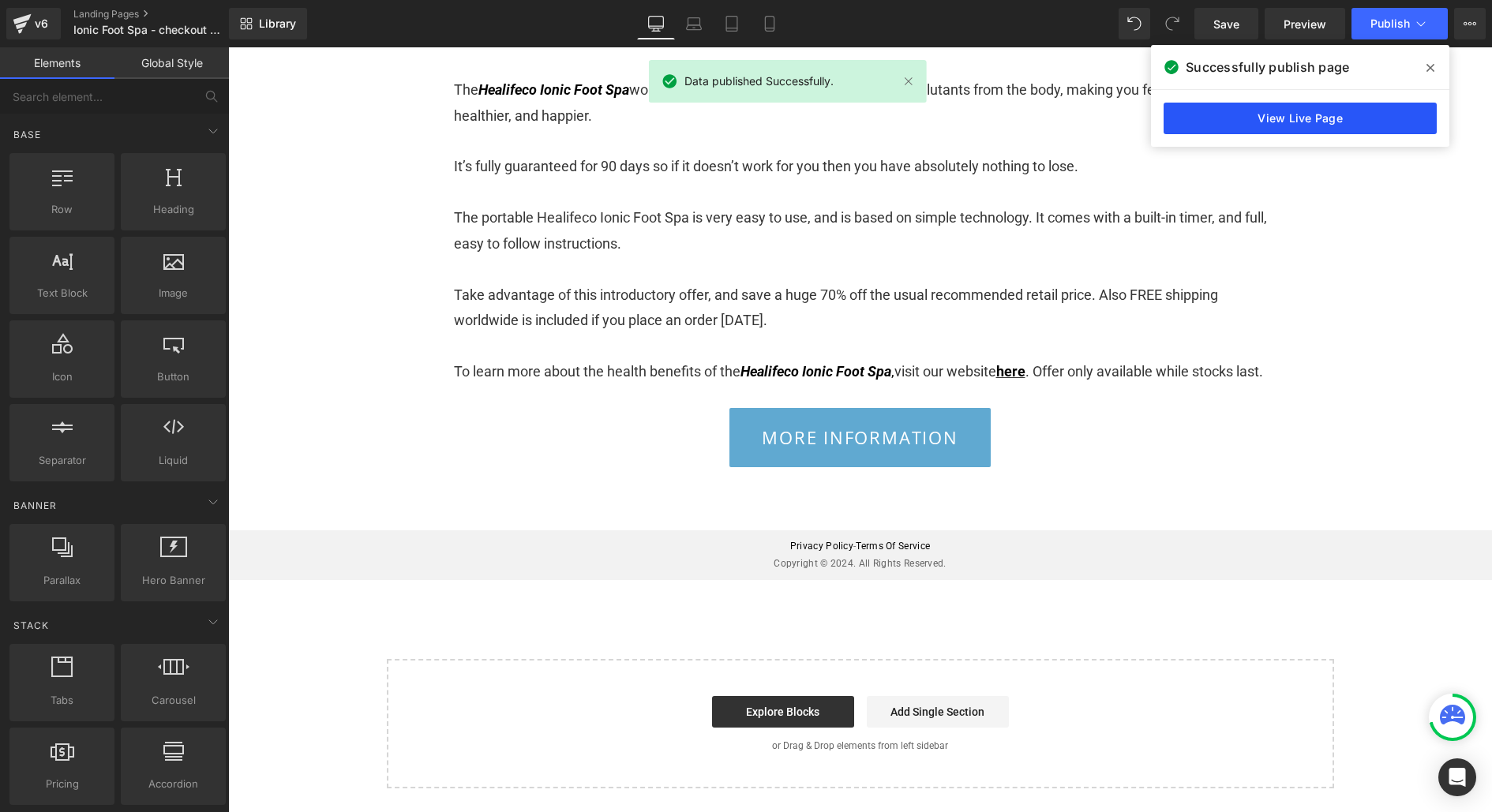
click at [1323, 130] on link "View Live Page" at bounding box center [1300, 118] width 274 height 32
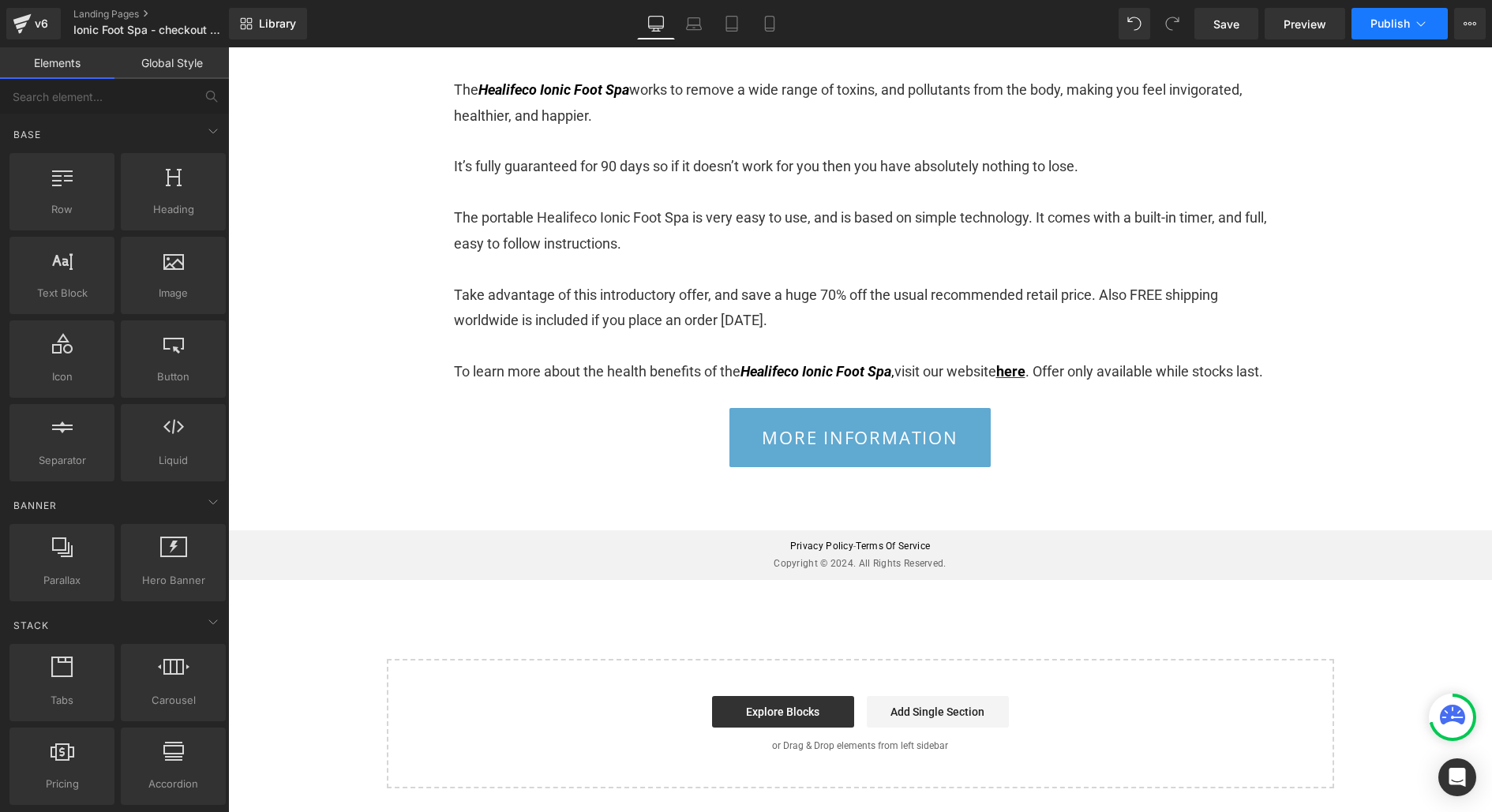
click at [1397, 26] on span "Publish" at bounding box center [1390, 23] width 39 height 13
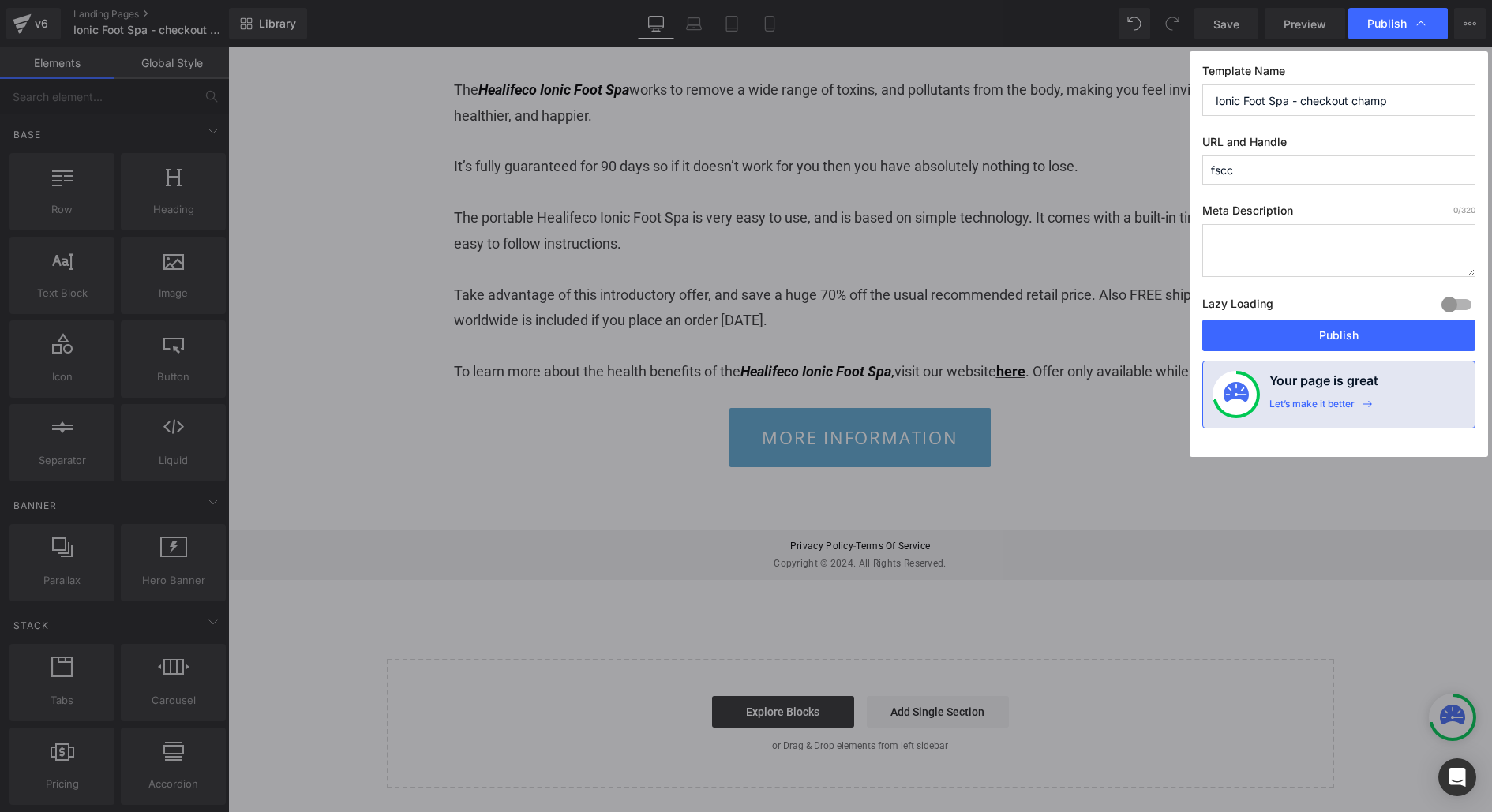
drag, startPoint x: 1298, startPoint y: 102, endPoint x: 1491, endPoint y: 77, distance: 194.6
click at [1491, 77] on div "Publish Template Name Ionic Foot Spa - checkout champ URL and Handle fscc Meta …" at bounding box center [746, 406] width 1492 height 812
drag, startPoint x: 1426, startPoint y: 95, endPoint x: 1305, endPoint y: 95, distance: 121.0
click at [1304, 96] on input "Ionic Foot Spa - checkout champ" at bounding box center [1339, 100] width 274 height 32
type input "Ionic Foot Spa"
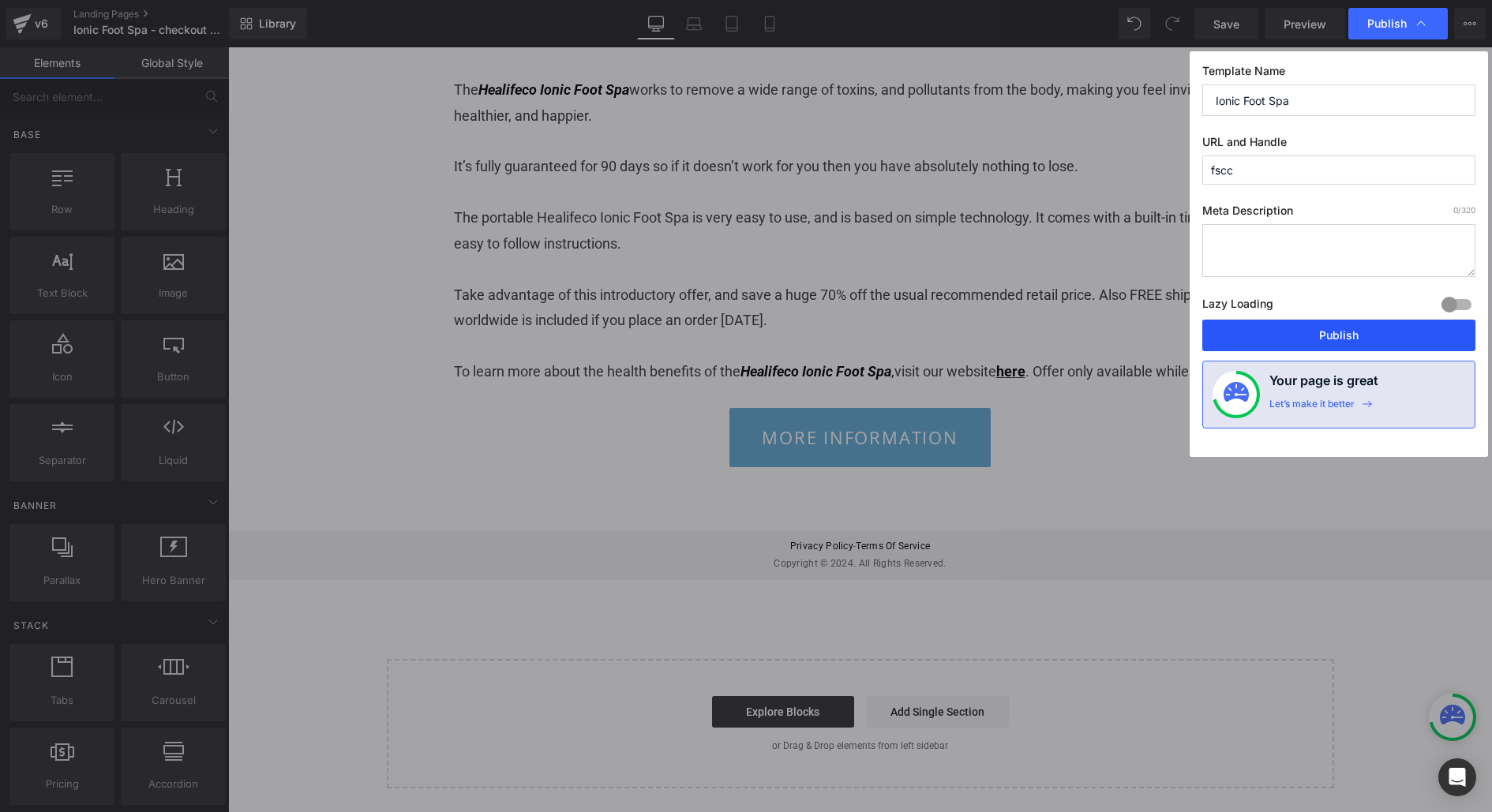
click at [1299, 328] on button "Publish" at bounding box center [1339, 335] width 274 height 32
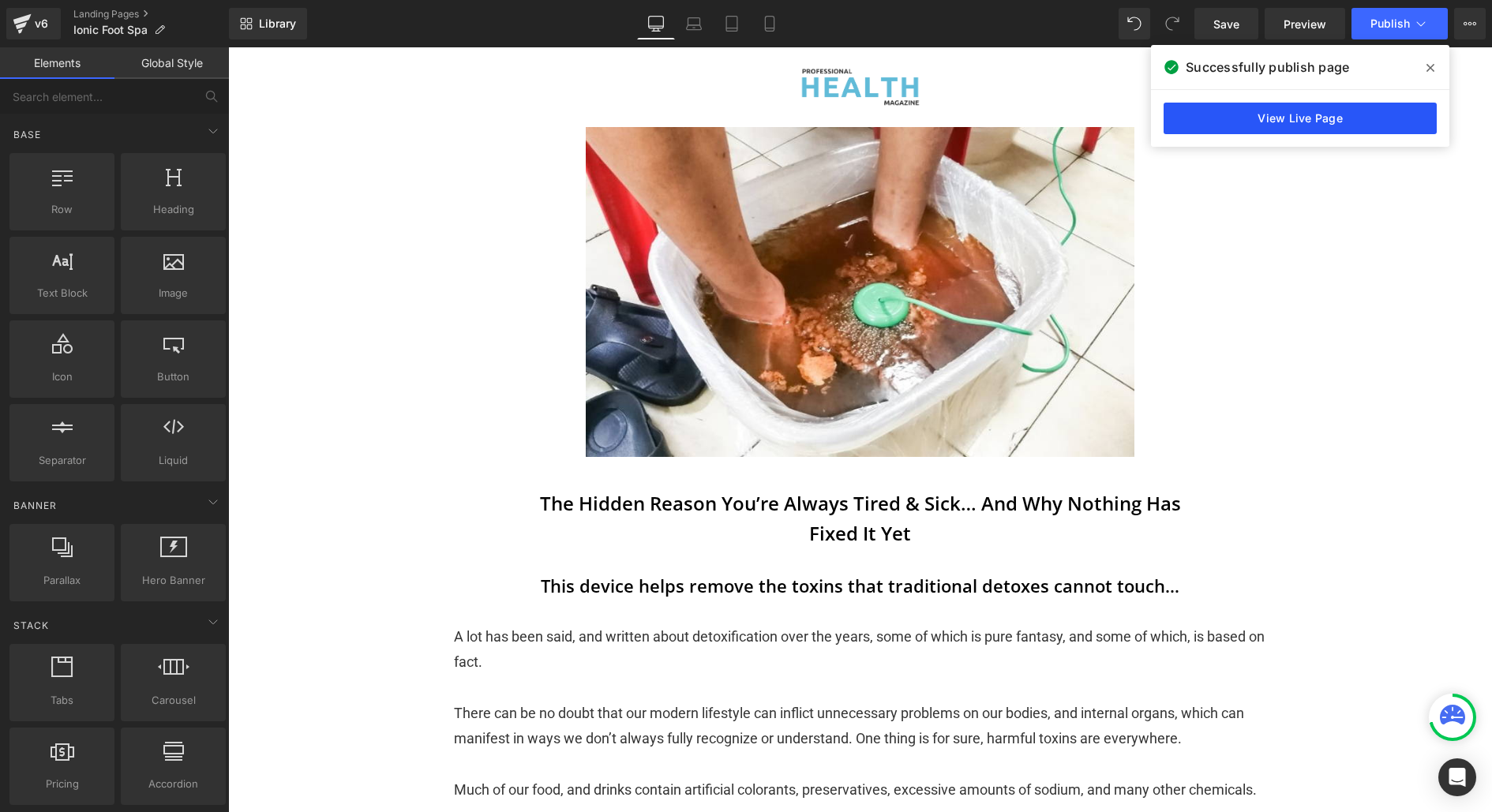
click at [1317, 109] on link "View Live Page" at bounding box center [1300, 118] width 274 height 32
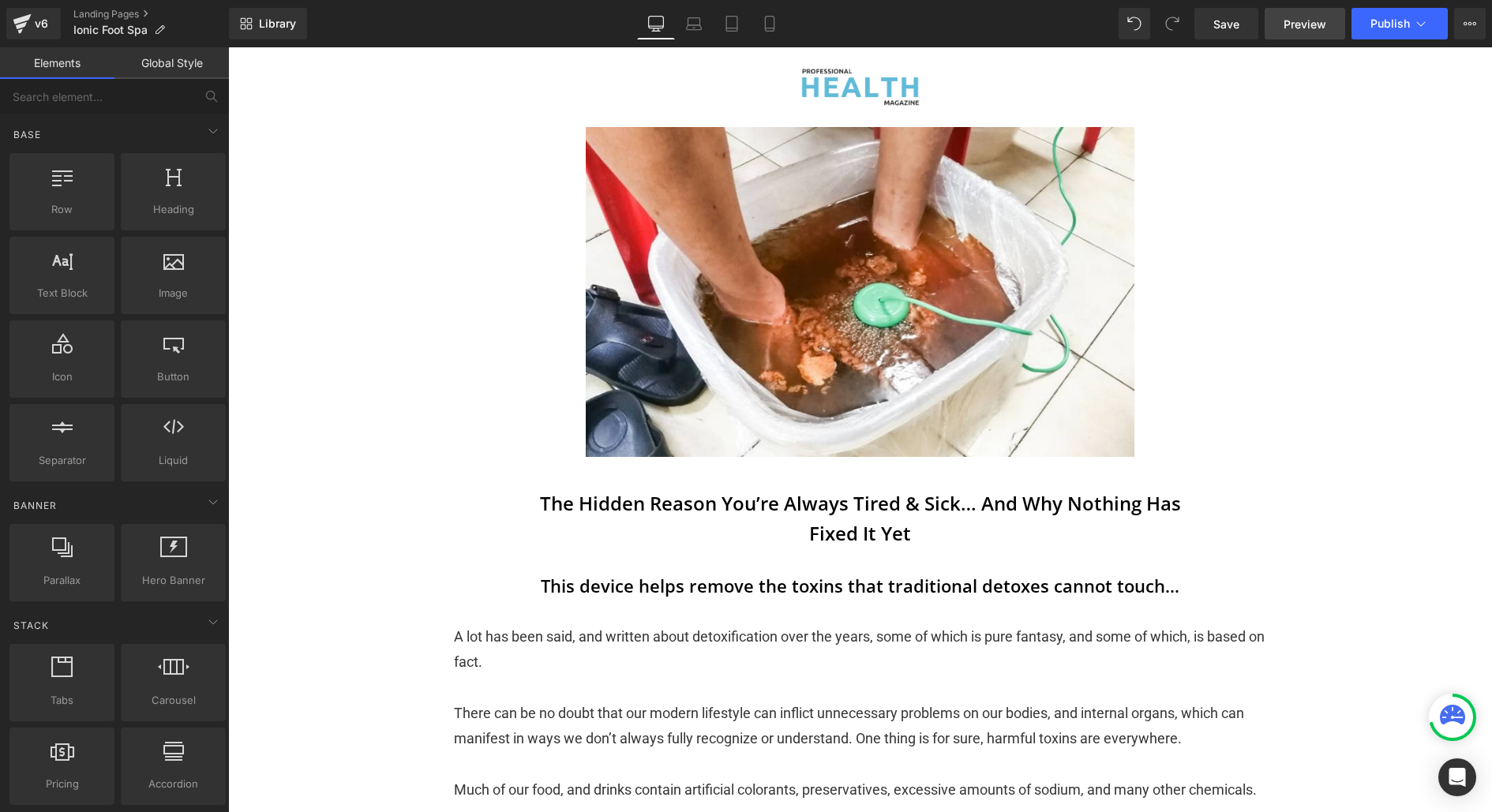
click at [1306, 20] on span "Preview" at bounding box center [1305, 24] width 43 height 16
click at [1483, 20] on button "View Live Page View with current Template Save Template to Library Schedule Pub…" at bounding box center [1470, 23] width 32 height 32
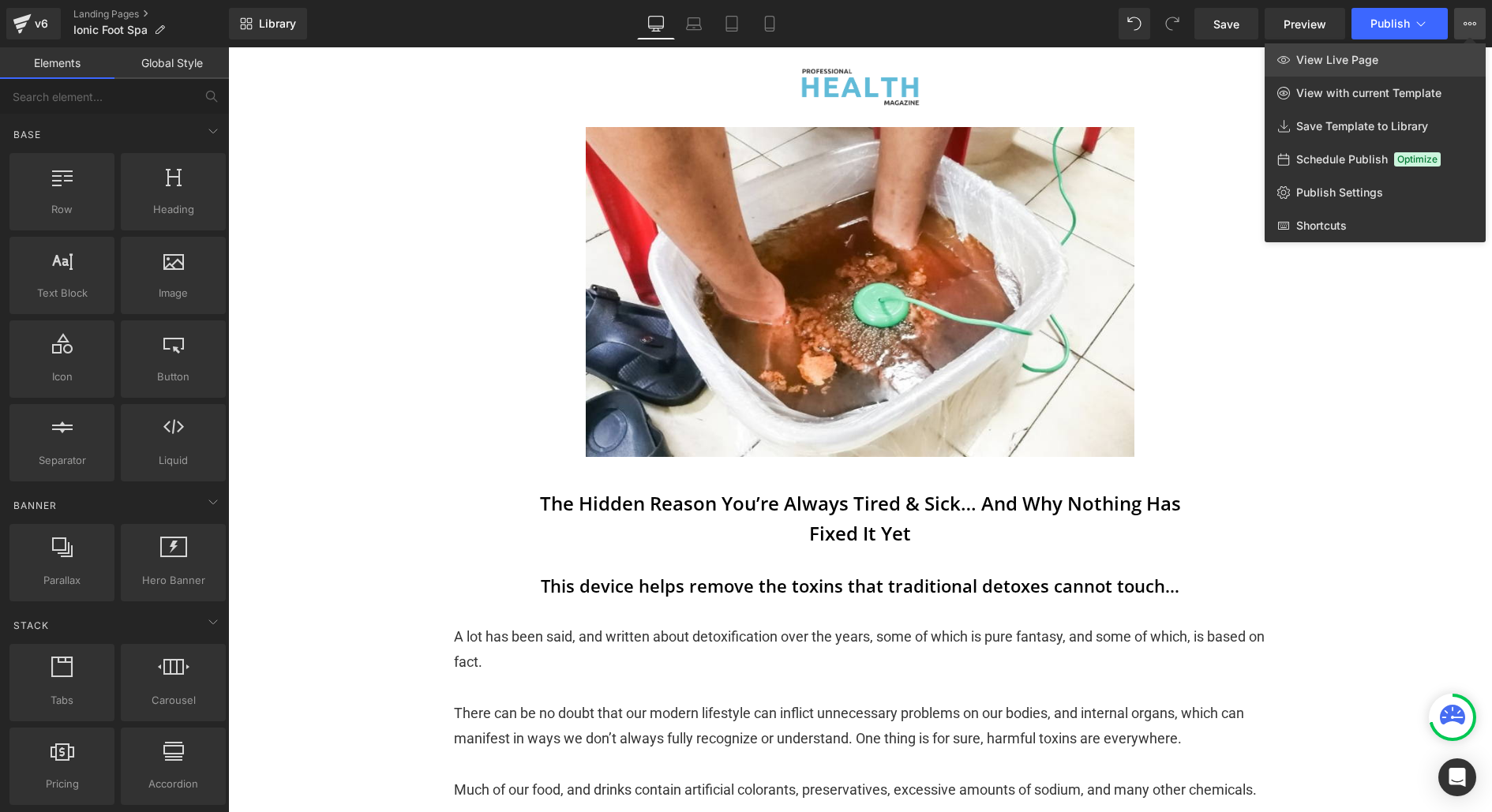
click at [1413, 49] on link "View Live Page" at bounding box center [1374, 60] width 221 height 33
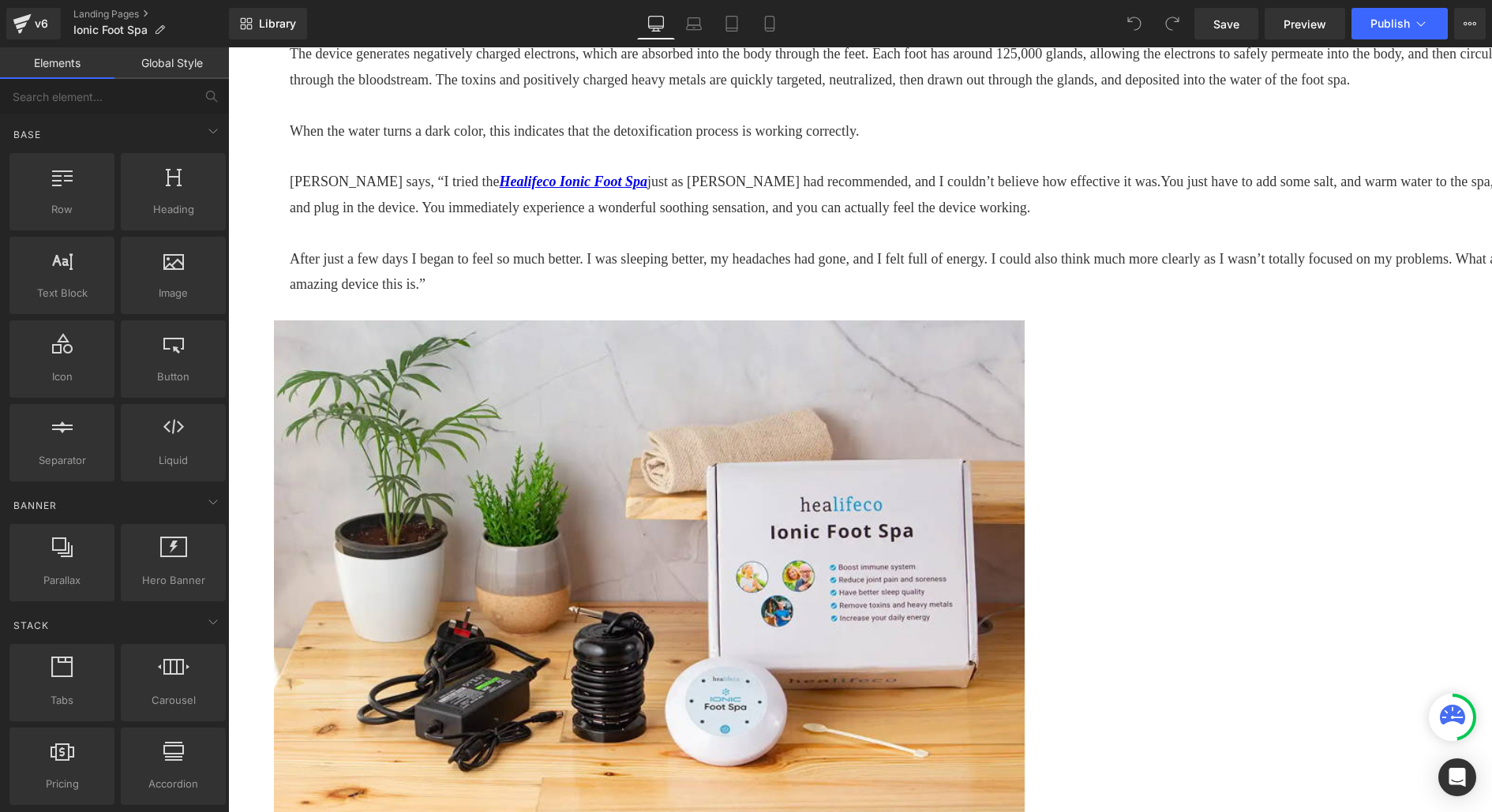
scroll to position [3389, 0]
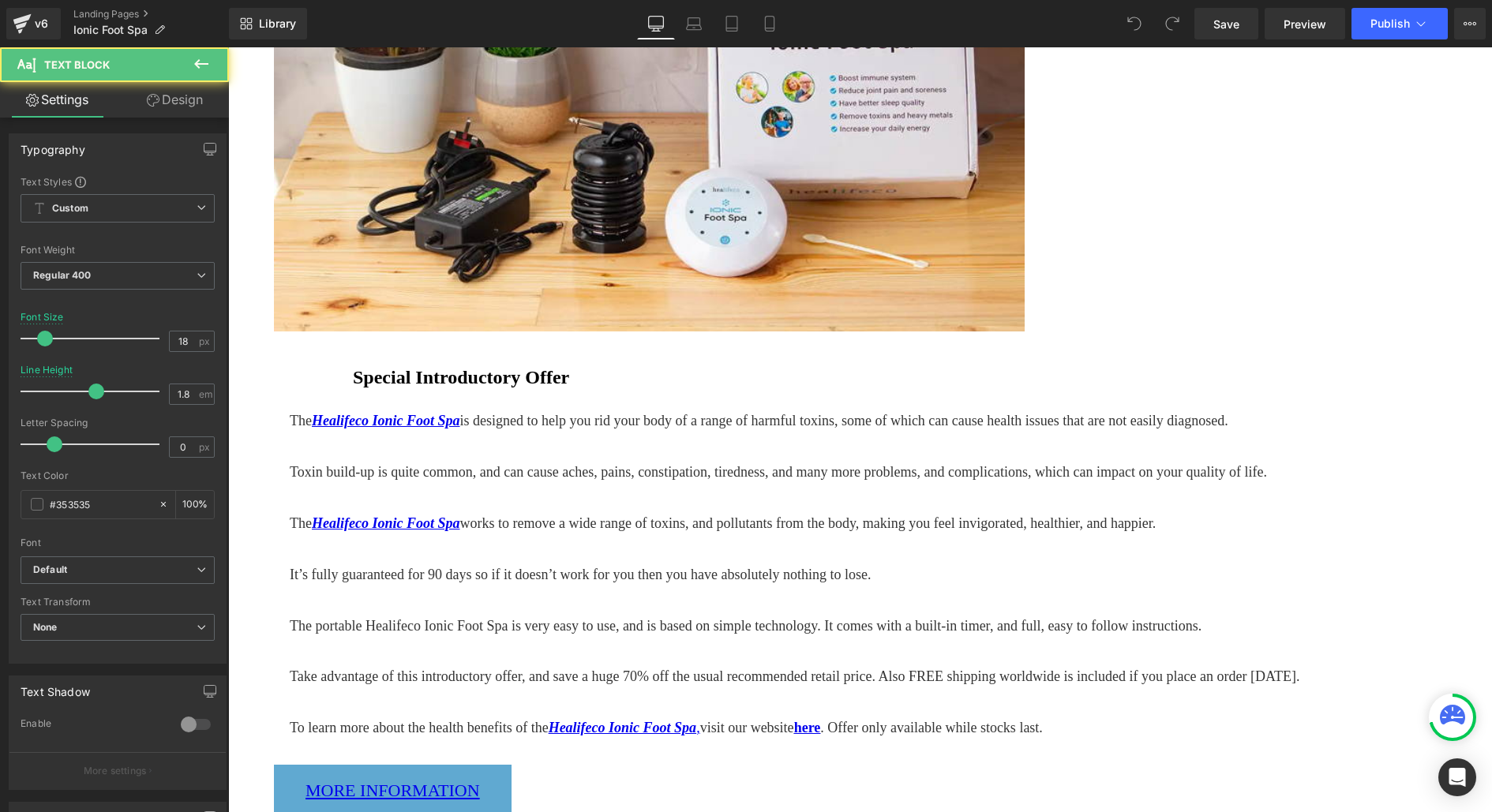
click at [1023, 715] on p "To learn more about the health benefits of the Healifeco Ionic Foot Spa , visit…" at bounding box center [899, 728] width 1219 height 26
click at [821, 720] on link "here" at bounding box center [808, 728] width 27 height 16
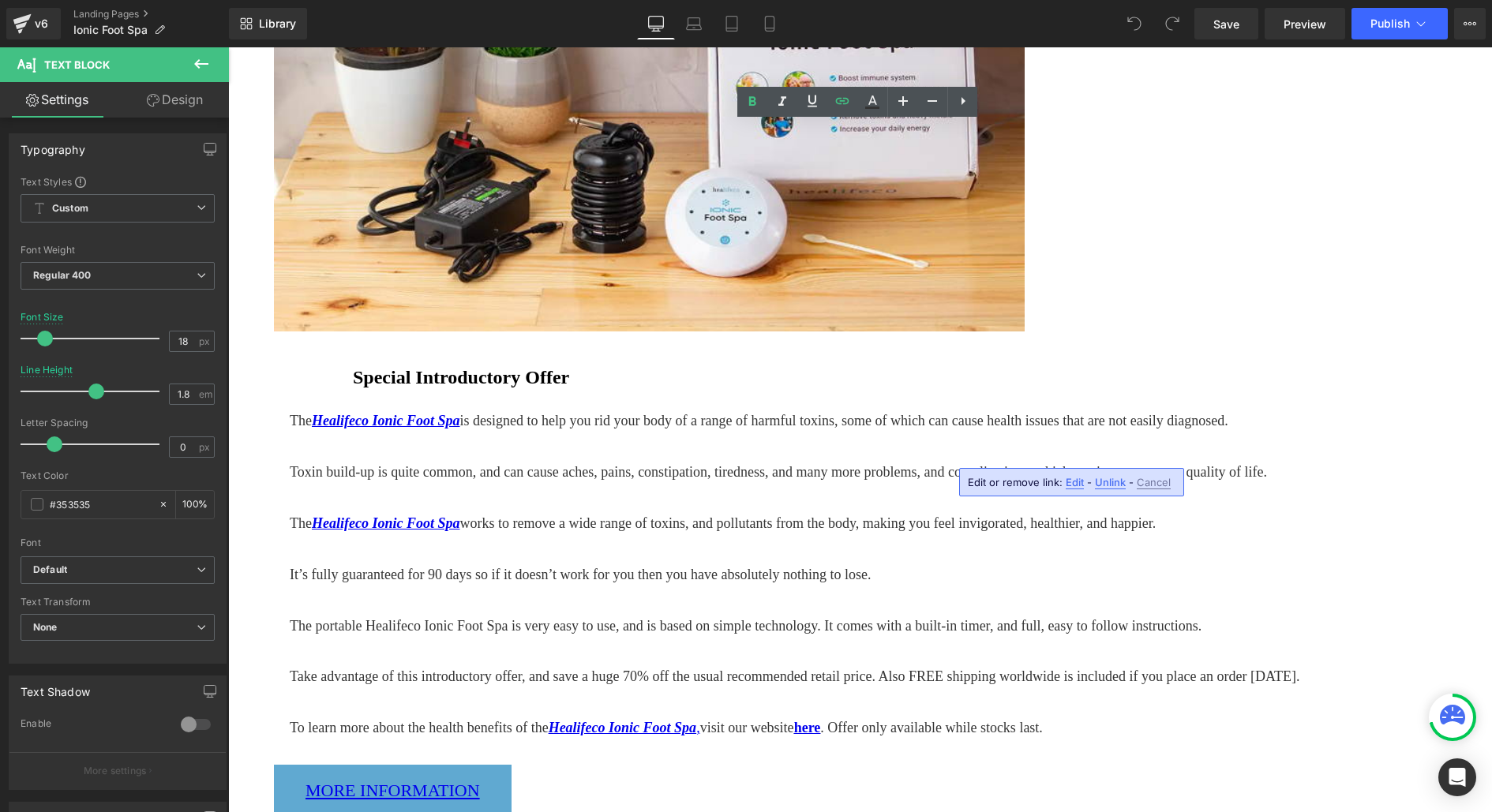
click at [1074, 487] on span "Edit" at bounding box center [1074, 483] width 18 height 14
click at [1129, 490] on input "[URL][DOMAIN_NAME]" at bounding box center [1064, 487] width 243 height 39
drag, startPoint x: 1085, startPoint y: 489, endPoint x: 1252, endPoint y: 489, distance: 167.0
click at [1252, 489] on div "https://www.healifeco.com/products/ftcc?variant=46580168687871" at bounding box center [1101, 487] width 316 height 39
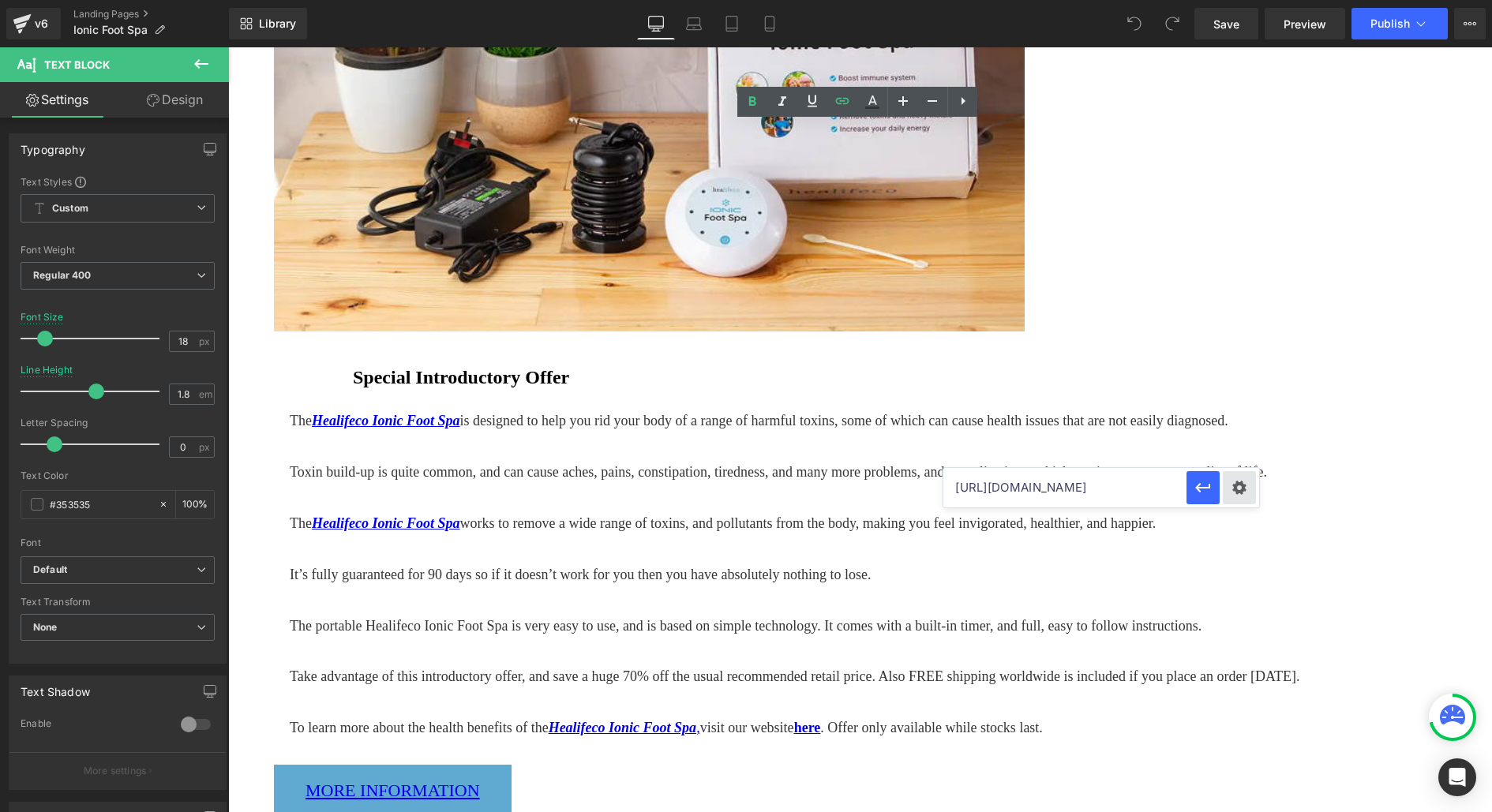
scroll to position [0, 20]
click at [1161, 490] on input "https://www.healifeco.com/products/ftcc" at bounding box center [1064, 487] width 243 height 39
type input "[URL][DOMAIN_NAME]"
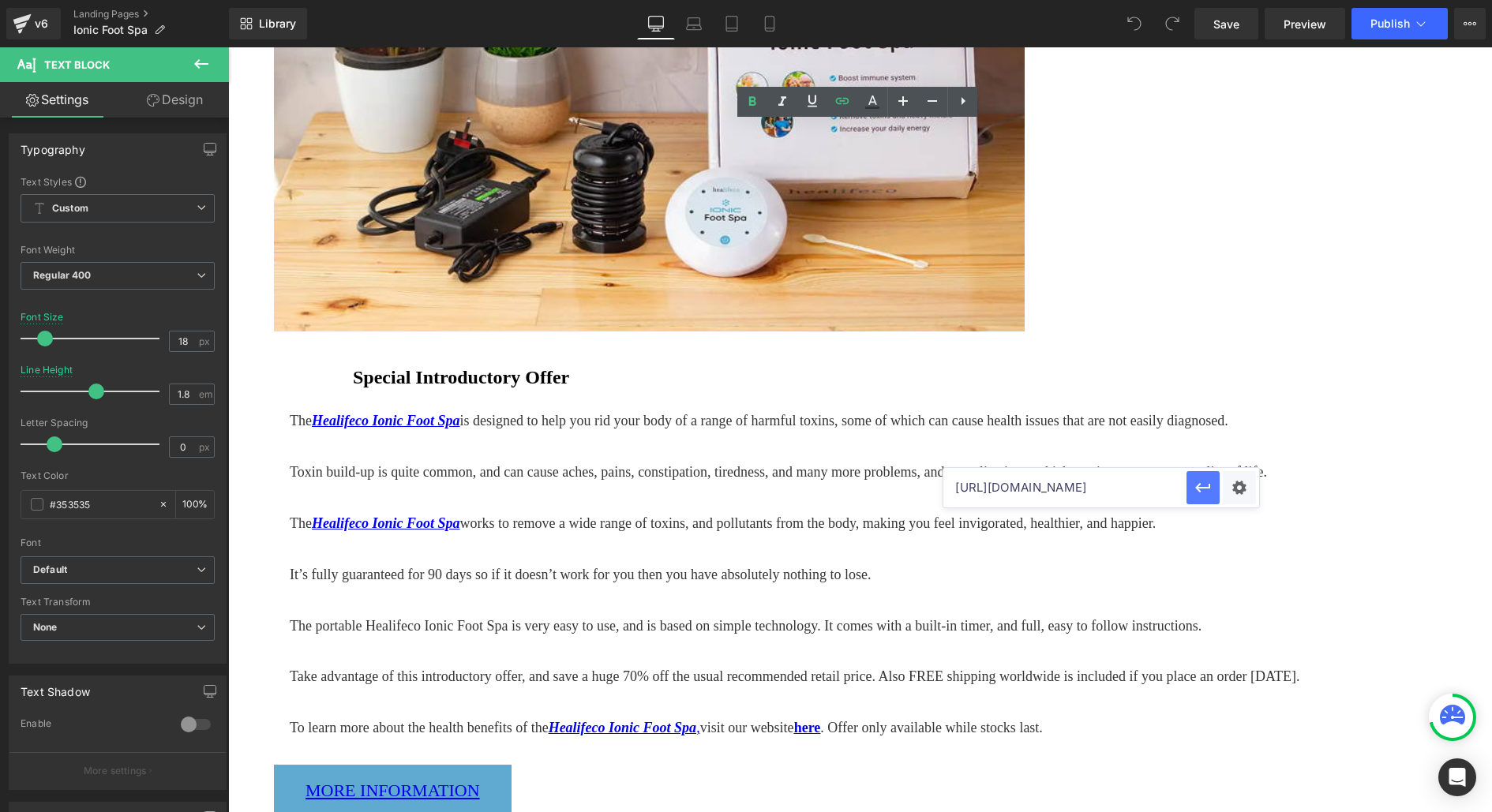
click at [1204, 489] on icon "button" at bounding box center [1203, 487] width 19 height 19
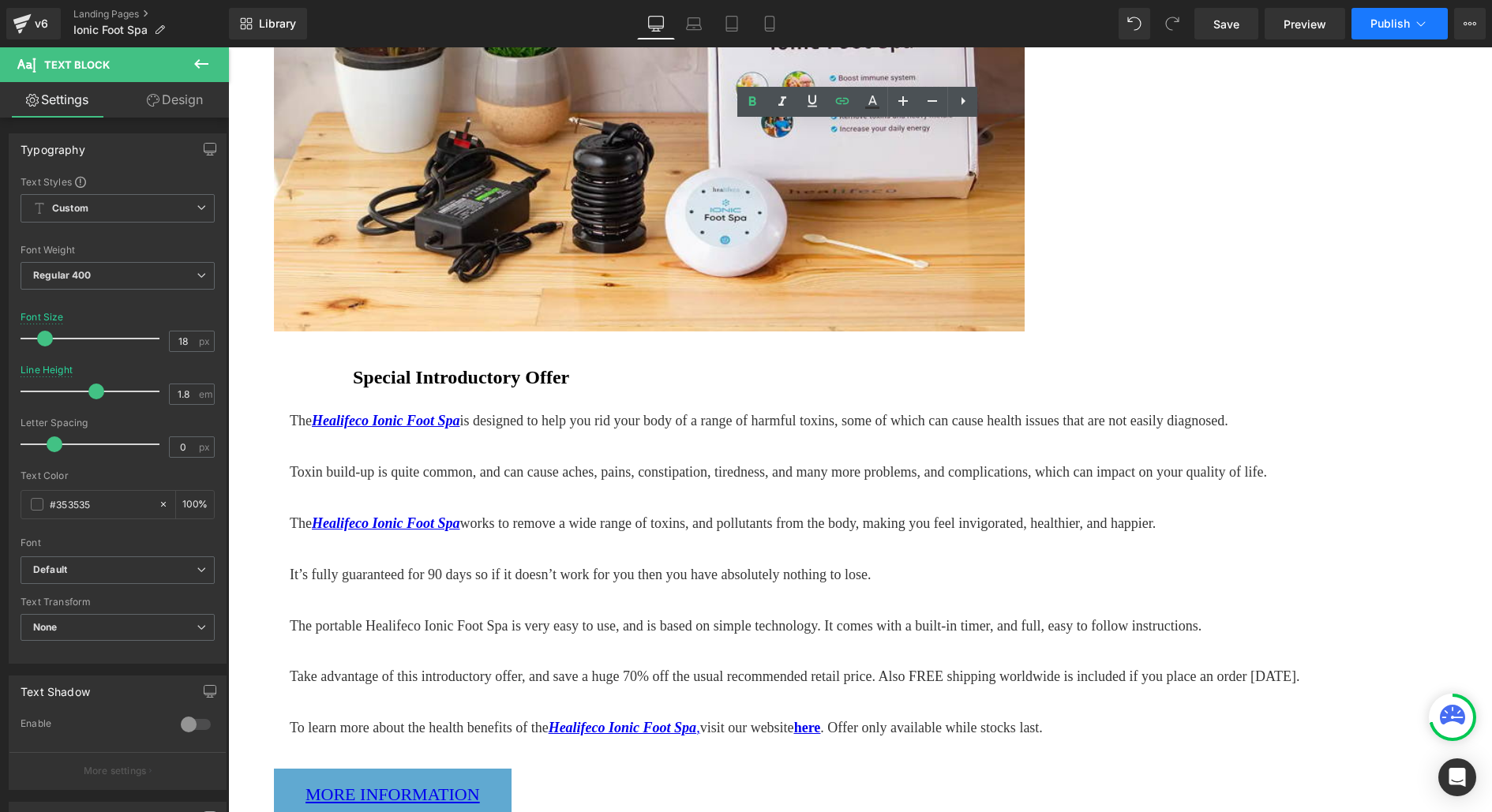
click at [1385, 26] on span "Publish" at bounding box center [1390, 23] width 39 height 13
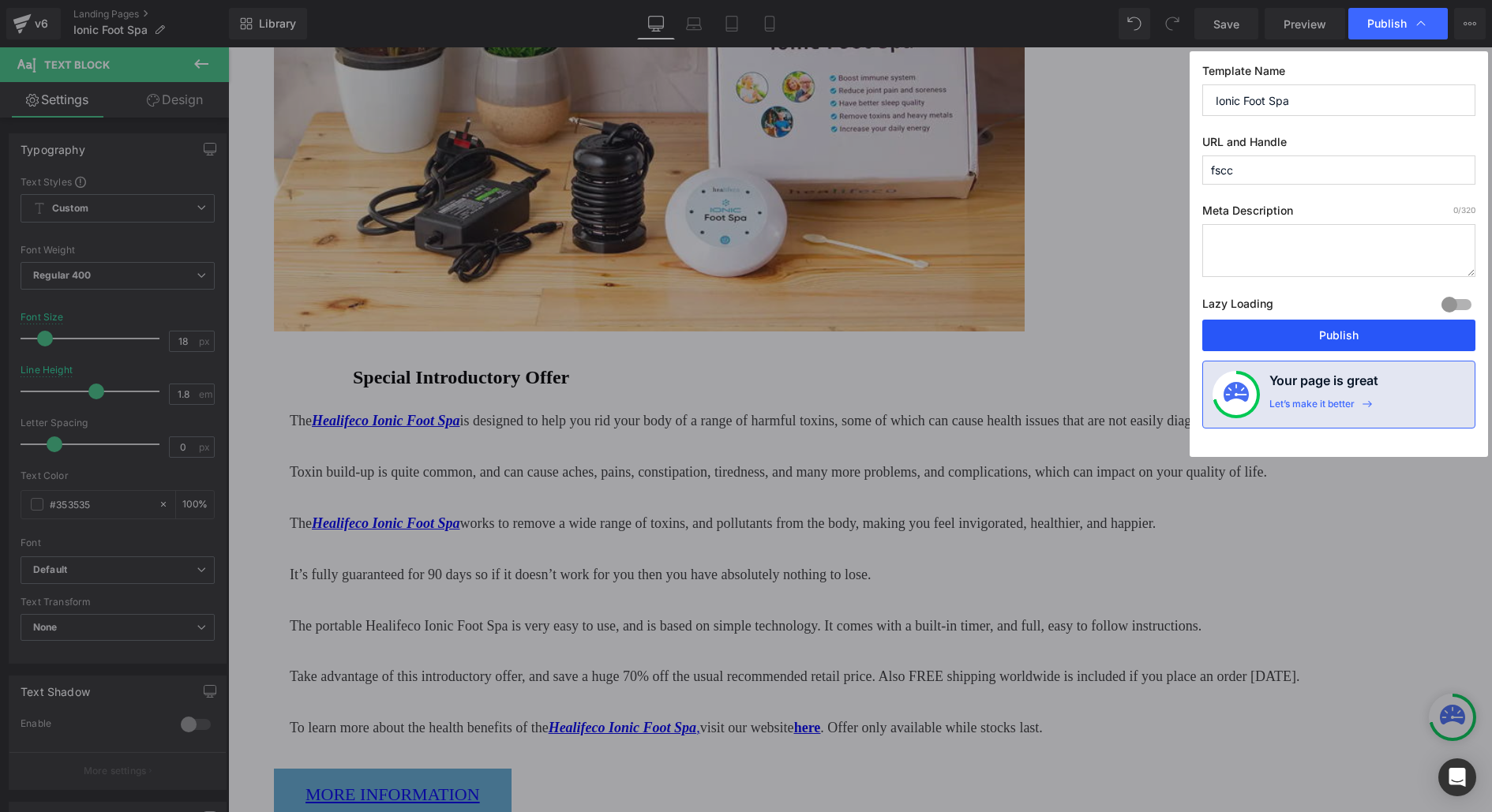
click at [1291, 345] on button "Publish" at bounding box center [1339, 335] width 274 height 32
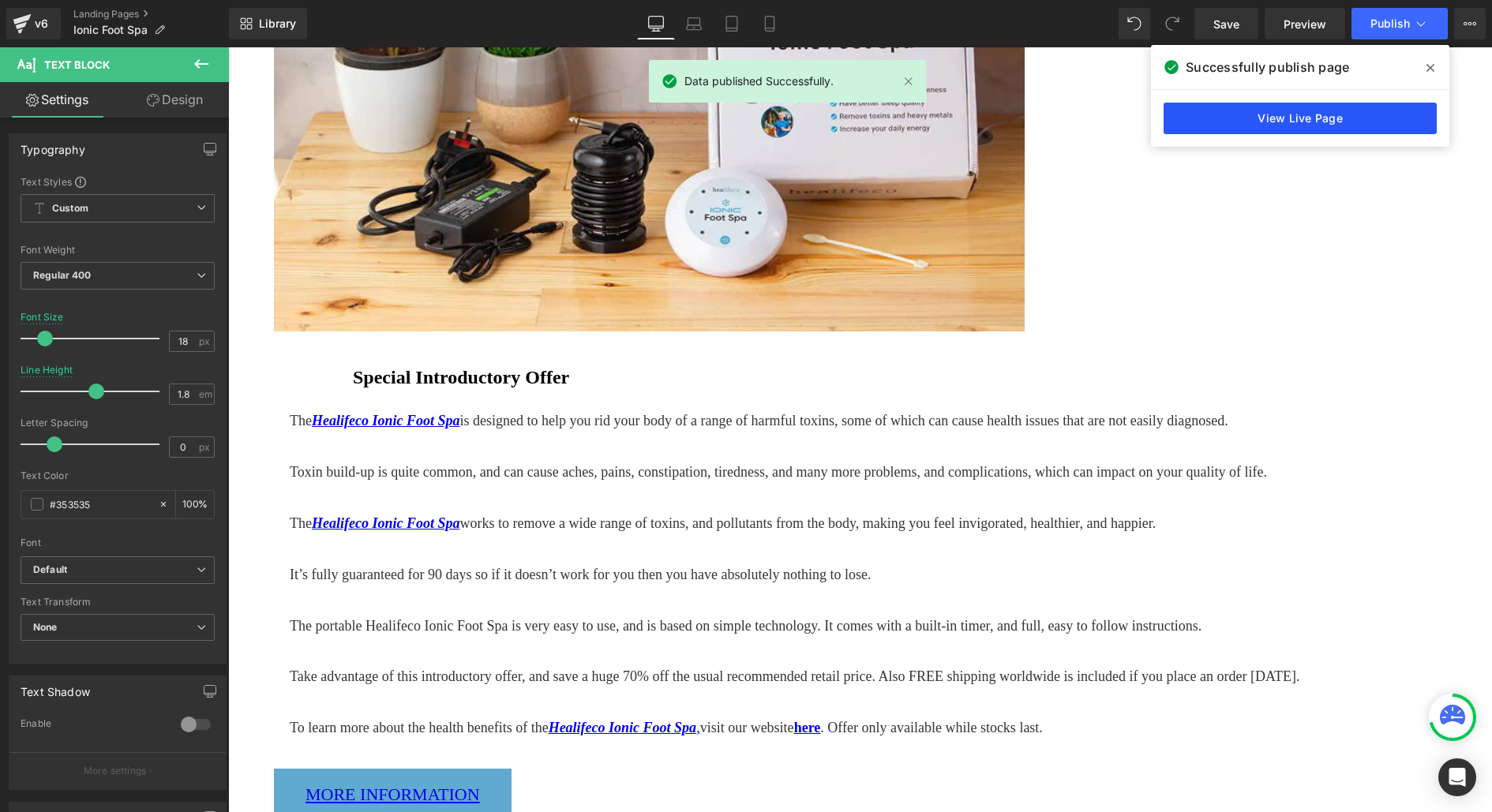
click at [1241, 116] on link "View Live Page" at bounding box center [1300, 118] width 274 height 32
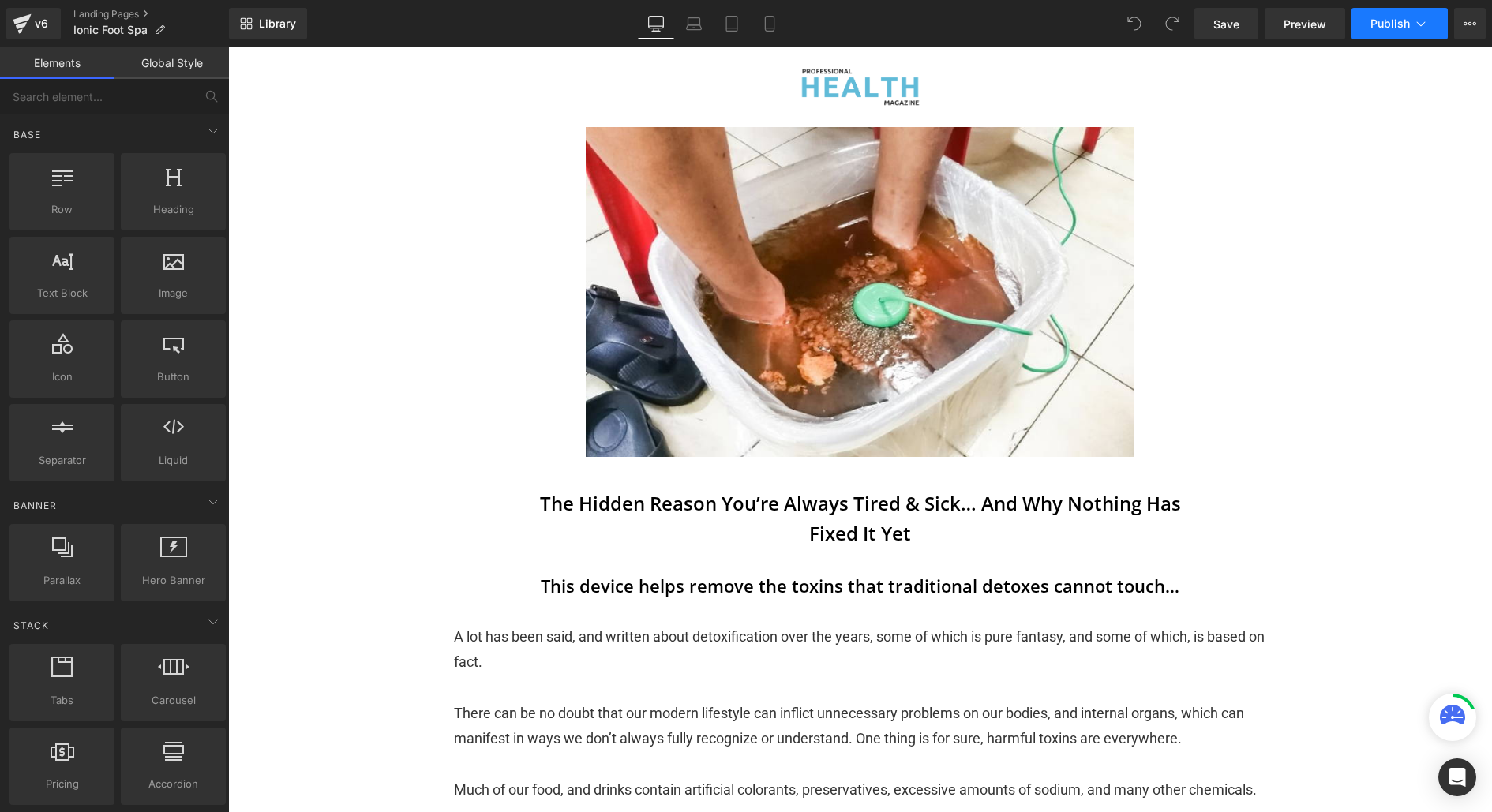
click at [1389, 31] on button "Publish" at bounding box center [1399, 23] width 96 height 32
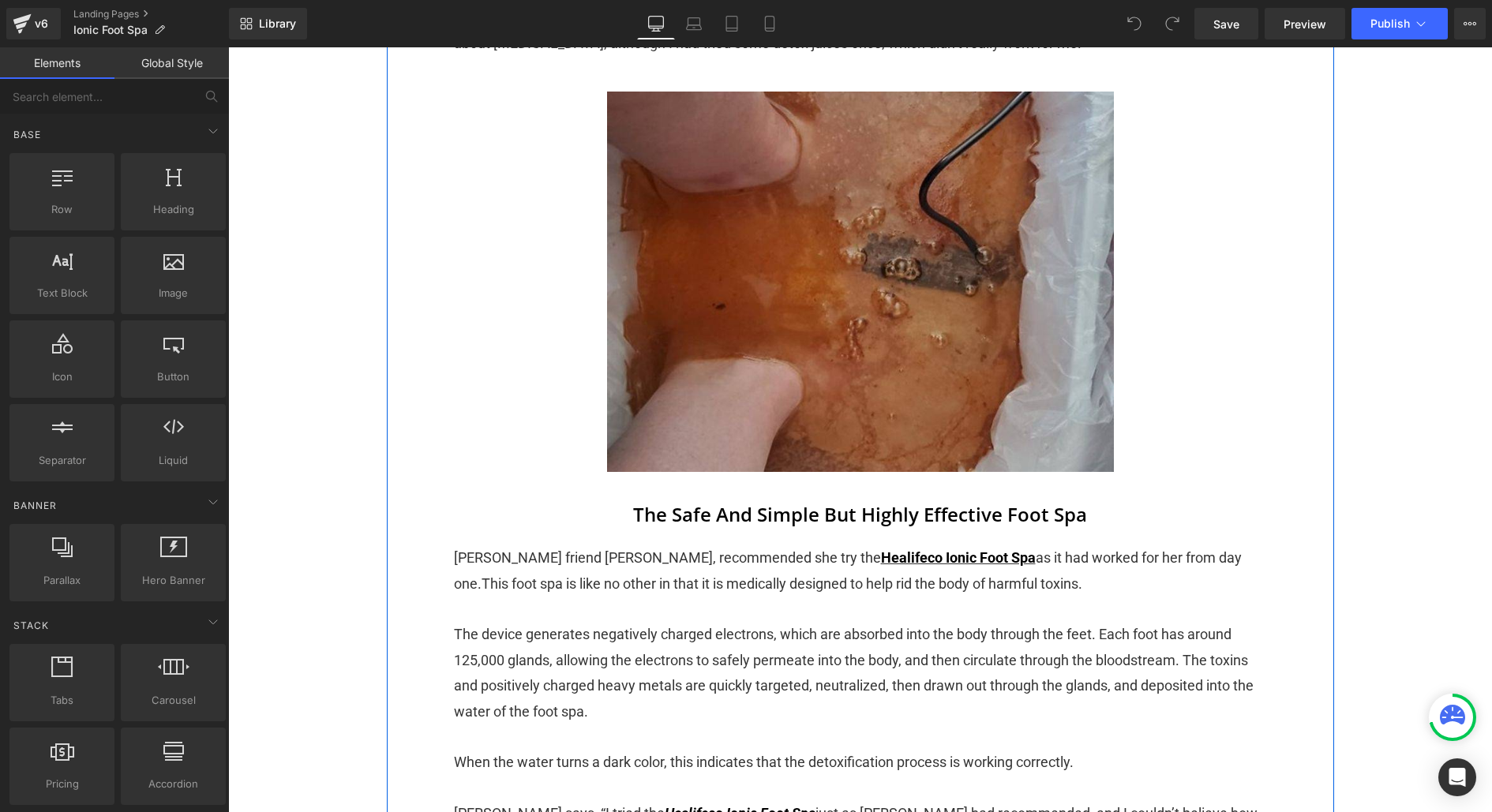
scroll to position [3497, 0]
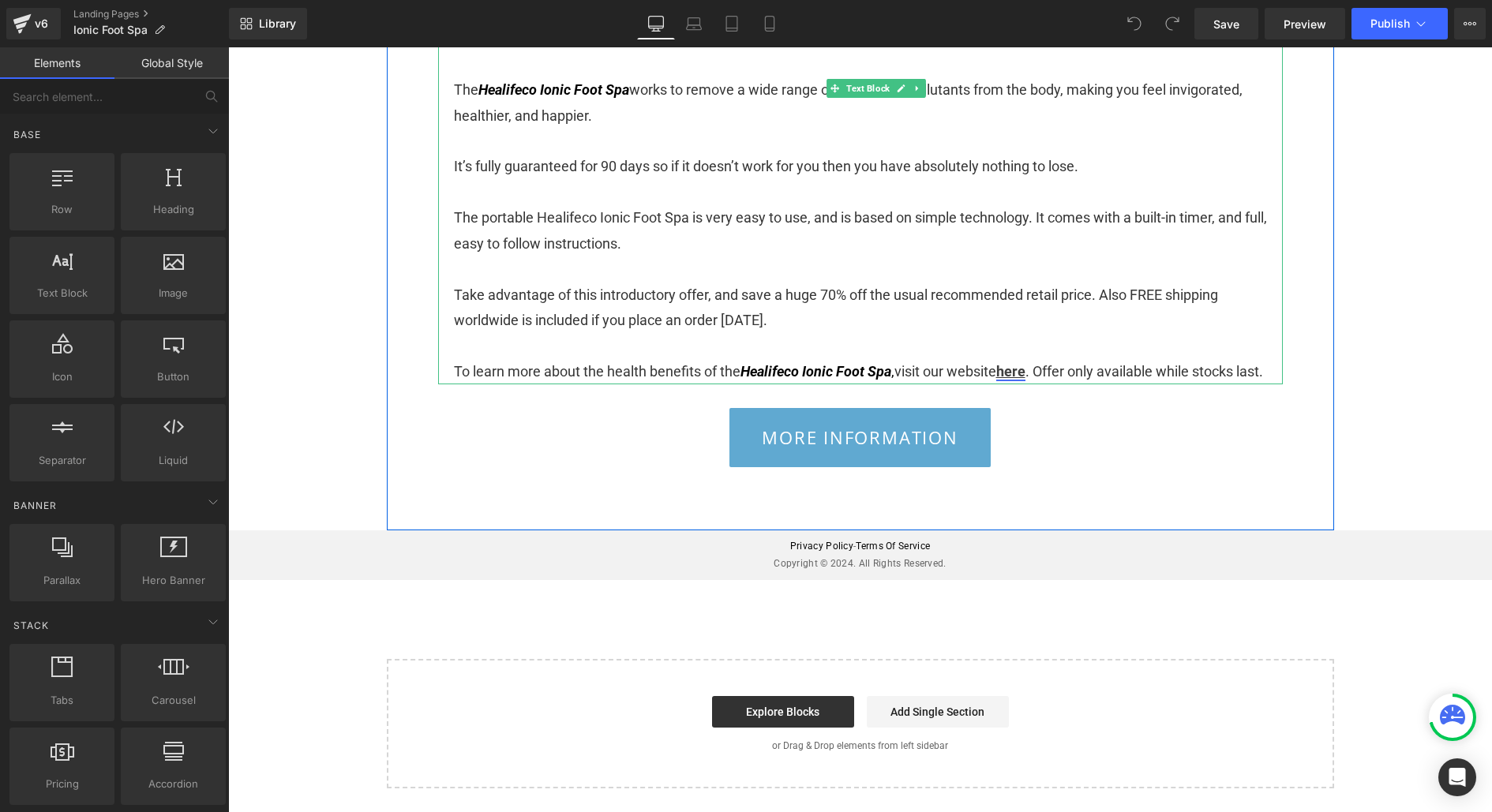
click at [1022, 363] on link "here" at bounding box center [1011, 371] width 29 height 16
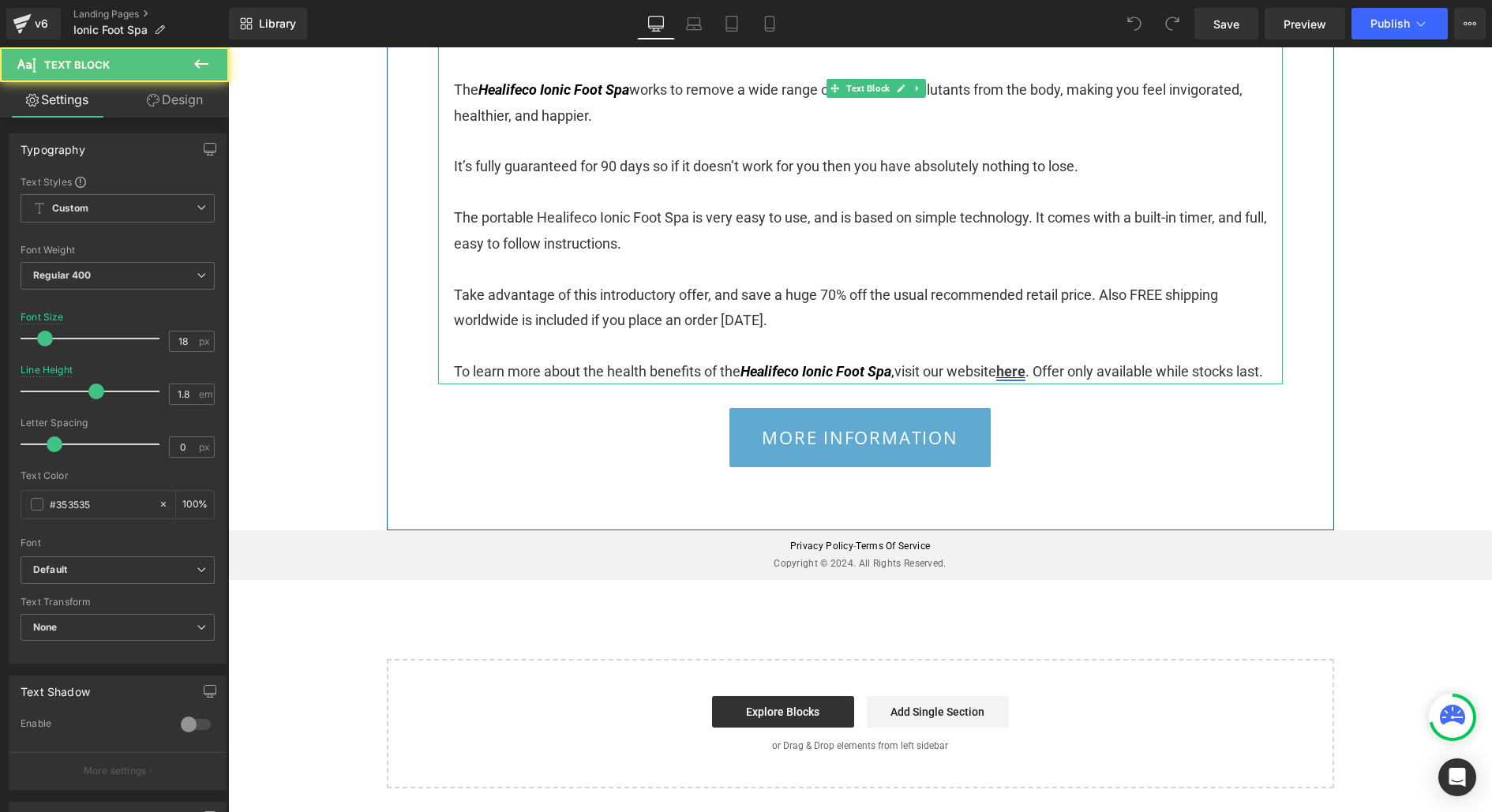
click at [1014, 363] on link "here" at bounding box center [1011, 371] width 29 height 16
click at [1016, 363] on link "here" at bounding box center [1011, 371] width 29 height 16
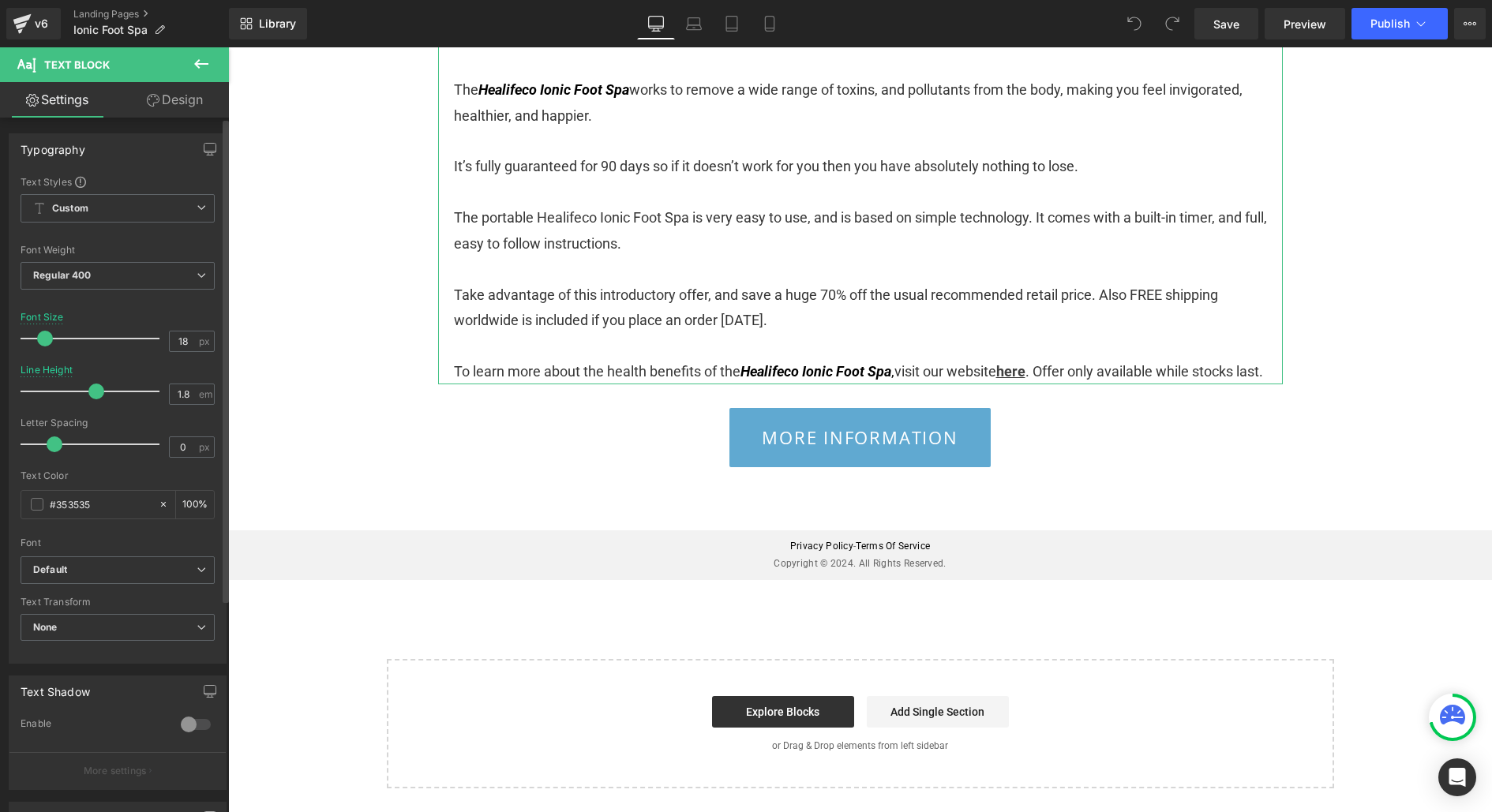
scroll to position [302, 0]
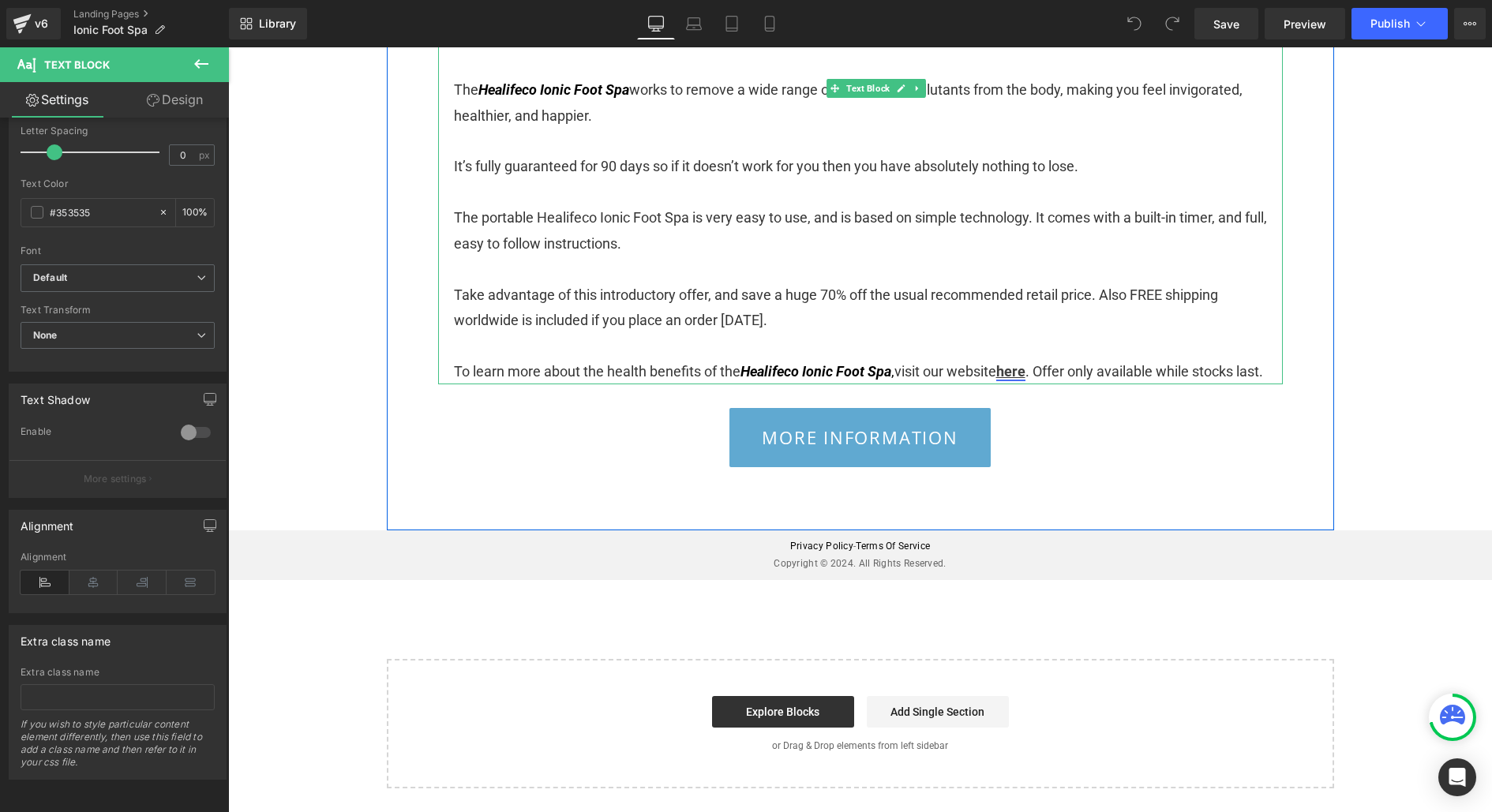
click at [1026, 363] on link "here" at bounding box center [1011, 371] width 29 height 16
drag, startPoint x: 1051, startPoint y: 349, endPoint x: 1018, endPoint y: 349, distance: 33.0
click at [1018, 360] on p "To learn more about the health benefits of the Healifeco Ionic Foot Spa , visit…" at bounding box center [861, 372] width 813 height 26
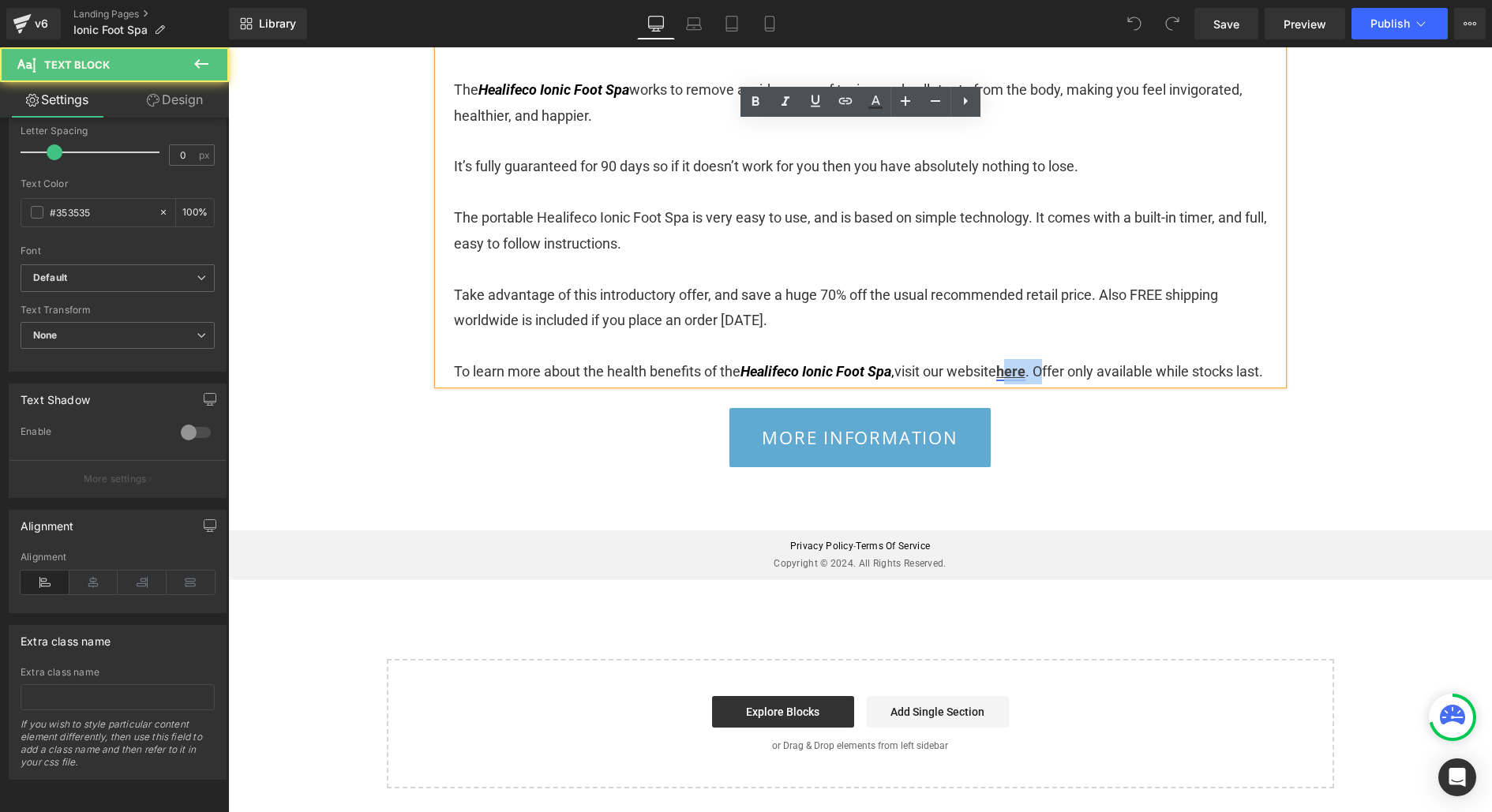
click at [1018, 363] on link "here" at bounding box center [1011, 371] width 29 height 16
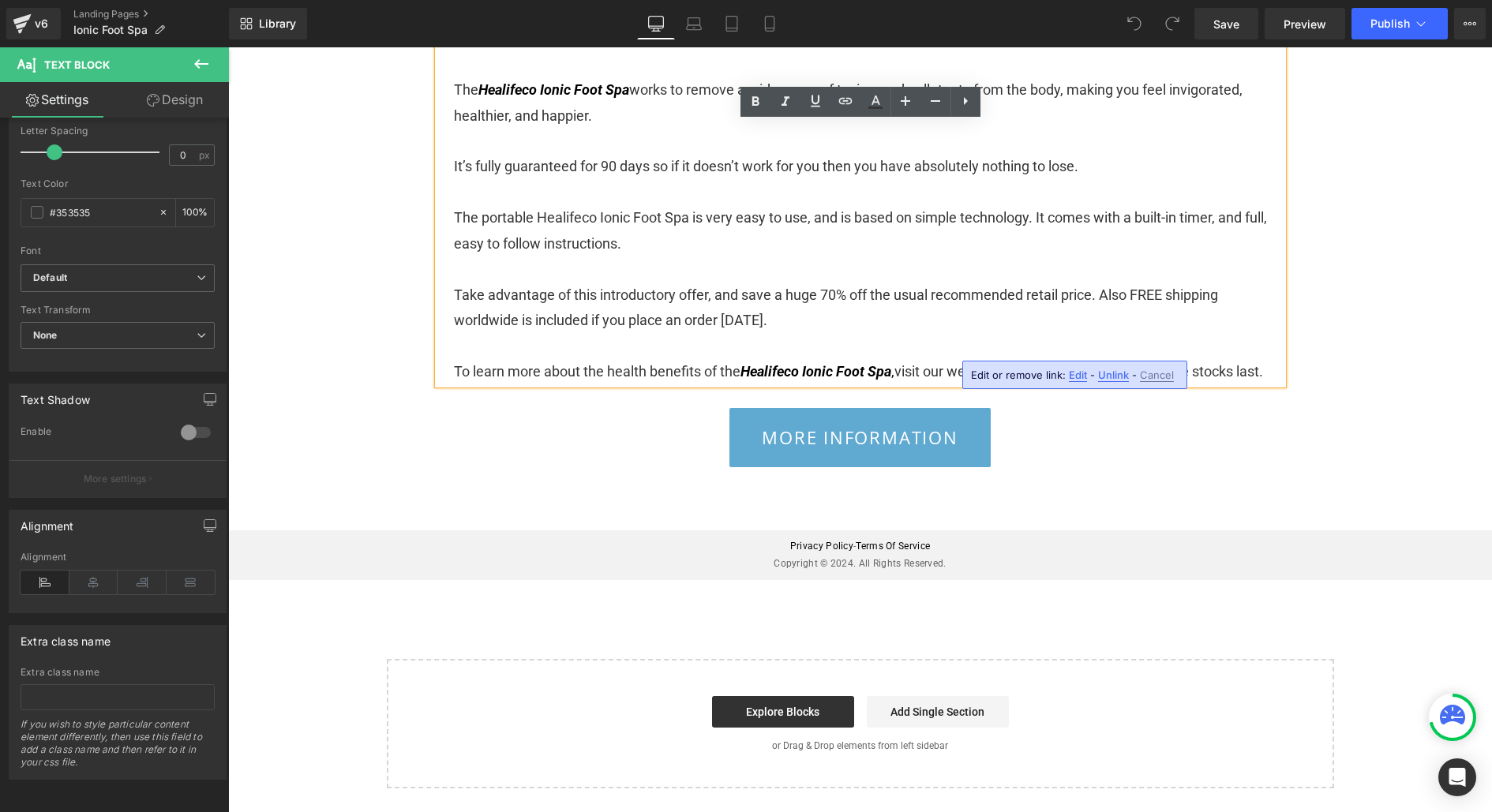
click at [1076, 376] on span "Edit" at bounding box center [1078, 376] width 18 height 14
click at [1066, 376] on input "[URL][DOMAIN_NAME]" at bounding box center [1064, 380] width 243 height 39
drag, startPoint x: 1006, startPoint y: 378, endPoint x: 1183, endPoint y: 378, distance: 177.0
click at [1186, 378] on input "[URL][DOMAIN_NAME]" at bounding box center [1064, 380] width 243 height 39
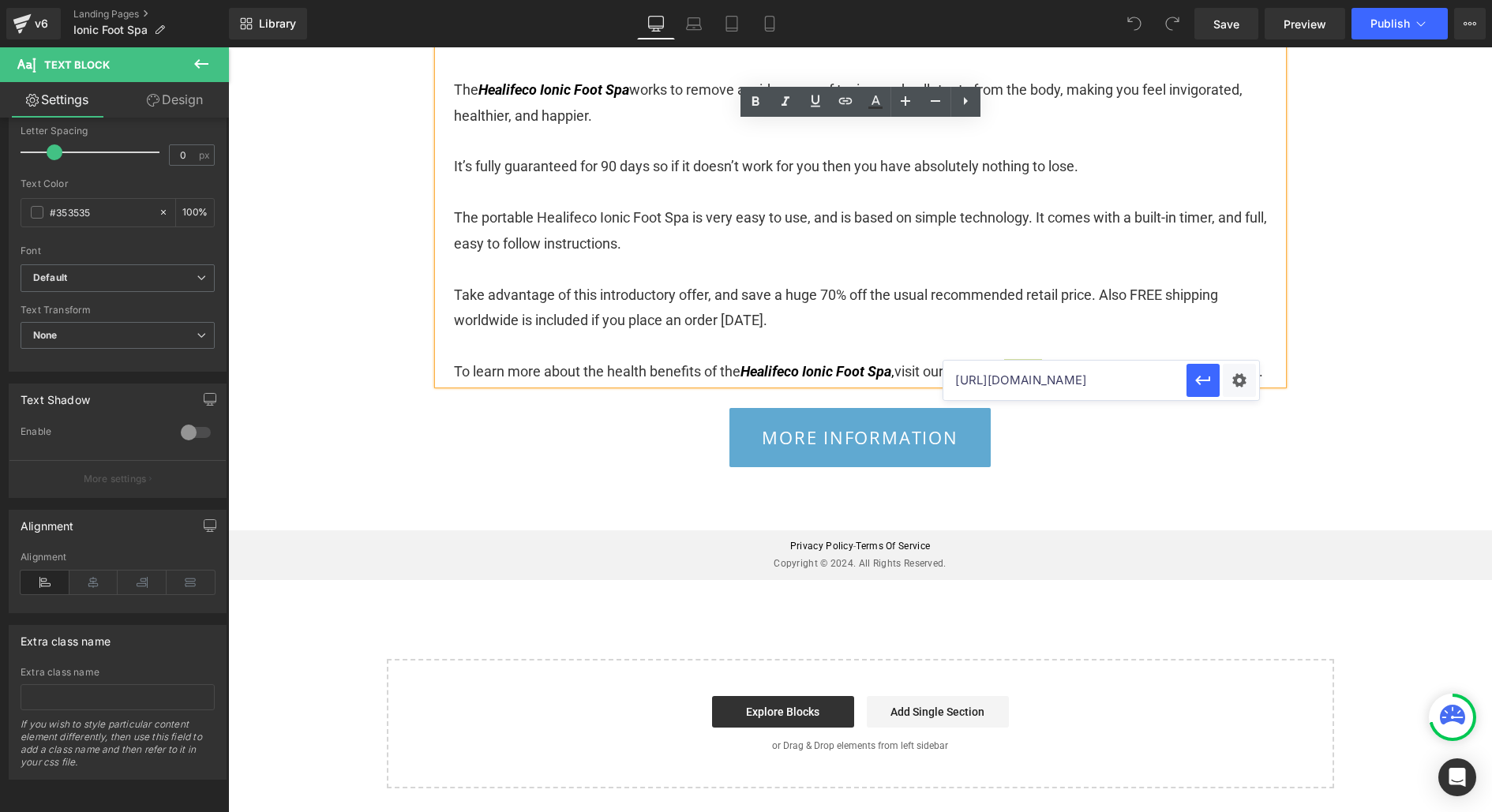
click at [1081, 380] on input "[URL][DOMAIN_NAME]" at bounding box center [1064, 380] width 243 height 39
click at [1213, 283] on p "Take advantage of this introductory offer, and save a huge 70% off the usual re…" at bounding box center [861, 308] width 813 height 51
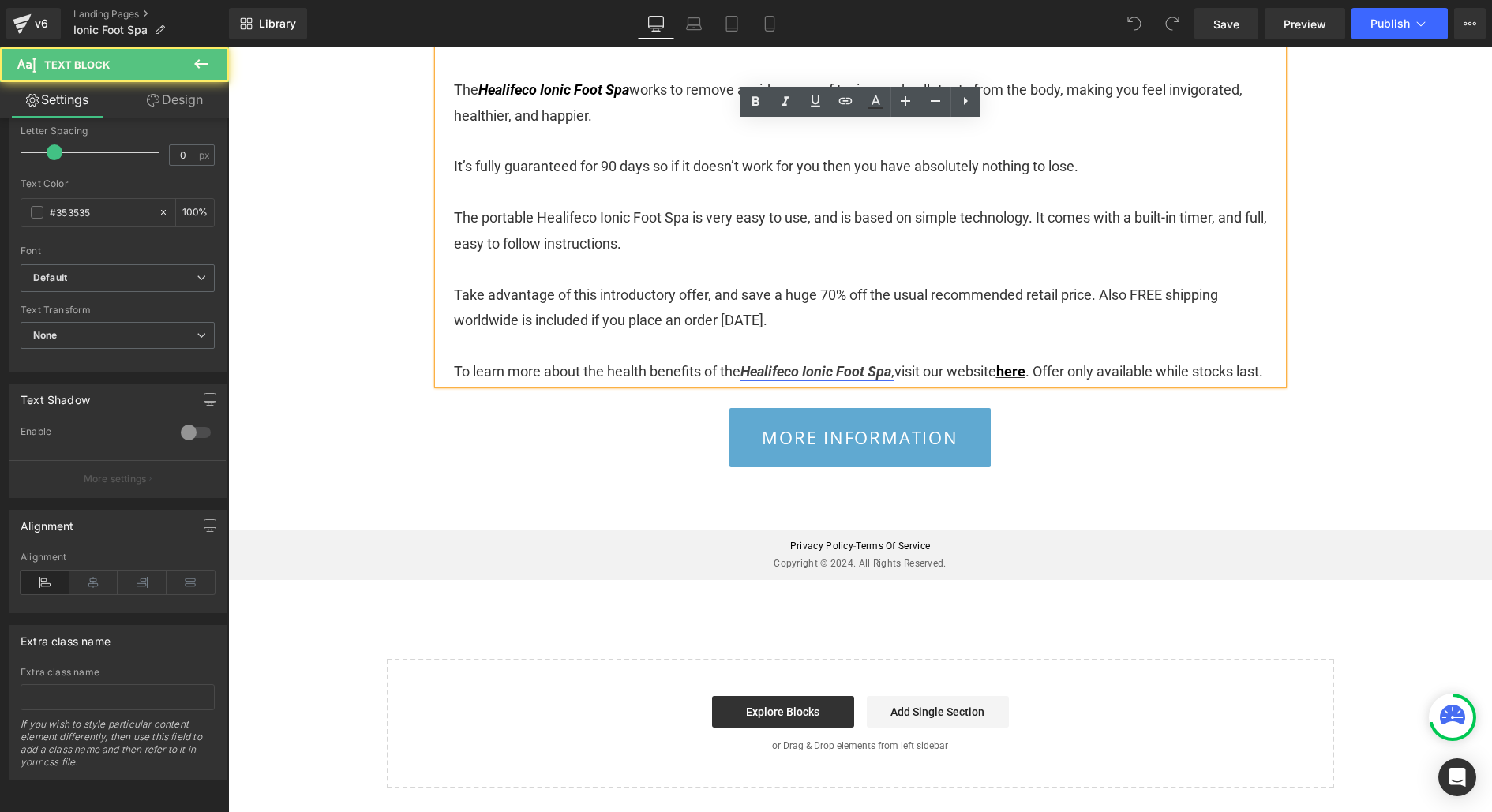
click at [815, 363] on icon "Healifeco Ionic Foot Spa" at bounding box center [815, 371] width 151 height 16
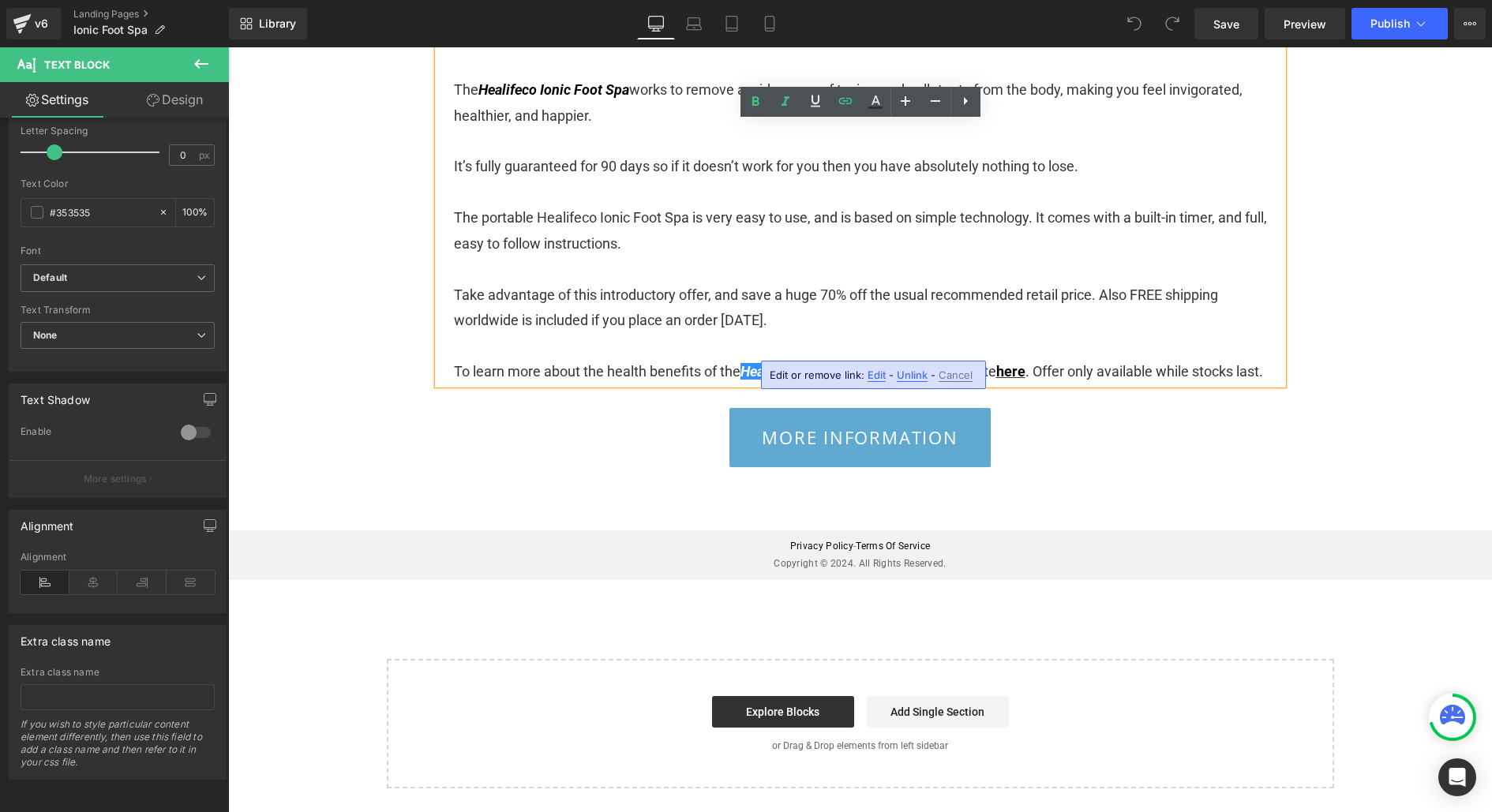
click at [867, 379] on span "Edit" at bounding box center [876, 376] width 18 height 14
click at [913, 380] on input "[URL][DOMAIN_NAME]" at bounding box center [864, 380] width 243 height 39
paste input "scc"
click at [1008, 383] on icon "button" at bounding box center [1003, 380] width 19 height 19
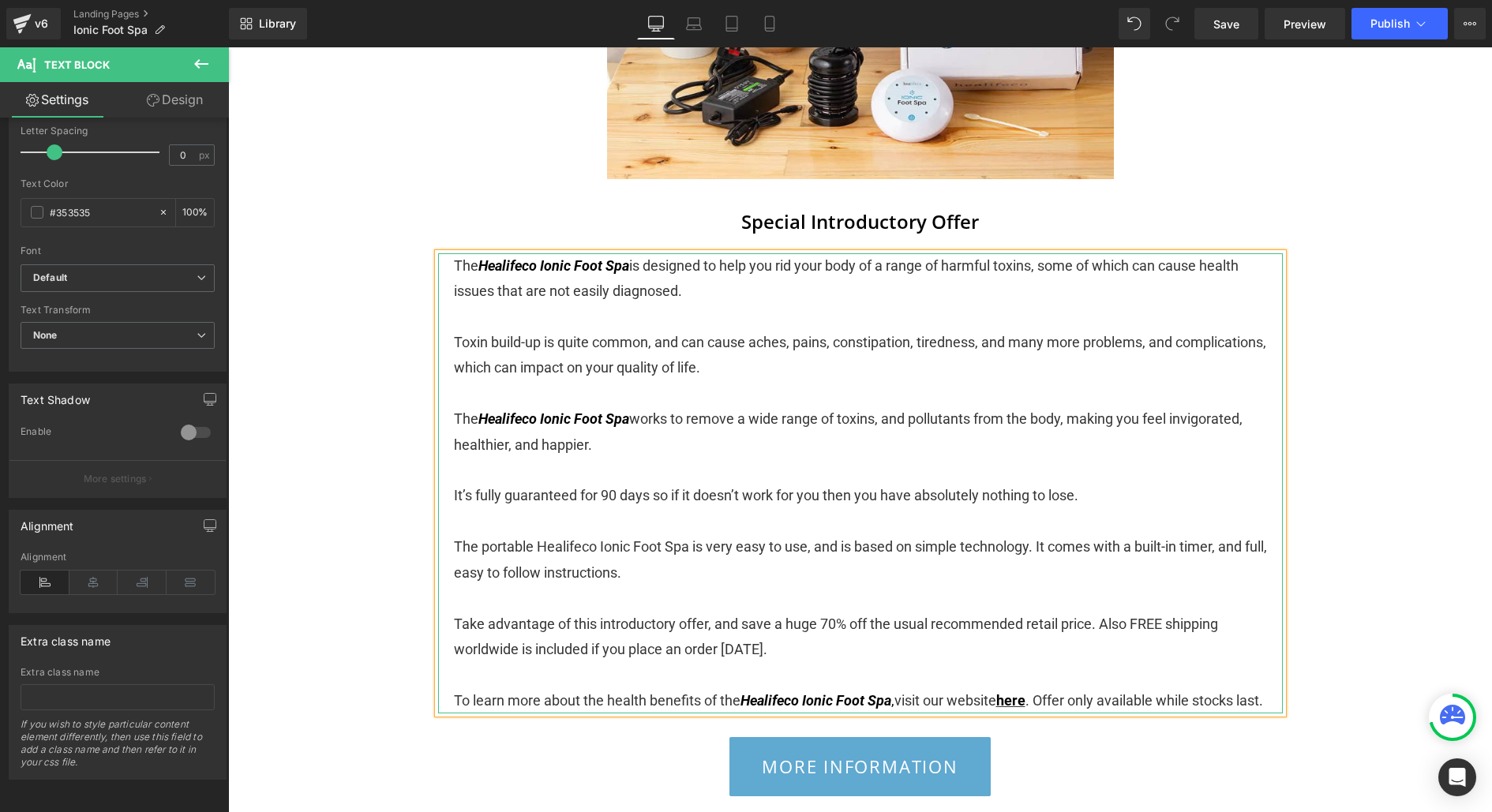
scroll to position [3044, 0]
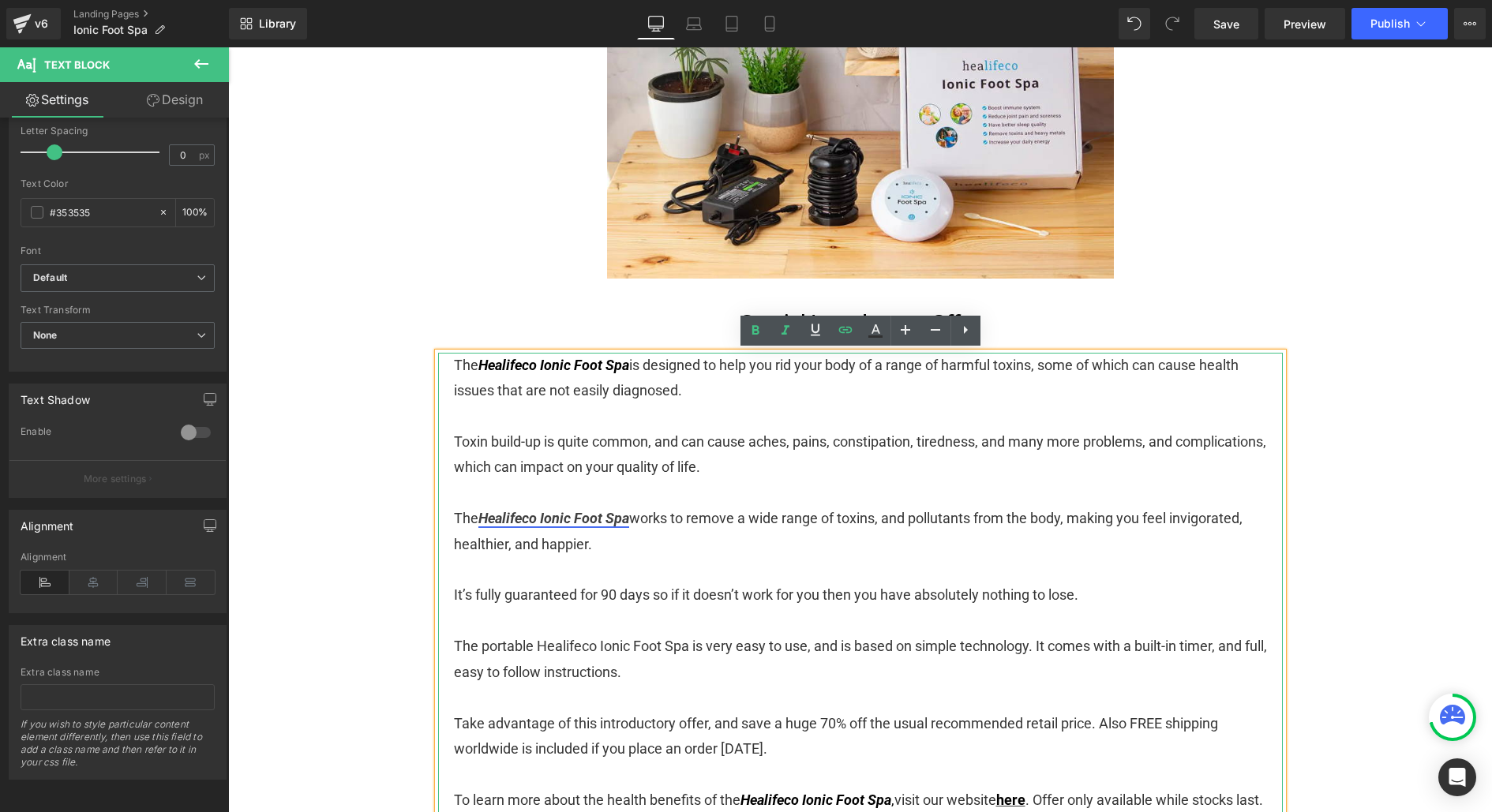
click at [556, 519] on link "Healifeco Ionic Foot Spa" at bounding box center [553, 518] width 151 height 16
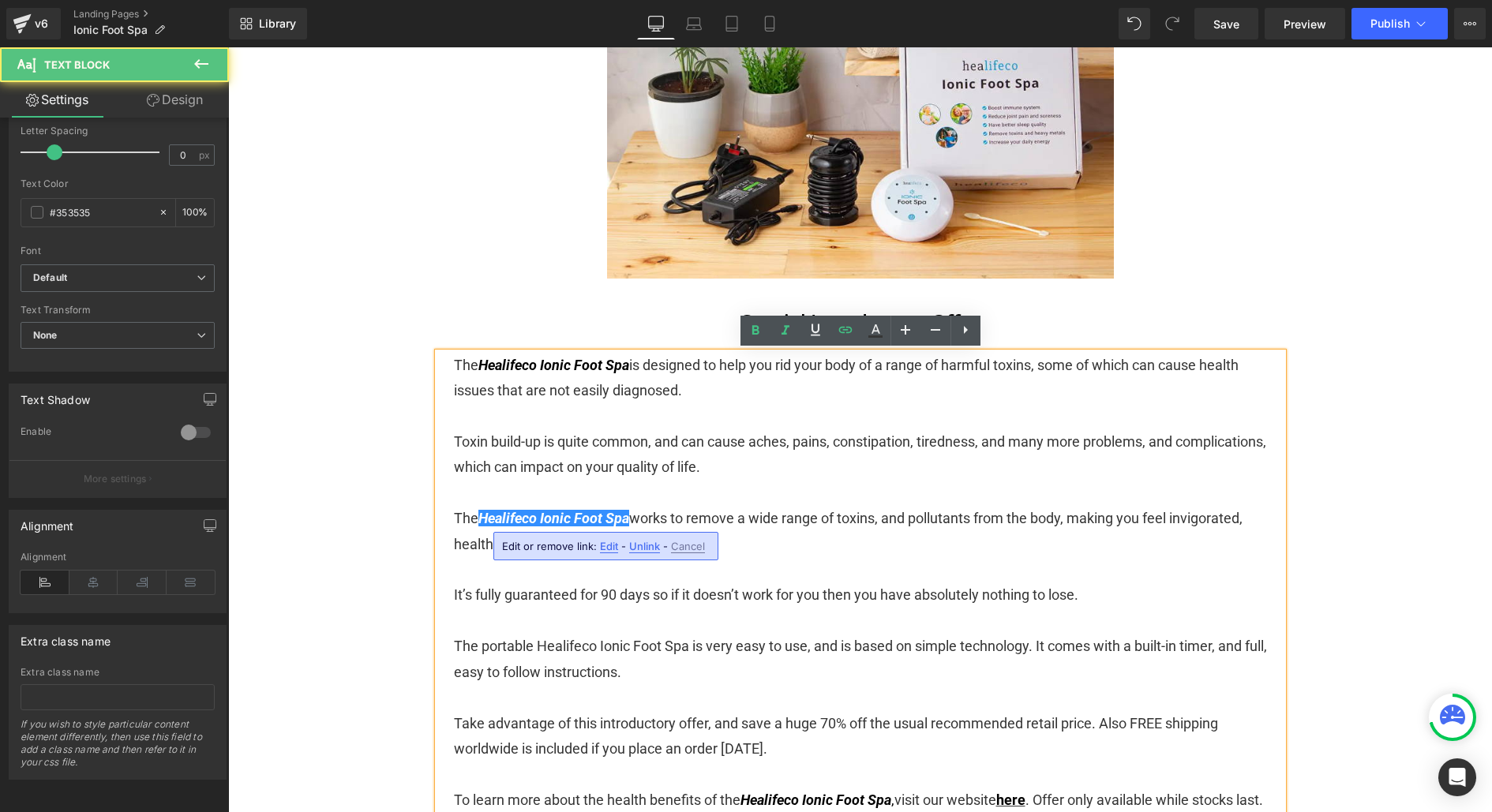
click at [607, 551] on span "Edit" at bounding box center [608, 547] width 18 height 14
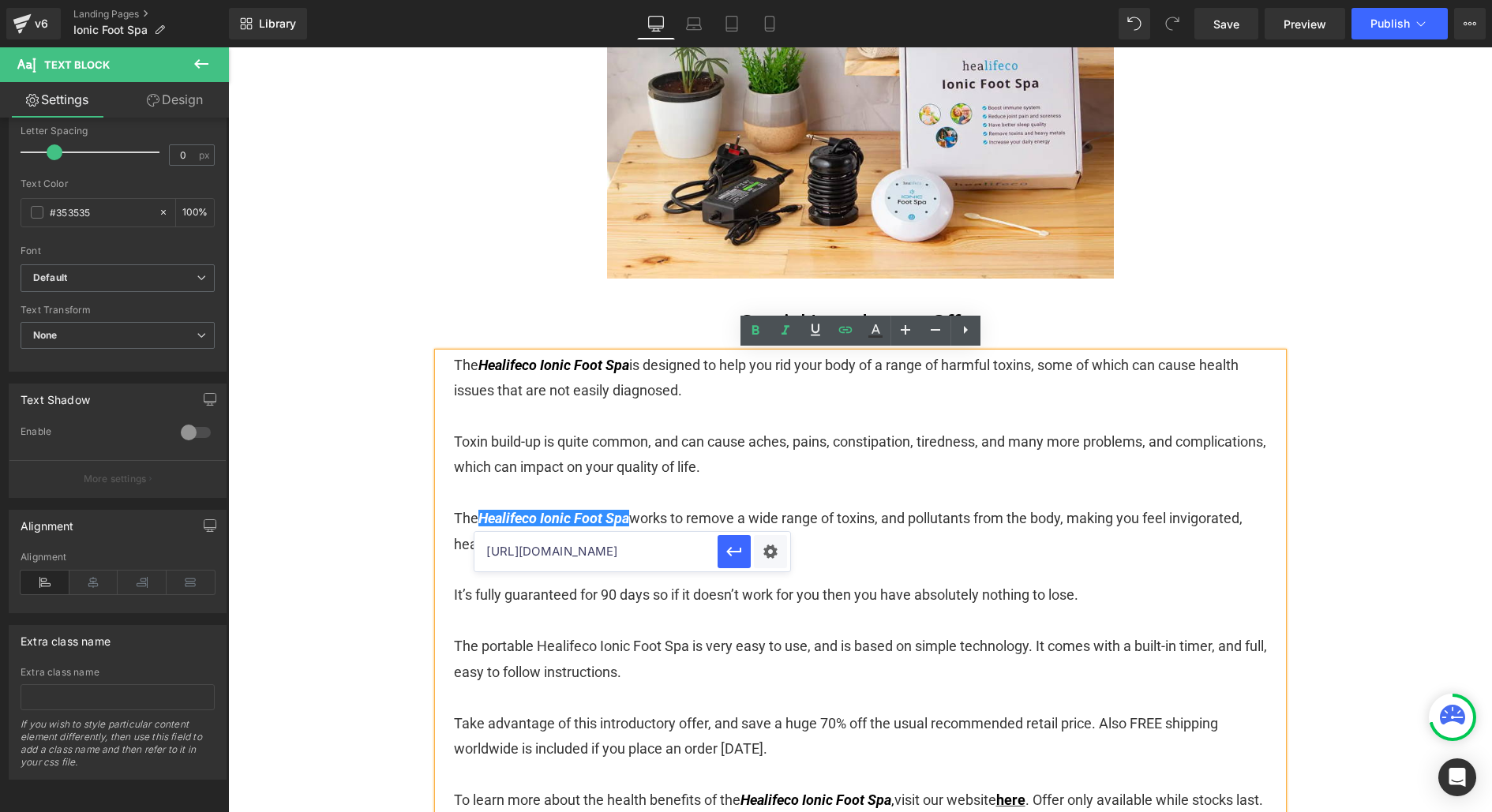
click at [632, 549] on input "[URL][DOMAIN_NAME]" at bounding box center [596, 551] width 243 height 39
paste input "scc"
click at [740, 555] on icon "button" at bounding box center [734, 552] width 19 height 19
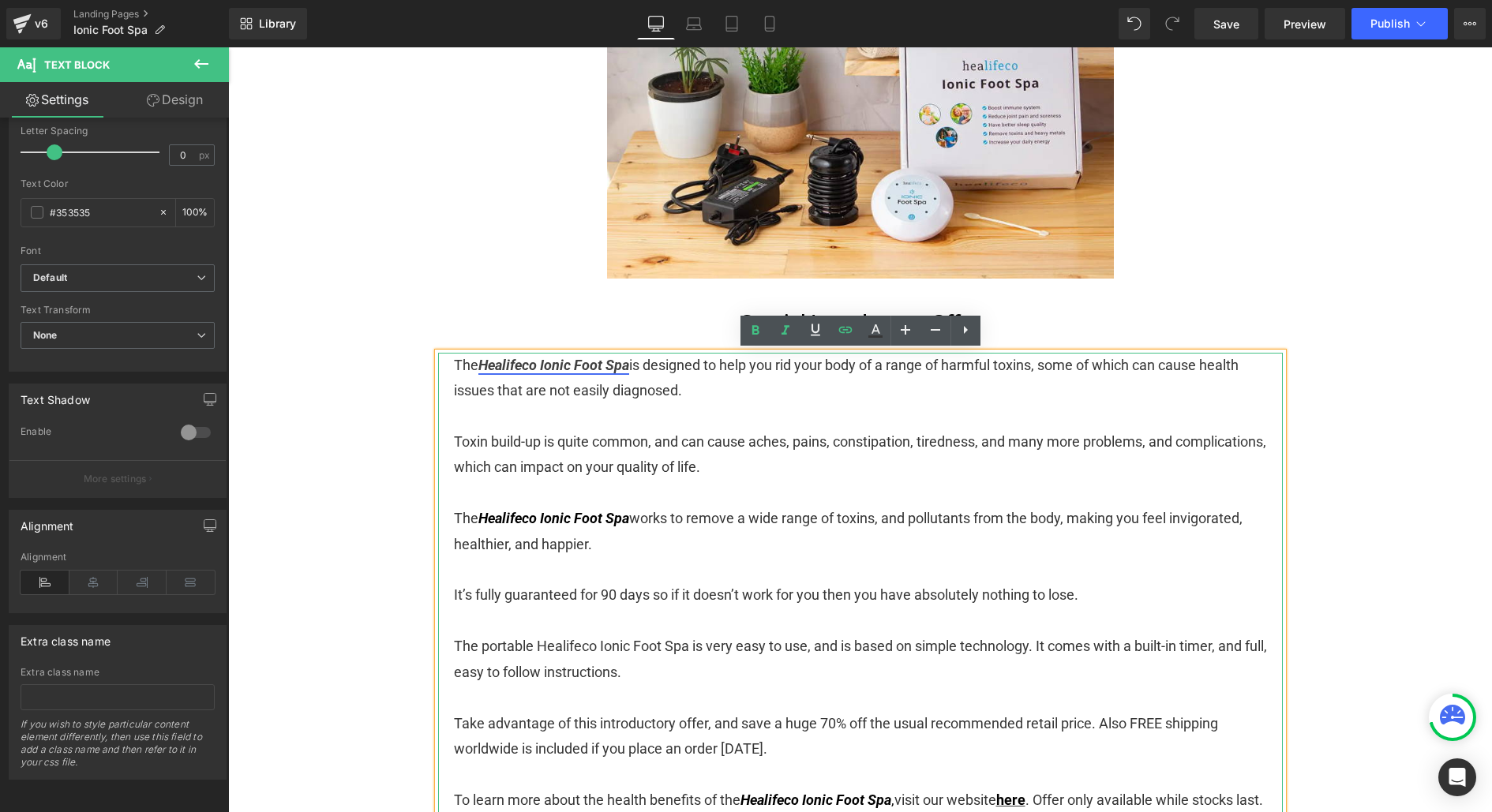
click at [575, 371] on link "Healifeco Ionic Foot Spa" at bounding box center [553, 365] width 151 height 16
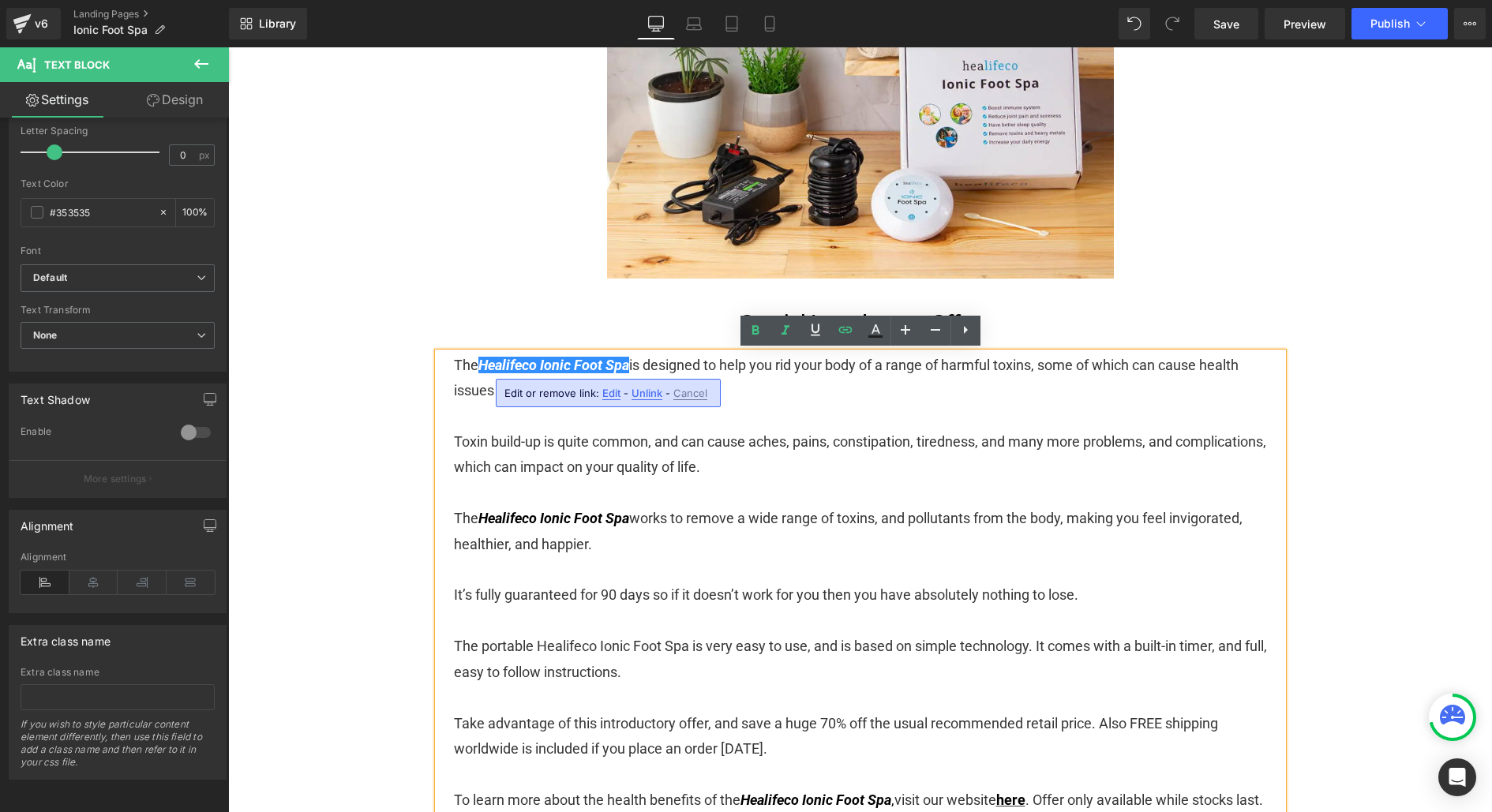
click at [603, 389] on span "Edit" at bounding box center [611, 394] width 18 height 14
click at [587, 392] on input "[URL][DOMAIN_NAME]" at bounding box center [599, 399] width 243 height 39
paste input "scc"
click at [745, 404] on icon "button" at bounding box center [737, 399] width 19 height 19
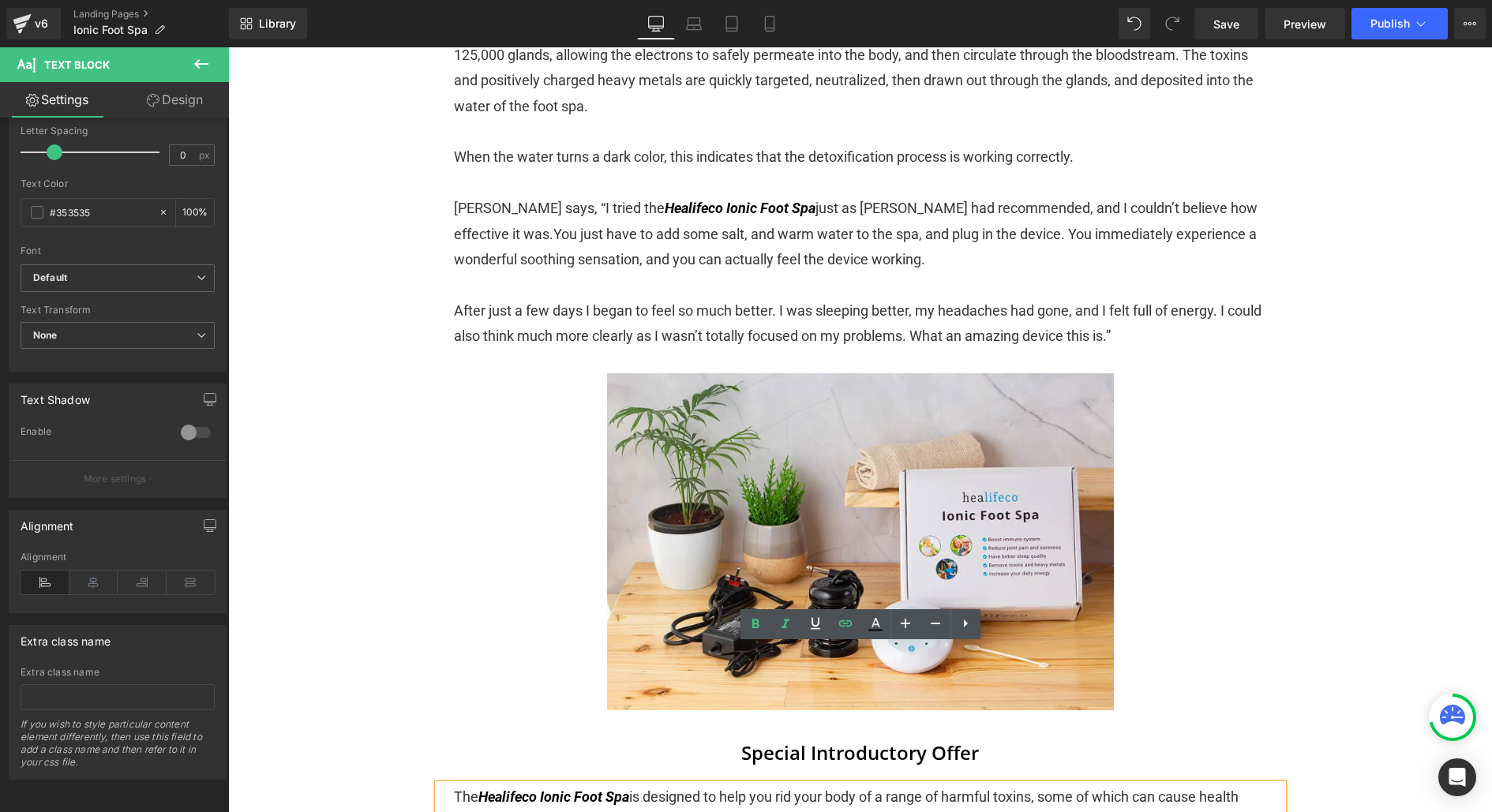
scroll to position [2369, 0]
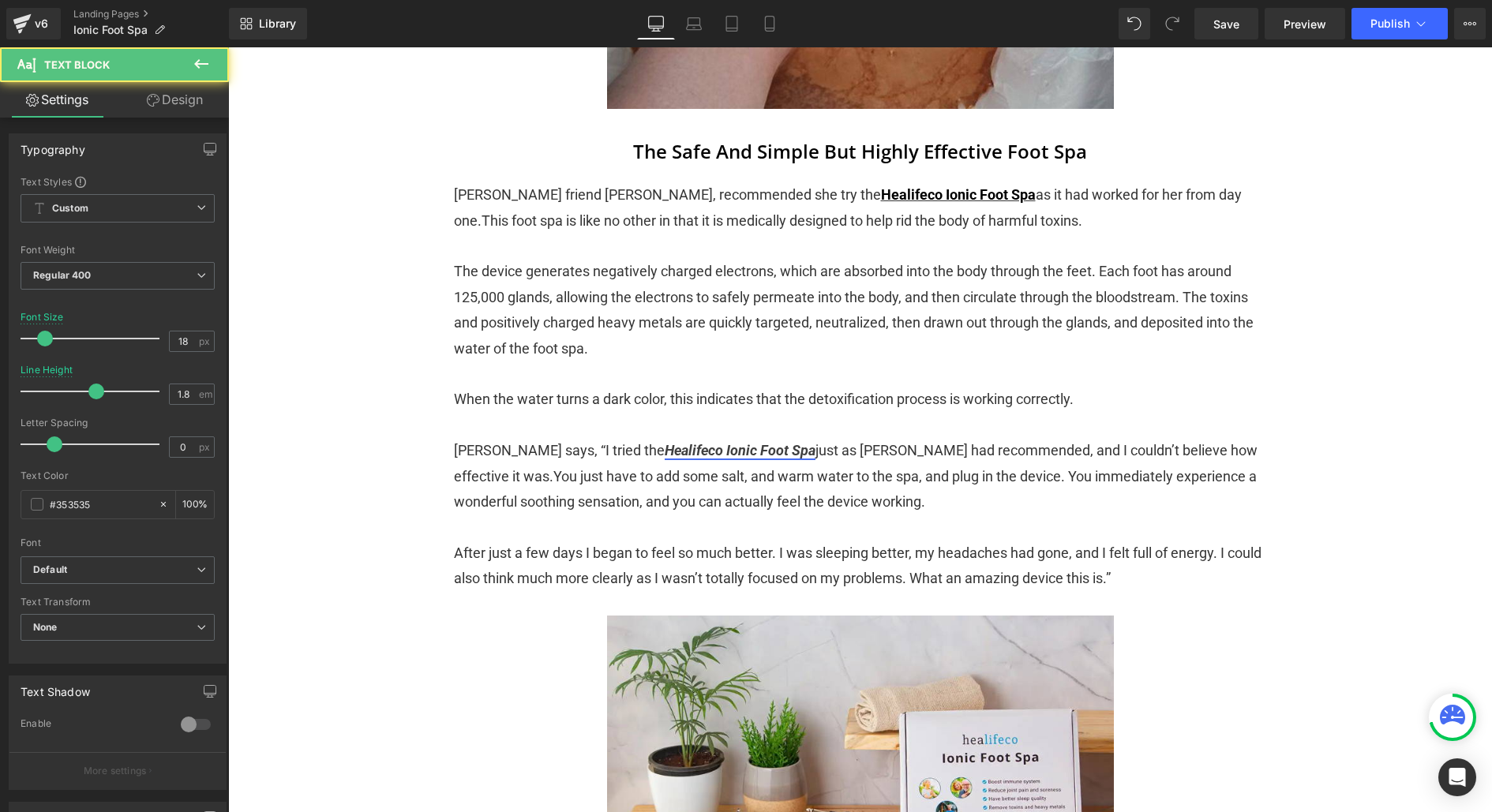
click at [683, 450] on link "Healifeco Ionic Foot Spa" at bounding box center [740, 450] width 151 height 16
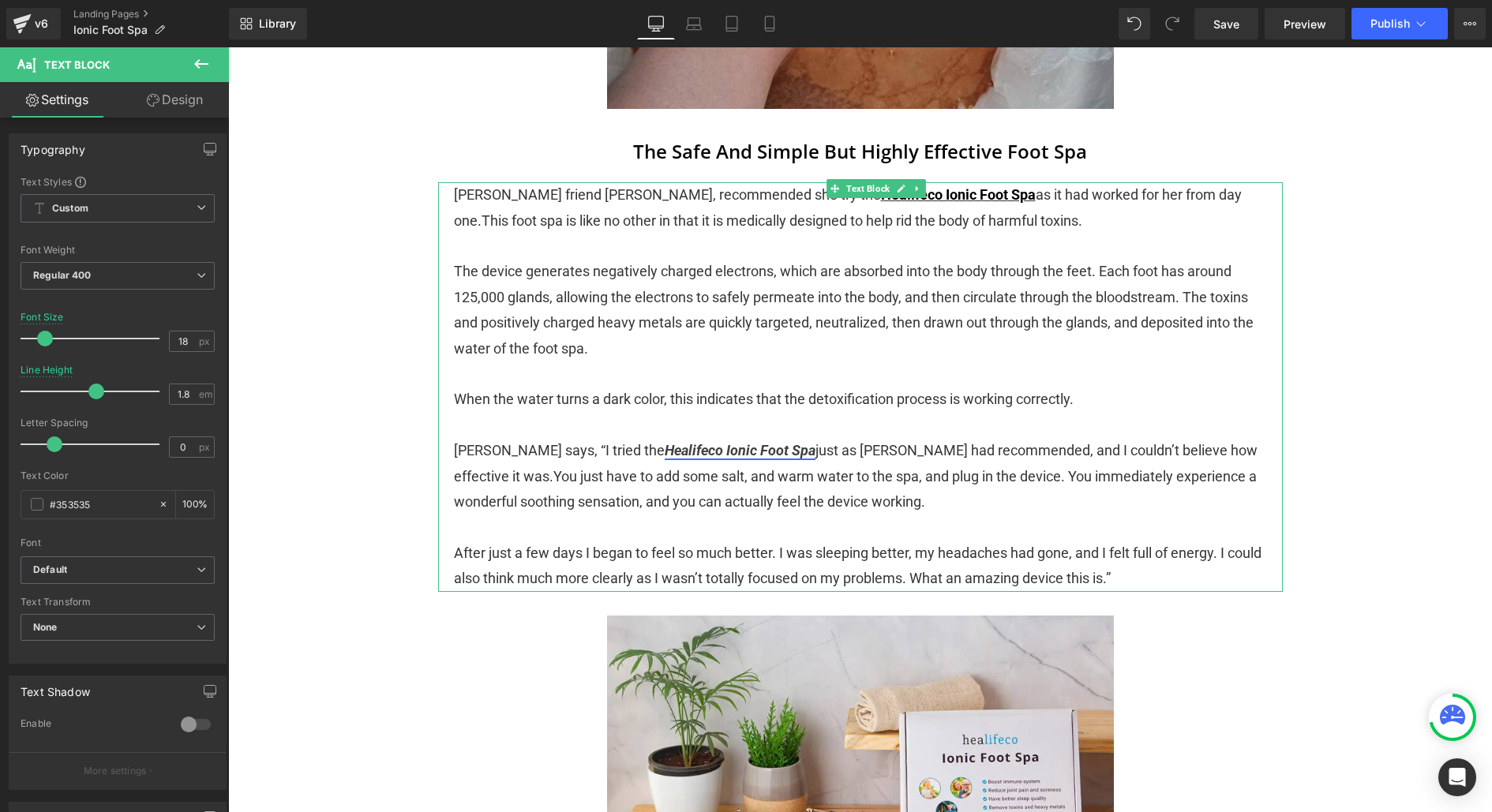
click at [700, 449] on link "Healifeco Ionic Foot Spa" at bounding box center [740, 450] width 151 height 16
click at [683, 451] on link "Healifeco Ionic Foot Spa" at bounding box center [740, 450] width 151 height 16
click at [684, 513] on p "[PERSON_NAME] says, “I tried the Healifeco Ionic Foot Spa just as [PERSON_NAME]…" at bounding box center [861, 476] width 813 height 77
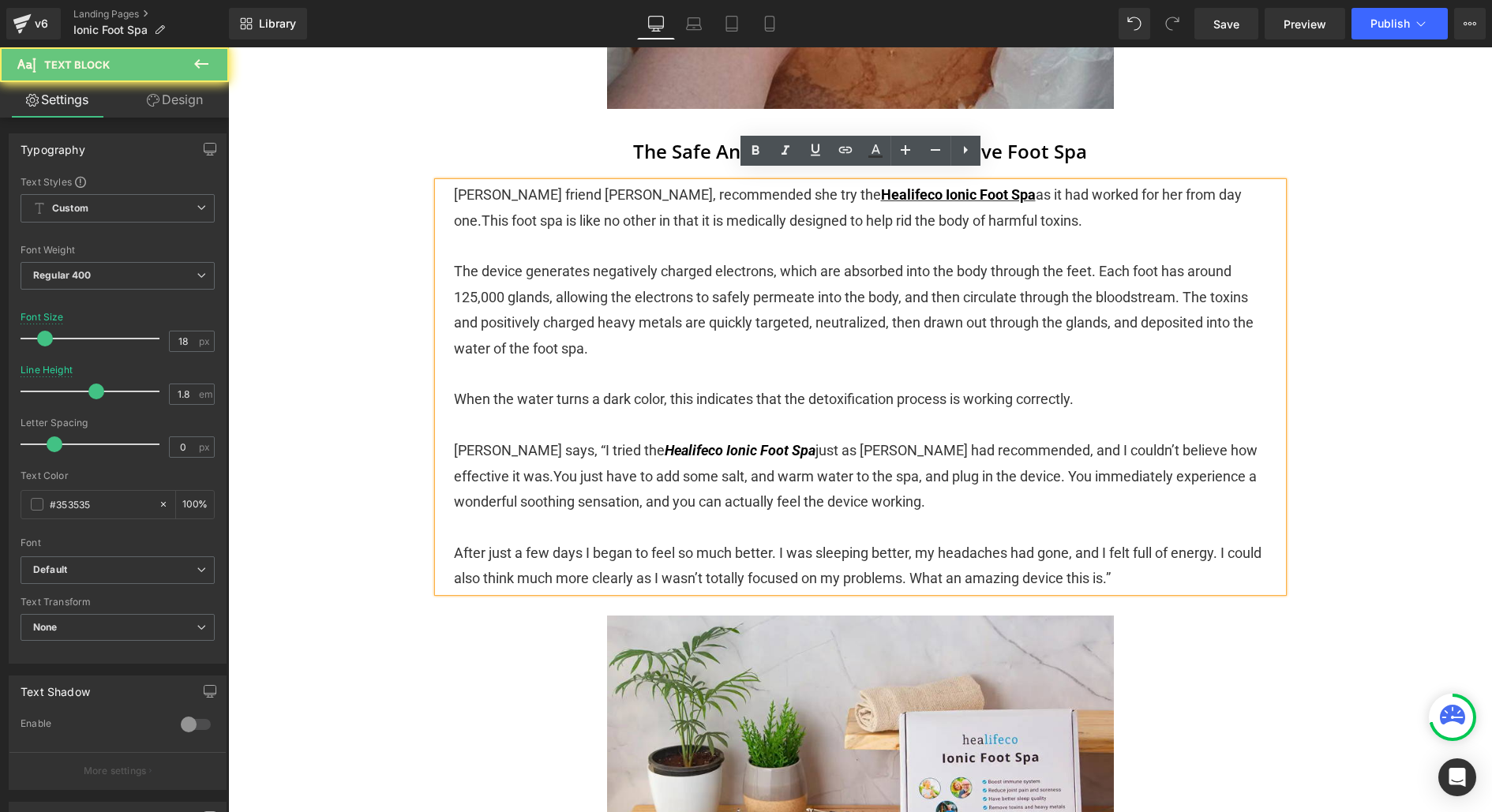
scroll to position [2394, 0]
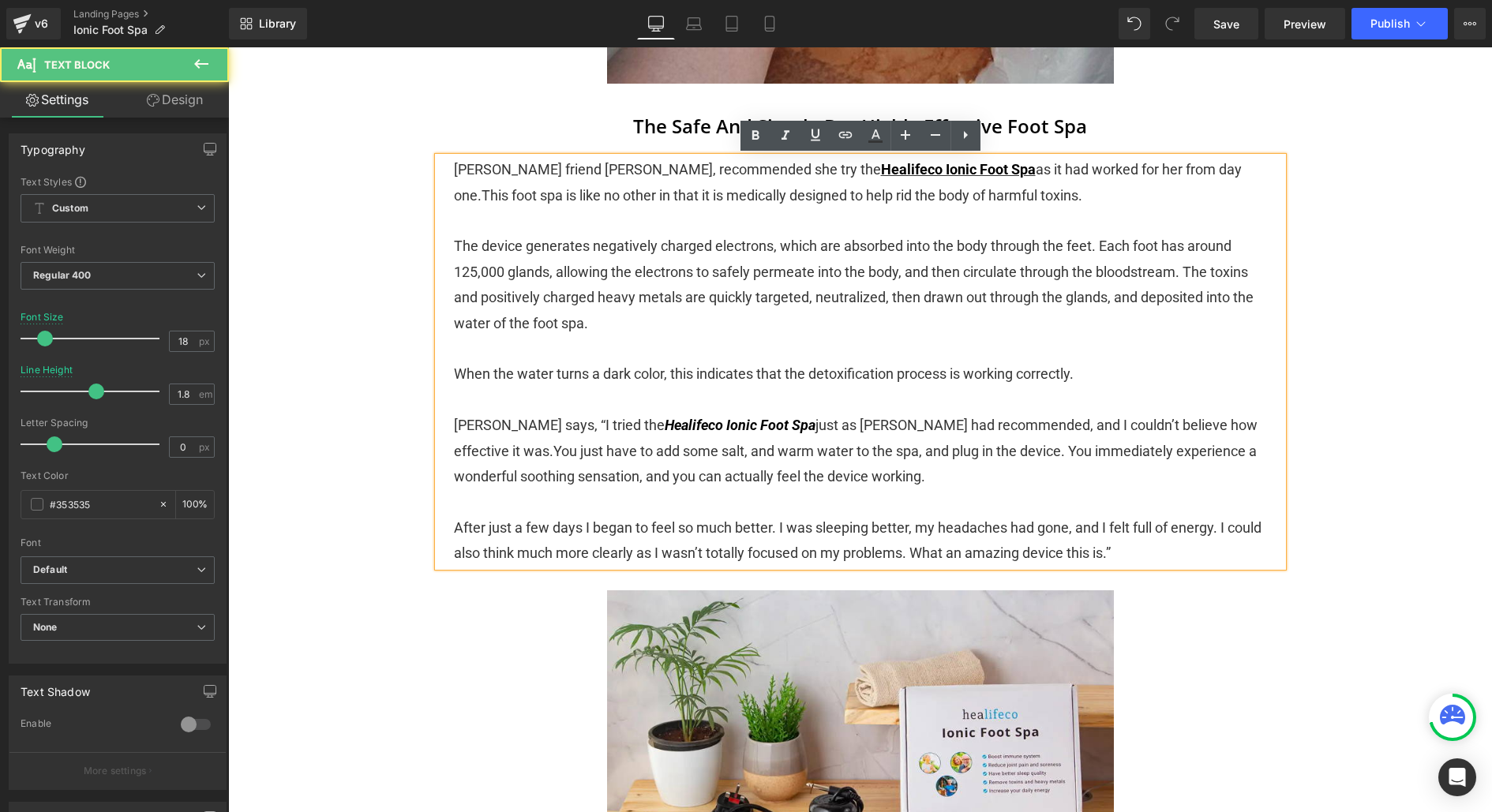
click at [691, 410] on p at bounding box center [861, 400] width 813 height 26
click at [691, 422] on link "Healifeco Ionic Foot Spa" at bounding box center [740, 424] width 151 height 16
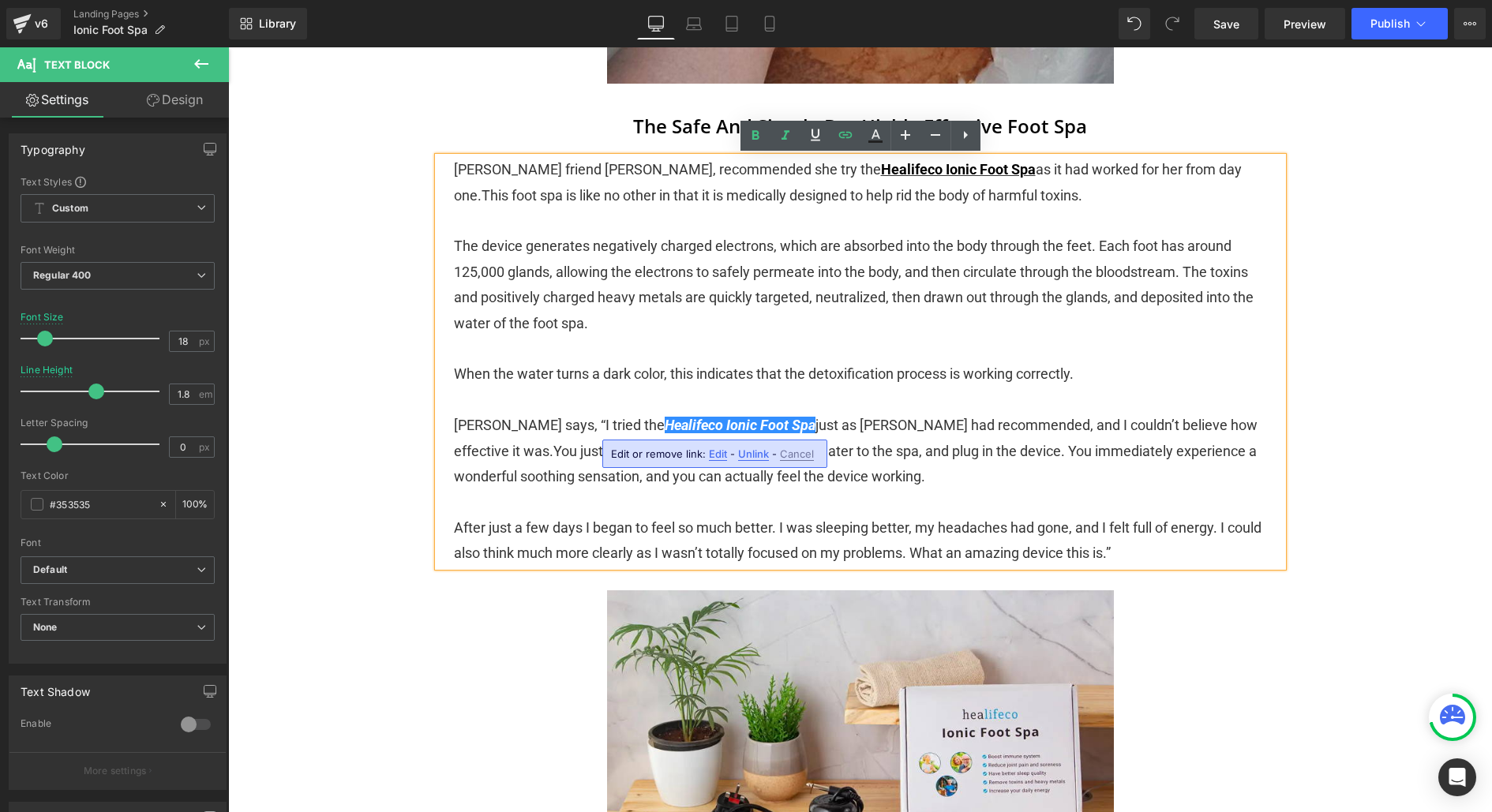
click at [717, 459] on span "Edit" at bounding box center [717, 454] width 18 height 14
click at [679, 456] on input "[URL][DOMAIN_NAME]" at bounding box center [706, 459] width 243 height 39
paste input "scc"
click at [849, 452] on icon "button" at bounding box center [844, 459] width 19 height 19
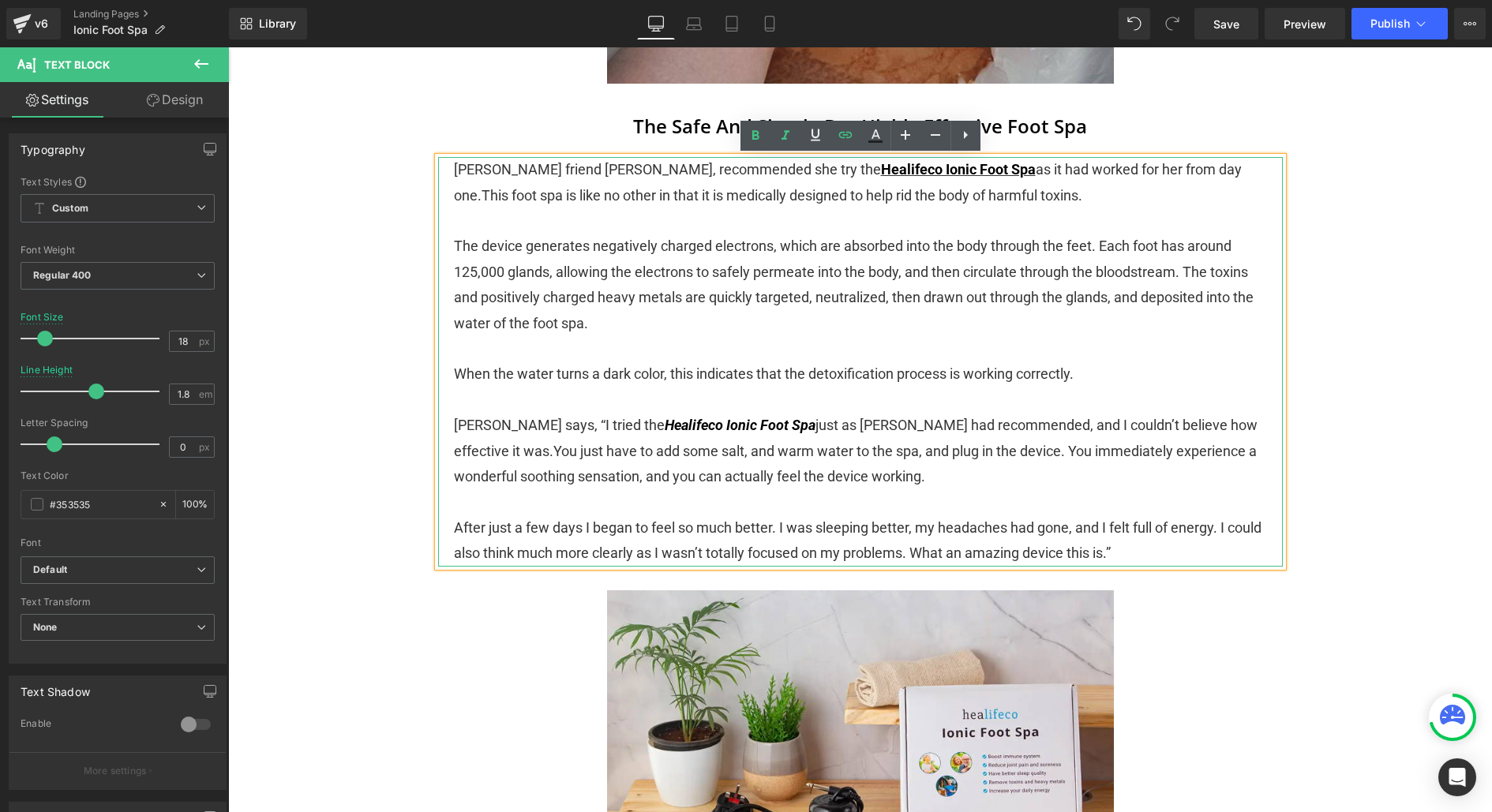
click at [711, 303] on span "The device generates negatively charged electrons, which are absorbed into the …" at bounding box center [854, 284] width 800 height 93
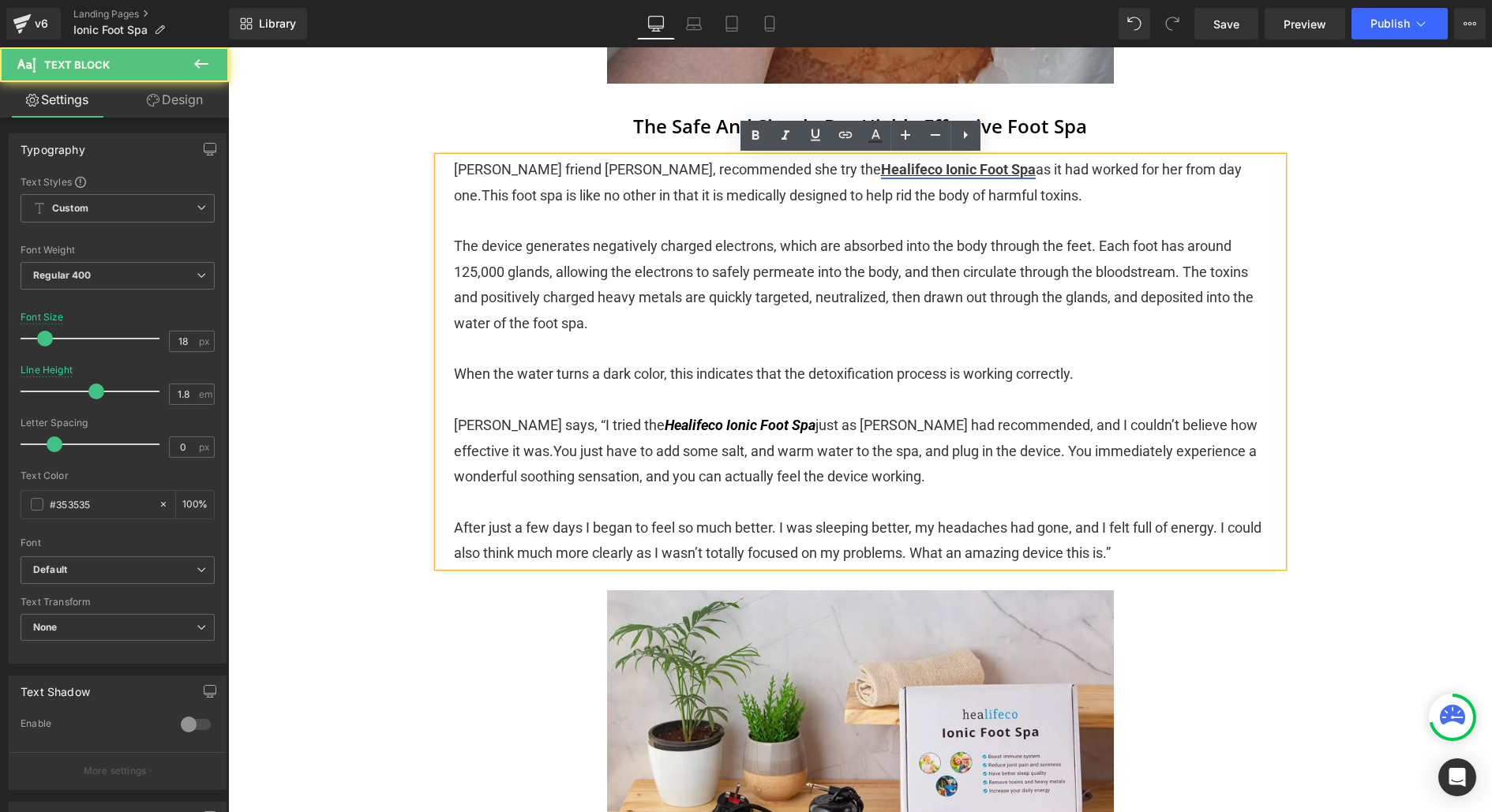
click at [881, 175] on link "Healifeco Ionic Foot Spa" at bounding box center [959, 169] width 155 height 16
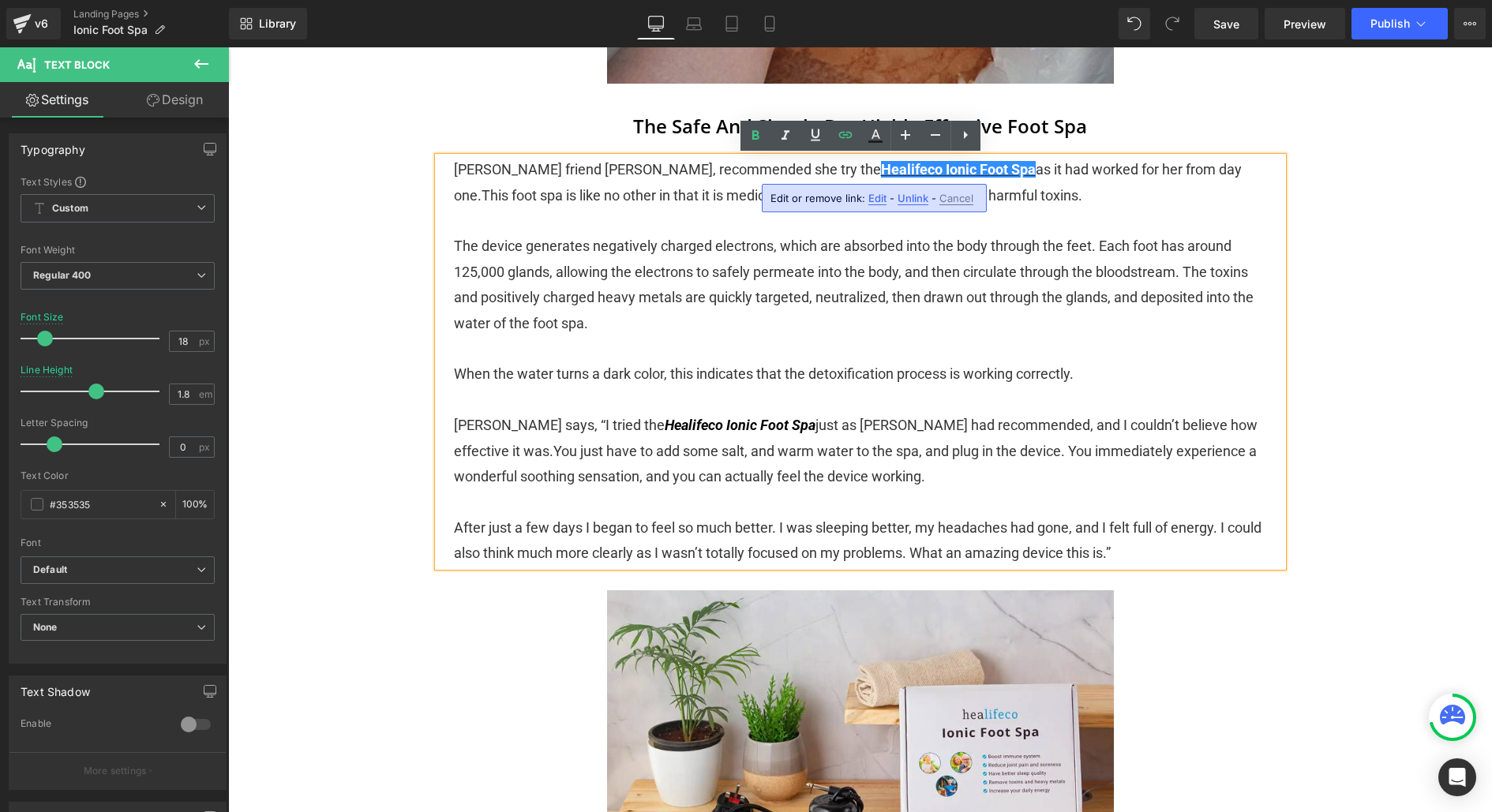
click at [873, 203] on span "Edit" at bounding box center [877, 199] width 18 height 14
click at [831, 207] on input "[URL][DOMAIN_NAME]" at bounding box center [864, 204] width 243 height 39
paste input "scc"
type input "[URL][DOMAIN_NAME]"
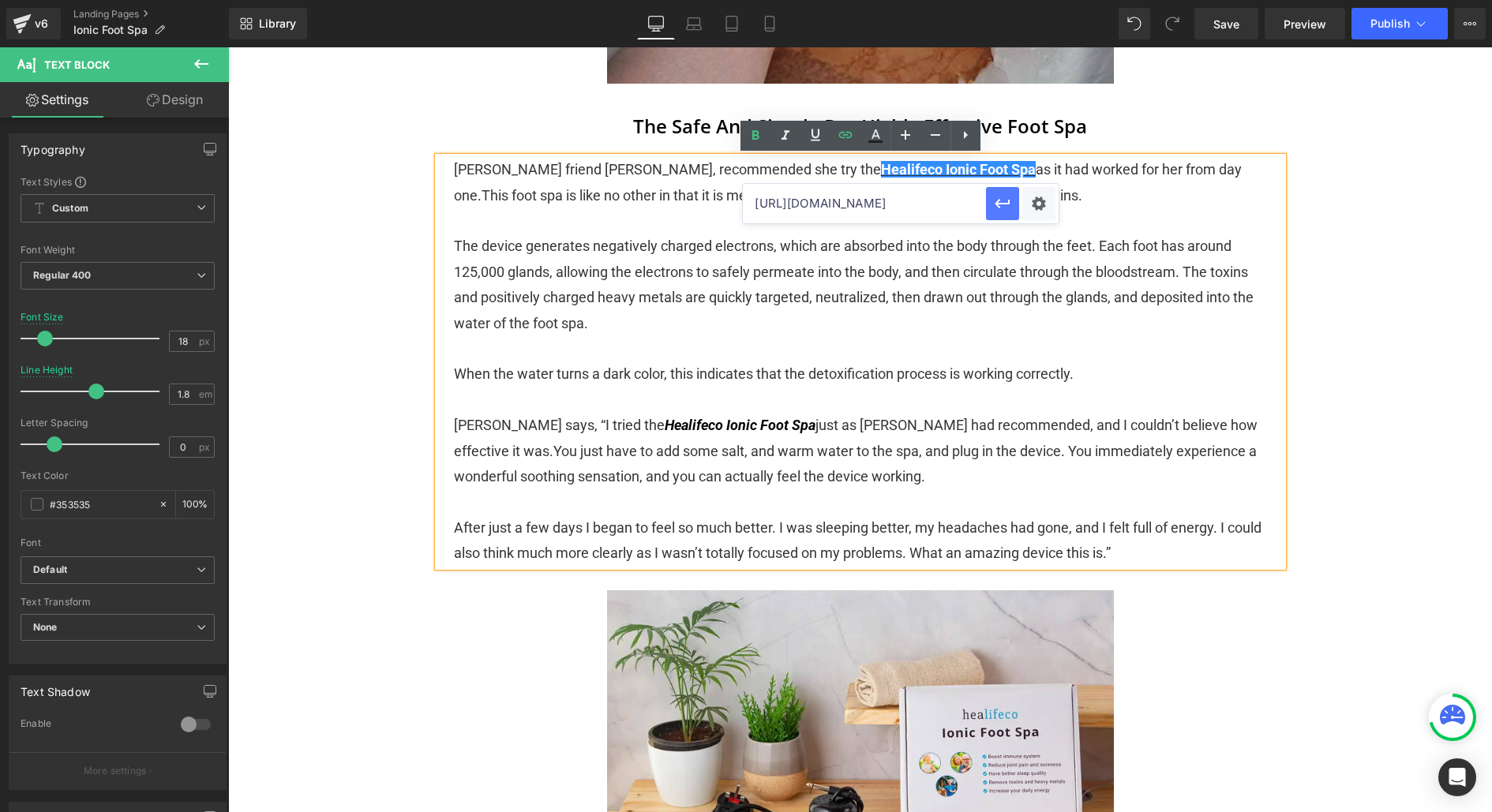
click at [1005, 202] on icon "button" at bounding box center [1003, 204] width 19 height 19
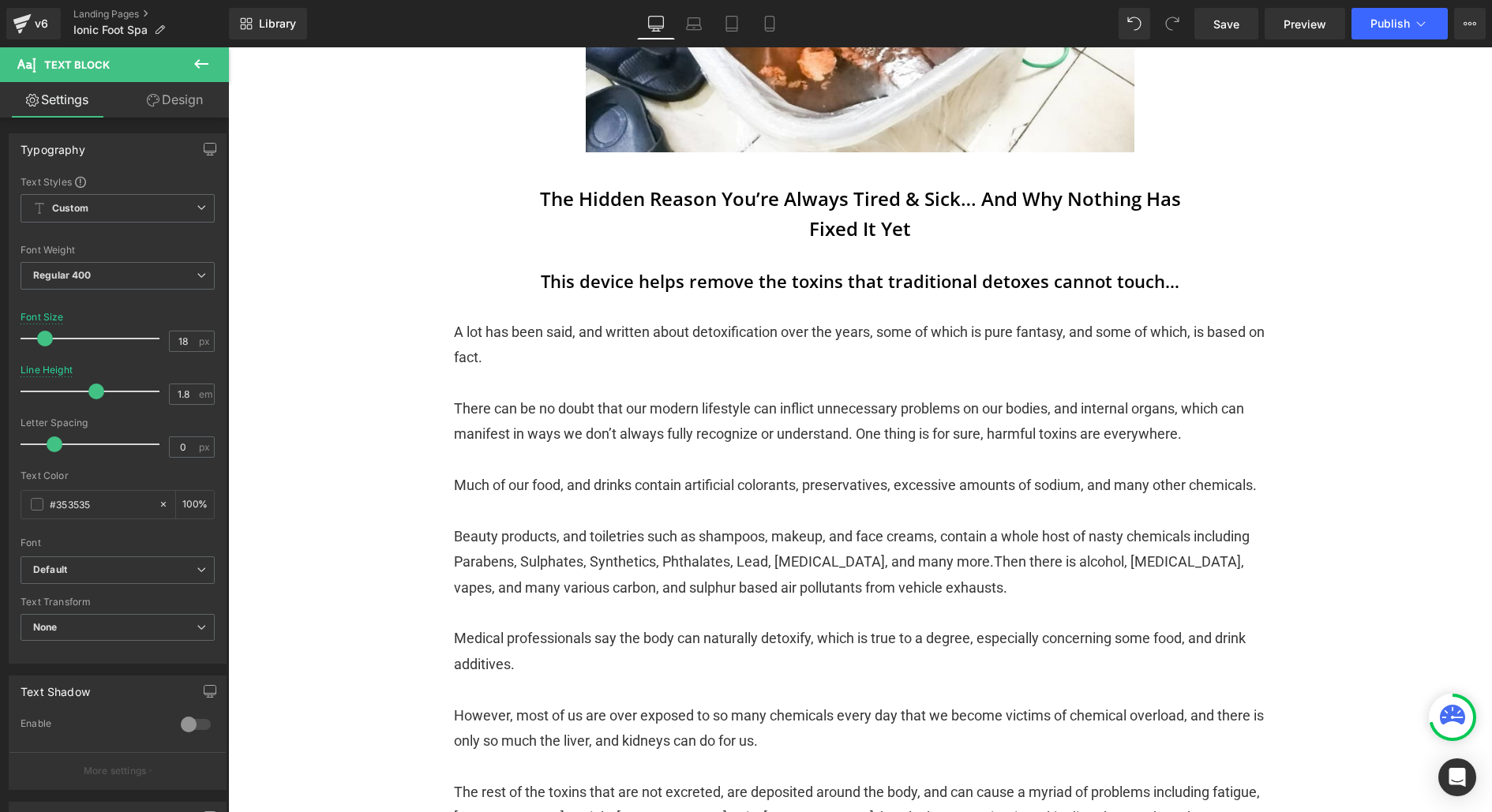
scroll to position [0, 0]
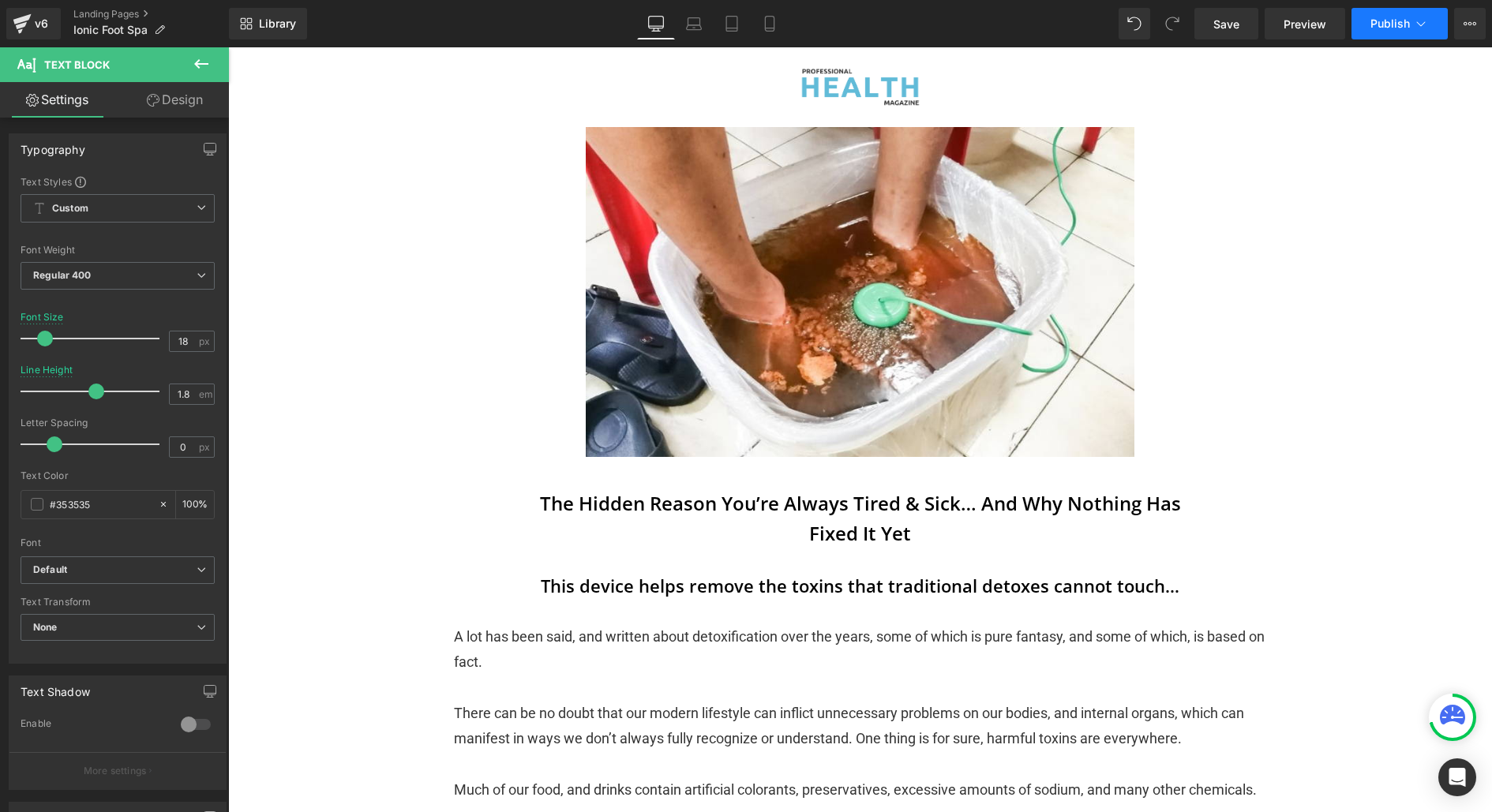
click at [1383, 9] on button "Publish" at bounding box center [1399, 23] width 96 height 32
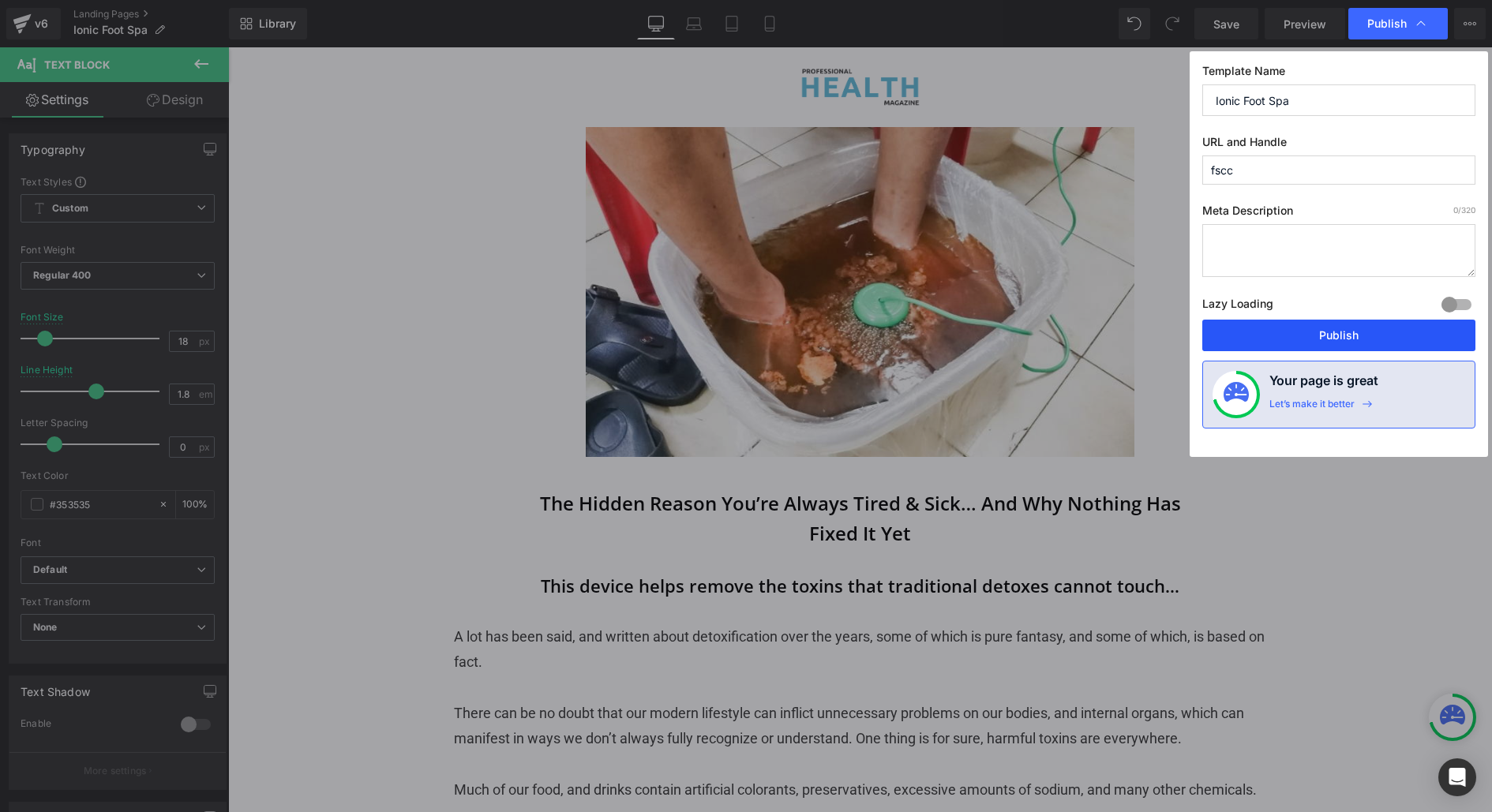
click at [1305, 331] on button "Publish" at bounding box center [1339, 335] width 274 height 32
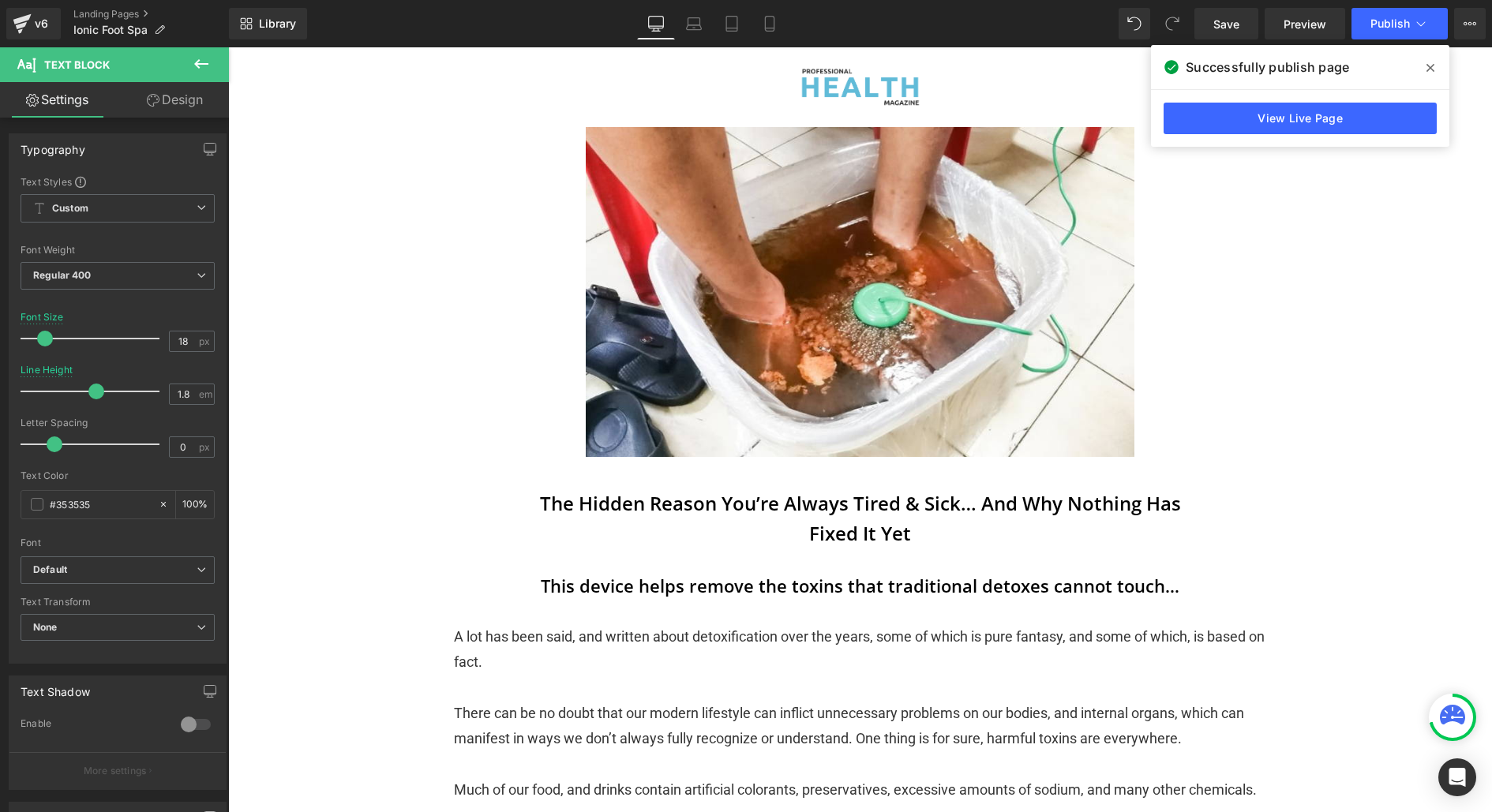
click at [1424, 70] on span at bounding box center [1431, 68] width 26 height 26
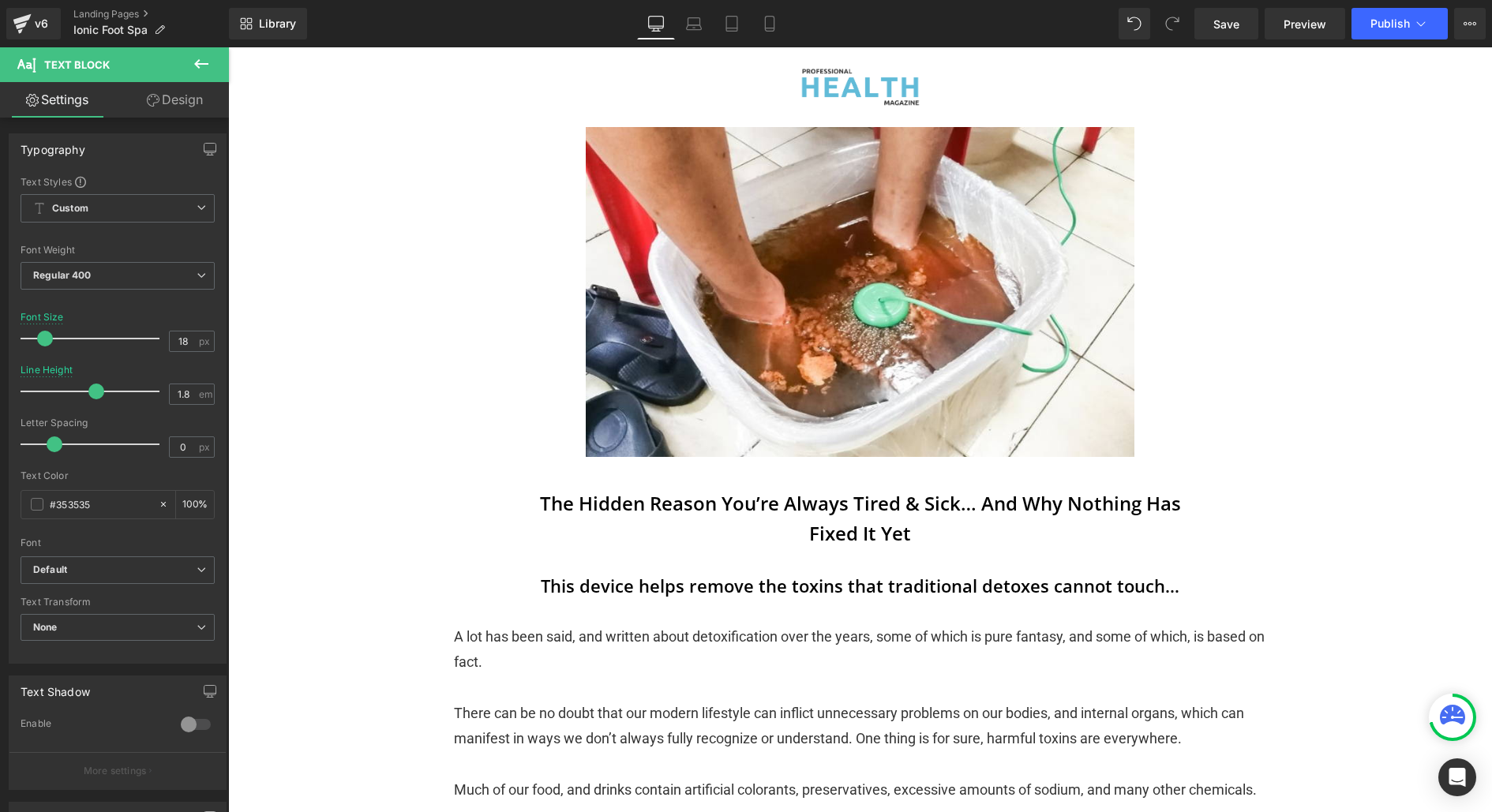
click at [670, 30] on link "Desktop" at bounding box center [656, 23] width 37 height 32
click at [678, 30] on link "Laptop" at bounding box center [694, 23] width 37 height 32
type input "100"
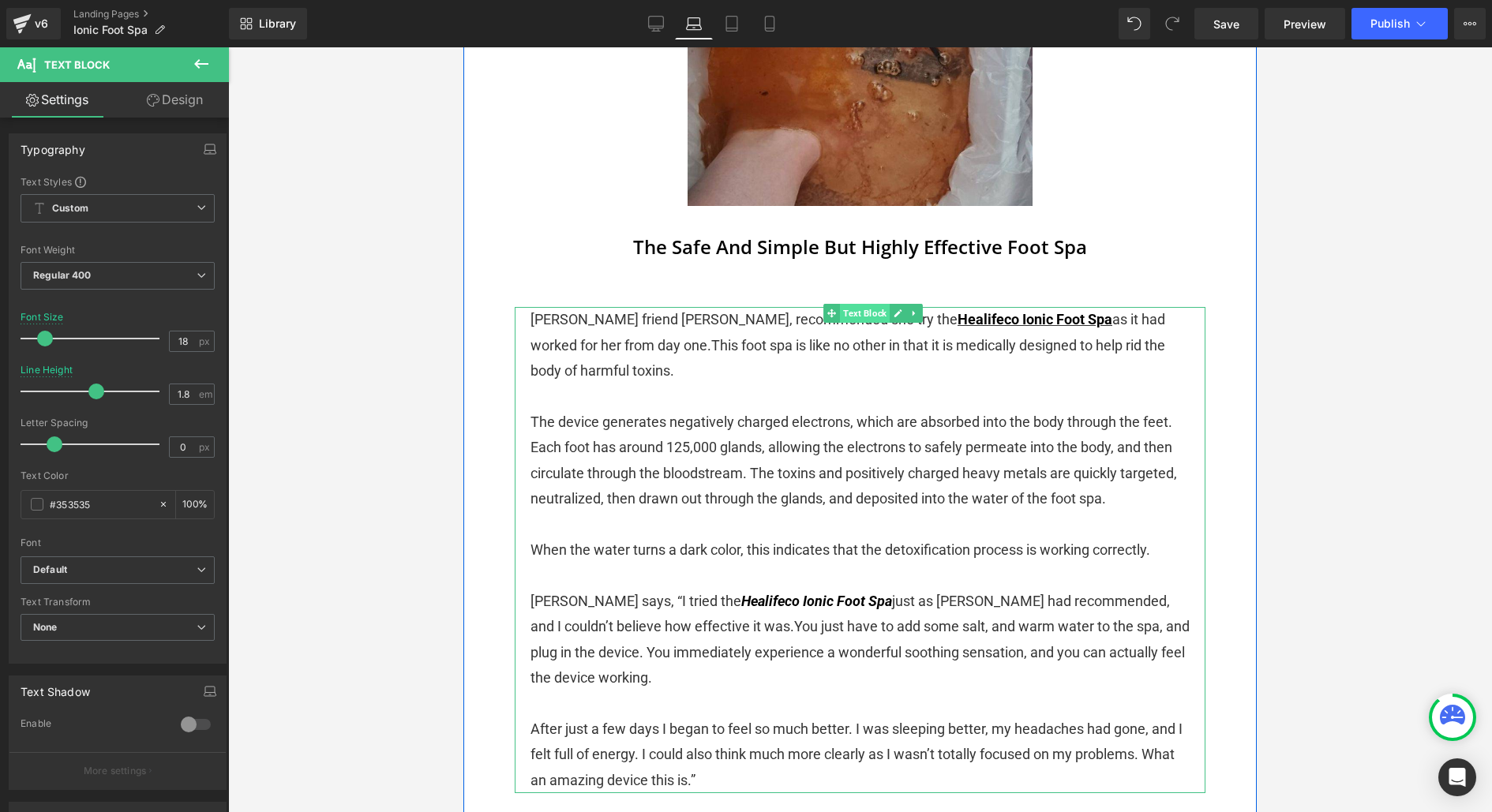
click at [873, 304] on span "Text Block" at bounding box center [865, 314] width 49 height 19
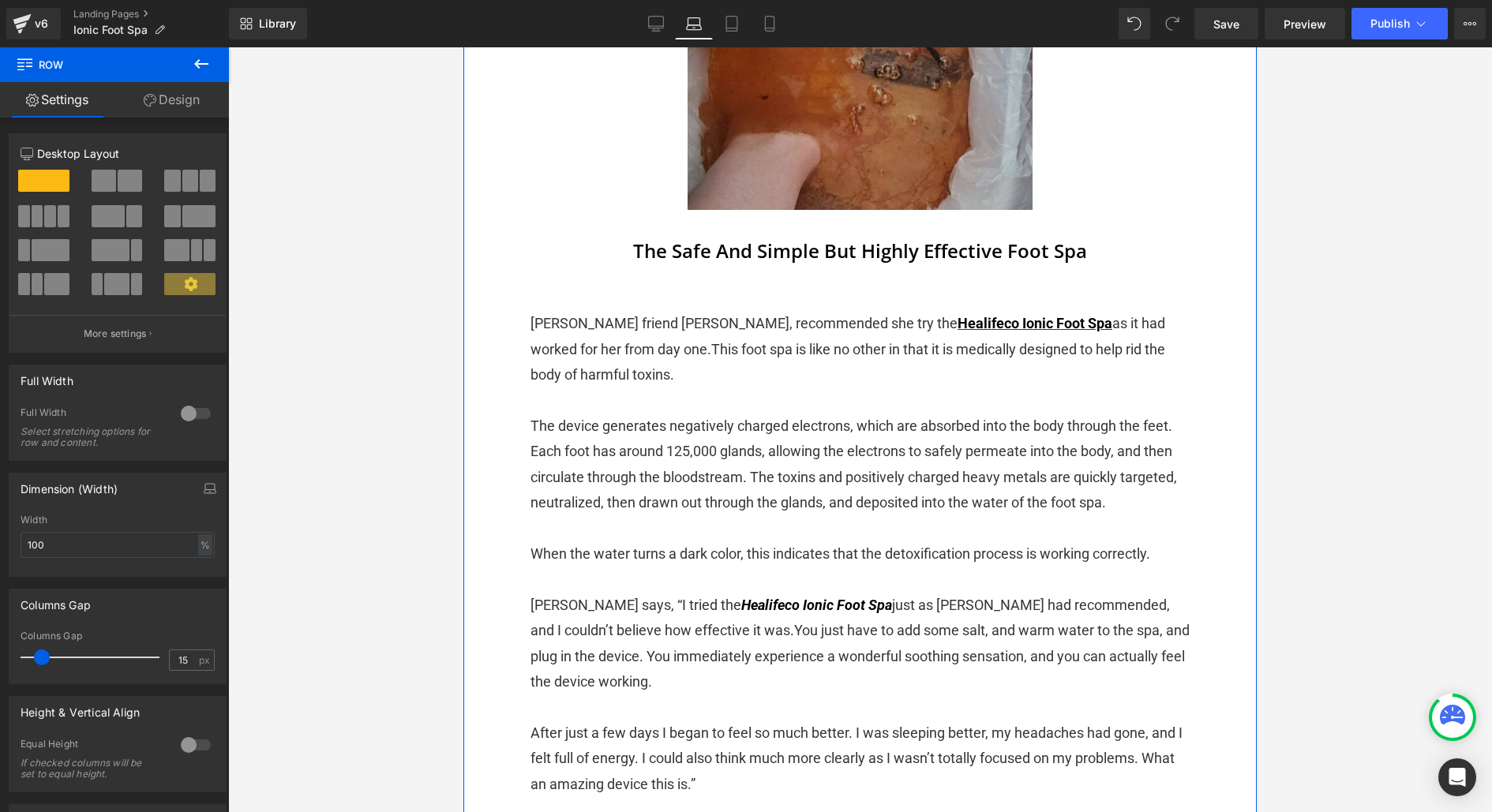
scroll to position [2425, 0]
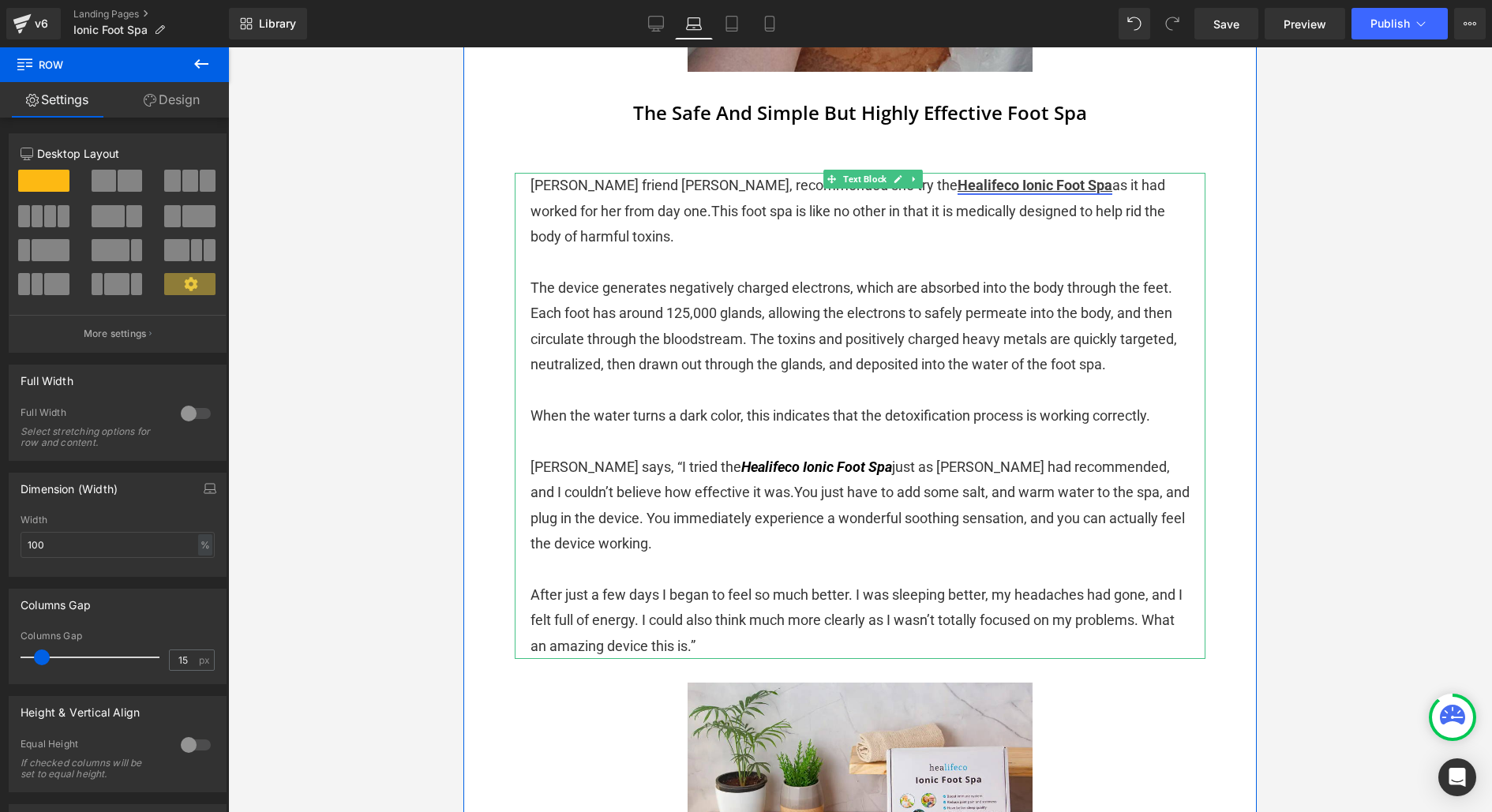
click at [958, 177] on link "Healifeco Ionic Foot Spa" at bounding box center [1035, 185] width 155 height 16
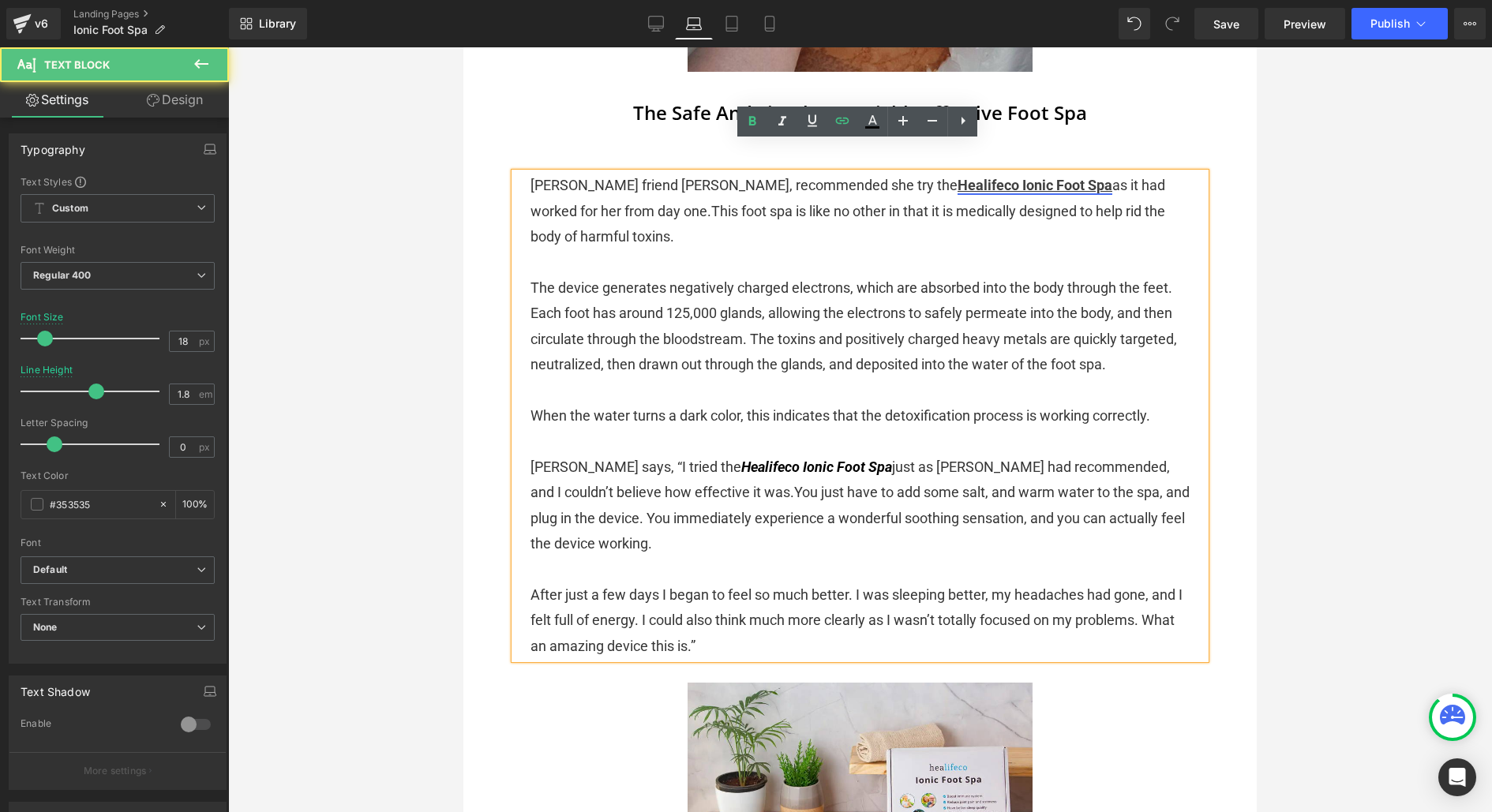
click at [958, 177] on link "Healifeco Ionic Foot Spa" at bounding box center [1035, 185] width 155 height 16
click at [953, 180] on span "Edit" at bounding box center [953, 184] width 18 height 14
click at [942, 203] on span "This foot spa is like no other in that it is medically designed to help rid the…" at bounding box center [848, 223] width 635 height 42
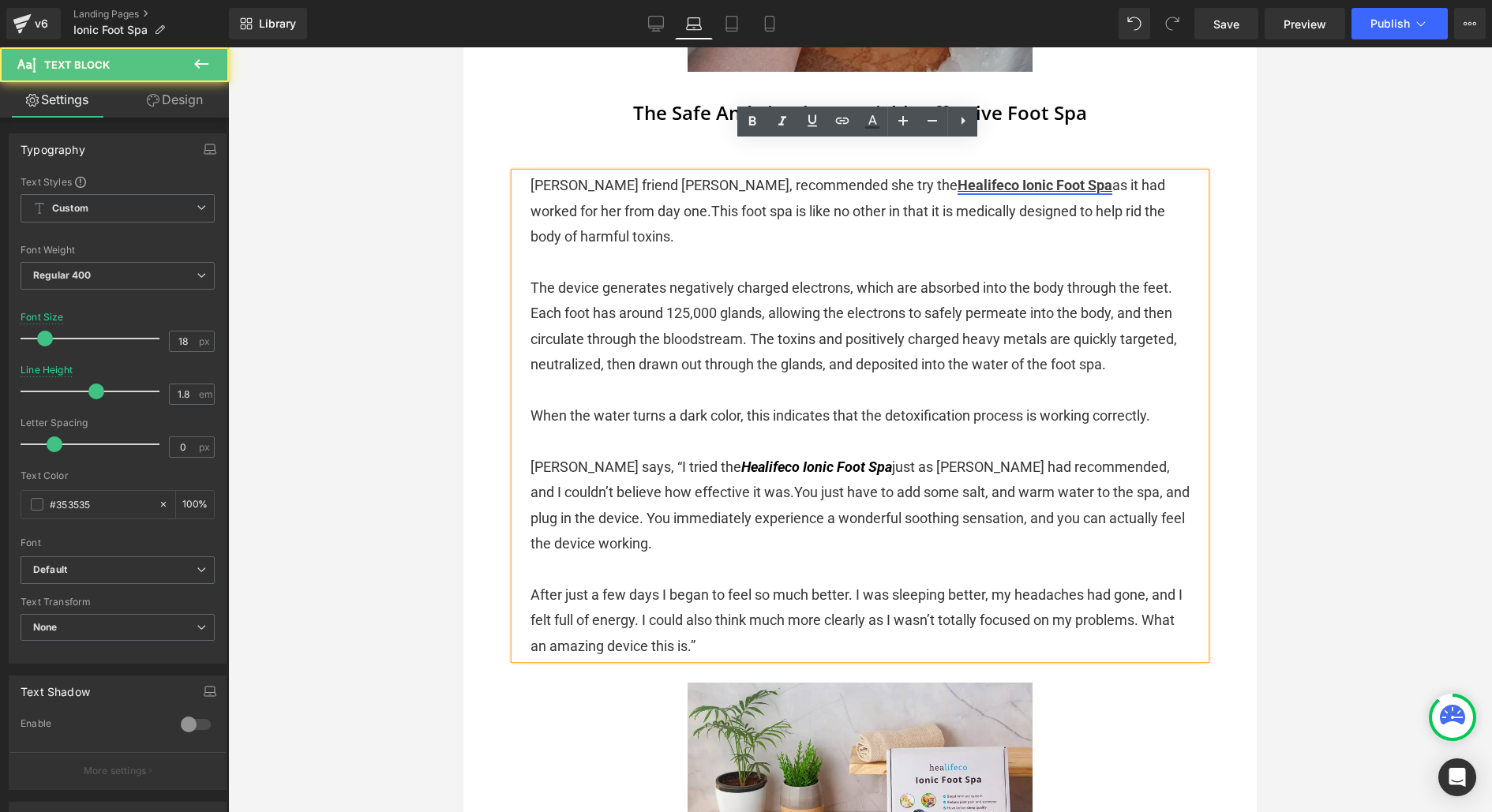
click at [958, 177] on link "Healifeco Ionic Foot Spa" at bounding box center [1035, 185] width 155 height 16
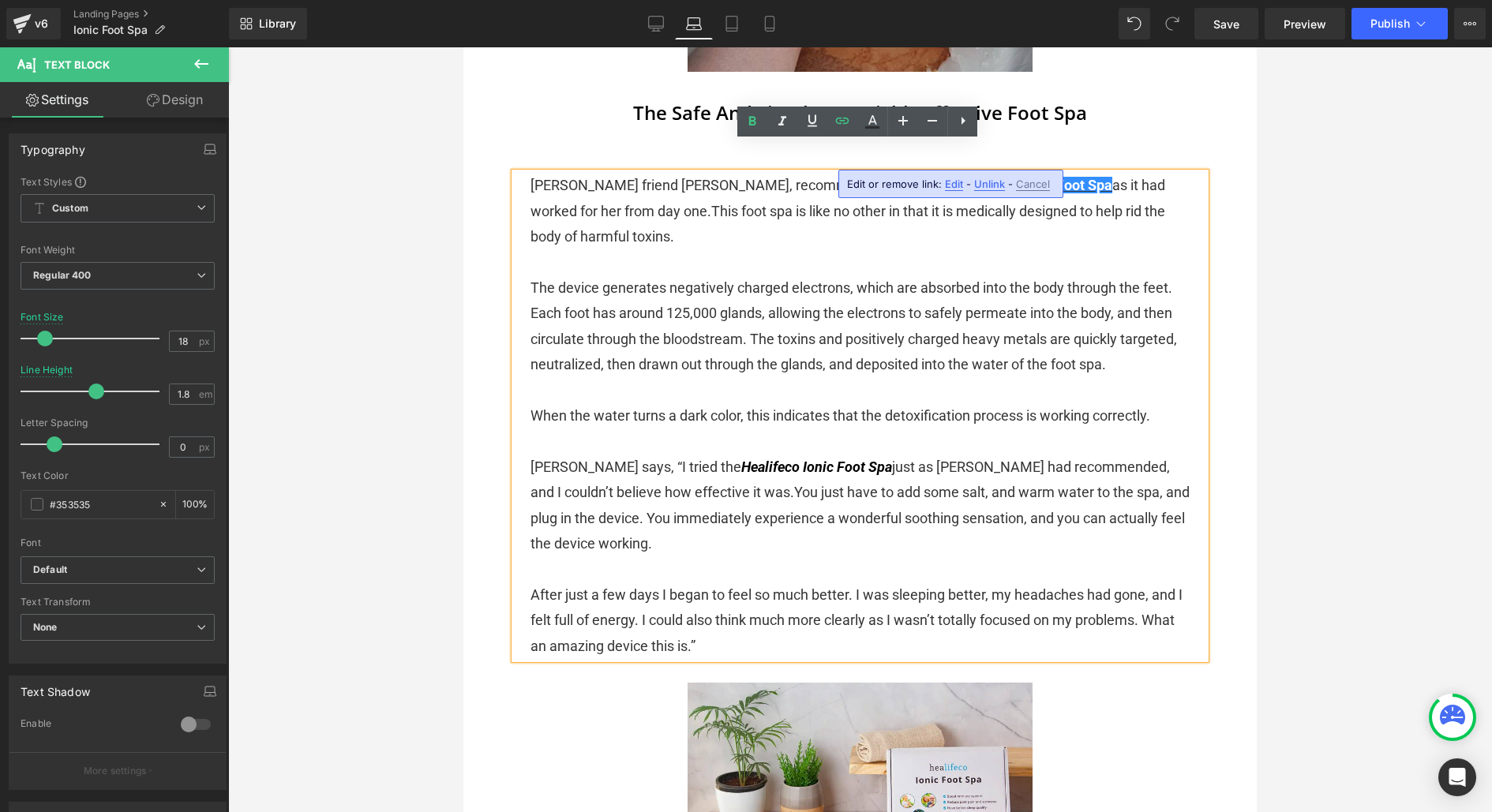
click at [952, 185] on span "Edit" at bounding box center [953, 184] width 18 height 14
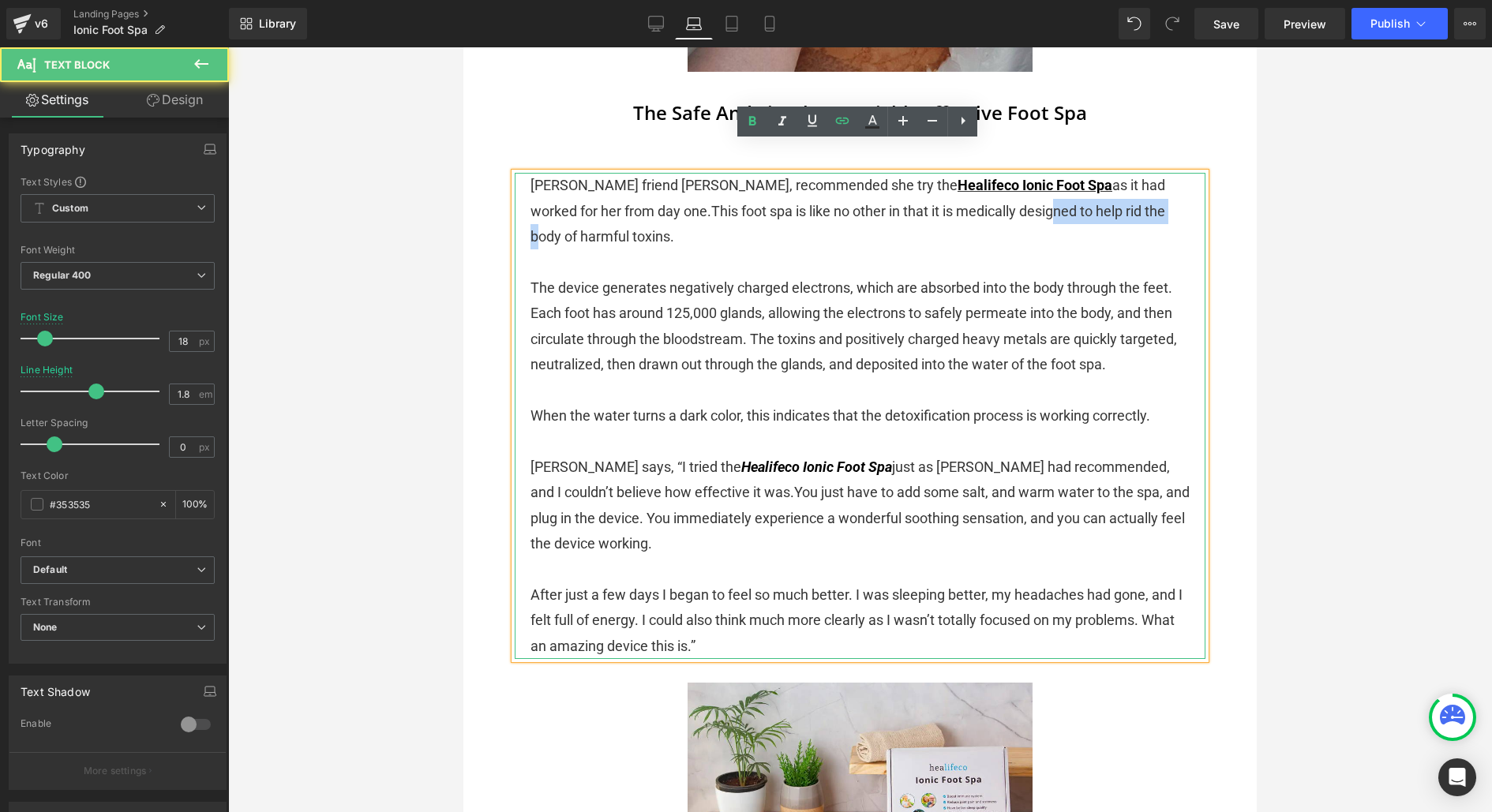
drag, startPoint x: 935, startPoint y: 181, endPoint x: 1054, endPoint y: 180, distance: 119.0
click at [1057, 203] on span "This foot spa is like no other in that it is medically designed to help rid the…" at bounding box center [848, 223] width 635 height 42
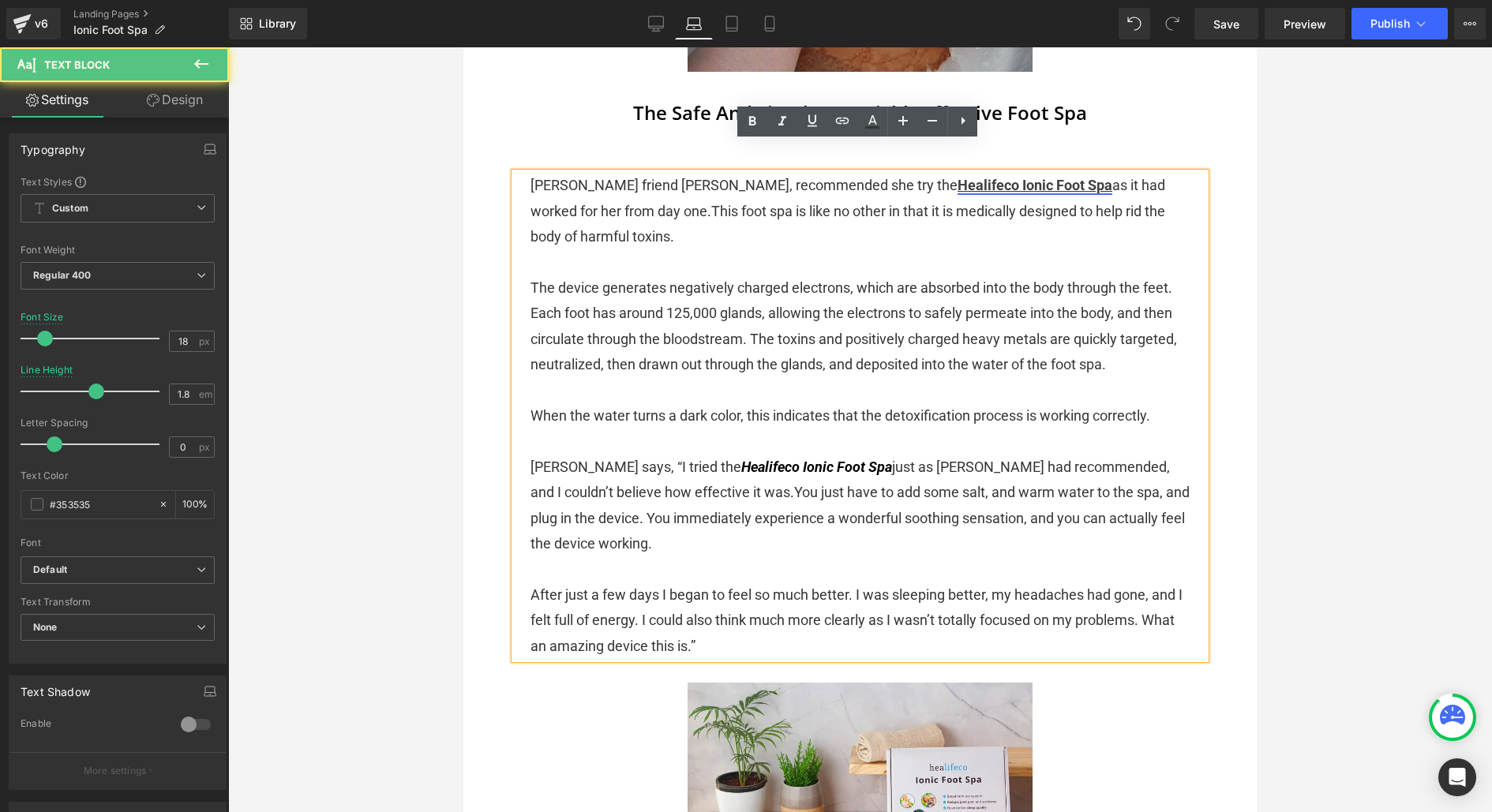
click at [958, 177] on link "Healifeco Ionic Foot Spa" at bounding box center [1035, 185] width 155 height 16
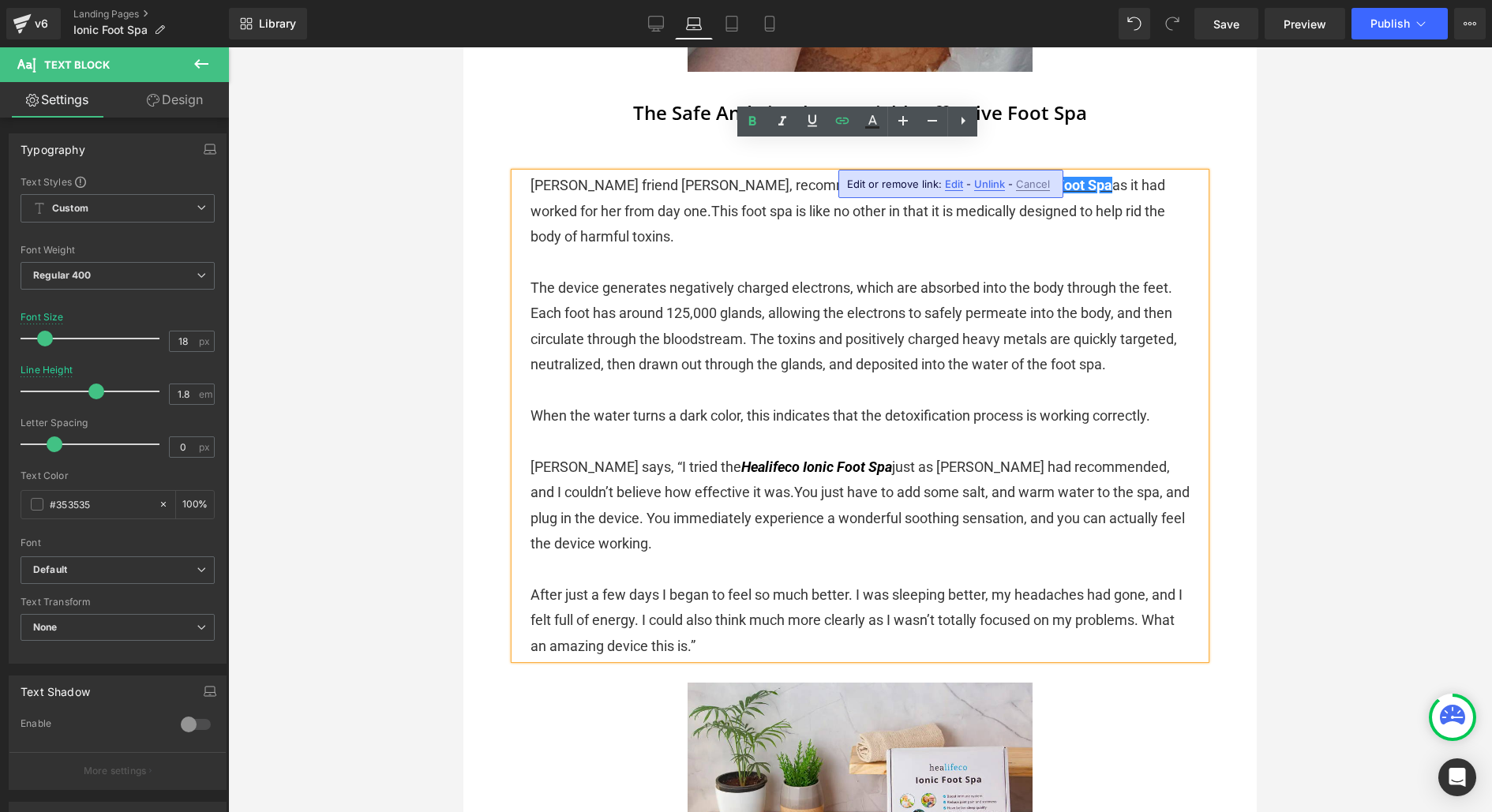
click at [951, 181] on span "Edit" at bounding box center [953, 184] width 18 height 14
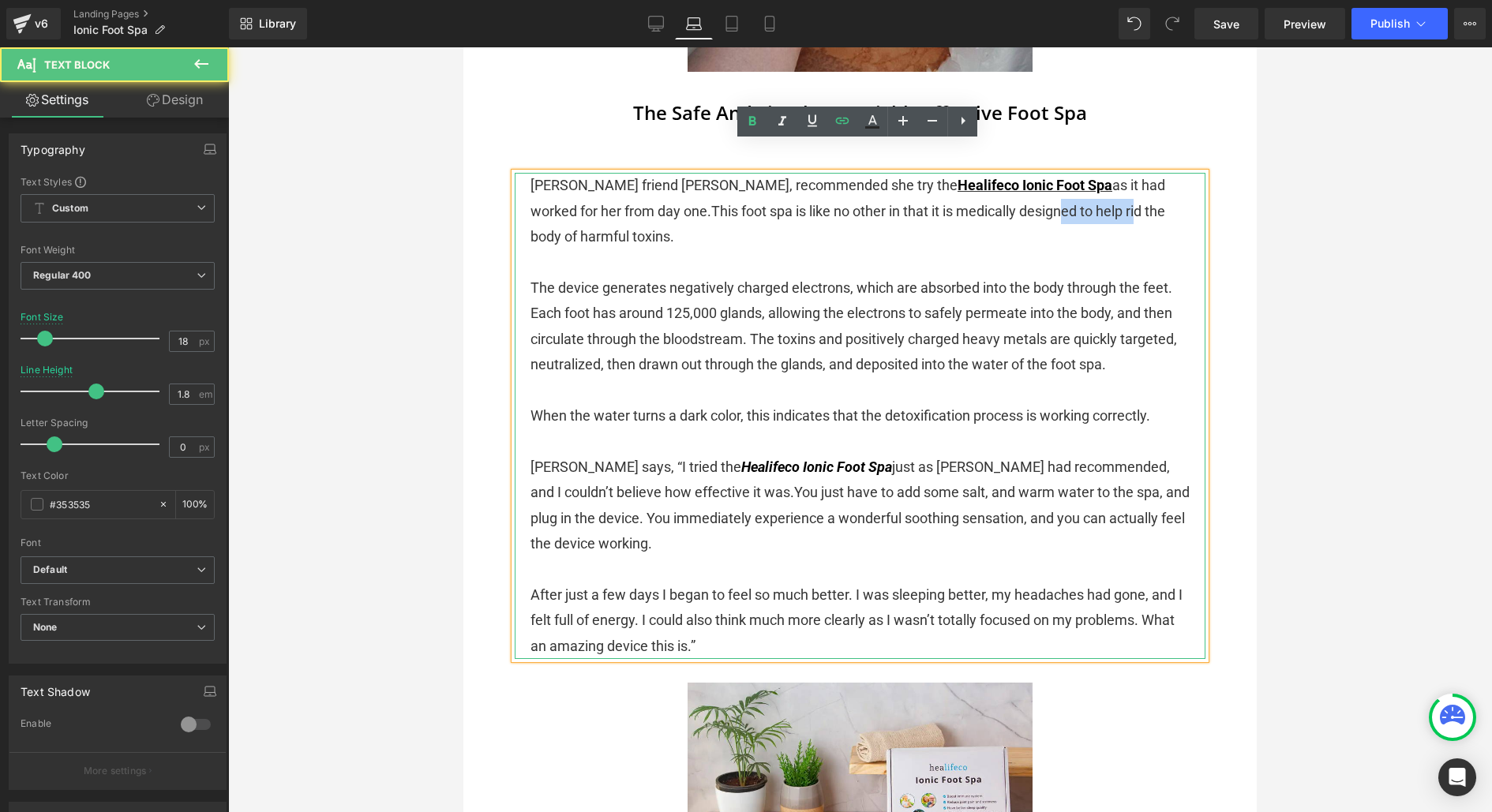
drag, startPoint x: 948, startPoint y: 186, endPoint x: 1017, endPoint y: 184, distance: 69.0
click at [1018, 203] on span "This foot spa is like no other in that it is medically designed to help rid the…" at bounding box center [848, 223] width 635 height 42
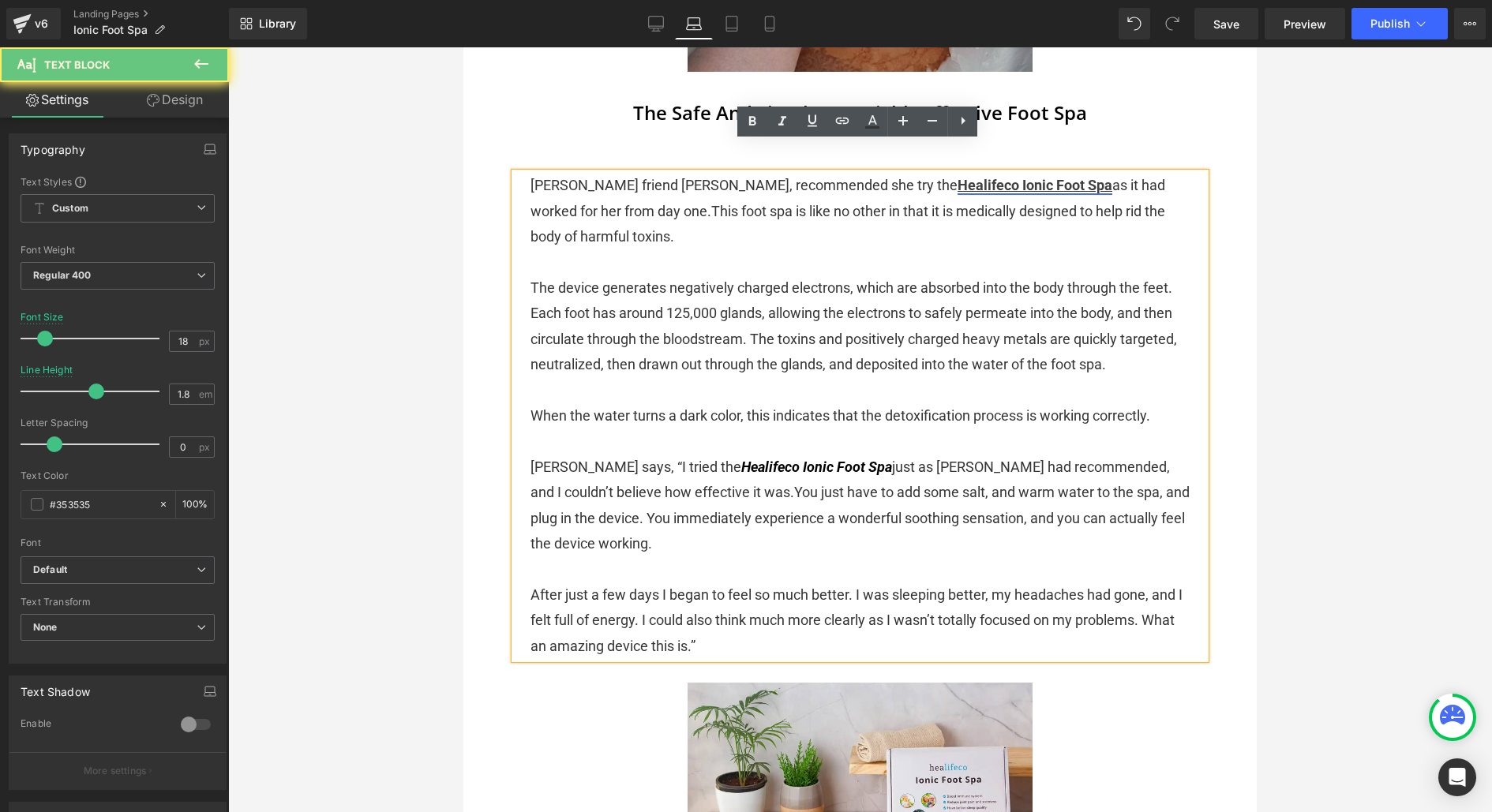
click at [958, 177] on link "Healifeco Ionic Foot Spa" at bounding box center [1035, 185] width 155 height 16
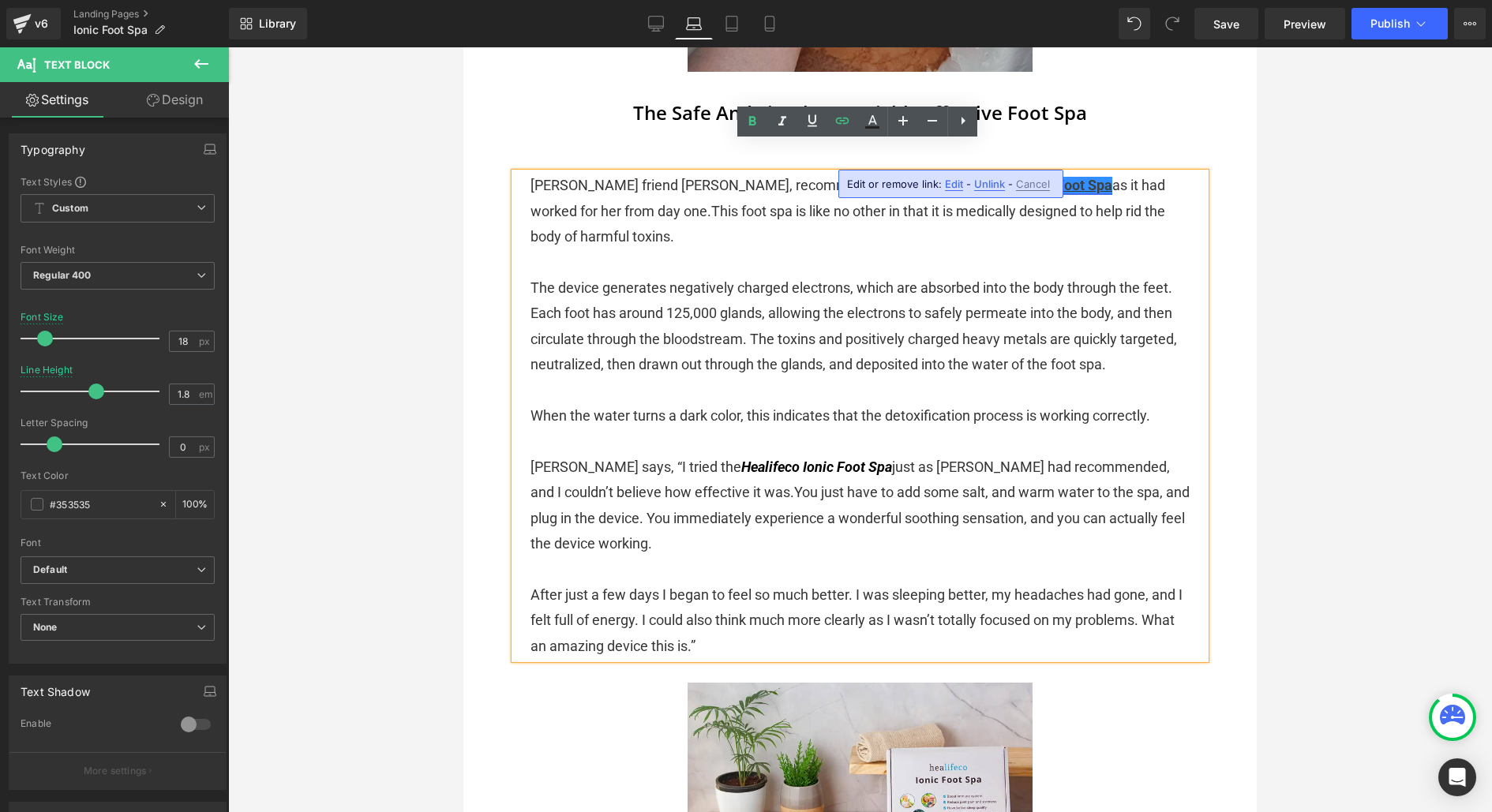
click at [966, 177] on link "Healifeco Ionic Foot Spa" at bounding box center [1035, 185] width 155 height 16
click at [958, 177] on link "Healifeco Ionic Foot Spa" at bounding box center [1035, 185] width 155 height 16
click at [731, 205] on p "[PERSON_NAME] friend [PERSON_NAME], recommended she try the Healifeco Ionic Foo…" at bounding box center [861, 211] width 660 height 77
click at [958, 177] on link "Healifeco Ionic Foot Spa" at bounding box center [1035, 185] width 155 height 16
click at [950, 184] on span "Edit" at bounding box center [953, 184] width 18 height 14
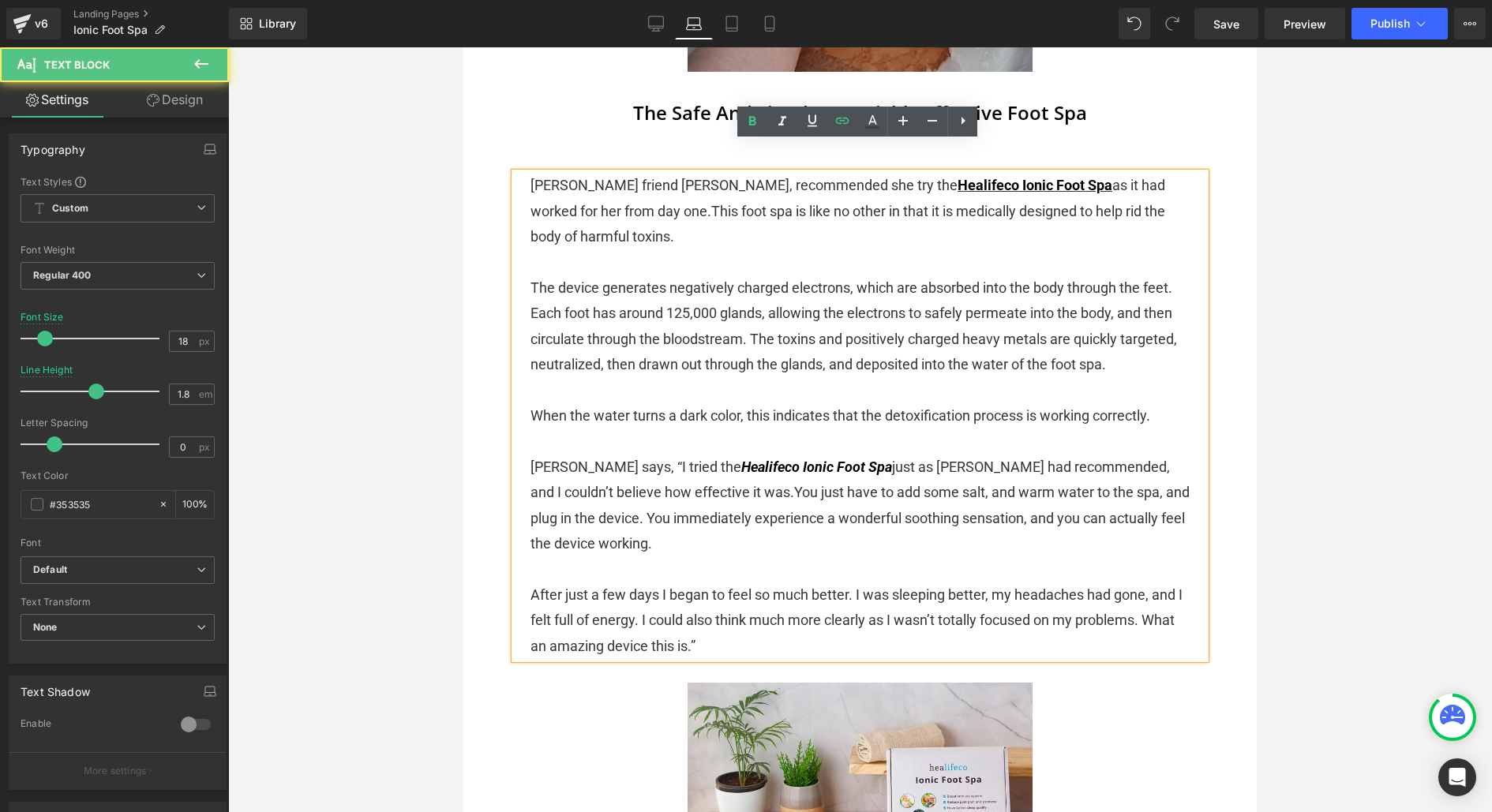
click at [932, 203] on span "This foot spa is like no other in that it is medically designed to help rid the…" at bounding box center [848, 223] width 635 height 42
click at [904, 251] on p at bounding box center [861, 263] width 660 height 26
click at [764, 458] on link "Healifeco Ionic Foot Spa" at bounding box center [816, 466] width 151 height 16
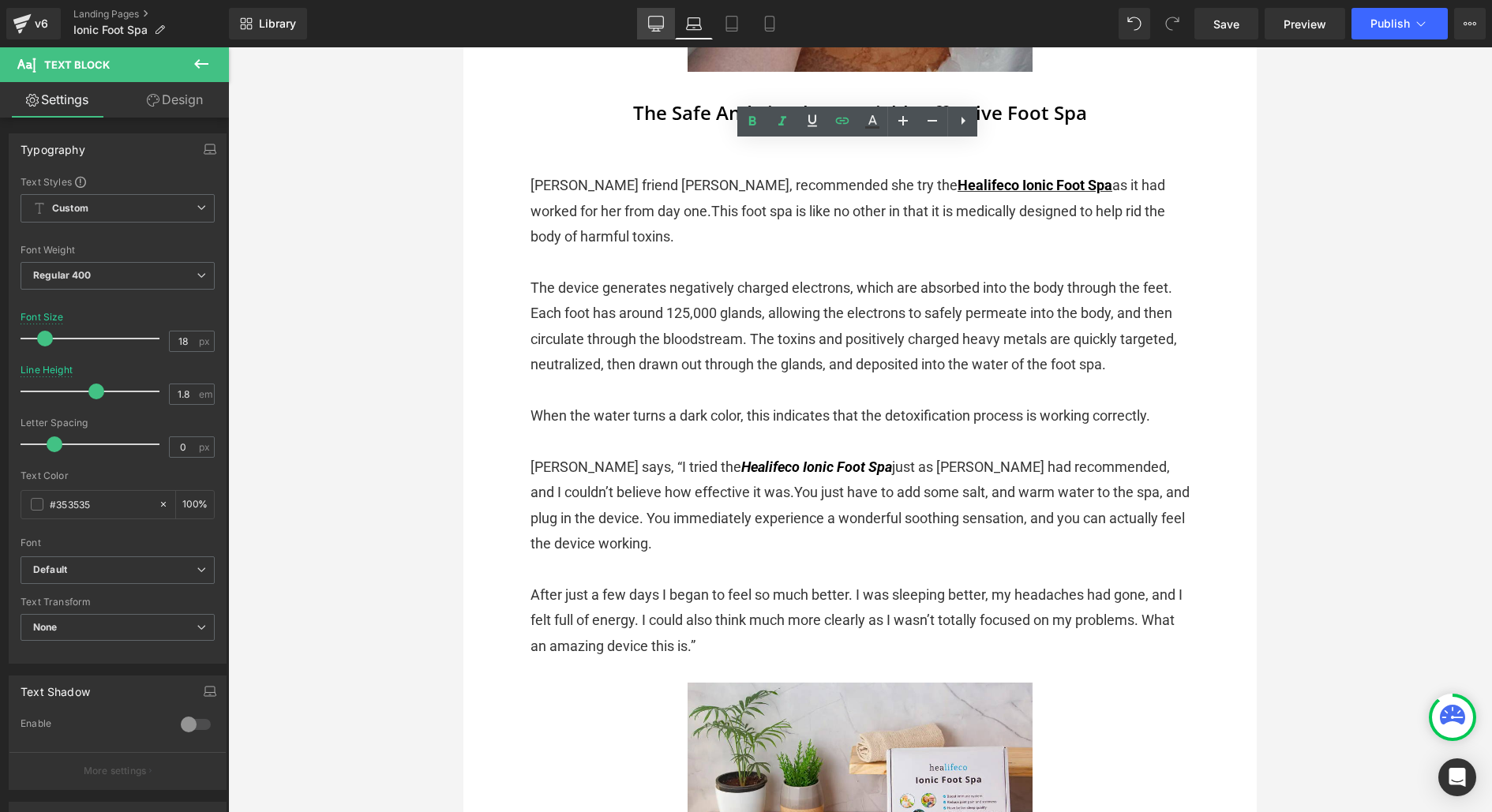
click at [646, 23] on link "Desktop" at bounding box center [656, 23] width 37 height 32
type input "100"
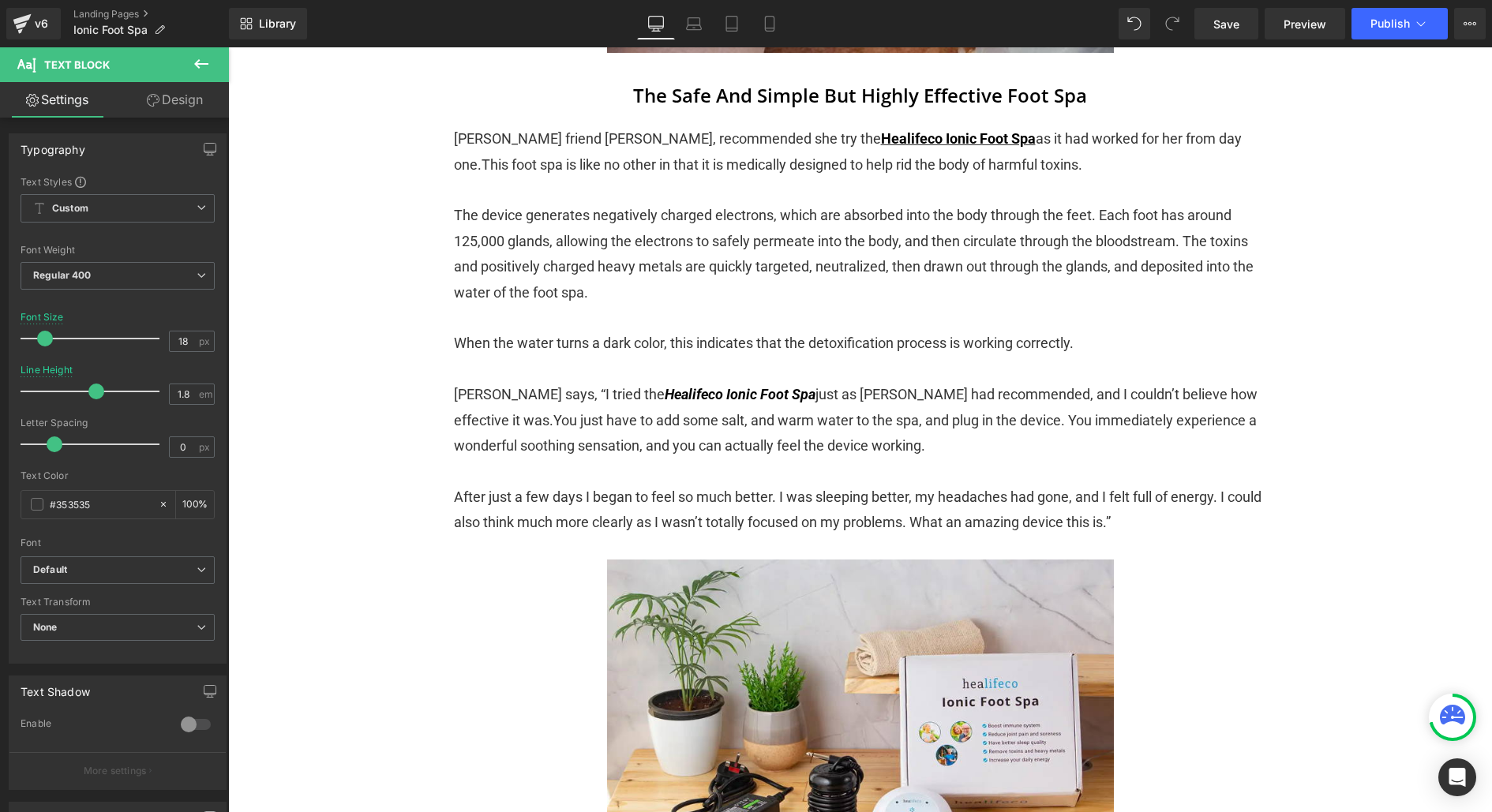
scroll to position [2377, 0]
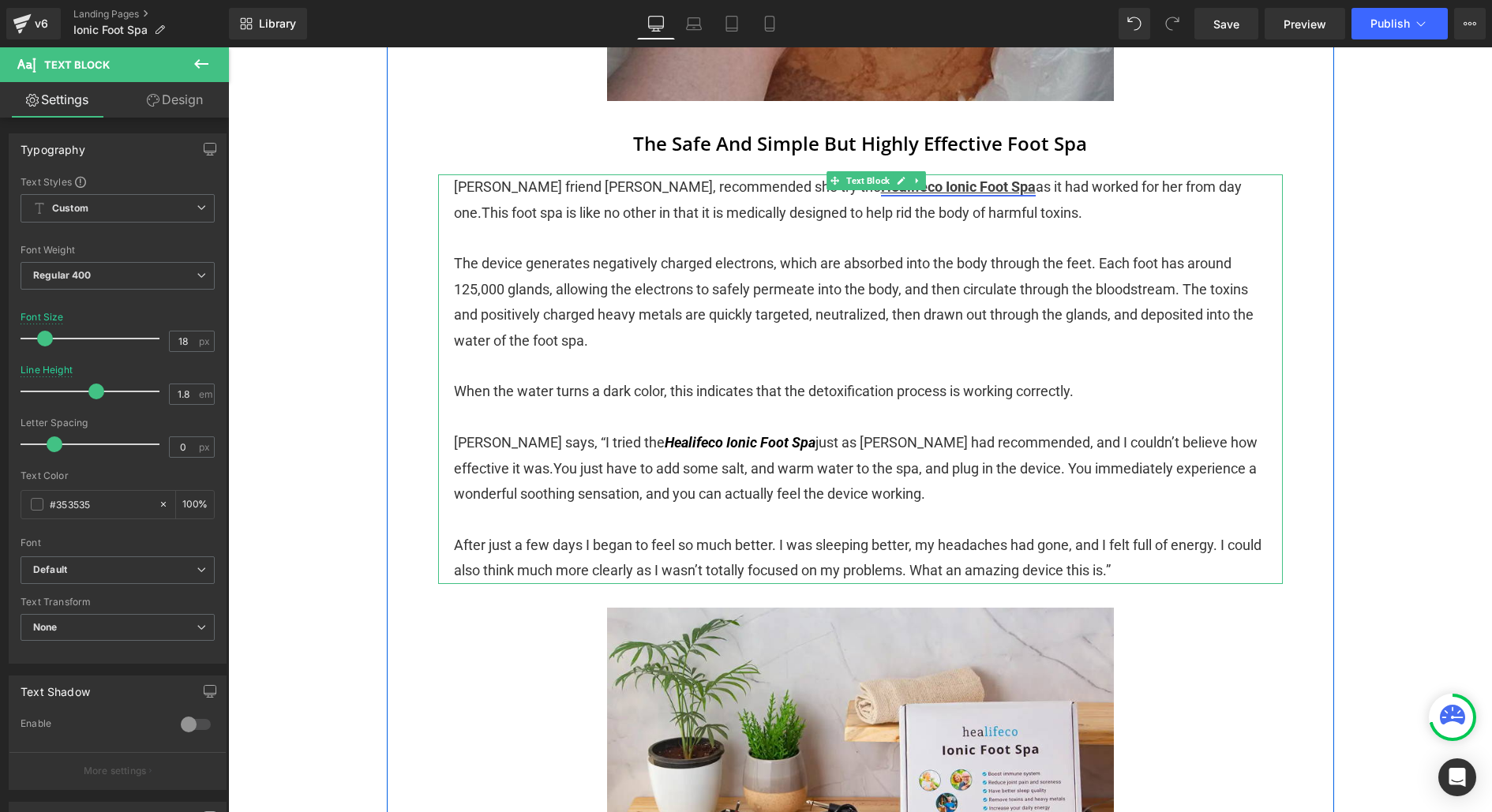
click at [881, 183] on link "Healifeco Ionic Foot Spa" at bounding box center [959, 186] width 155 height 16
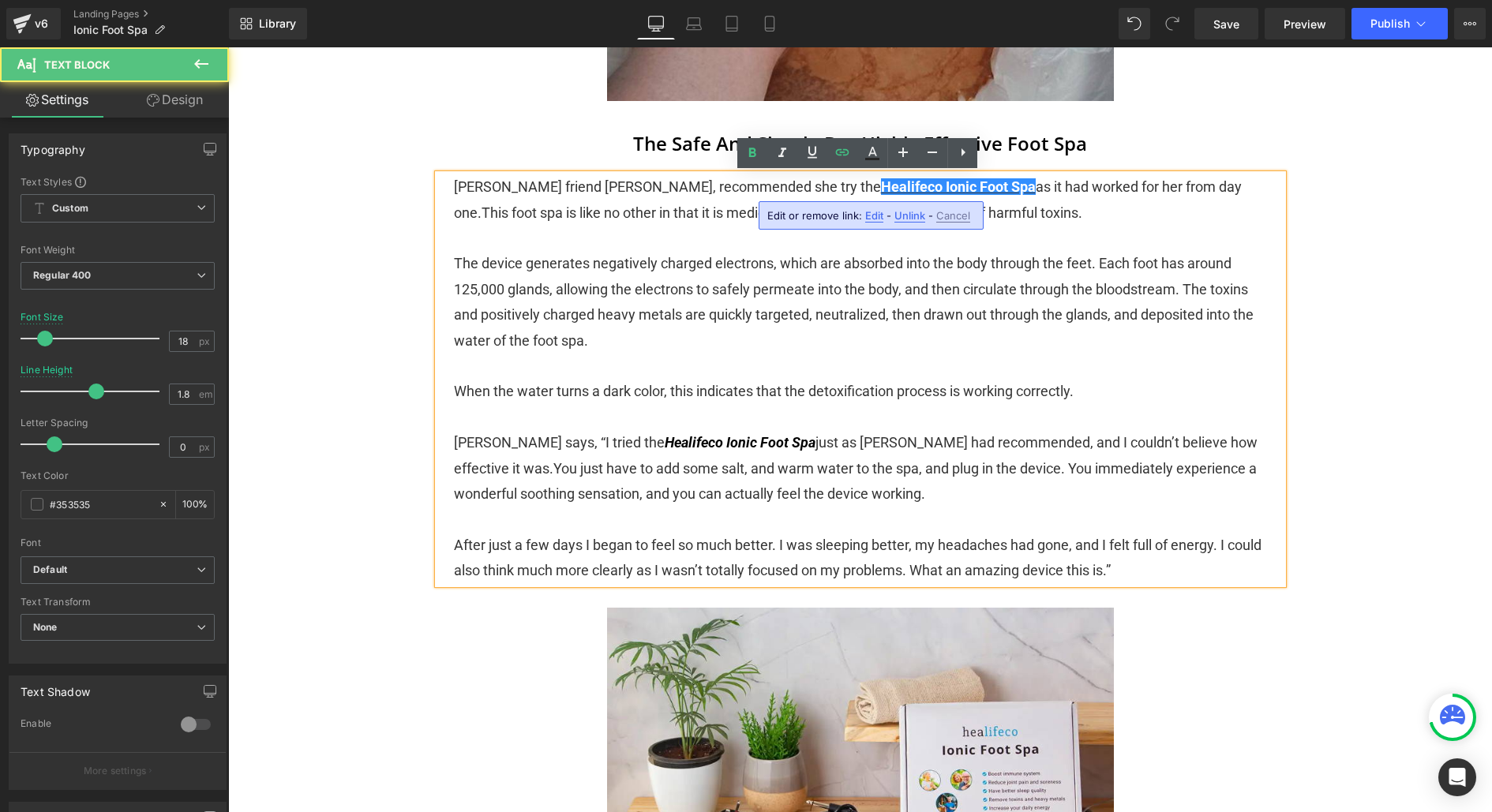
click at [866, 212] on span "Edit" at bounding box center [873, 216] width 18 height 14
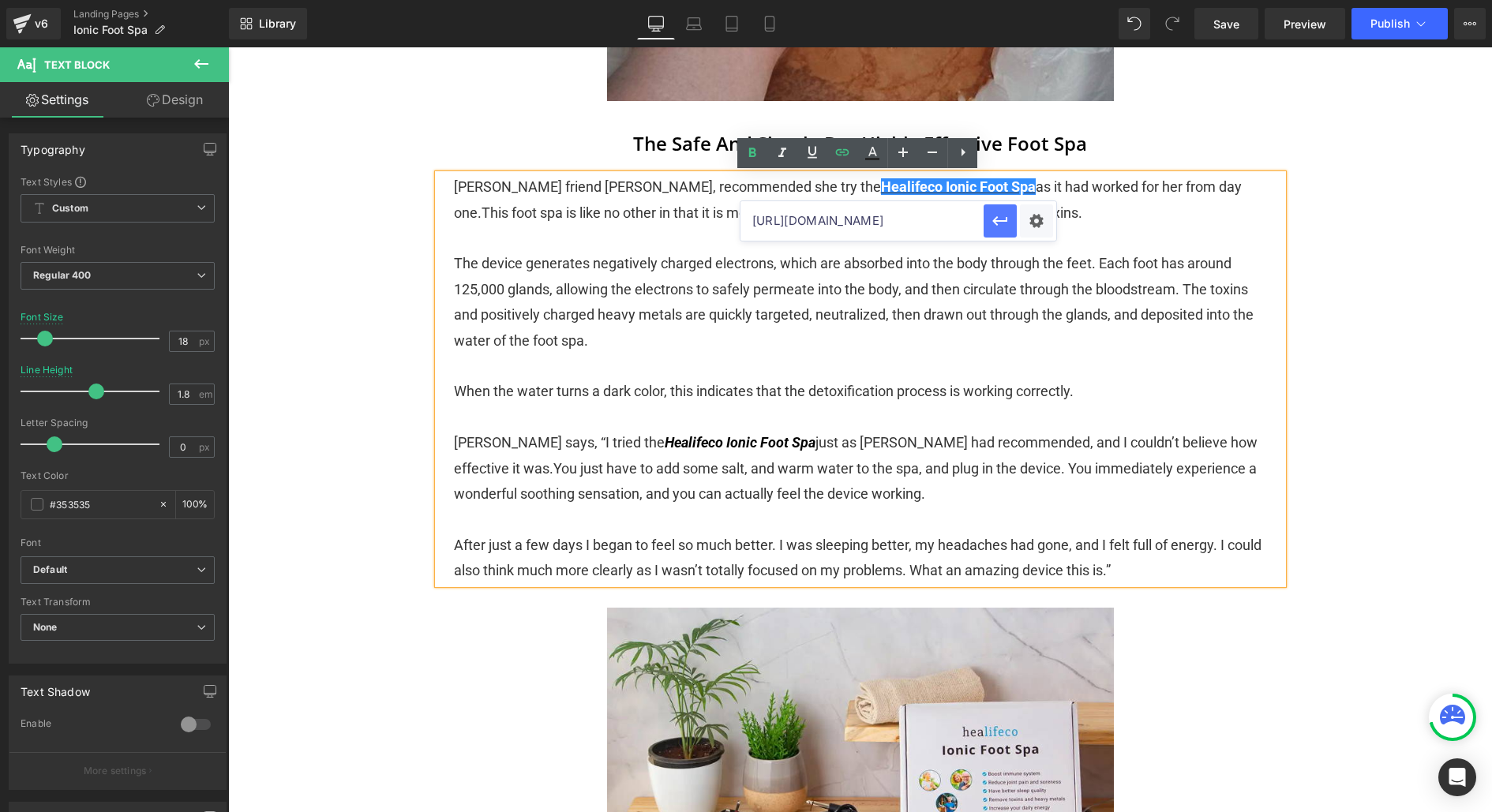
scroll to position [0, 23]
drag, startPoint x: 835, startPoint y: 223, endPoint x: 999, endPoint y: 223, distance: 164.0
click at [999, 223] on div "[URL][DOMAIN_NAME]" at bounding box center [898, 221] width 316 height 39
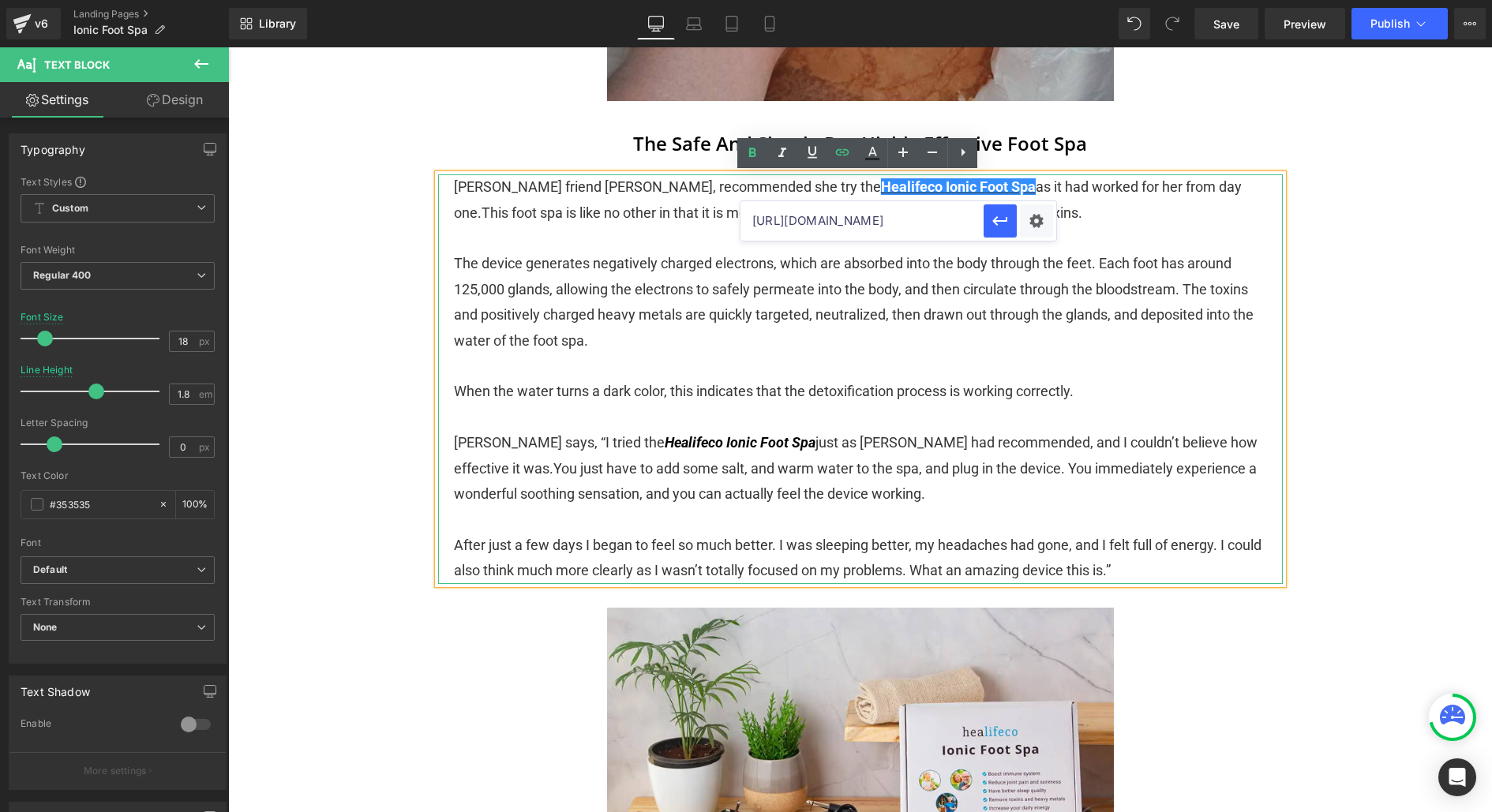
click at [873, 348] on p "The device generates negatively charged electrons, which are absorbed into the …" at bounding box center [861, 302] width 813 height 102
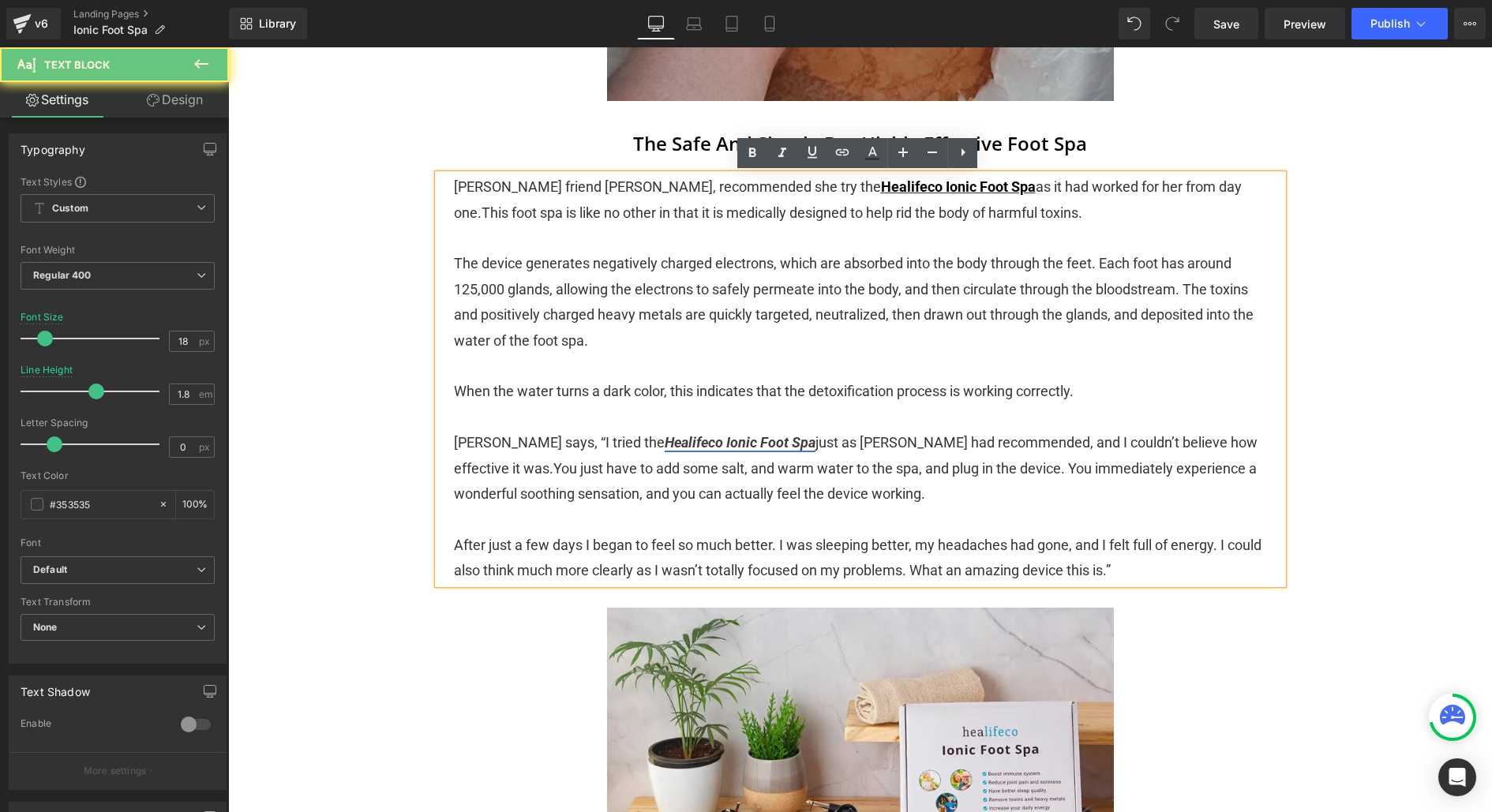
click at [688, 446] on link "Healifeco Ionic Foot Spa" at bounding box center [740, 442] width 151 height 16
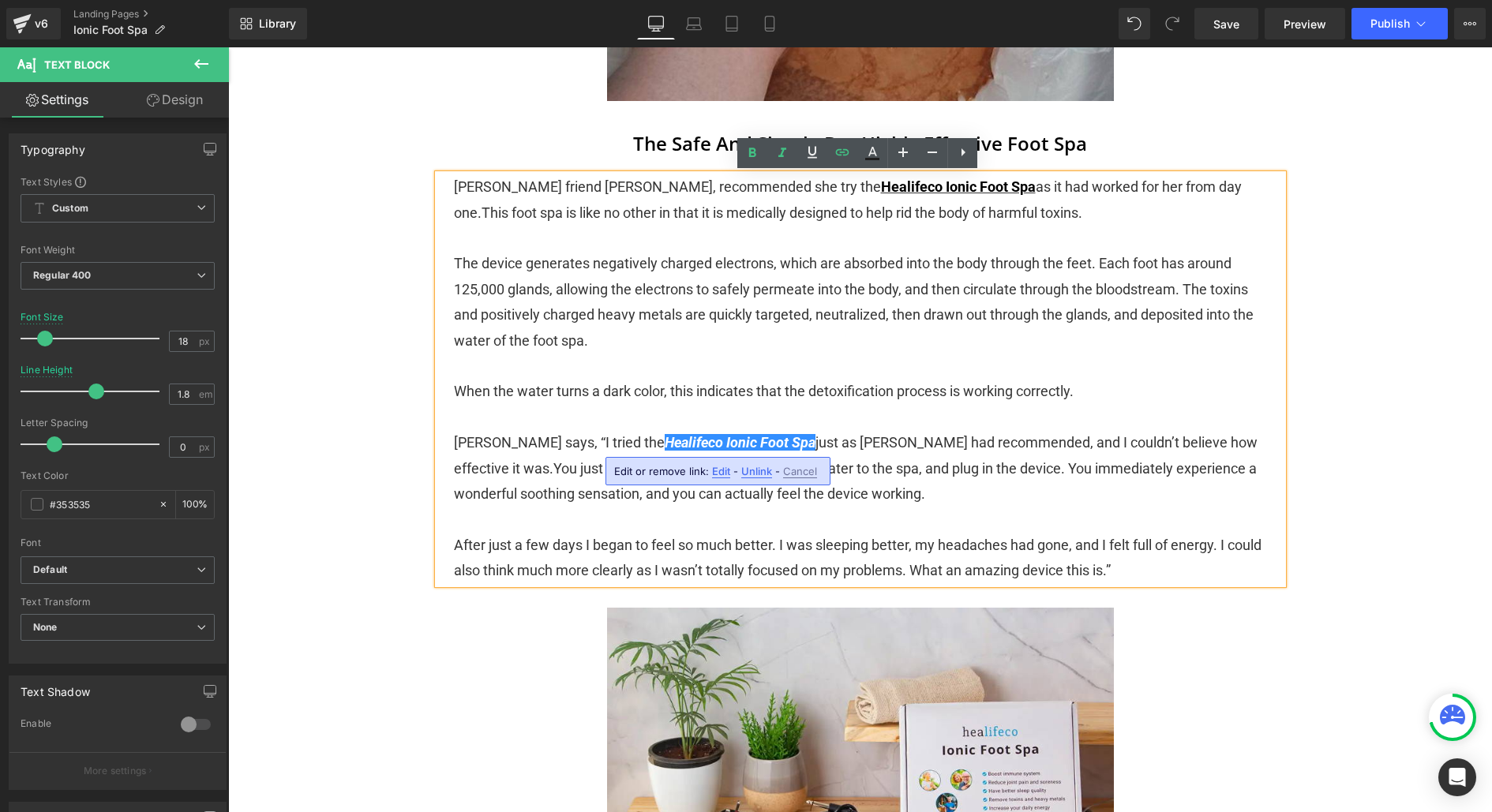
click at [705, 470] on span "Edit or remove link:" at bounding box center [661, 471] width 95 height 13
click at [722, 470] on span "Edit" at bounding box center [721, 472] width 18 height 14
drag, startPoint x: 908, startPoint y: 521, endPoint x: 976, endPoint y: 471, distance: 84.4
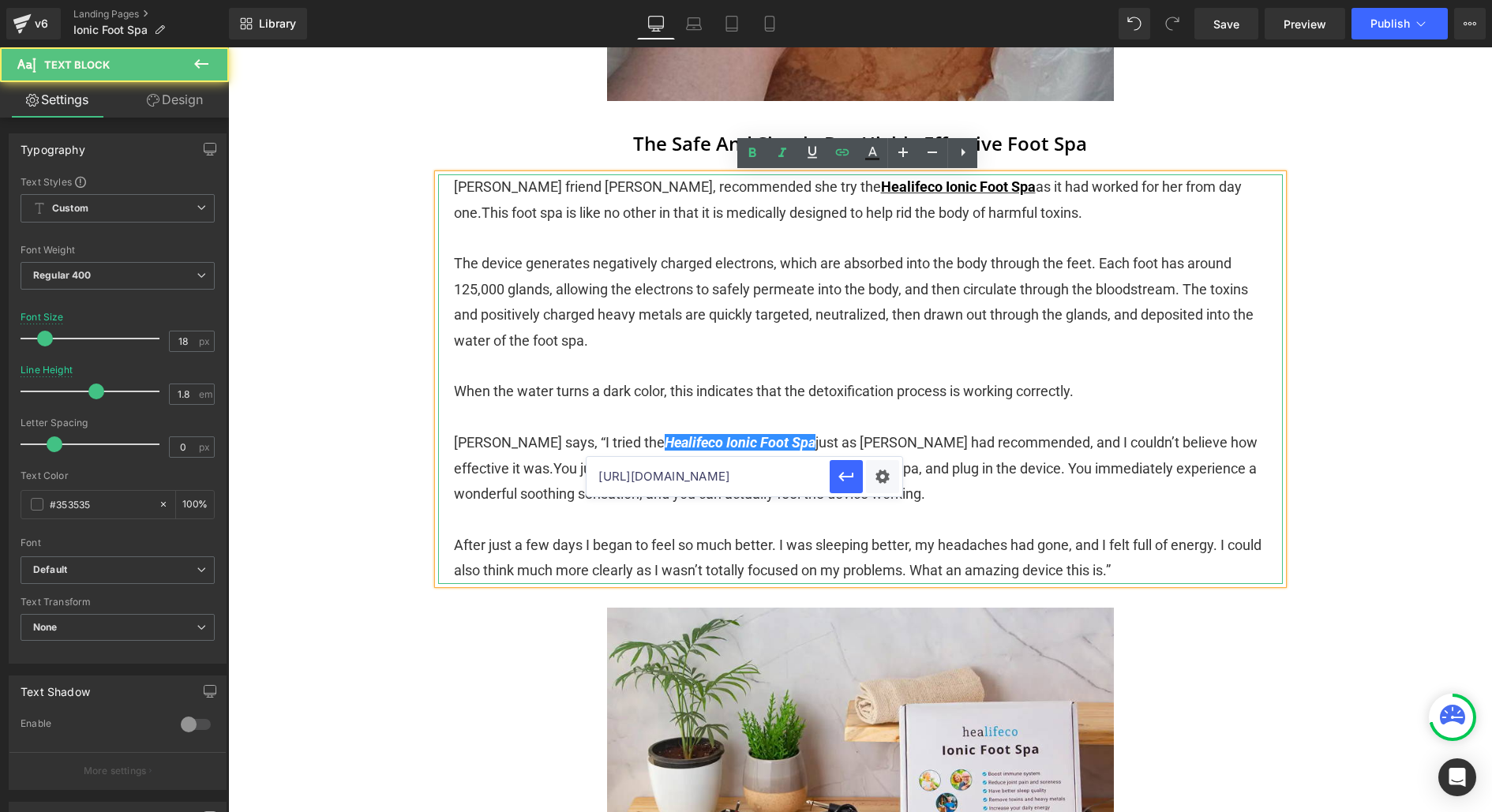
click at [940, 399] on p "When the water turns a dark color, this indicates that the detoxification proce…" at bounding box center [861, 392] width 813 height 26
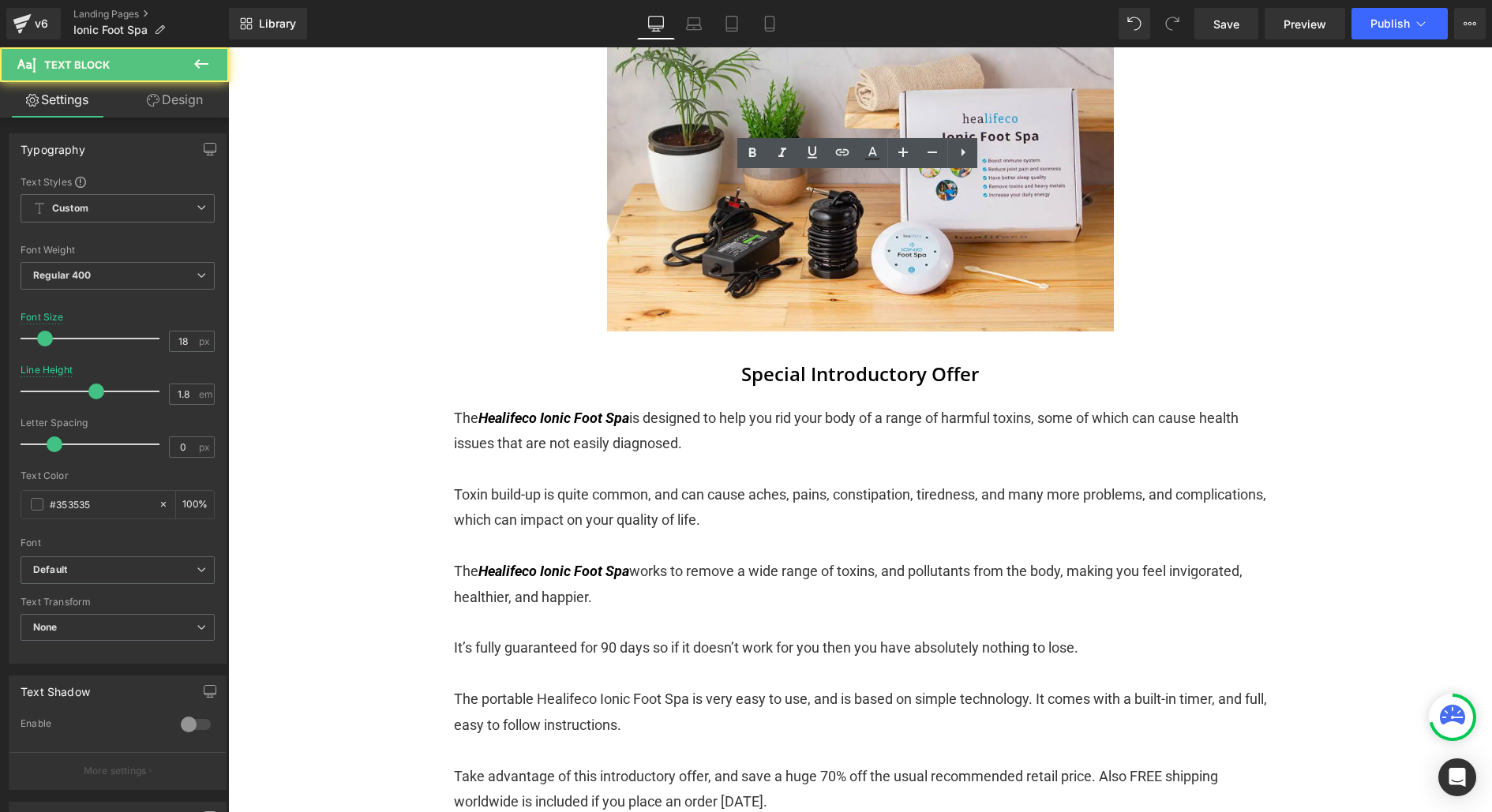
scroll to position [3103, 0]
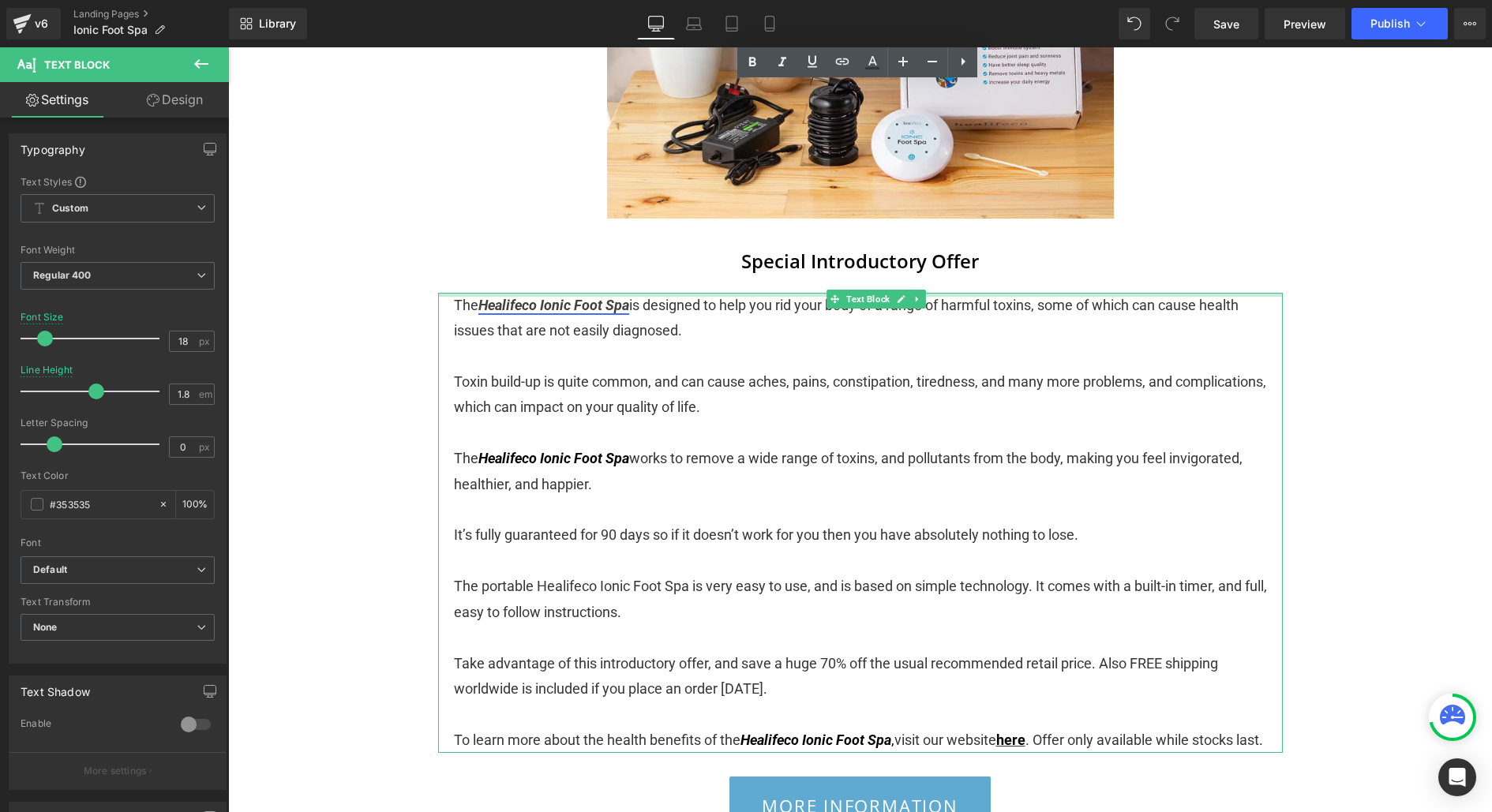
click at [580, 308] on link "Healifeco Ionic Foot Spa" at bounding box center [553, 304] width 151 height 16
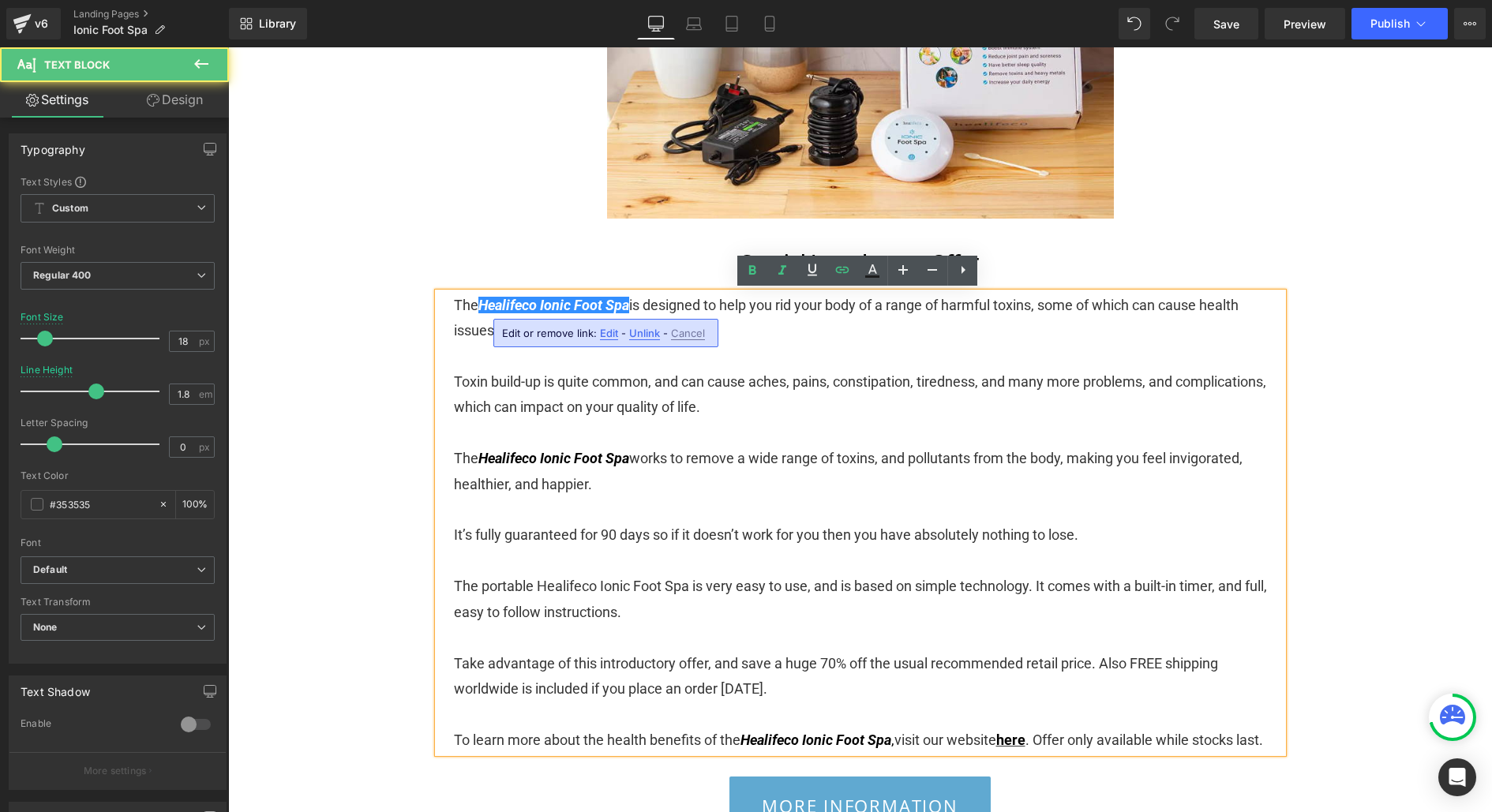
click at [596, 331] on div "Edit or remove link: Edit - Unlink - Cancel" at bounding box center [606, 332] width 225 height 28
click at [600, 332] on span "Edit" at bounding box center [608, 334] width 18 height 14
type input "[URL][DOMAIN_NAME]"
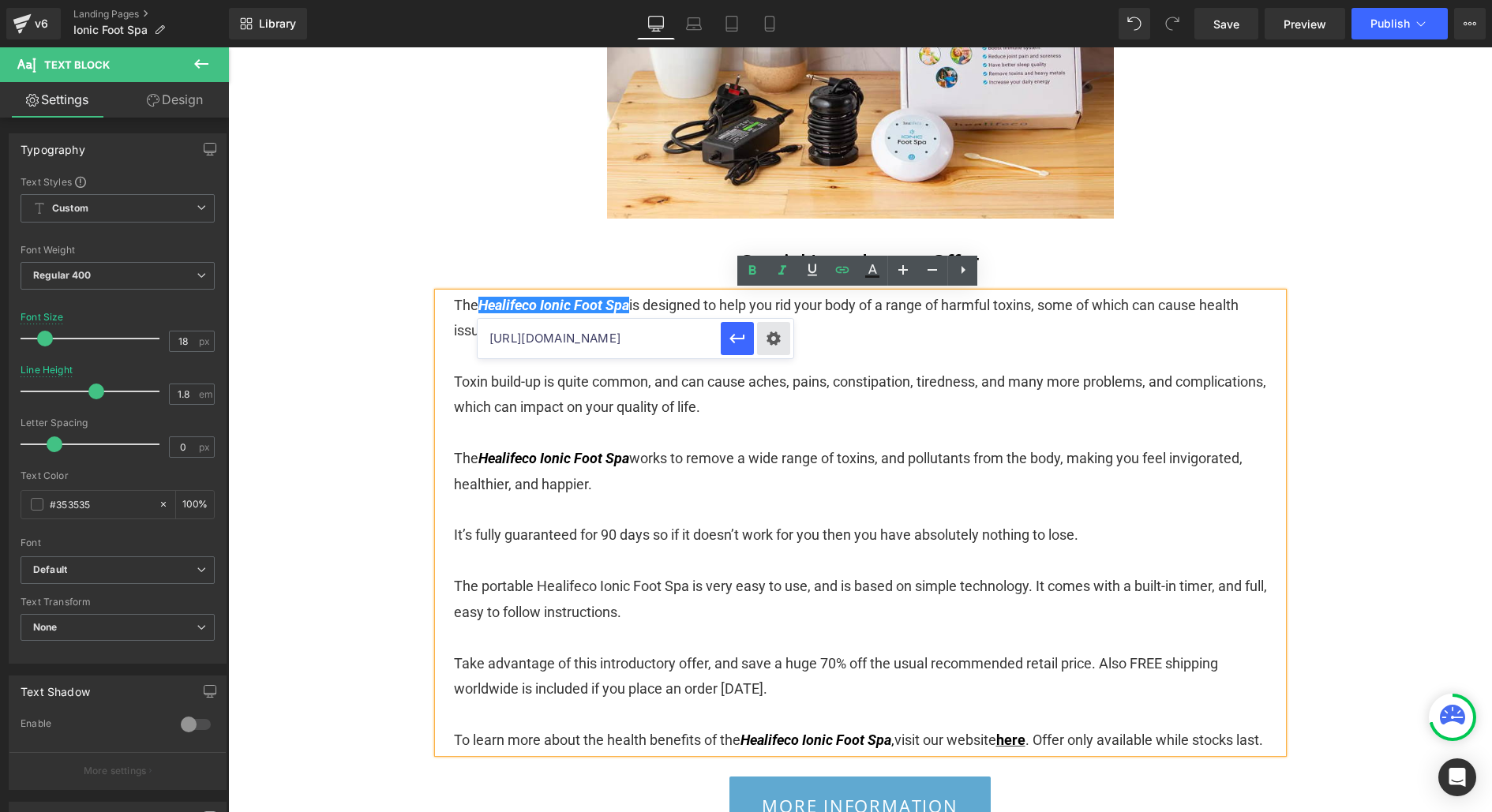
scroll to position [0, 23]
drag, startPoint x: 602, startPoint y: 338, endPoint x: 758, endPoint y: 338, distance: 156.0
click at [758, 338] on div "[URL][DOMAIN_NAME]" at bounding box center [636, 338] width 316 height 39
click at [705, 438] on p at bounding box center [861, 434] width 813 height 26
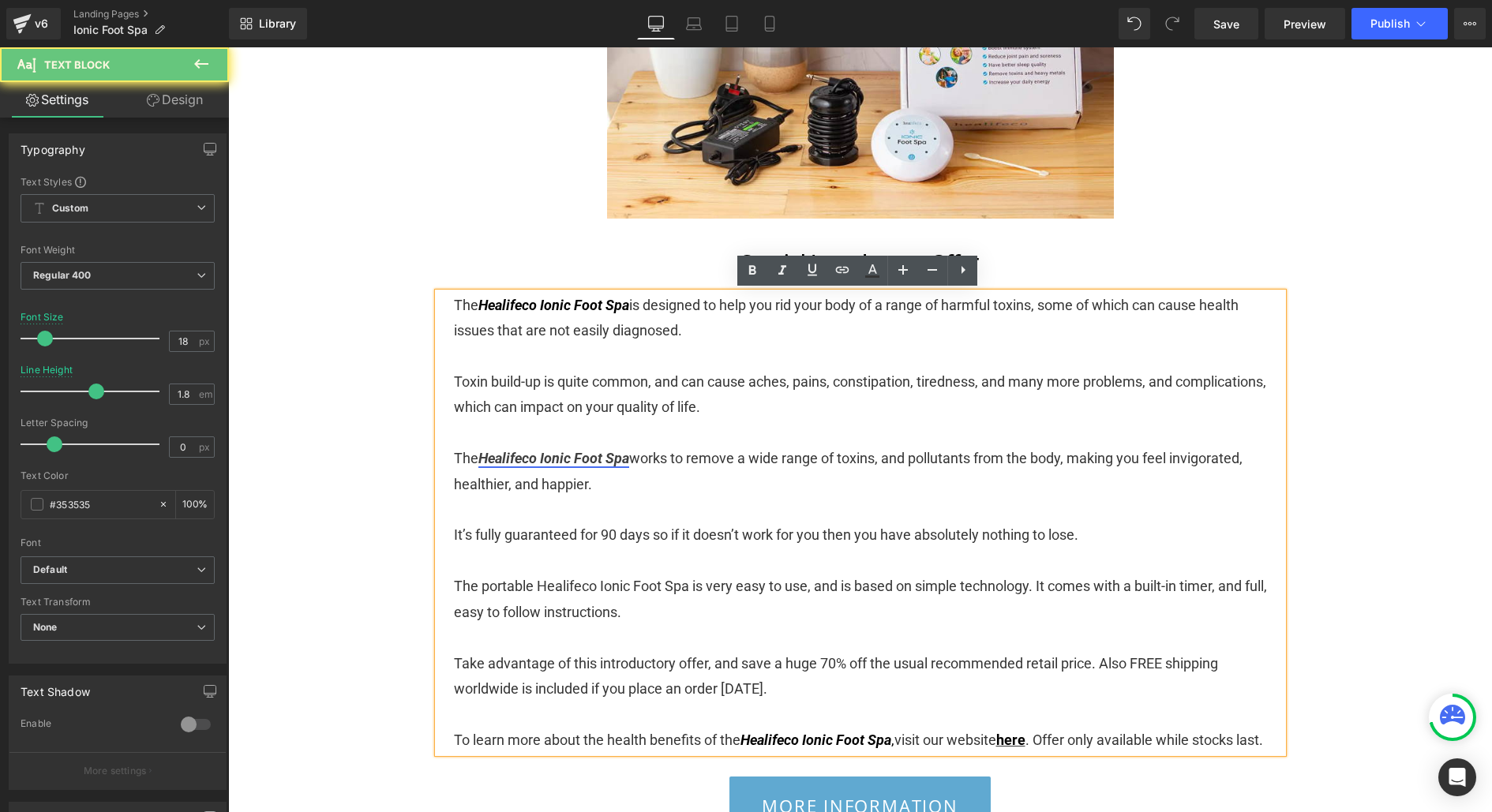
click at [582, 450] on link "Healifeco Ionic Foot Spa" at bounding box center [553, 458] width 151 height 16
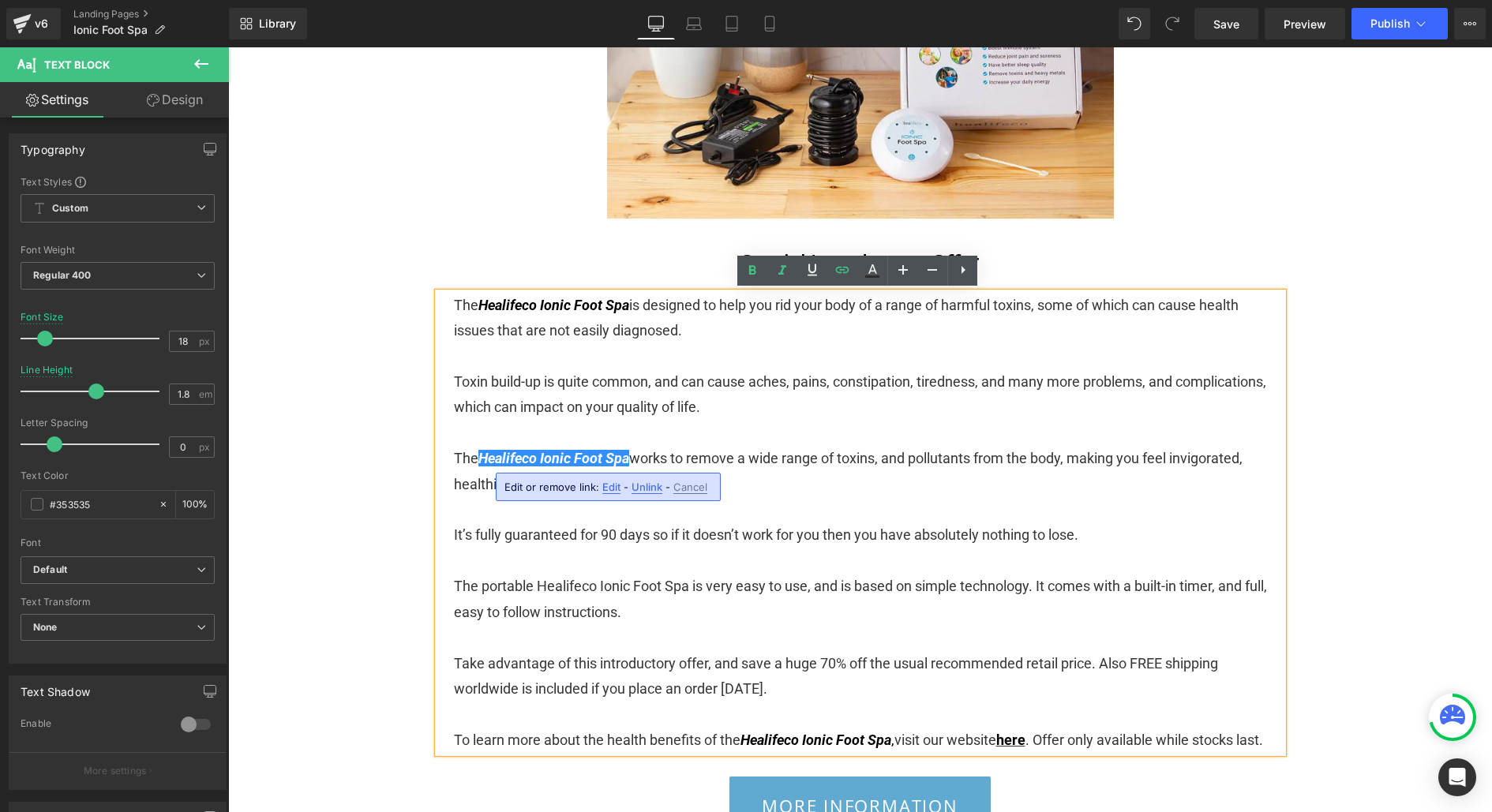
click at [609, 482] on span "Edit" at bounding box center [611, 487] width 18 height 14
drag, startPoint x: 656, startPoint y: 483, endPoint x: 746, endPoint y: 483, distance: 90.0
click at [746, 483] on div "[URL][DOMAIN_NAME]" at bounding box center [636, 492] width 316 height 39
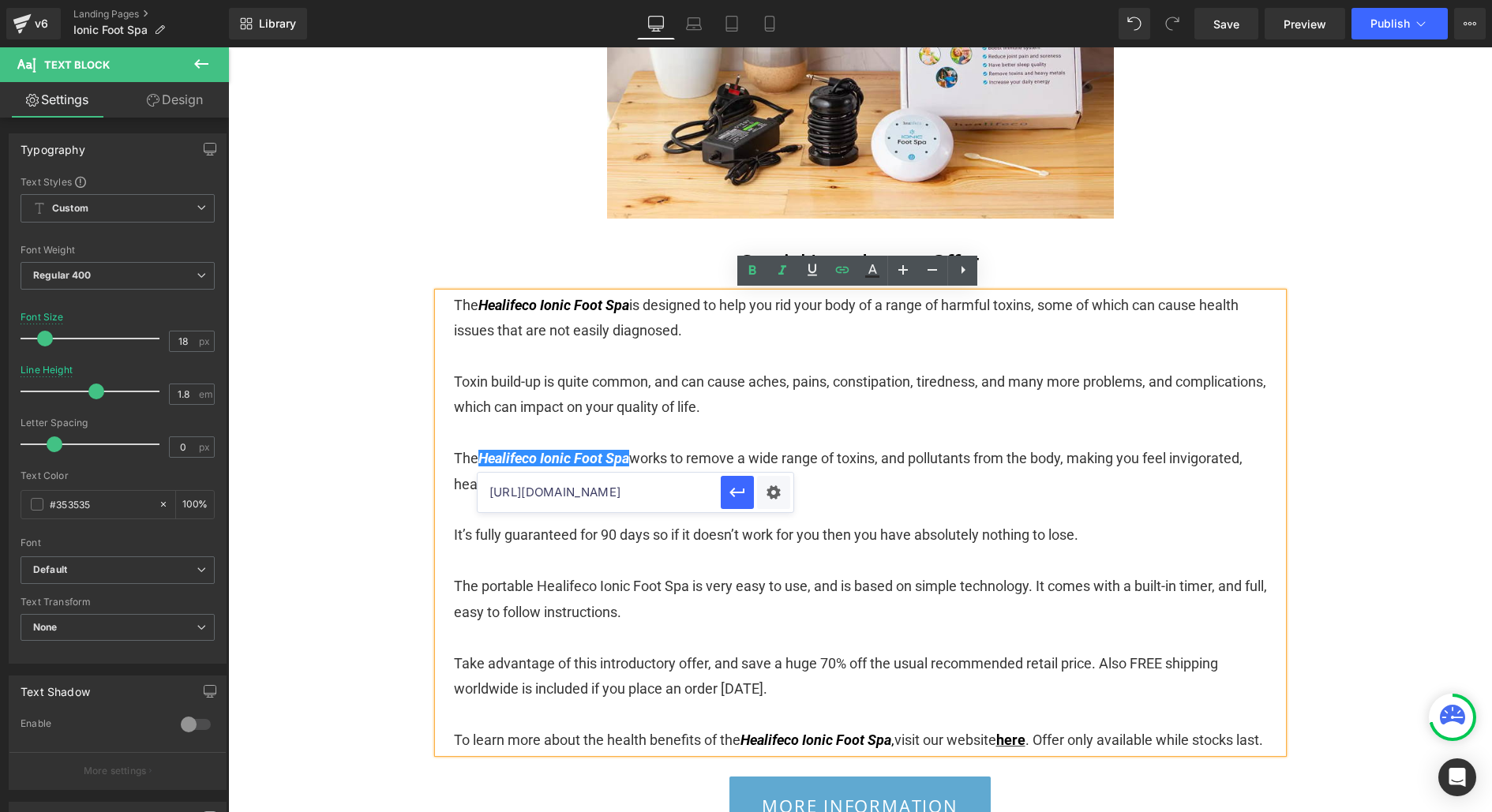
click at [673, 702] on p at bounding box center [861, 715] width 813 height 26
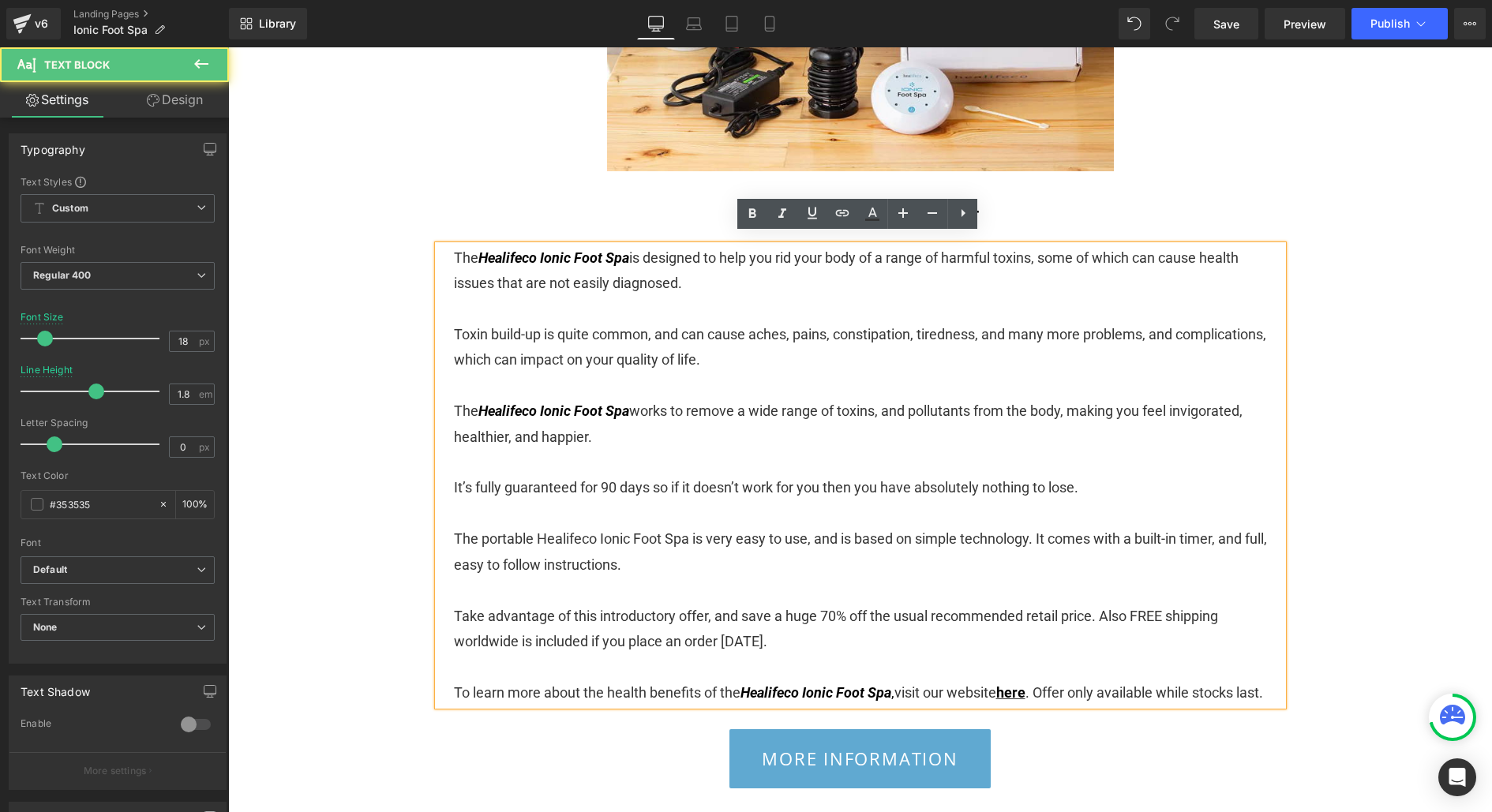
scroll to position [3202, 0]
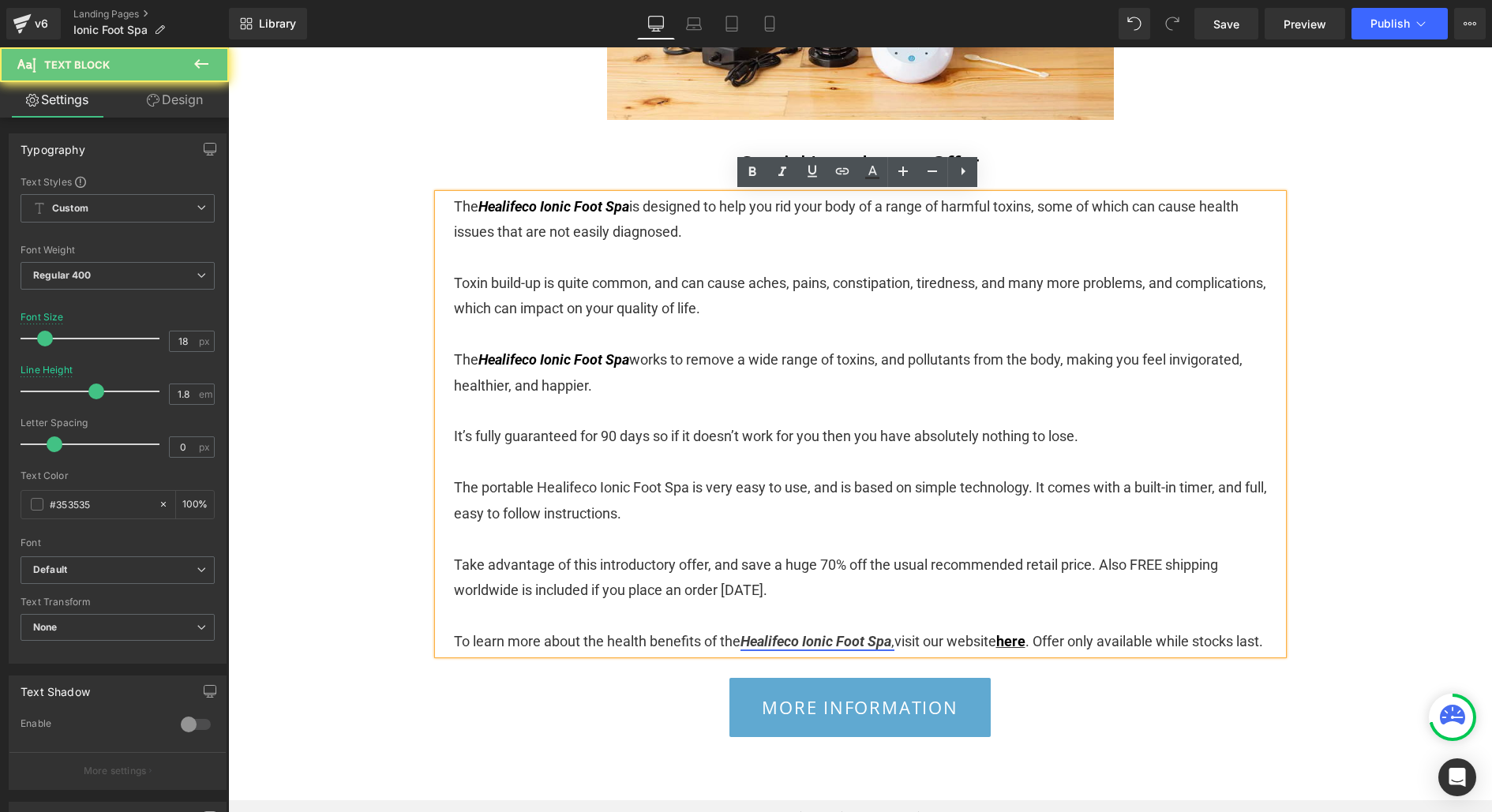
click at [823, 633] on icon "Healifeco Ionic Foot Spa" at bounding box center [815, 641] width 151 height 16
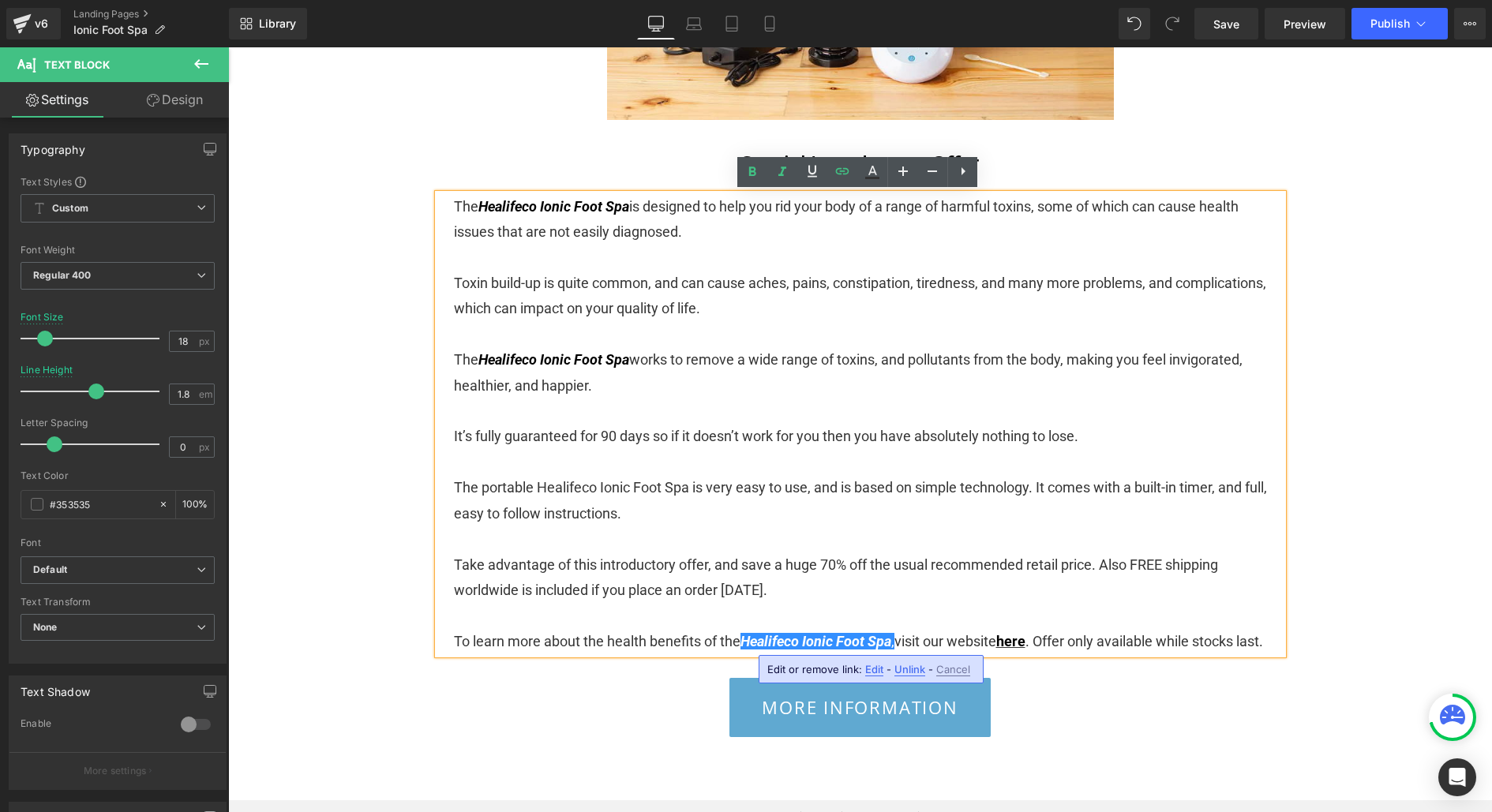
click at [868, 660] on div "Edit or remove link: Edit - Unlink - Cancel" at bounding box center [871, 669] width 225 height 28
click at [873, 664] on span "Edit" at bounding box center [873, 670] width 18 height 14
drag, startPoint x: 836, startPoint y: 669, endPoint x: 989, endPoint y: 669, distance: 153.0
click at [989, 669] on div "[URL][DOMAIN_NAME]" at bounding box center [897, 675] width 316 height 39
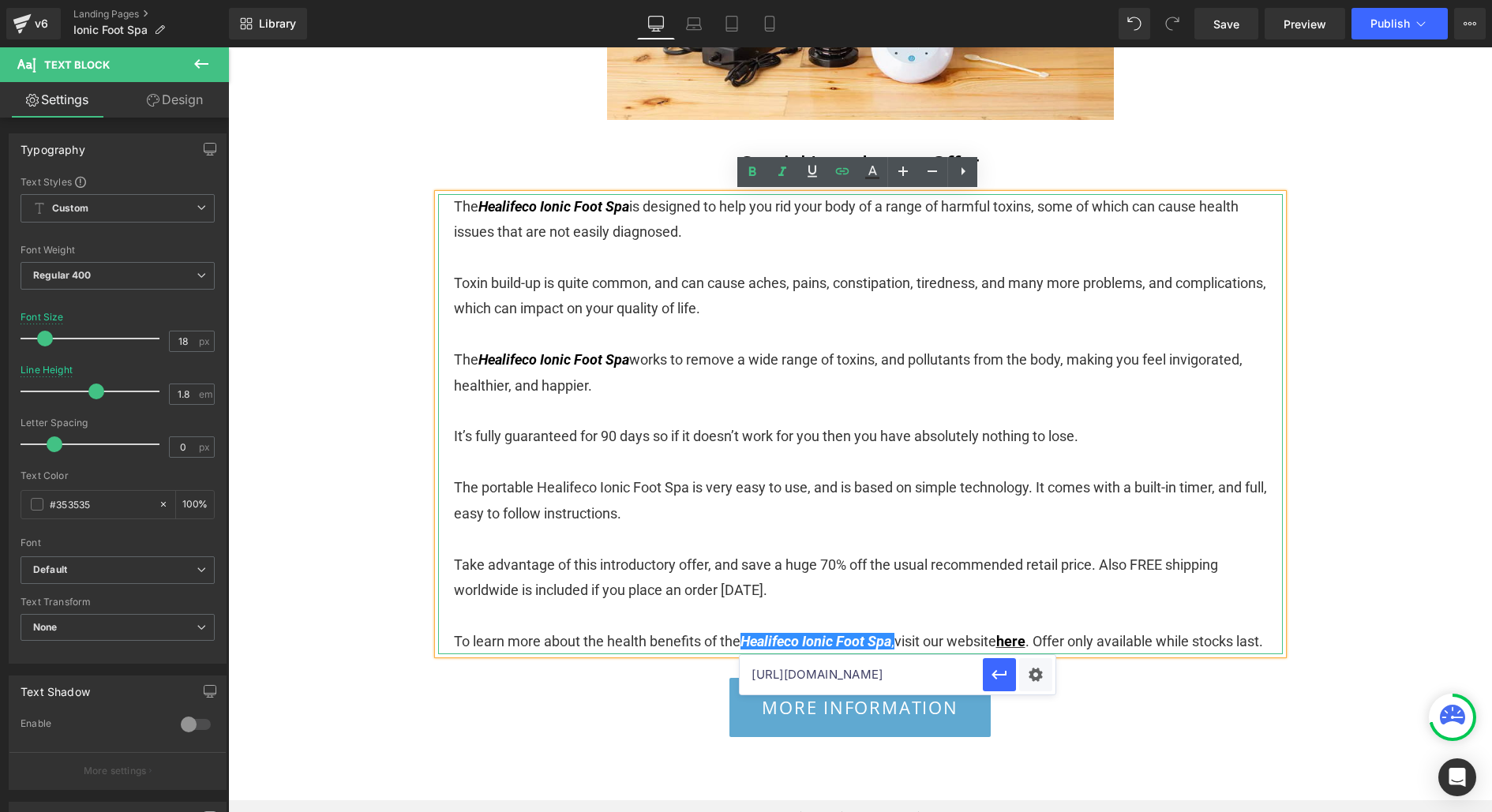
click at [964, 594] on p "Take advantage of this introductory offer, and save a huge 70% off the usual re…" at bounding box center [861, 579] width 813 height 51
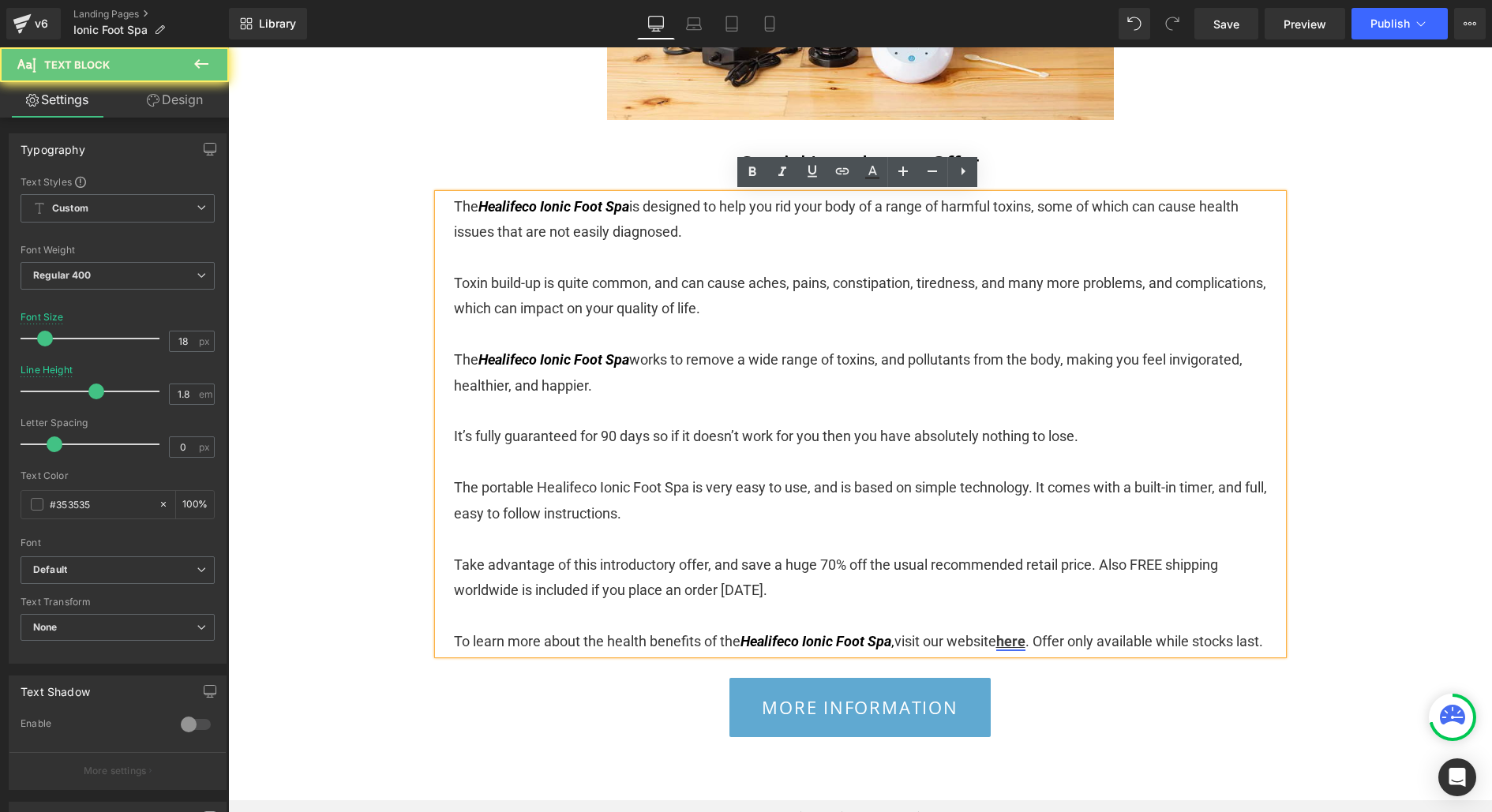
click at [1012, 642] on link "here" at bounding box center [1011, 641] width 29 height 16
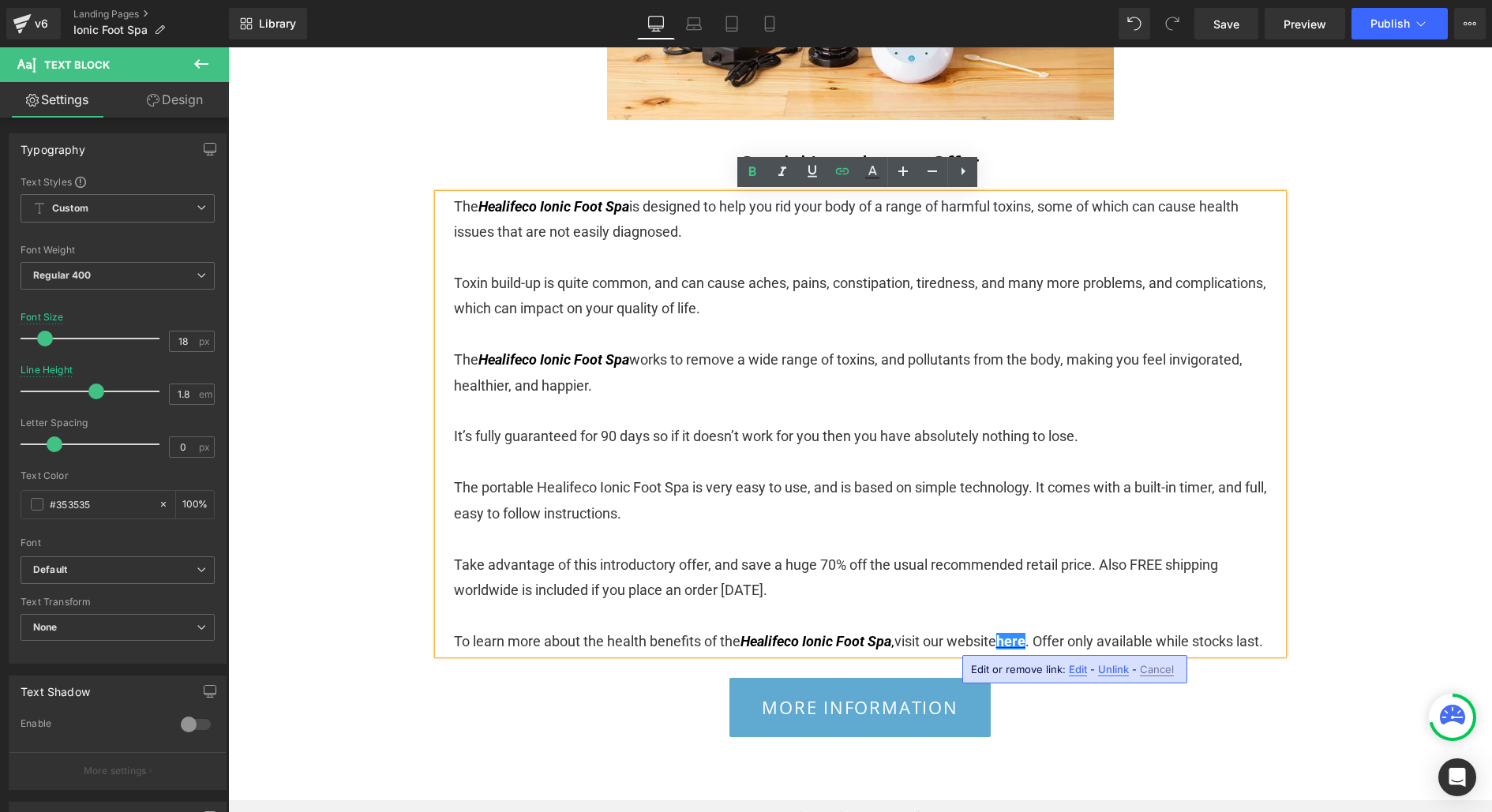
click at [1080, 671] on span "Edit" at bounding box center [1078, 670] width 18 height 14
drag, startPoint x: 1252, startPoint y: 713, endPoint x: 1234, endPoint y: 699, distance: 22.8
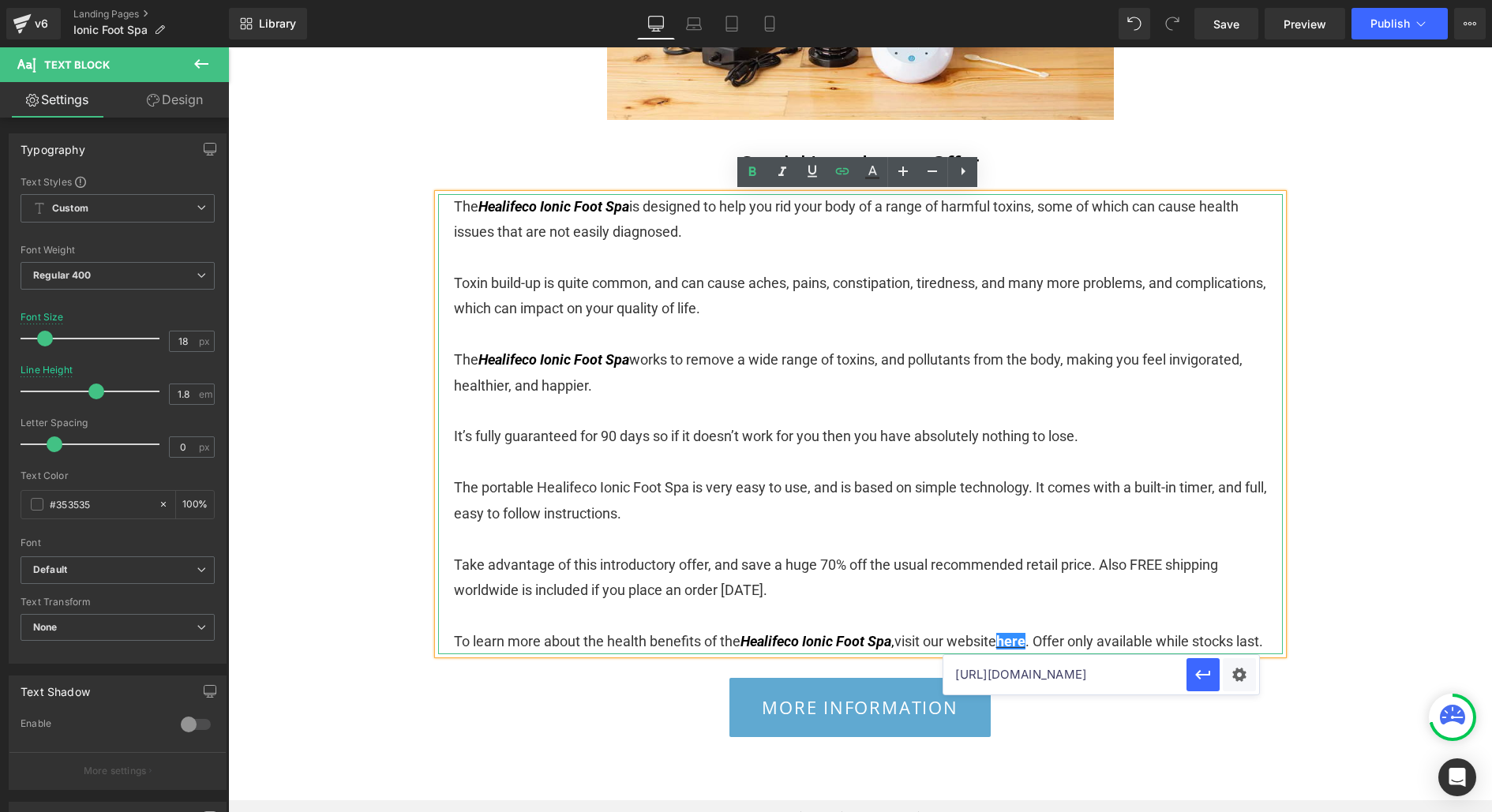
click at [1129, 560] on p "Take advantage of this introductory offer, and save a huge 70% off the usual re…" at bounding box center [861, 579] width 813 height 51
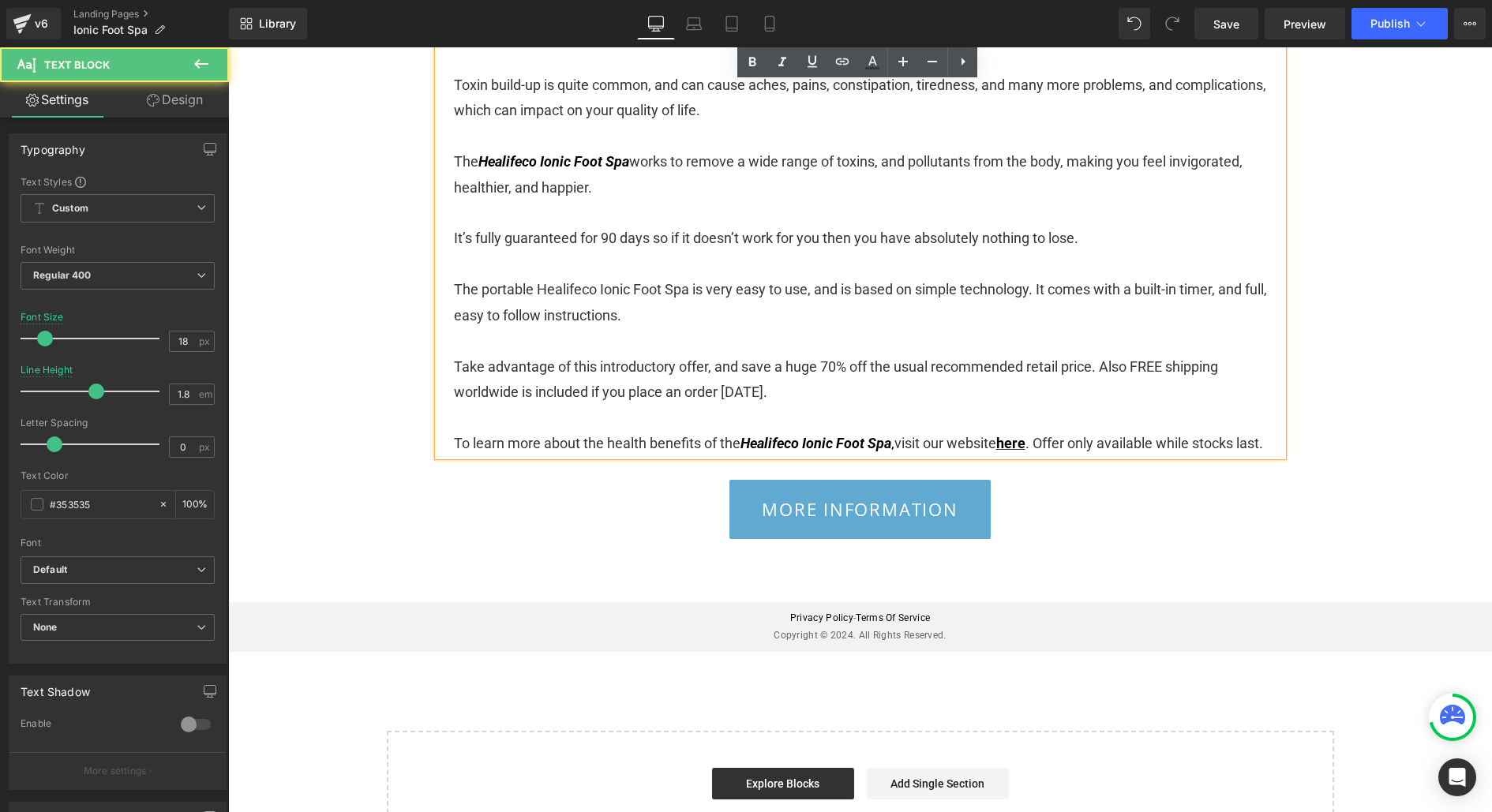
scroll to position [3436, 0]
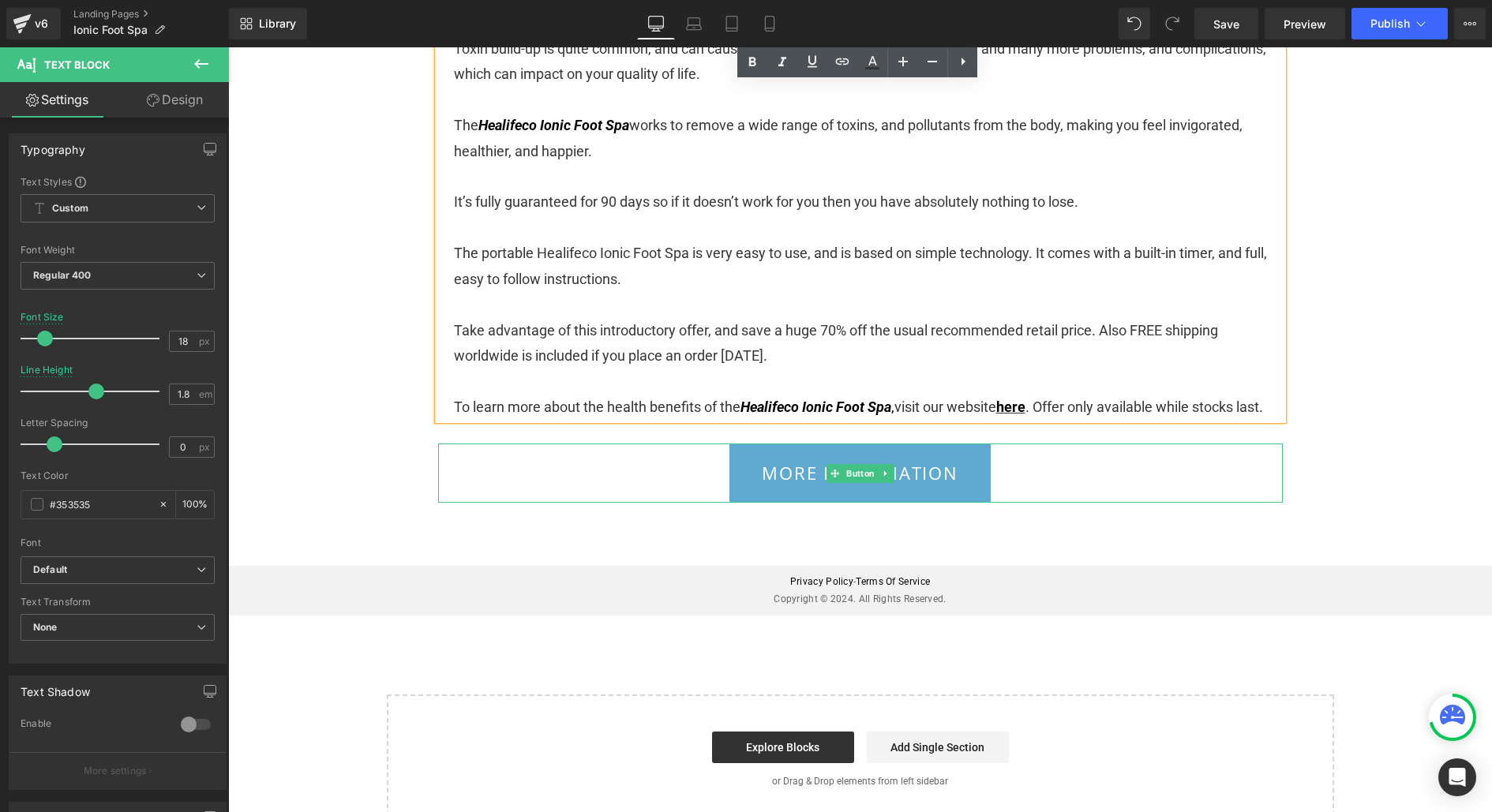
click at [1029, 495] on div "MORE INFORMATION" at bounding box center [860, 473] width 844 height 59
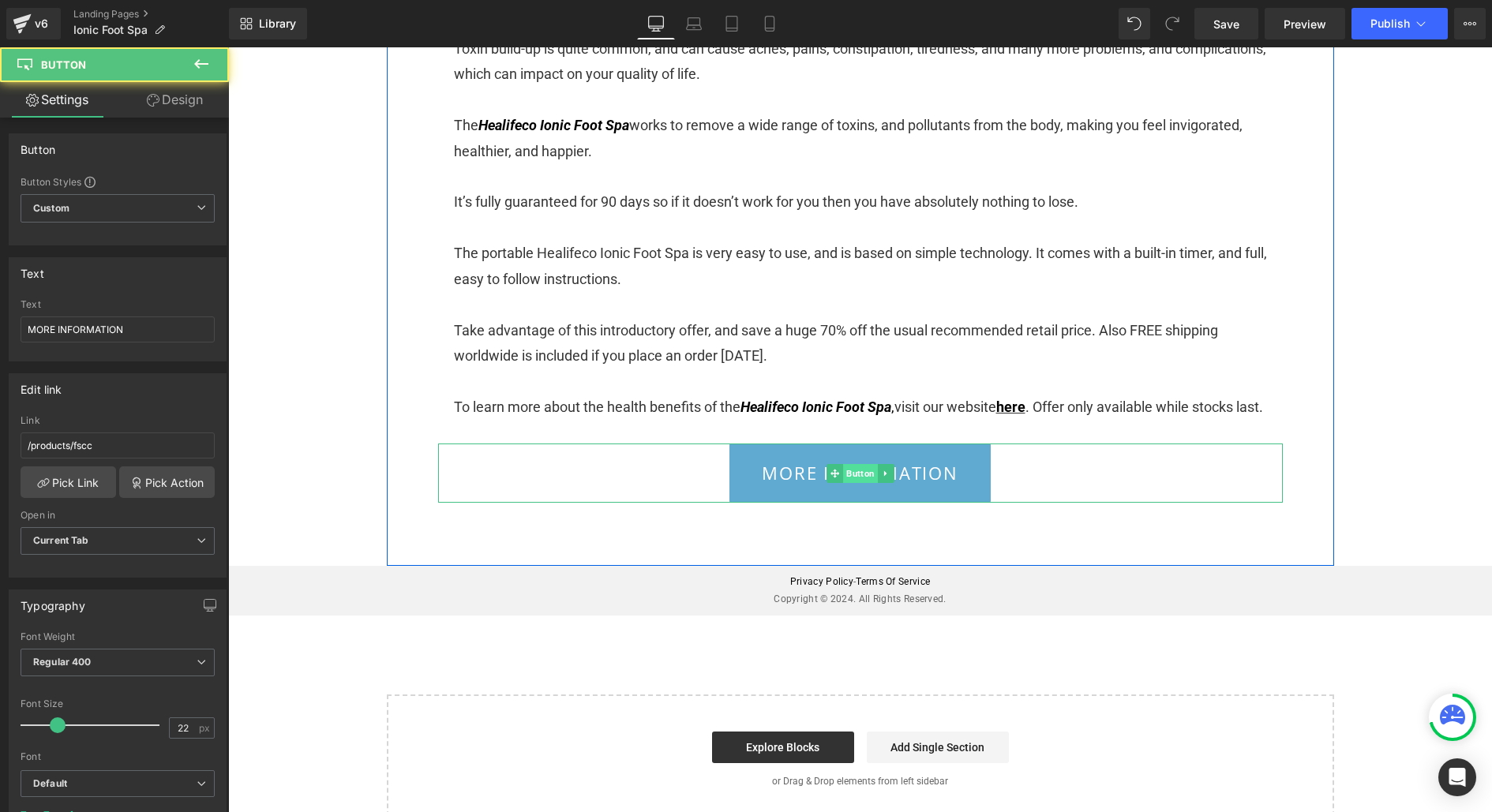
click at [844, 483] on span "Button" at bounding box center [861, 474] width 35 height 19
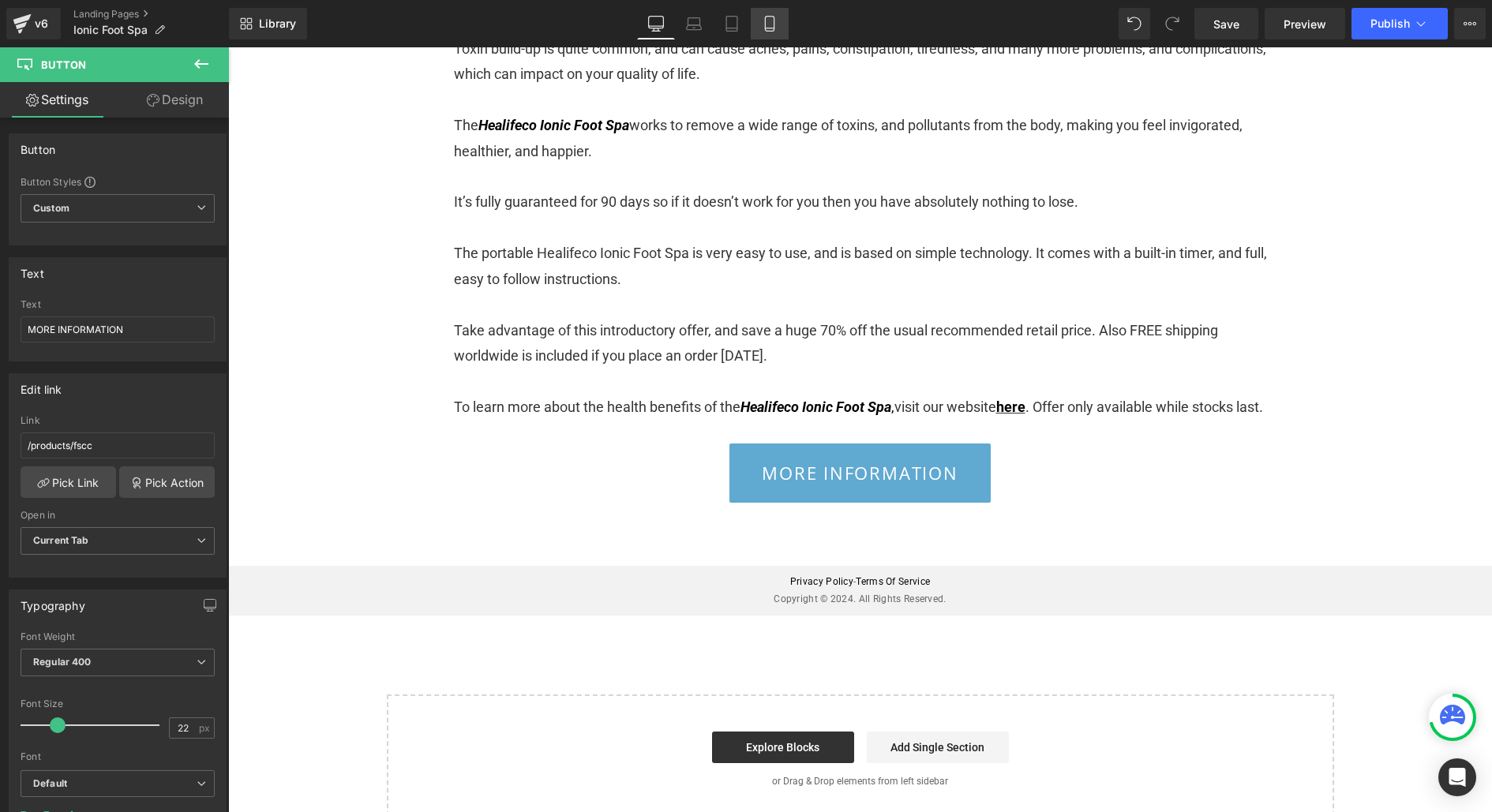
click at [760, 29] on link "Mobile" at bounding box center [769, 23] width 37 height 32
type input "100"
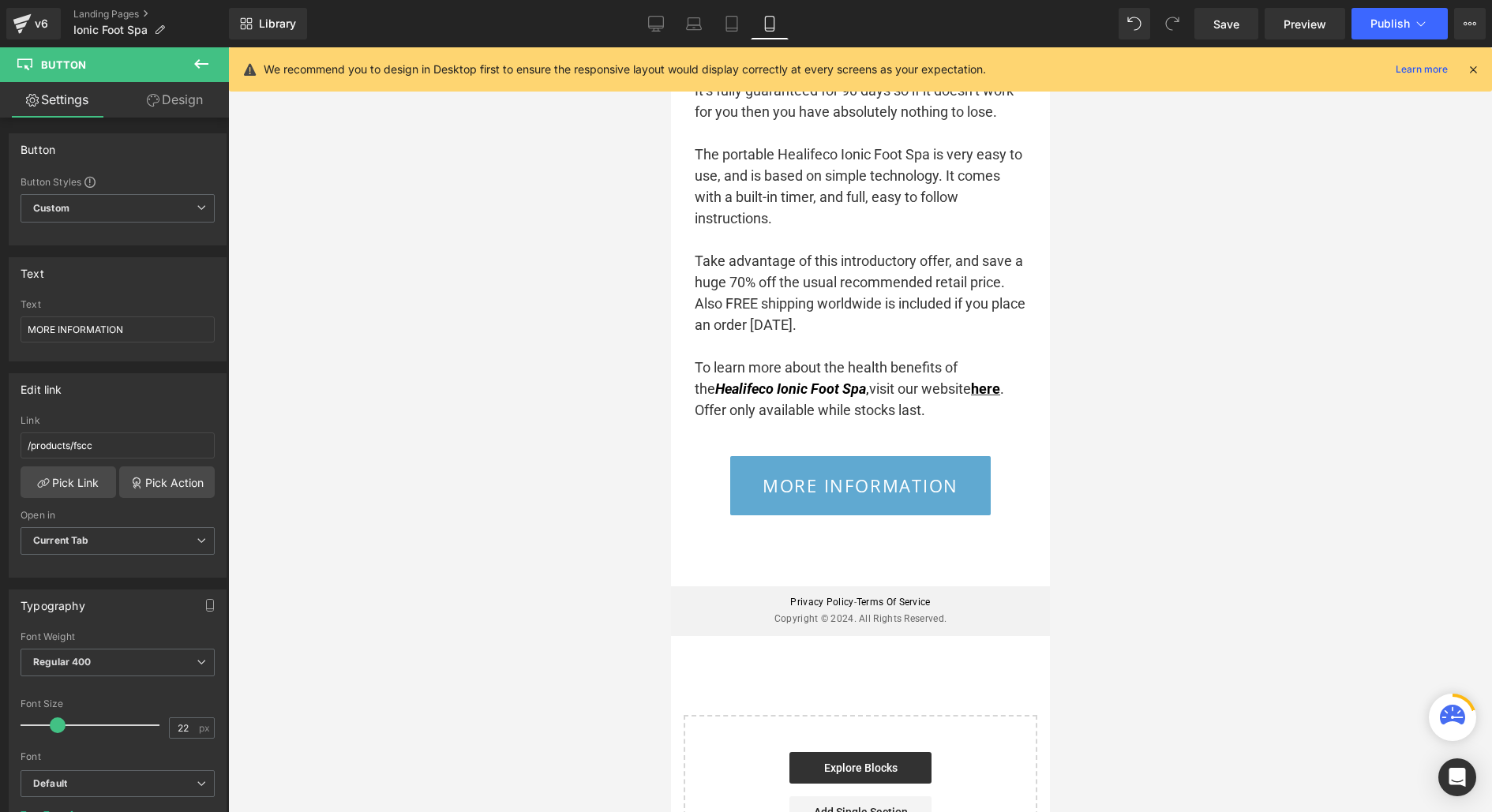
scroll to position [4026, 0]
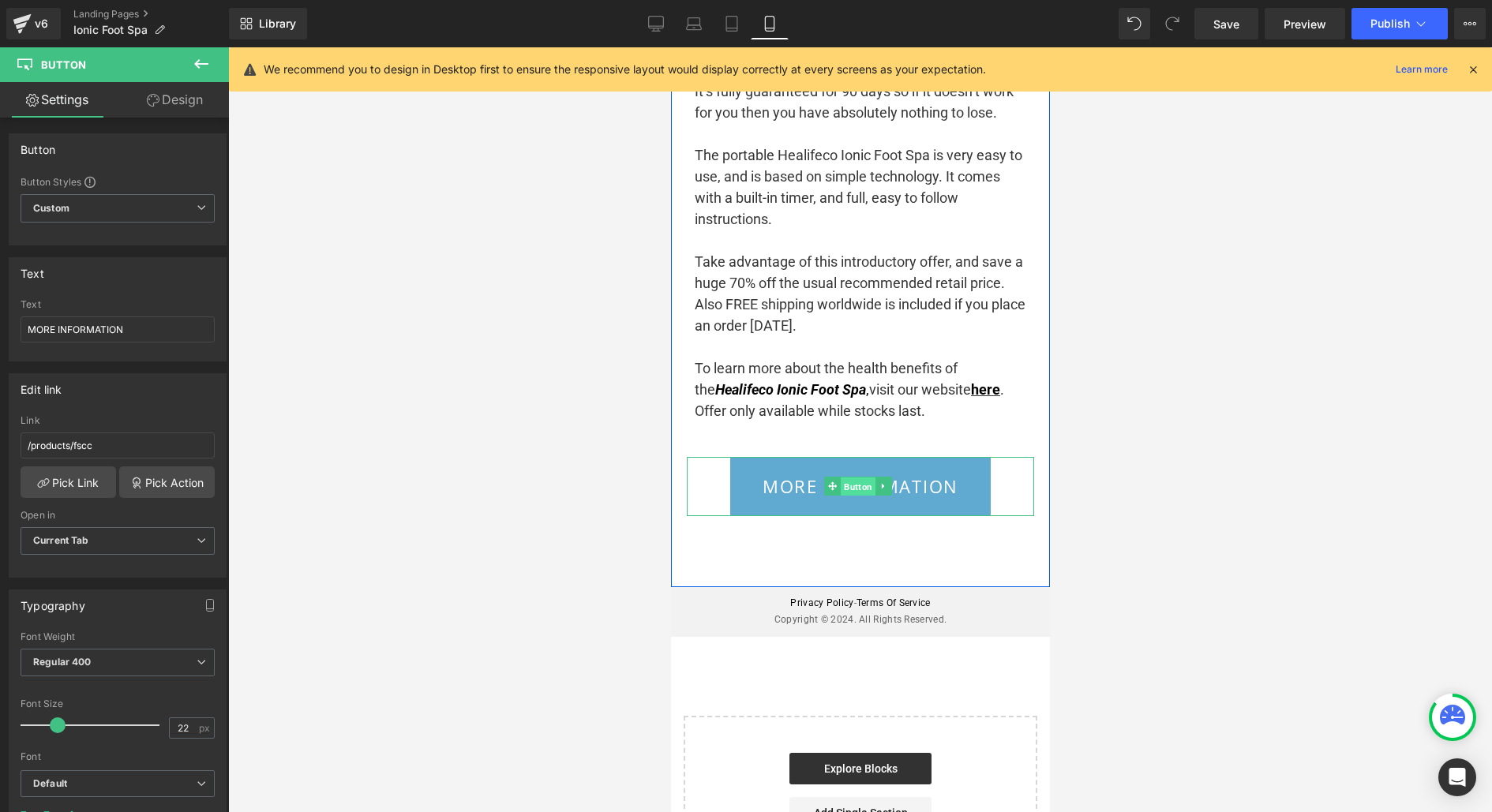
click at [861, 490] on span "Button" at bounding box center [857, 487] width 35 height 19
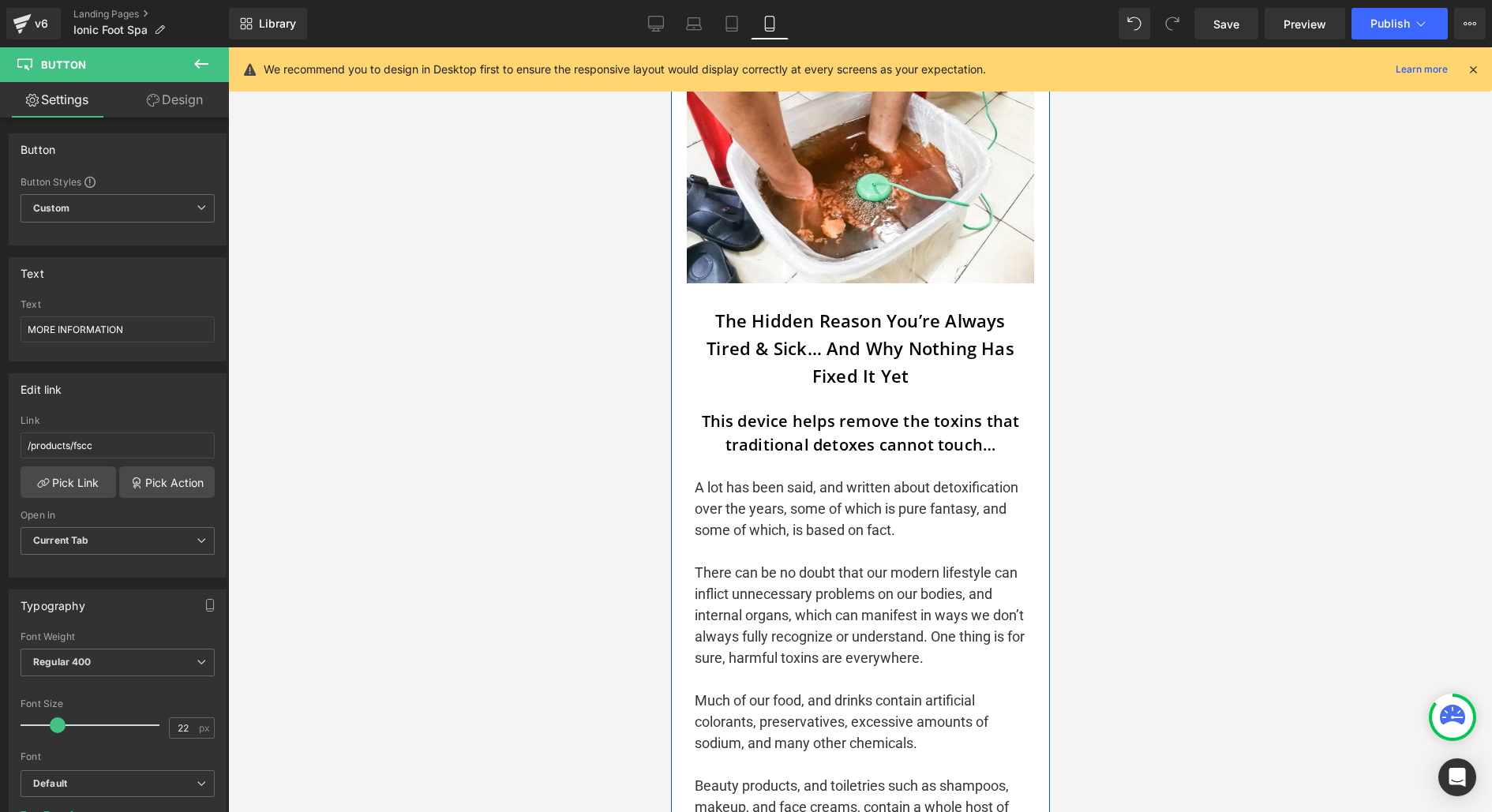
scroll to position [0, 0]
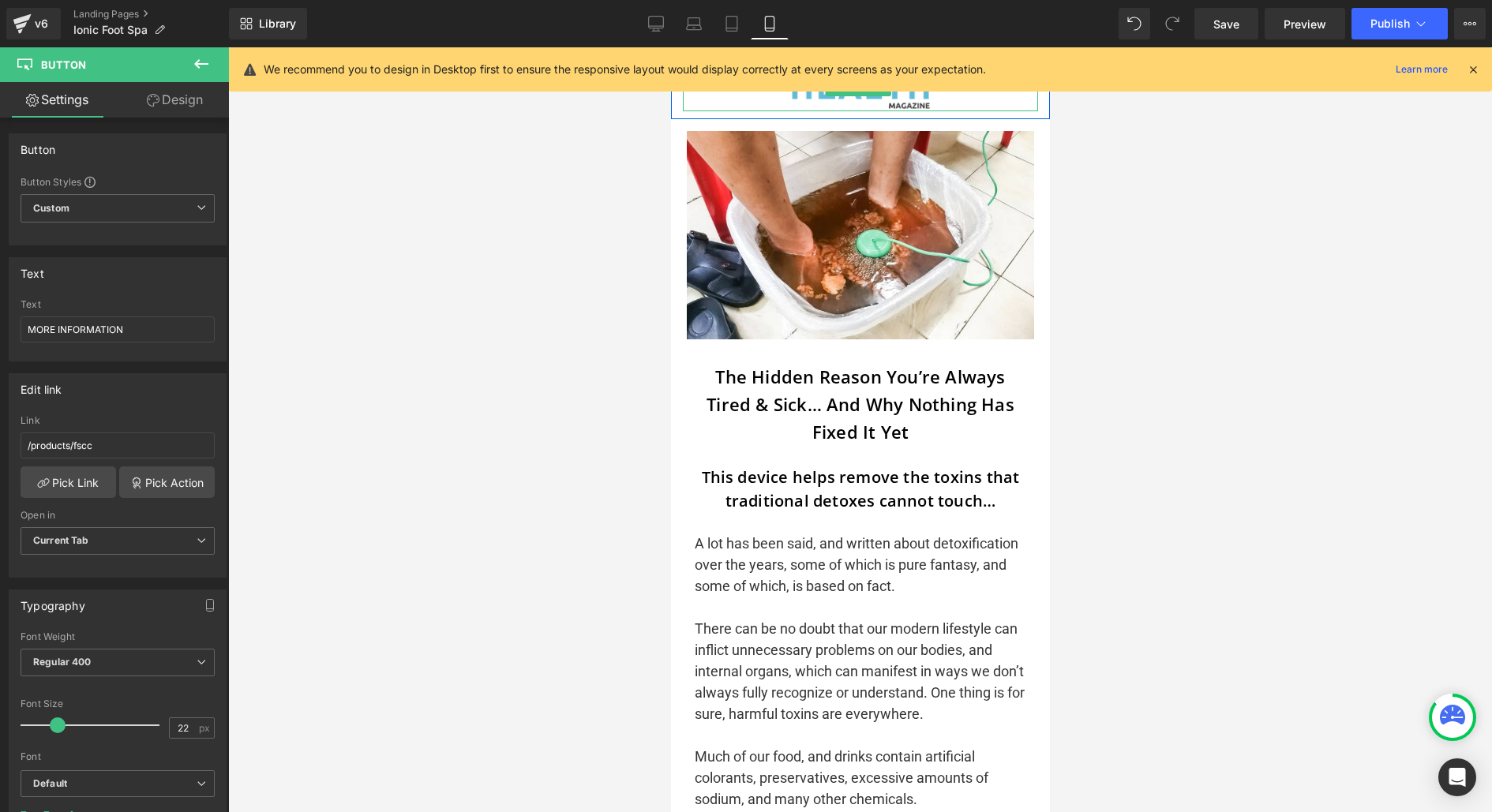
click at [889, 102] on div at bounding box center [860, 87] width 355 height 49
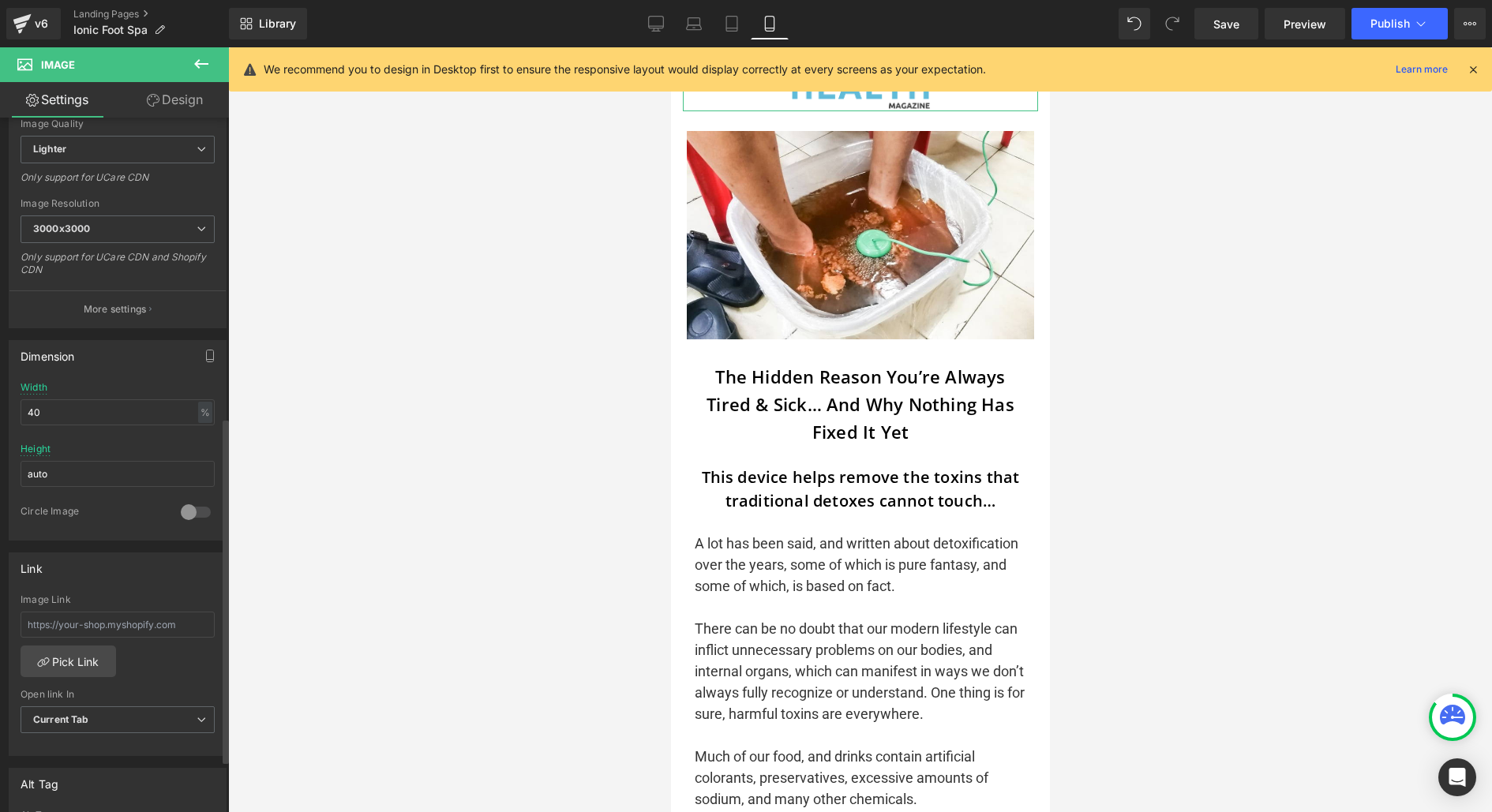
scroll to position [703, 0]
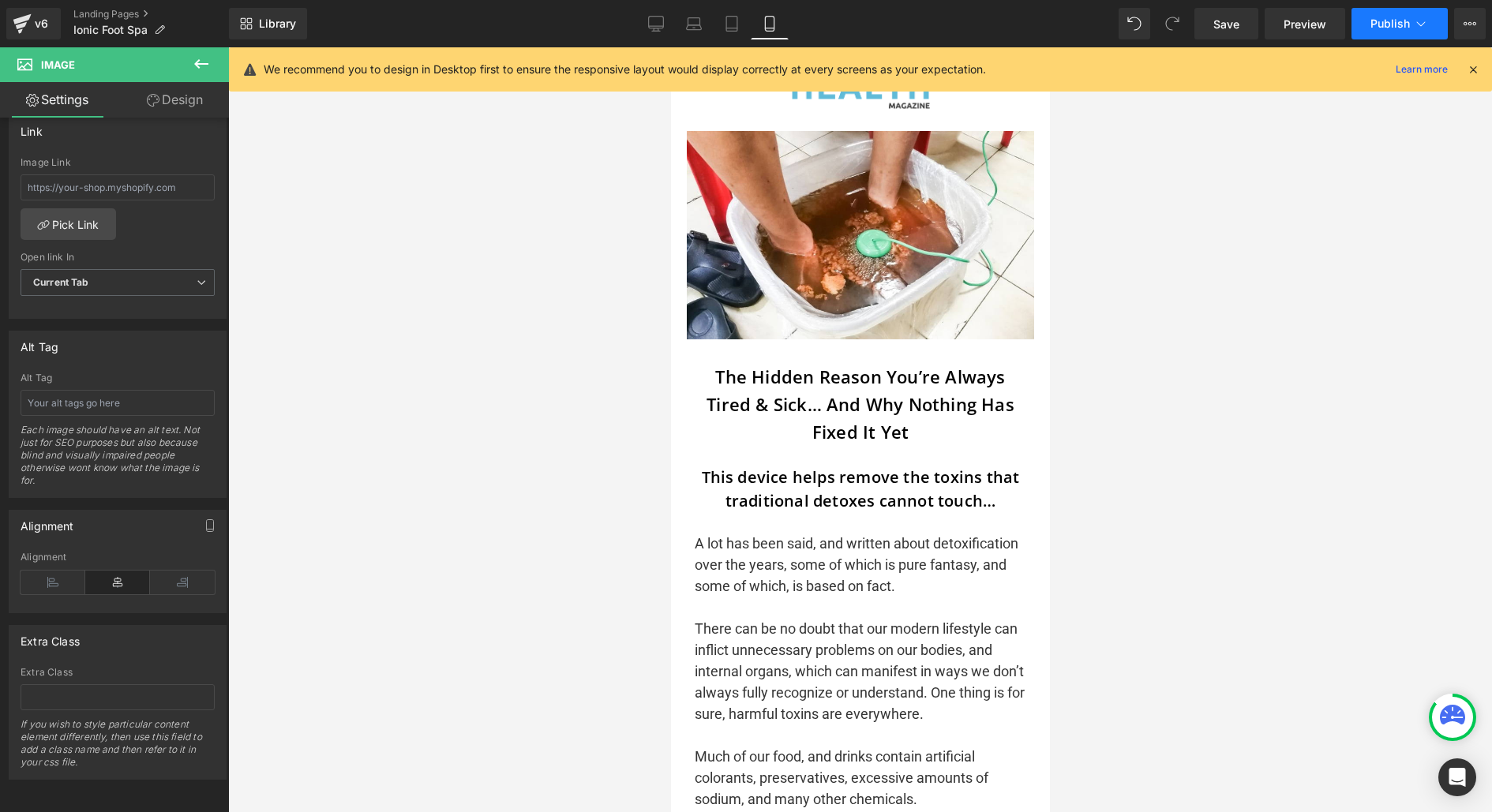
click at [1371, 33] on button "Publish" at bounding box center [1399, 23] width 96 height 32
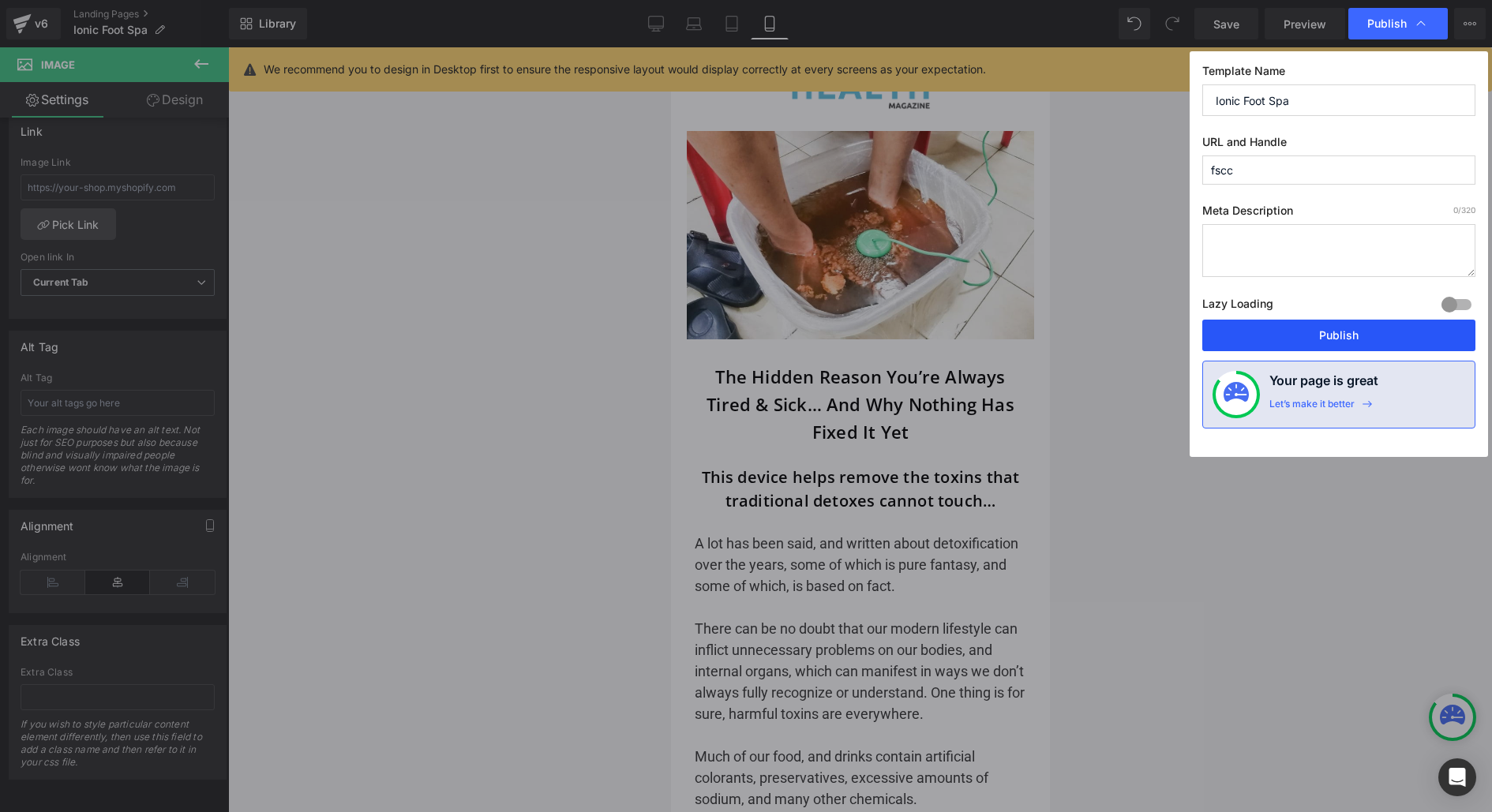
click at [1316, 340] on button "Publish" at bounding box center [1339, 335] width 274 height 32
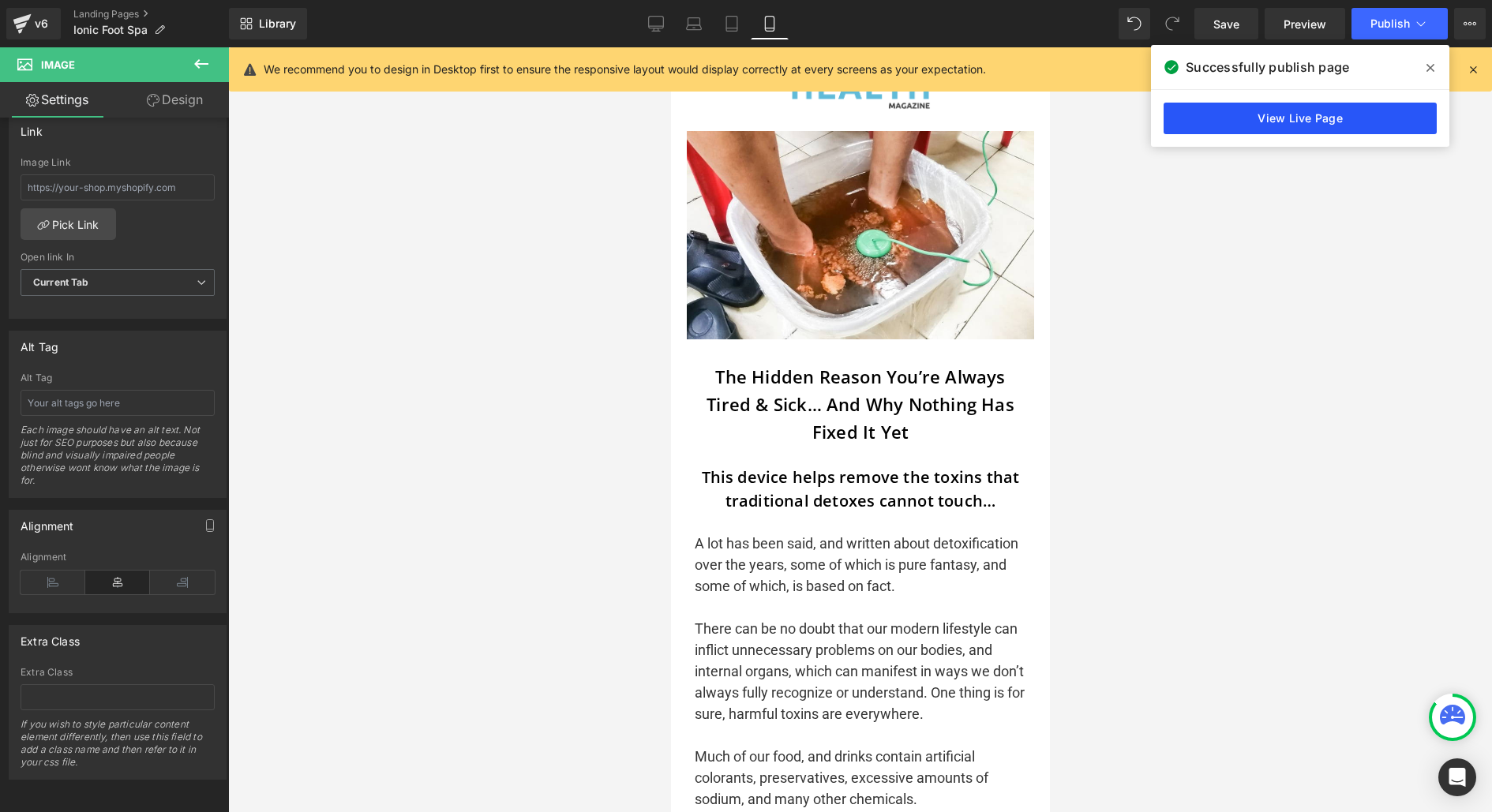
click at [1265, 108] on link "View Live Page" at bounding box center [1300, 118] width 274 height 32
